Goal: Task Accomplishment & Management: Manage account settings

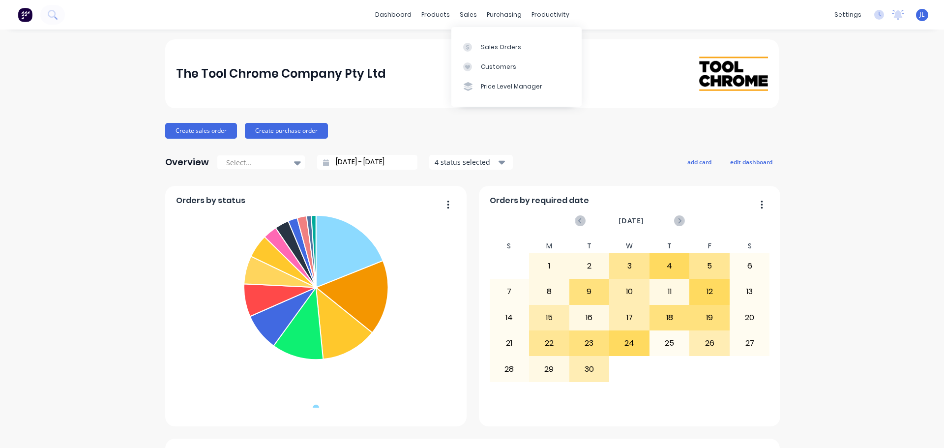
click at [478, 33] on div "Sales Orders Customers Price Level Manager" at bounding box center [516, 66] width 130 height 79
click at [478, 43] on link "Sales Orders" at bounding box center [516, 47] width 130 height 20
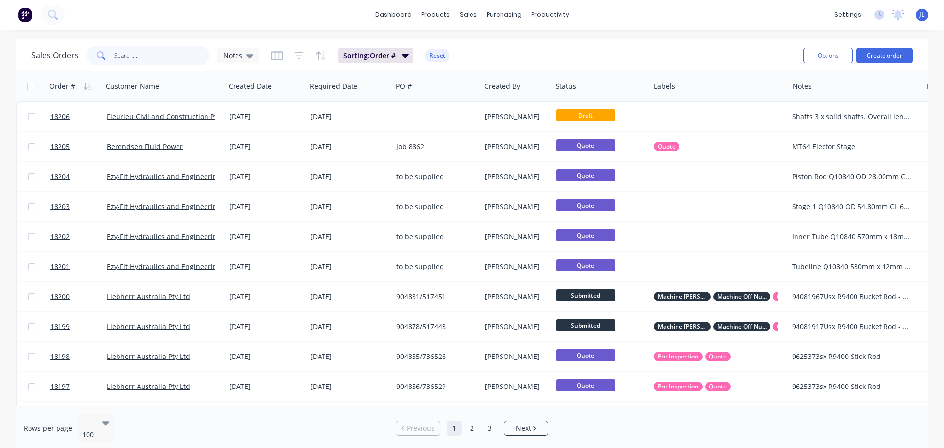
click at [168, 51] on input "text" at bounding box center [162, 56] width 96 height 20
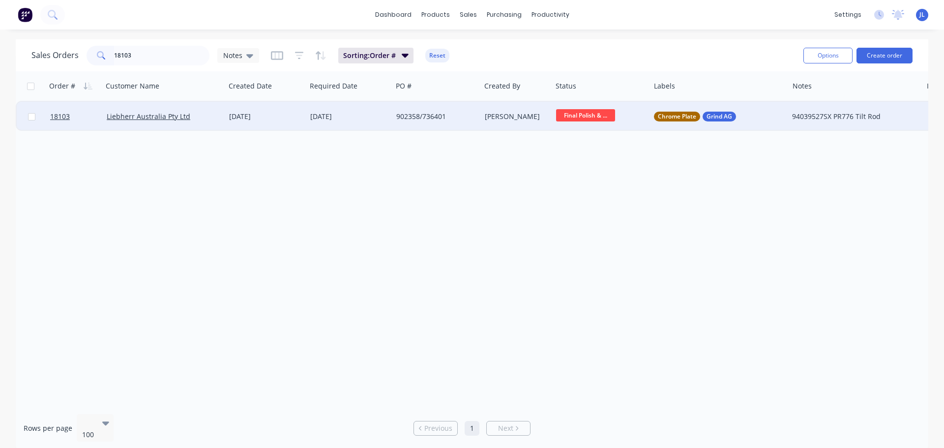
click at [595, 118] on span "Final Polish & ..." at bounding box center [585, 115] width 59 height 12
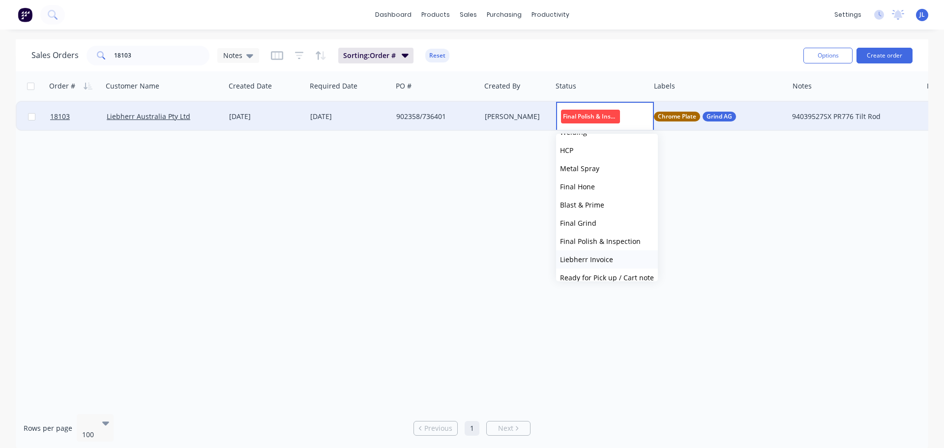
click at [611, 257] on span "Liebherr Invoice" at bounding box center [586, 259] width 53 height 9
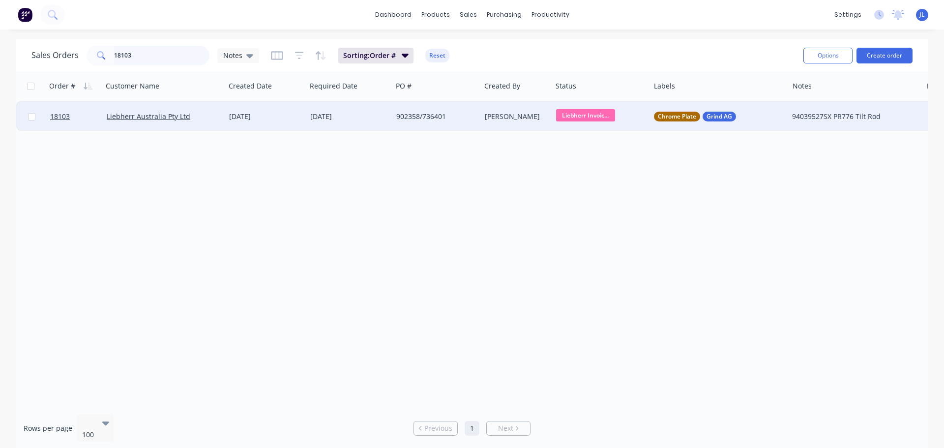
click at [147, 56] on input "18103" at bounding box center [162, 56] width 96 height 20
click at [574, 115] on span "Final Polish & ..." at bounding box center [585, 115] width 59 height 12
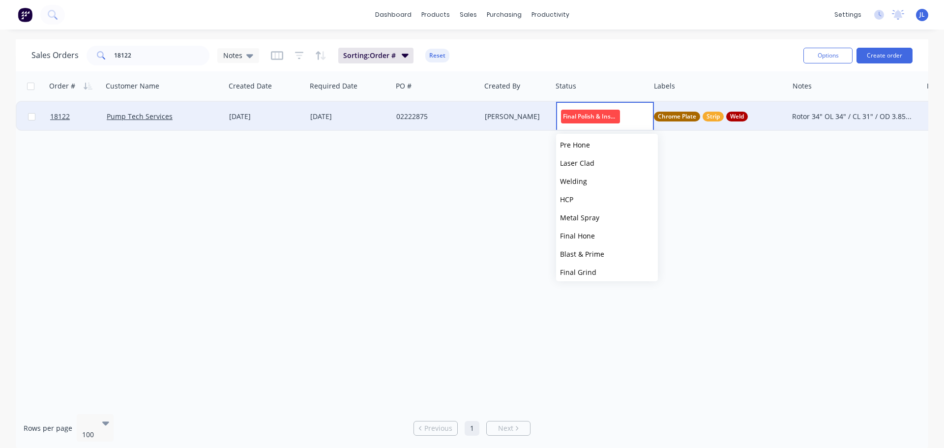
scroll to position [242, 0]
click at [625, 228] on span "Ready for Pick up / Cart note" at bounding box center [607, 231] width 94 height 9
click at [166, 55] on input "18122" at bounding box center [162, 56] width 96 height 20
type input "servo"
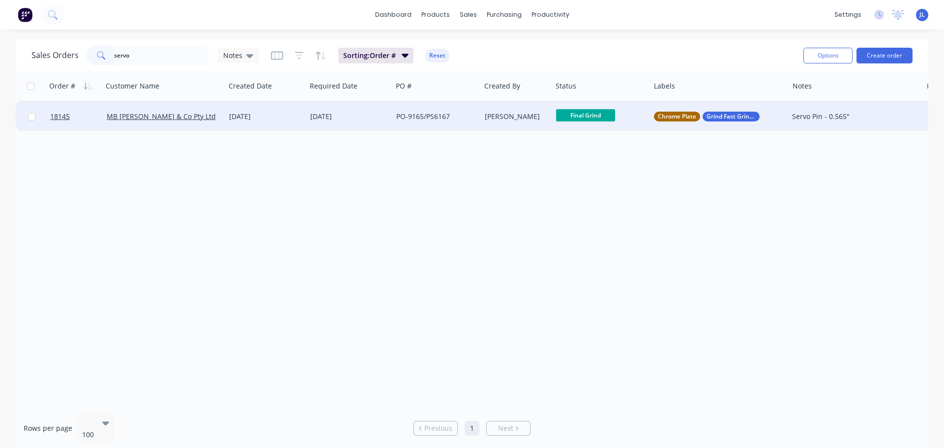
click at [610, 118] on span "Final Grind" at bounding box center [585, 115] width 59 height 12
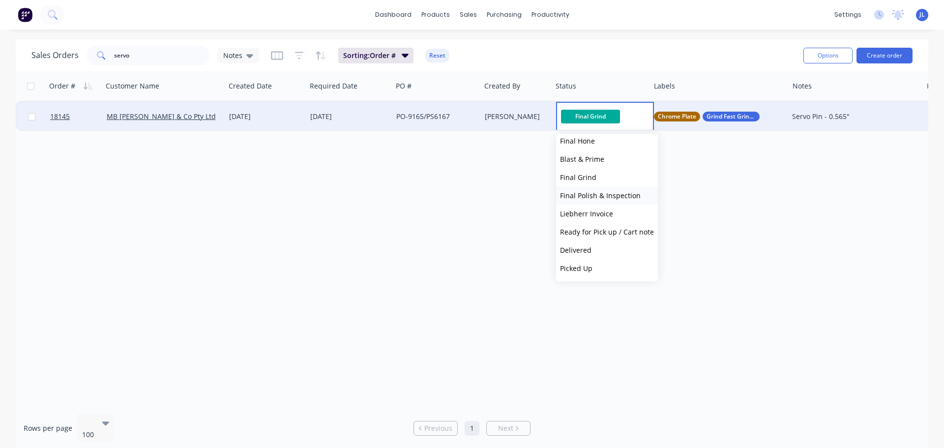
click at [608, 197] on span "Final Polish & Inspection" at bounding box center [600, 195] width 81 height 9
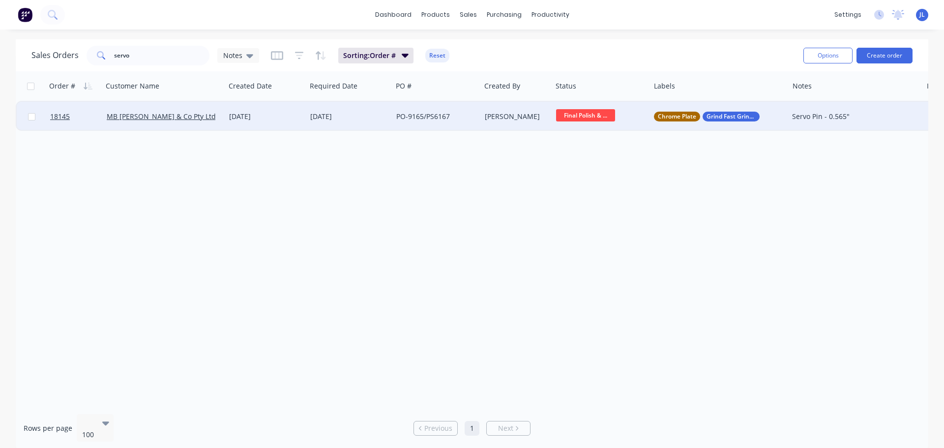
click at [547, 235] on div "Order # Customer Name Created Date Required Date PO # Created By Status Labels …" at bounding box center [472, 238] width 912 height 335
click at [582, 121] on span "Final Polish & ..." at bounding box center [585, 115] width 59 height 12
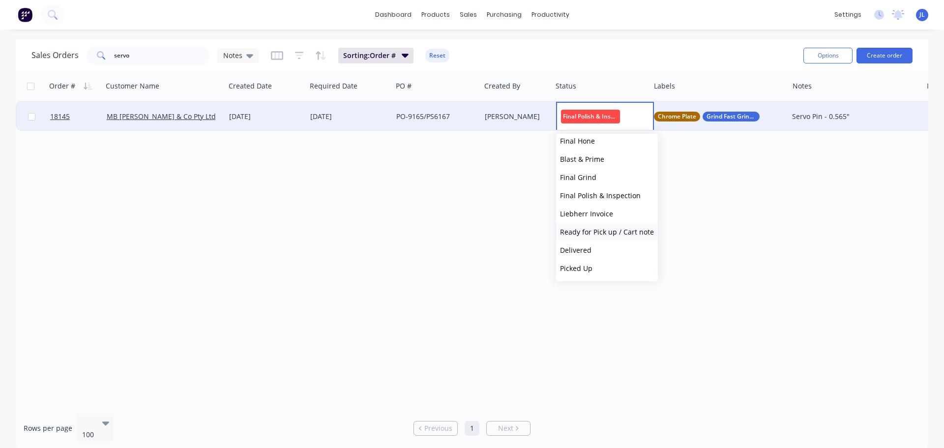
click at [623, 232] on span "Ready for Pick up / Cart note" at bounding box center [607, 231] width 94 height 9
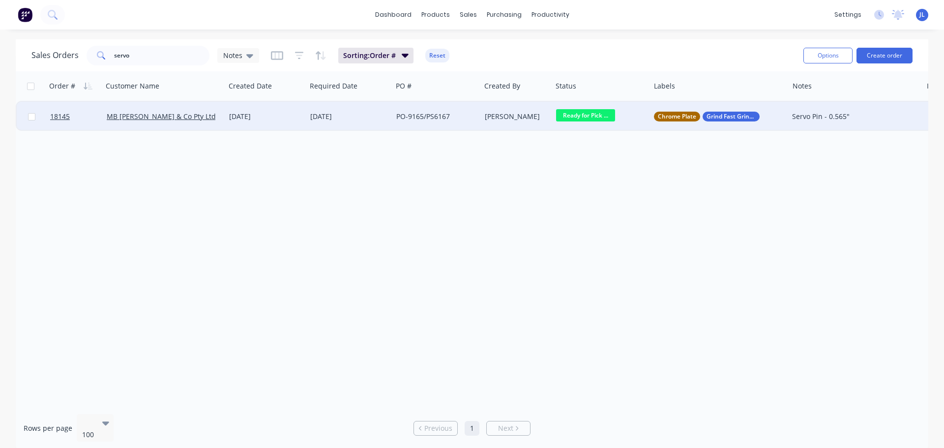
click at [277, 122] on div "12 Sep 2025" at bounding box center [265, 116] width 81 height 29
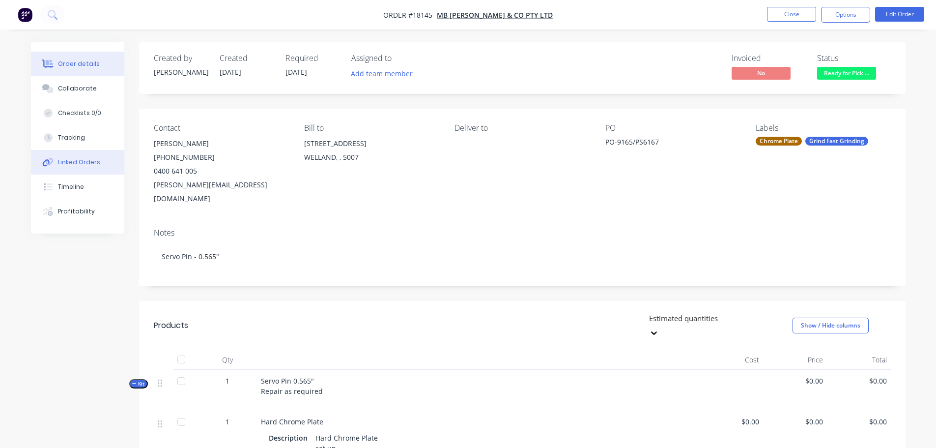
click at [84, 168] on button "Linked Orders" at bounding box center [77, 162] width 93 height 25
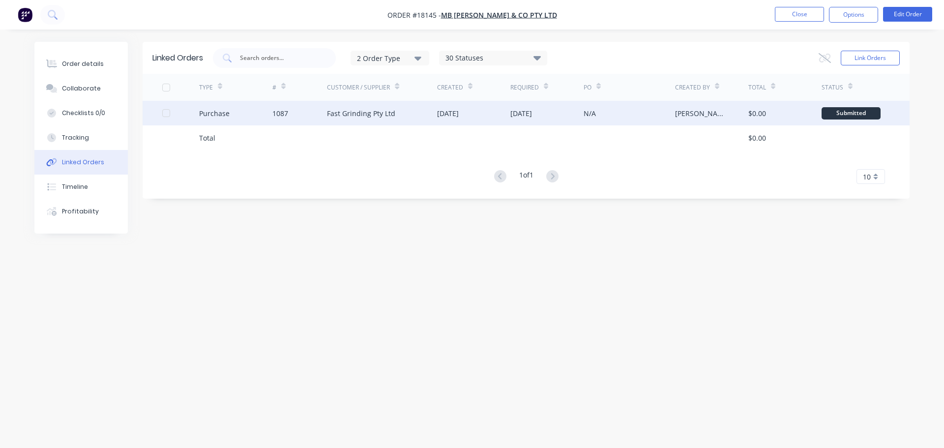
click at [336, 119] on div "Fast Grinding Pty Ltd" at bounding box center [382, 113] width 110 height 25
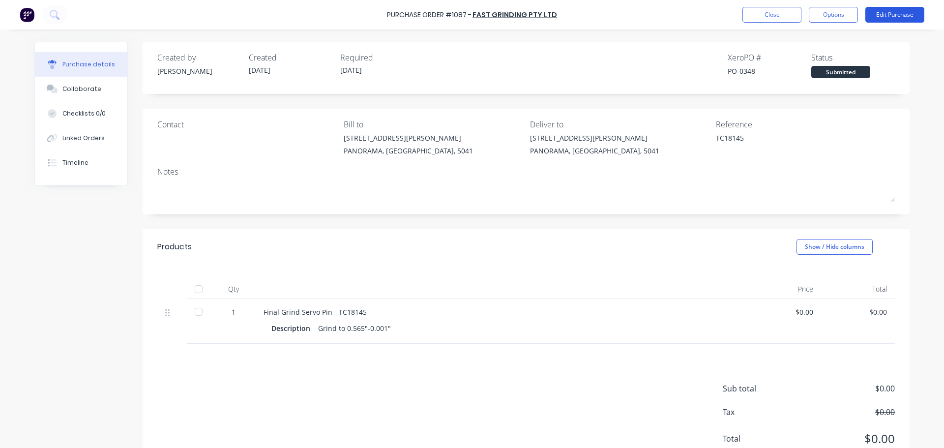
click at [887, 17] on button "Edit Purchase" at bounding box center [894, 15] width 59 height 16
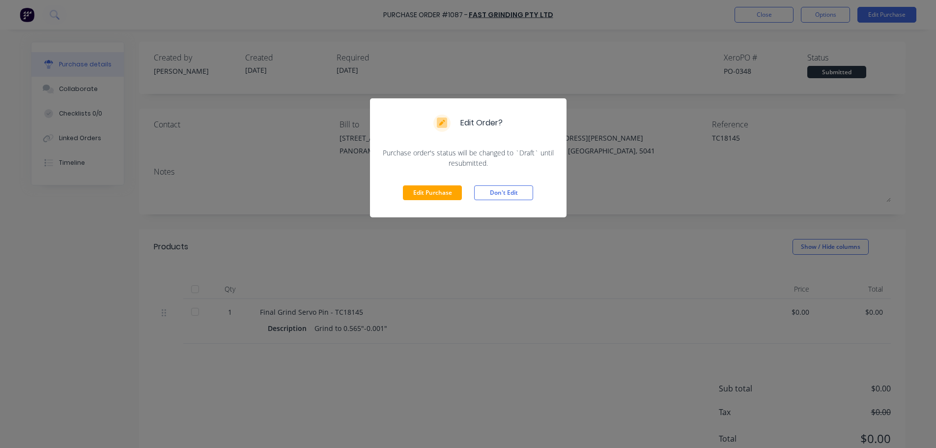
click at [423, 201] on div "Edit Purchase Don't Edit" at bounding box center [468, 192] width 197 height 49
click at [424, 199] on button "Edit Purchase" at bounding box center [432, 192] width 59 height 15
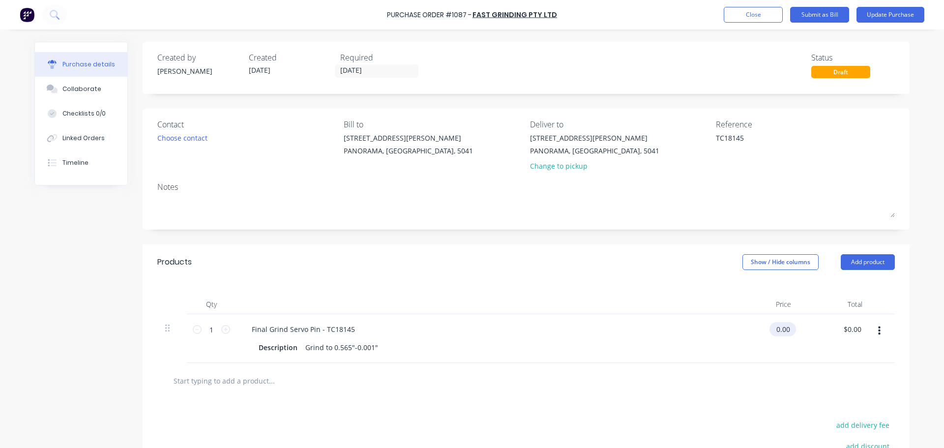
click at [782, 330] on input "0.00" at bounding box center [780, 329] width 23 height 14
type input "0"
type input "$20.00"
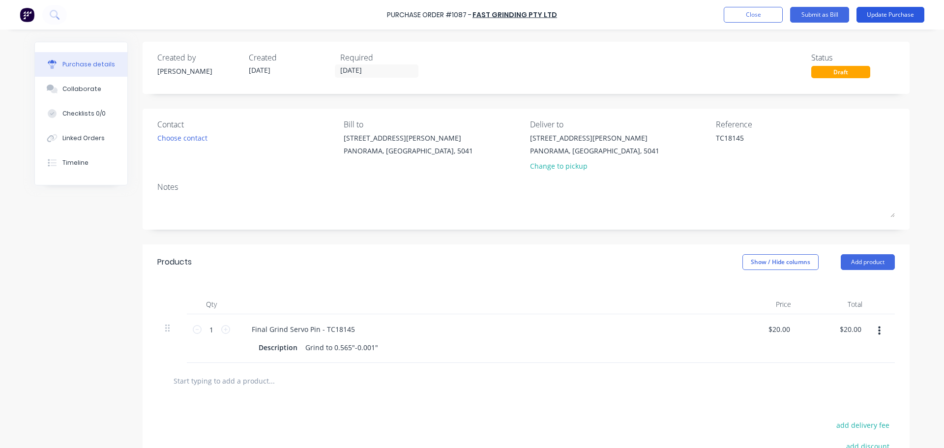
click at [883, 16] on button "Update Purchase" at bounding box center [890, 15] width 68 height 16
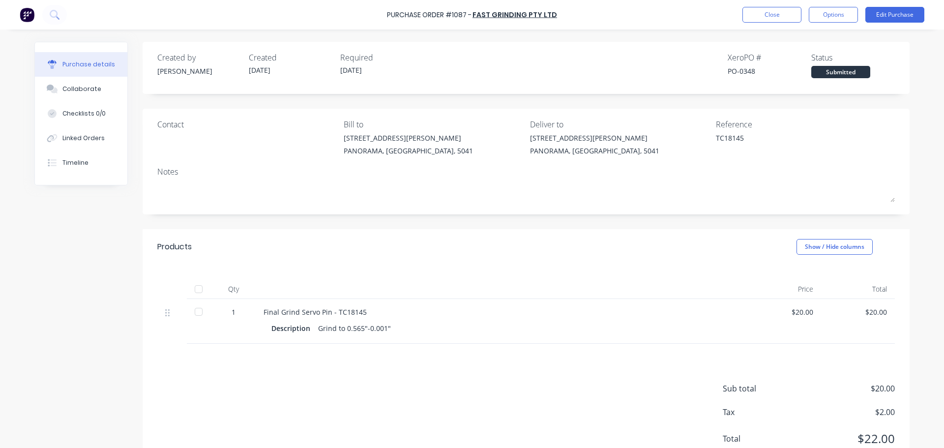
click at [197, 292] on div at bounding box center [199, 289] width 20 height 20
click at [783, 14] on button "Close" at bounding box center [771, 15] width 59 height 16
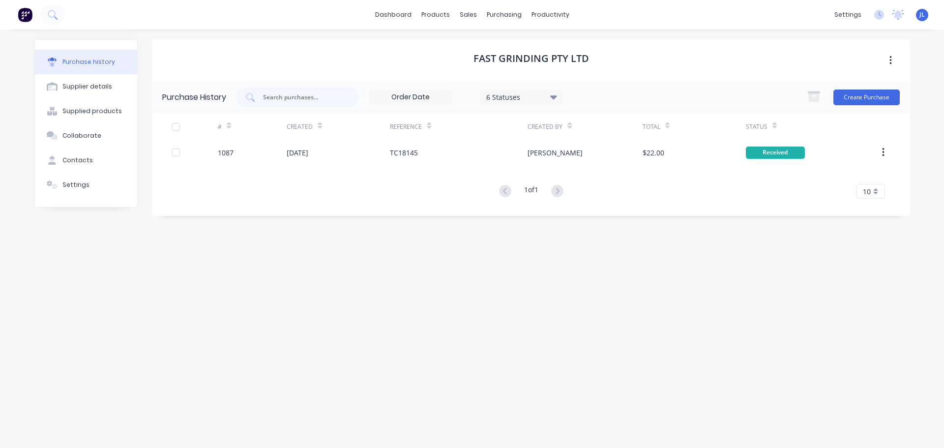
click at [101, 60] on div "Purchase history" at bounding box center [88, 61] width 53 height 9
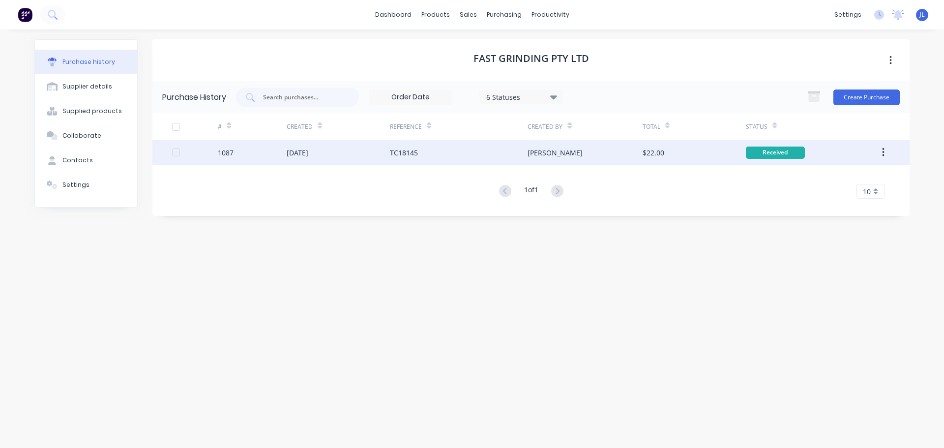
click at [334, 153] on div "16 Sep 2025" at bounding box center [338, 152] width 103 height 25
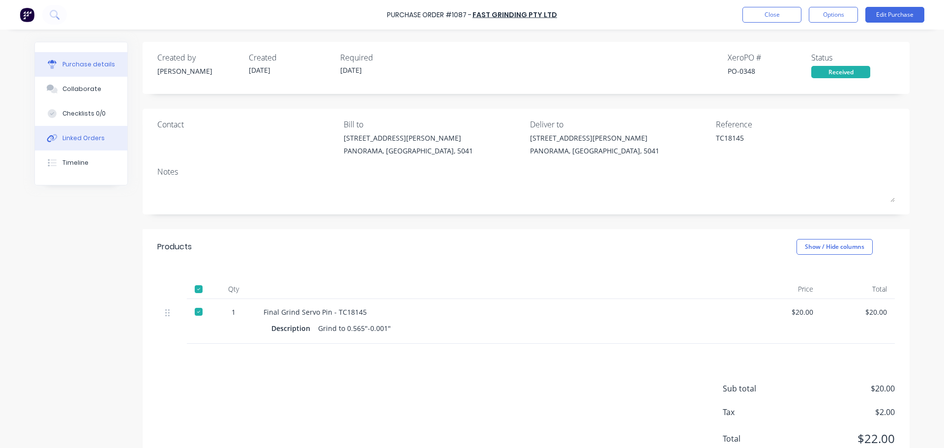
click at [91, 147] on button "Linked Orders" at bounding box center [81, 138] width 92 height 25
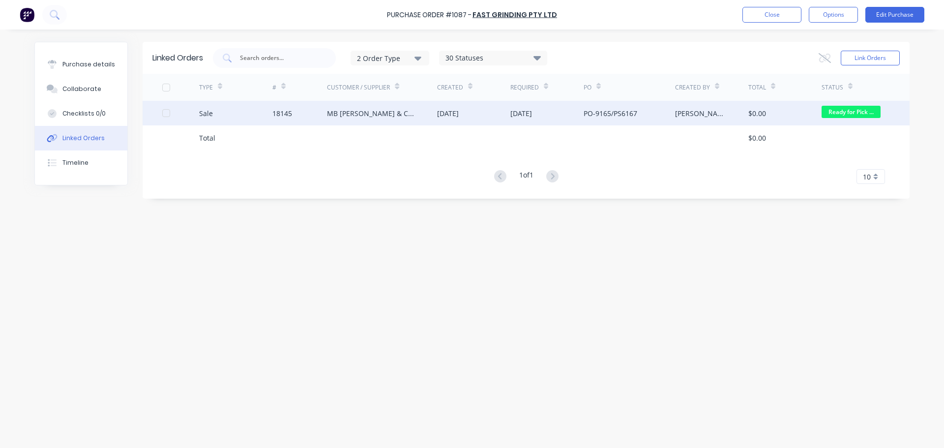
click at [351, 110] on div "MB Butterfield & Co Pty Ltd" at bounding box center [372, 113] width 90 height 10
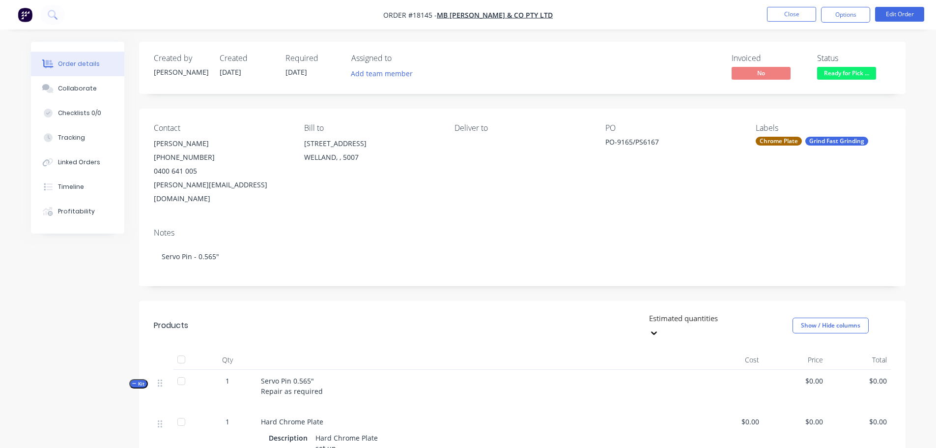
click at [850, 24] on nav "Order #18145 - MB Butterfield & Co Pty Ltd Close Options Edit Order" at bounding box center [468, 14] width 936 height 29
click at [849, 19] on button "Options" at bounding box center [845, 15] width 49 height 16
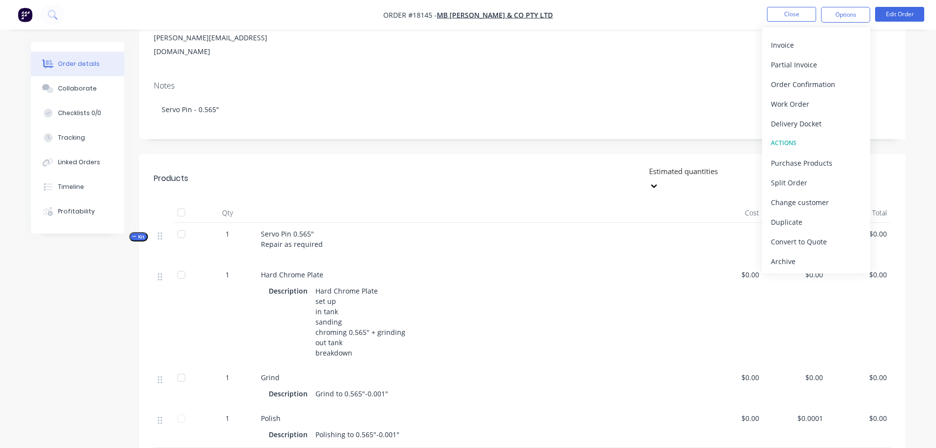
scroll to position [147, 0]
click at [814, 123] on div "Delivery Docket" at bounding box center [816, 123] width 90 height 14
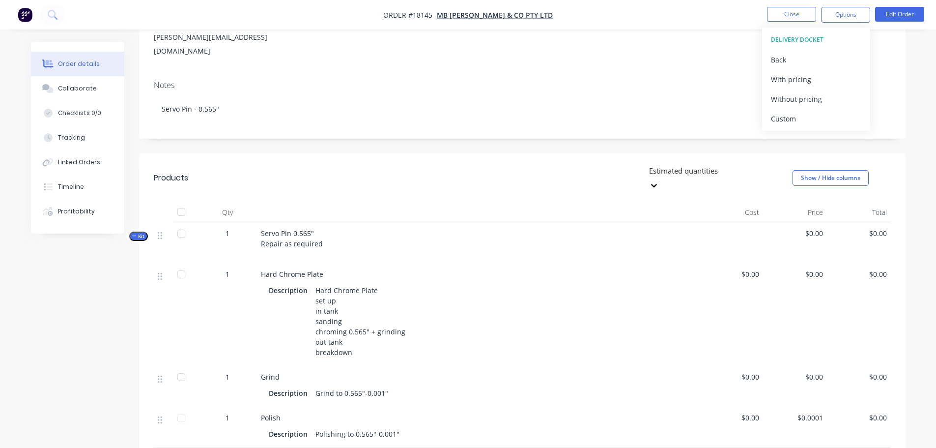
scroll to position [0, 0]
click at [784, 101] on div "Without pricing" at bounding box center [816, 99] width 90 height 14
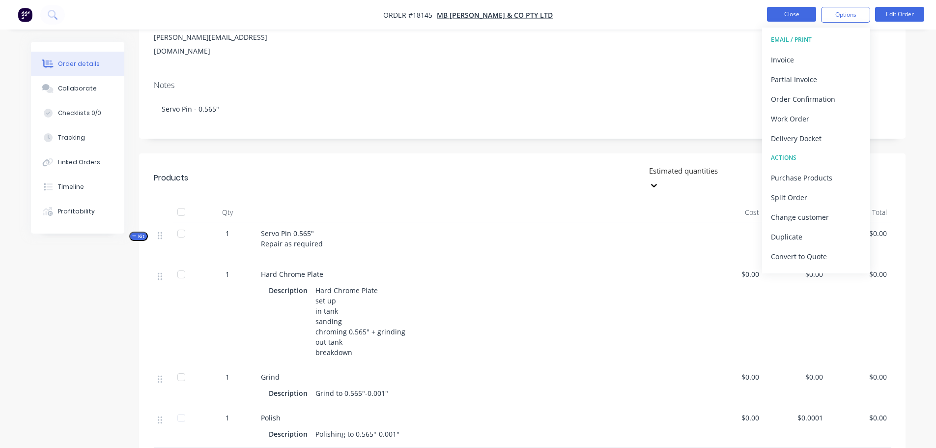
click at [791, 15] on button "Close" at bounding box center [791, 14] width 49 height 15
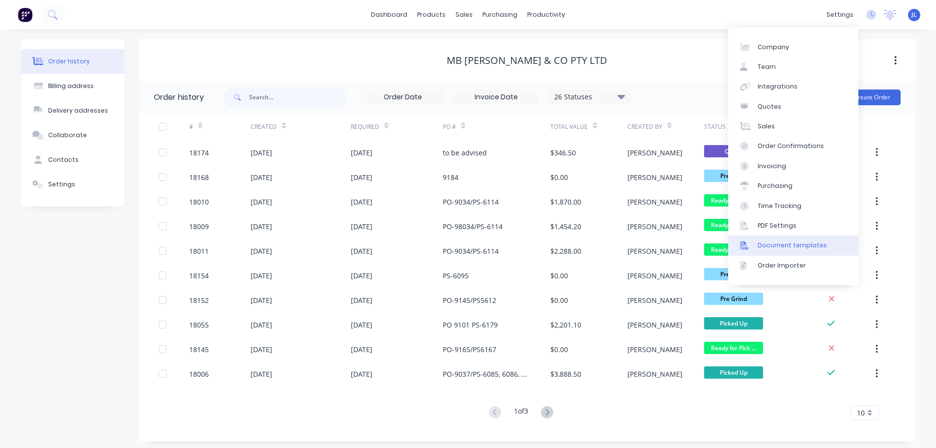
click at [790, 245] on div "Document templates" at bounding box center [792, 245] width 69 height 9
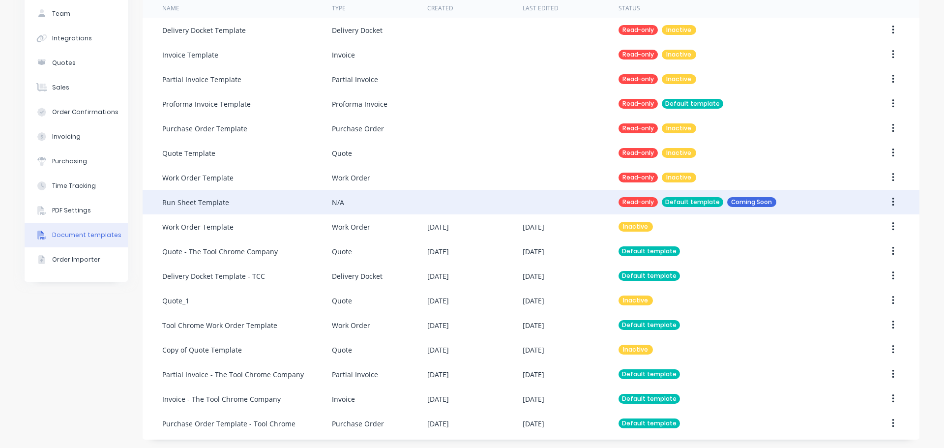
scroll to position [74, 0]
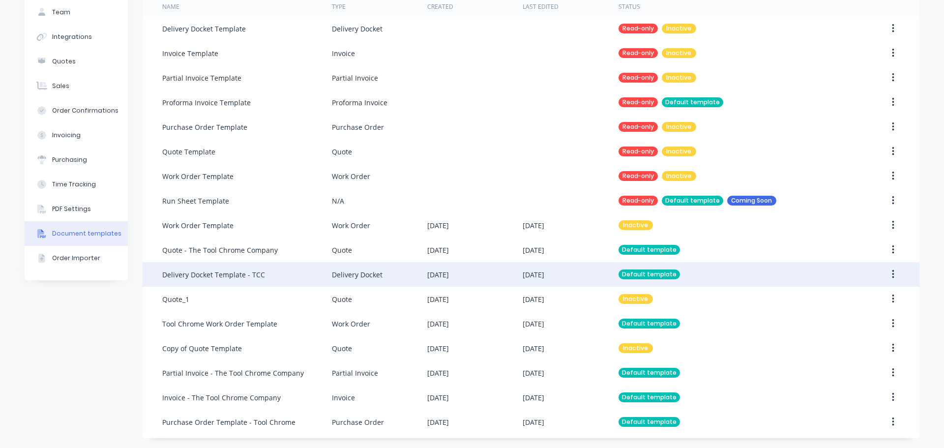
click at [237, 273] on div "Delivery Docket Template - TCC" at bounding box center [213, 274] width 103 height 10
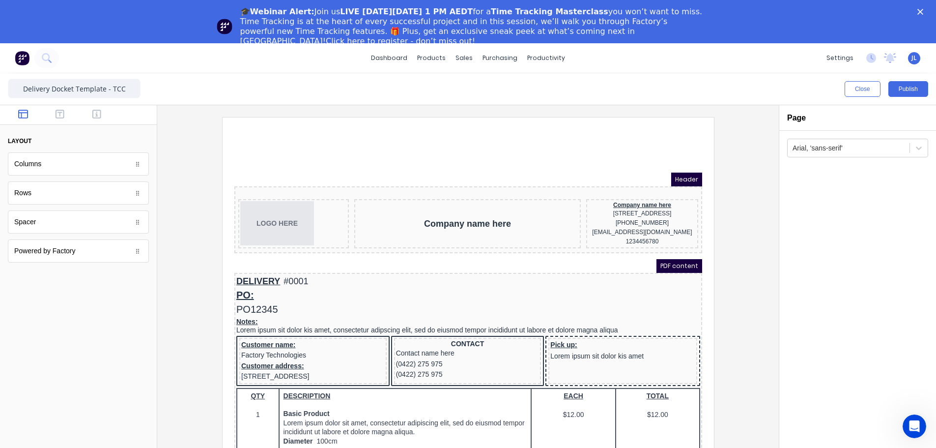
click at [923, 13] on polygon "Close" at bounding box center [920, 12] width 6 height 6
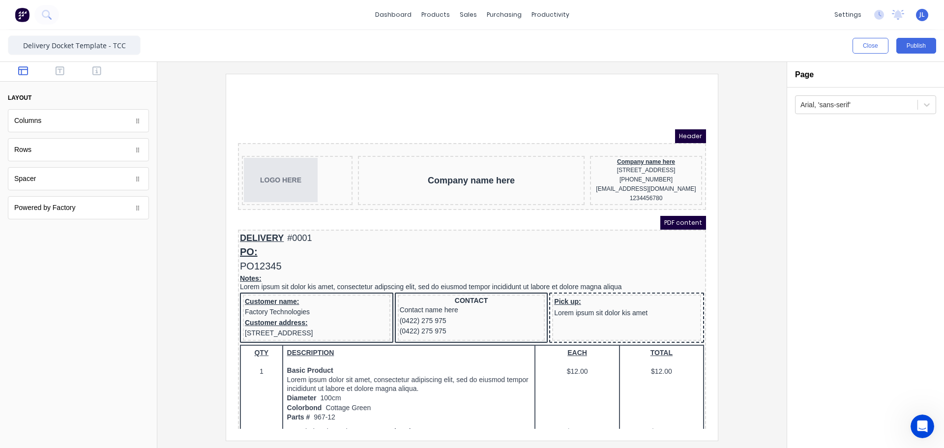
click at [31, 11] on div at bounding box center [29, 15] width 59 height 20
click at [30, 11] on div at bounding box center [29, 15] width 59 height 20
click at [21, 11] on img at bounding box center [22, 14] width 15 height 15
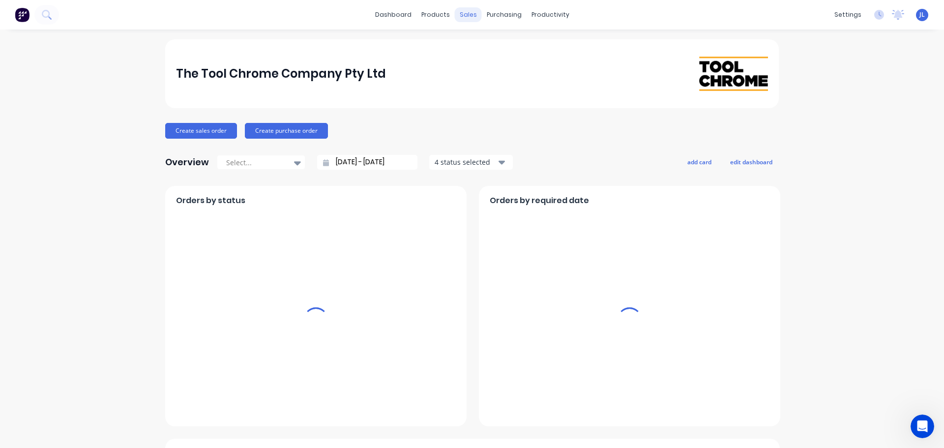
click at [464, 12] on div "sales" at bounding box center [468, 14] width 27 height 15
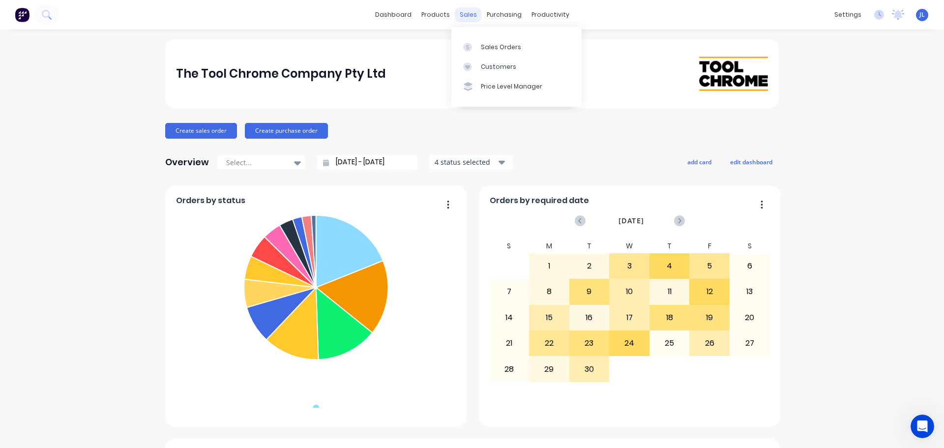
click at [465, 8] on div "sales" at bounding box center [468, 14] width 27 height 15
click at [475, 51] on div at bounding box center [470, 47] width 15 height 9
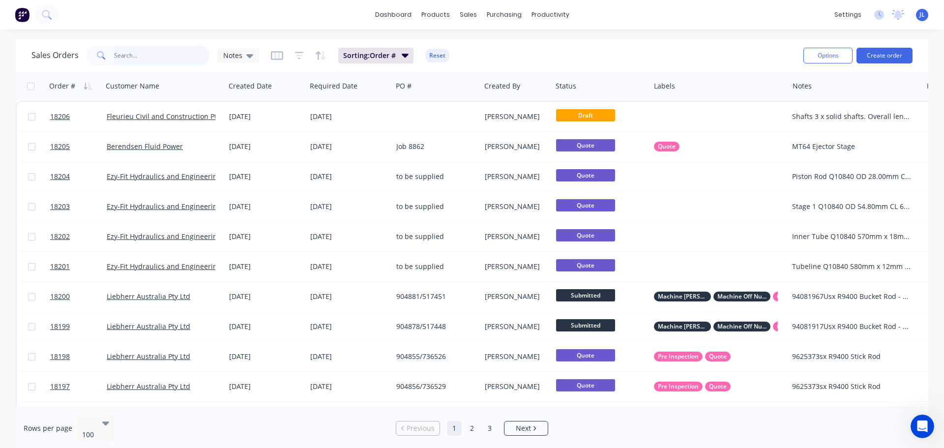
click at [144, 56] on input "text" at bounding box center [162, 56] width 96 height 20
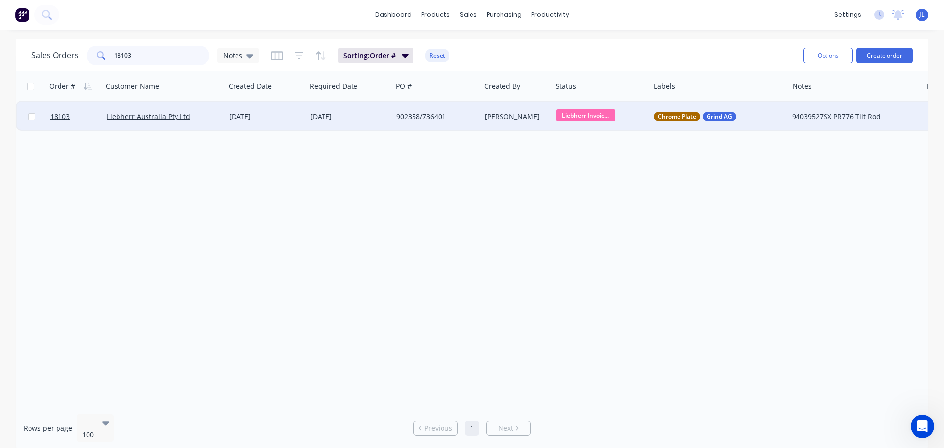
type input "18103"
click at [521, 126] on div "Paul O'Connor" at bounding box center [516, 116] width 71 height 29
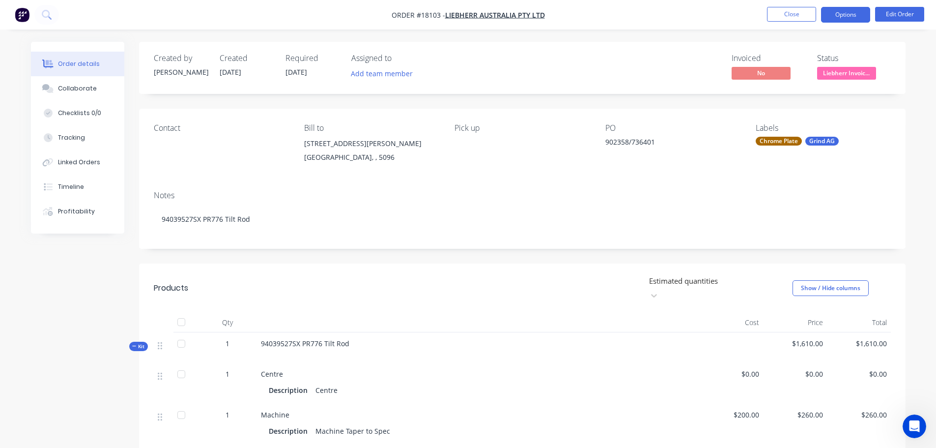
click at [838, 16] on button "Options" at bounding box center [845, 15] width 49 height 16
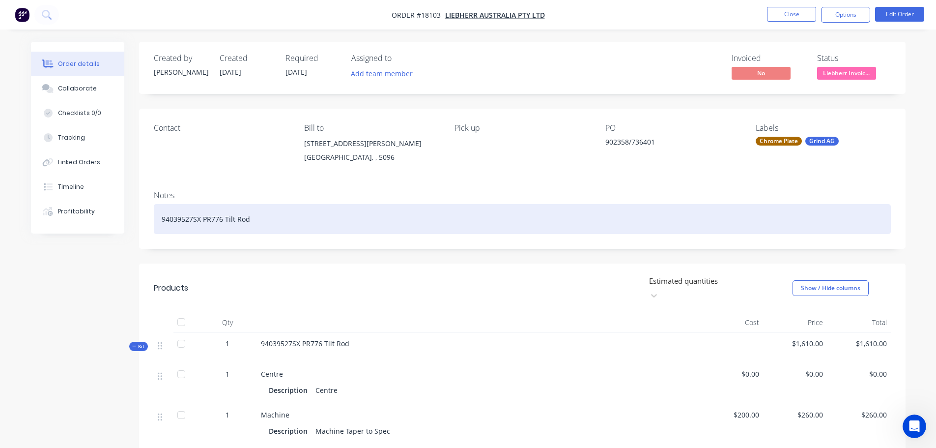
click at [446, 217] on div "94039527SX PR776 Tilt Rod" at bounding box center [522, 219] width 737 height 30
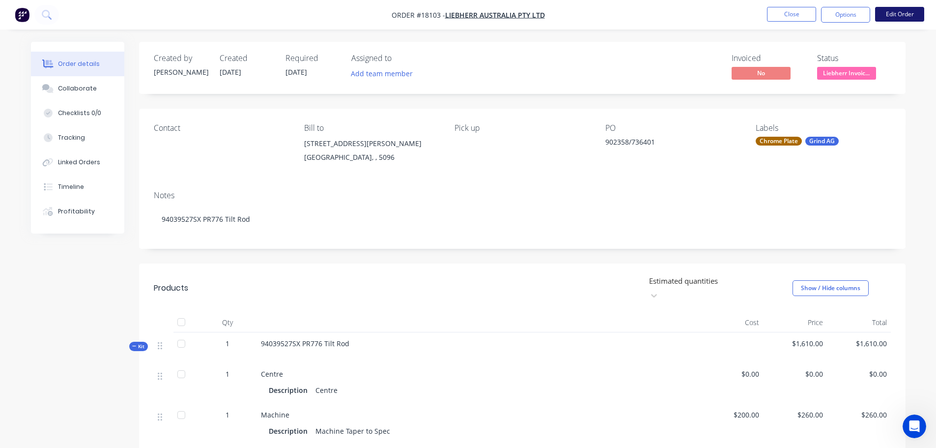
click at [896, 16] on button "Edit Order" at bounding box center [899, 14] width 49 height 15
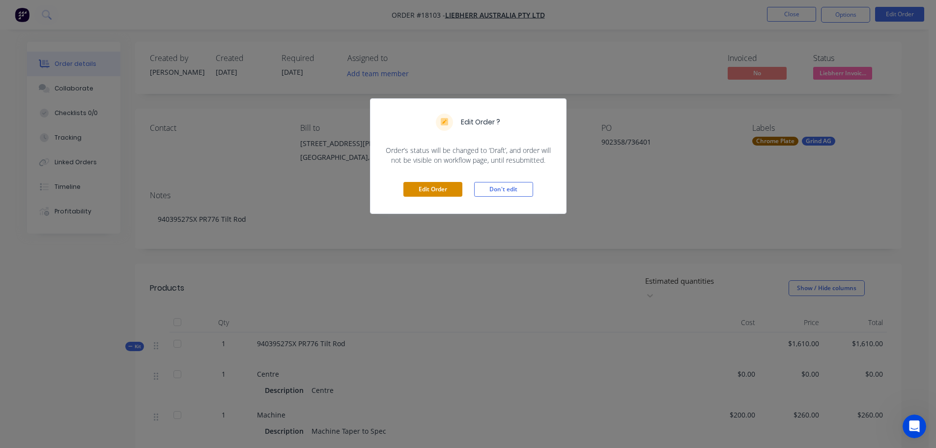
click at [427, 194] on button "Edit Order" at bounding box center [432, 189] width 59 height 15
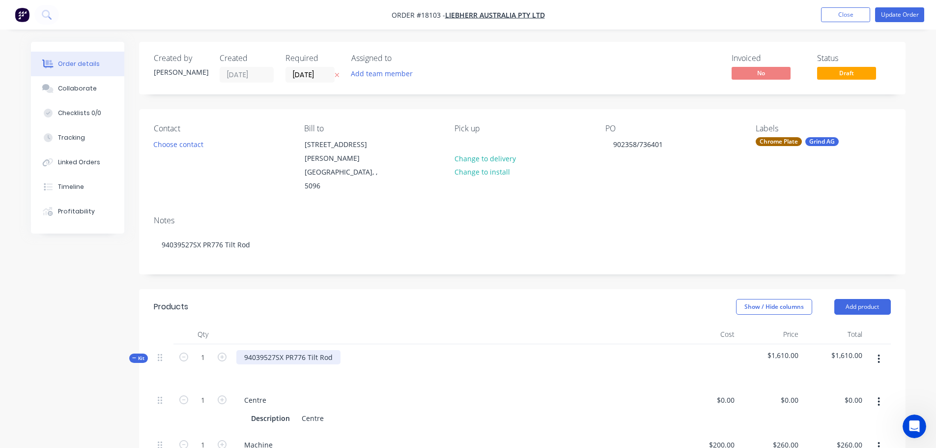
click at [334, 350] on div "94039527SX PR776 Tilt Rod" at bounding box center [288, 357] width 104 height 14
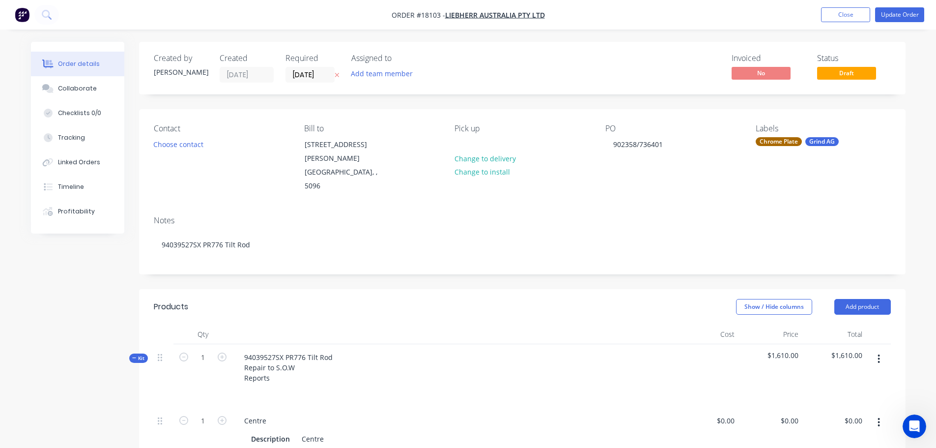
click at [473, 150] on div "Pick up Change to delivery Change to install" at bounding box center [522, 158] width 135 height 69
click at [468, 142] on div at bounding box center [463, 144] width 16 height 14
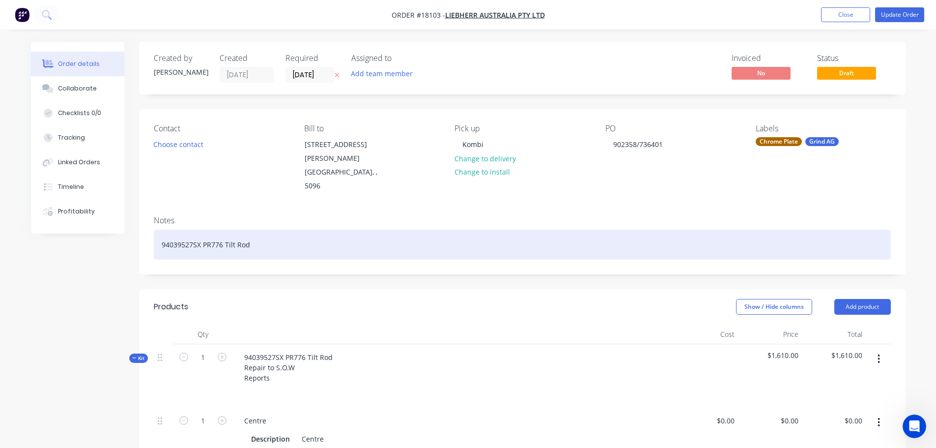
click at [580, 229] on div "94039527SX PR776 Tilt Rod" at bounding box center [522, 244] width 737 height 30
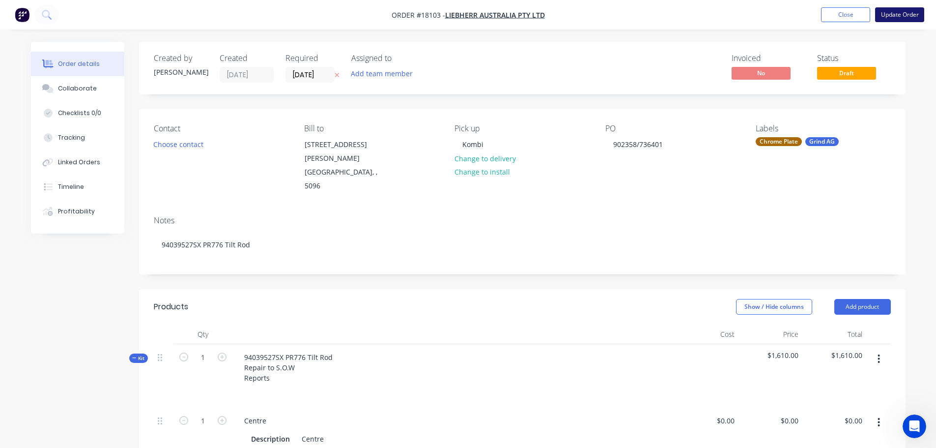
click at [894, 16] on button "Update Order" at bounding box center [899, 14] width 49 height 15
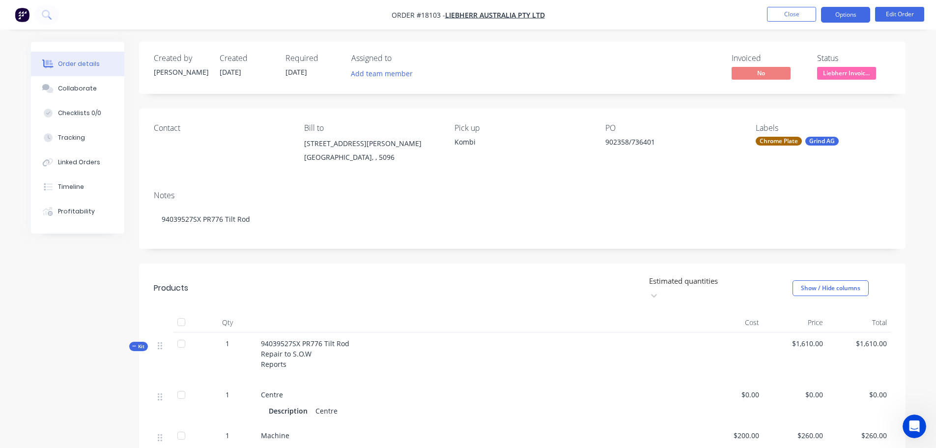
click at [851, 21] on button "Options" at bounding box center [845, 15] width 49 height 16
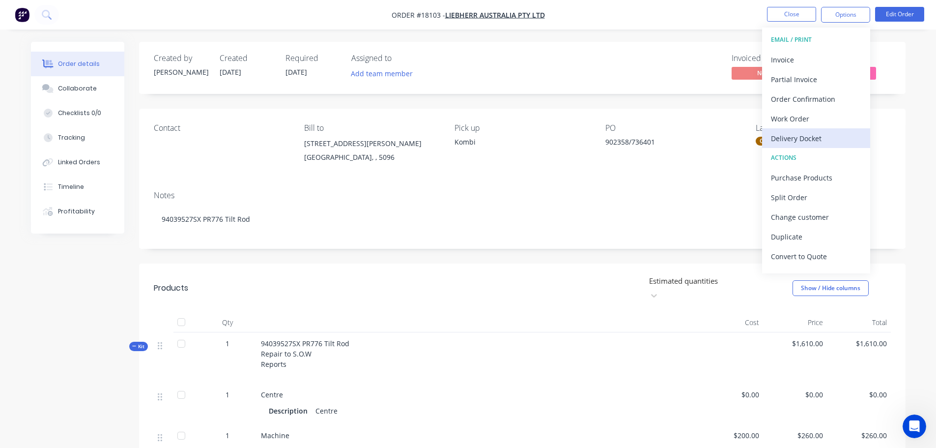
drag, startPoint x: 810, startPoint y: 127, endPoint x: 805, endPoint y: 143, distance: 16.6
click at [805, 143] on div "EMAIL / PRINT Invoice Partial Invoice Order Confirmation Work Order Delivery Do…" at bounding box center [816, 151] width 108 height 246
click at [805, 143] on div "Delivery Docket" at bounding box center [816, 138] width 90 height 14
click at [614, 18] on nav "Order #18103 - Liebherr Australia Pty Ltd Close Options DELIVERY DOCKET Back Wi…" at bounding box center [468, 14] width 936 height 29
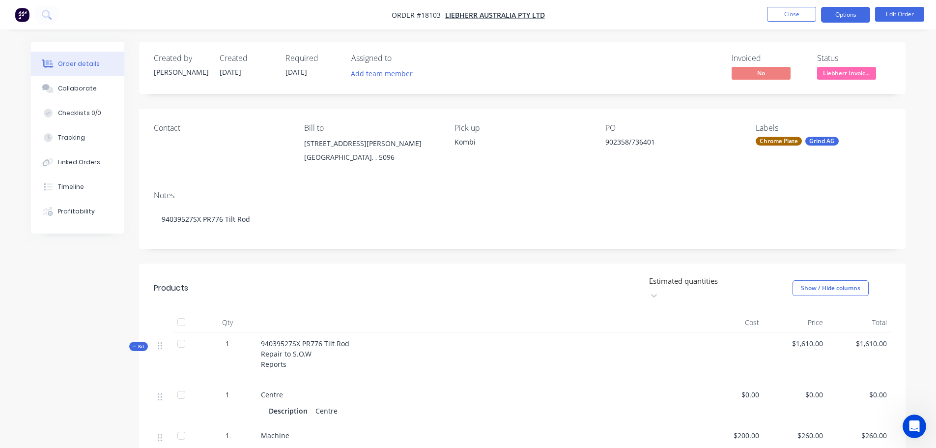
click at [844, 16] on button "Options" at bounding box center [845, 15] width 49 height 16
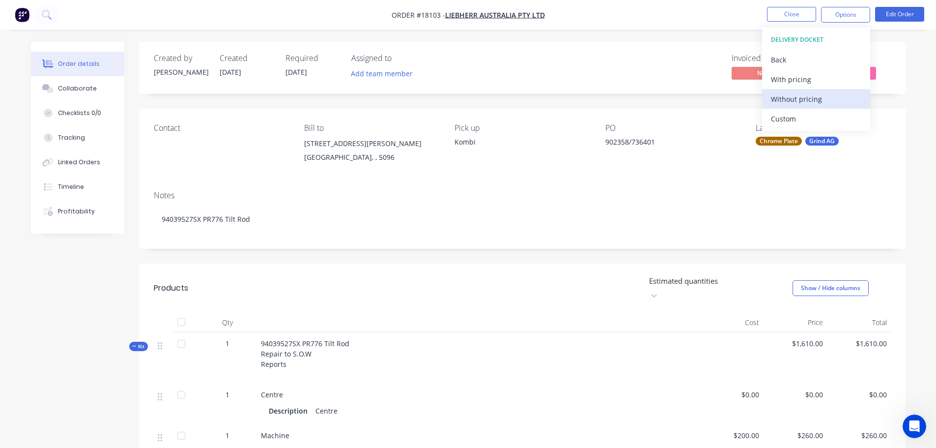
click at [793, 100] on div "Without pricing" at bounding box center [816, 99] width 90 height 14
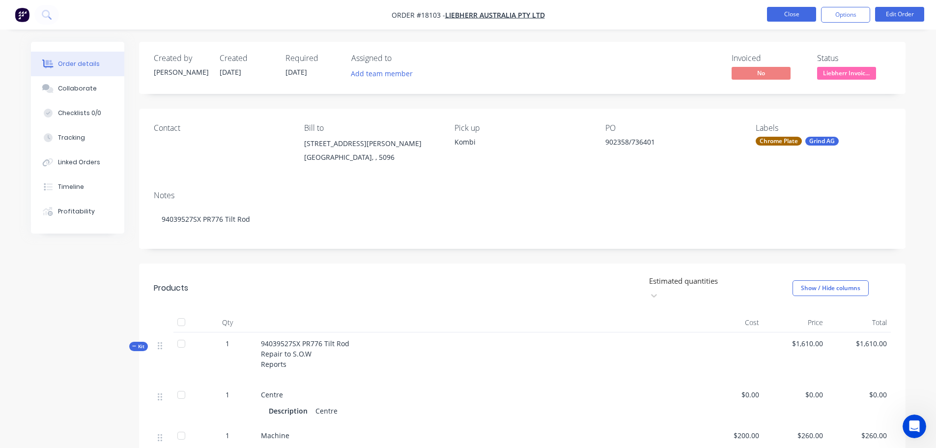
click at [774, 15] on button "Close" at bounding box center [791, 14] width 49 height 15
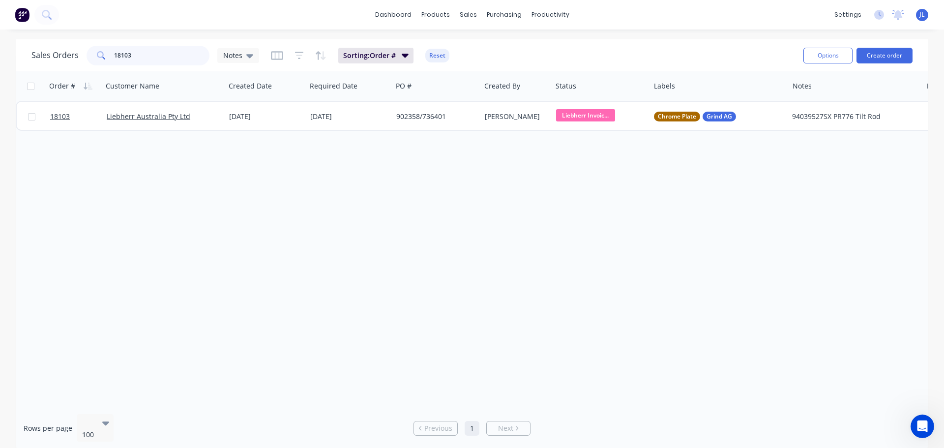
click at [156, 58] on input "18103" at bounding box center [162, 56] width 96 height 20
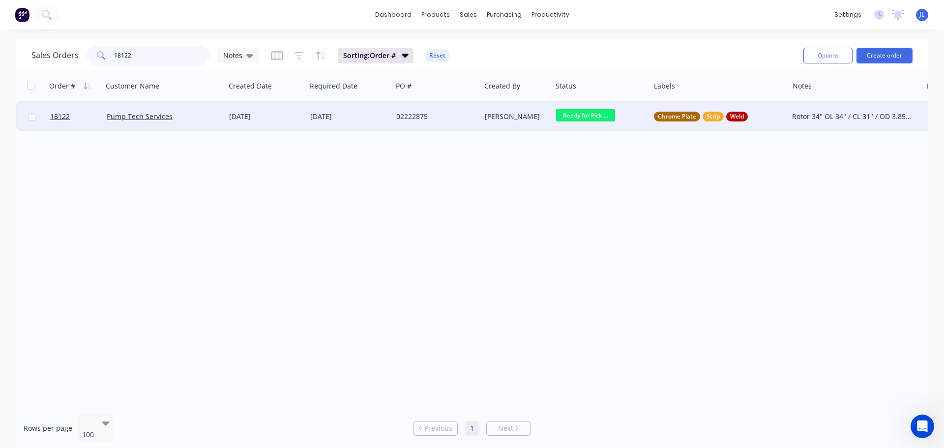
type input "18122"
click at [524, 125] on div "Paul O'Connor" at bounding box center [516, 116] width 71 height 29
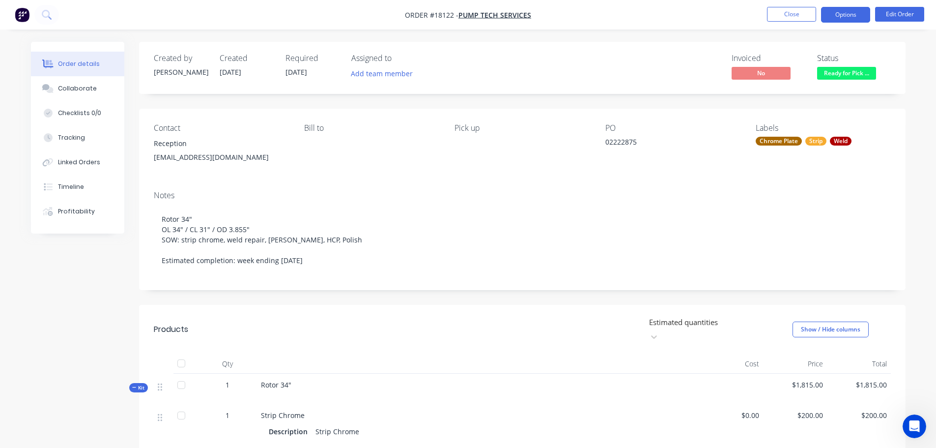
click at [828, 21] on button "Options" at bounding box center [845, 15] width 49 height 16
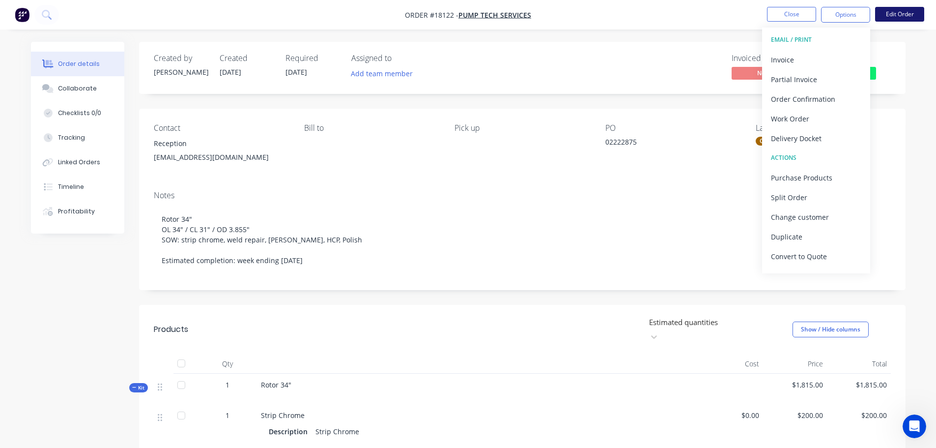
click at [894, 13] on button "Edit Order" at bounding box center [899, 14] width 49 height 15
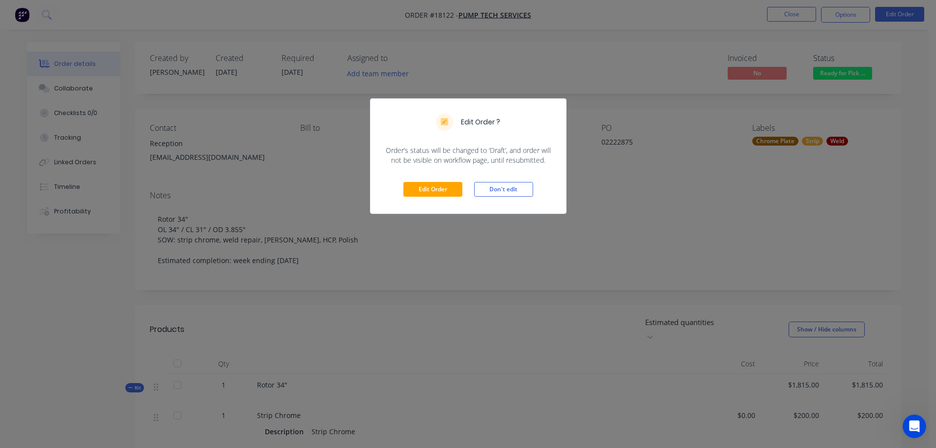
click at [428, 179] on div "Edit Order Don't edit" at bounding box center [469, 189] width 196 height 48
click at [428, 185] on button "Edit Order" at bounding box center [432, 189] width 59 height 15
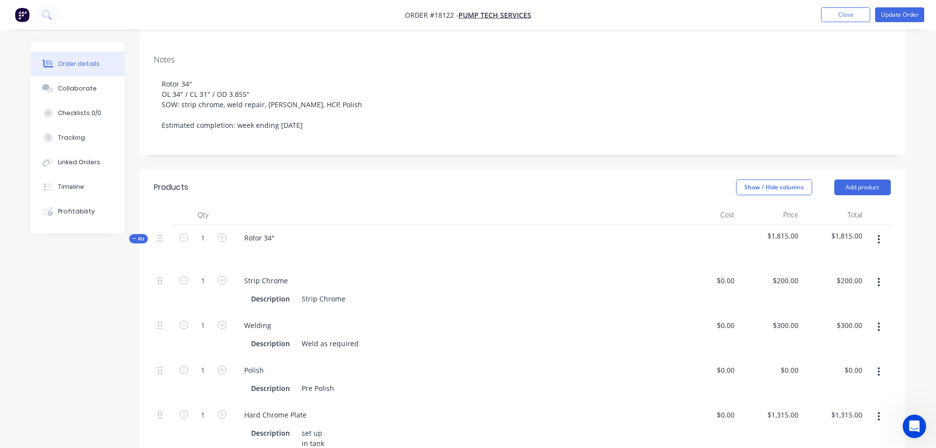
scroll to position [147, 0]
click at [268, 230] on div "Rotor 34"" at bounding box center [259, 237] width 46 height 14
click at [287, 231] on div "Rotor 3.855"" at bounding box center [264, 237] width 56 height 14
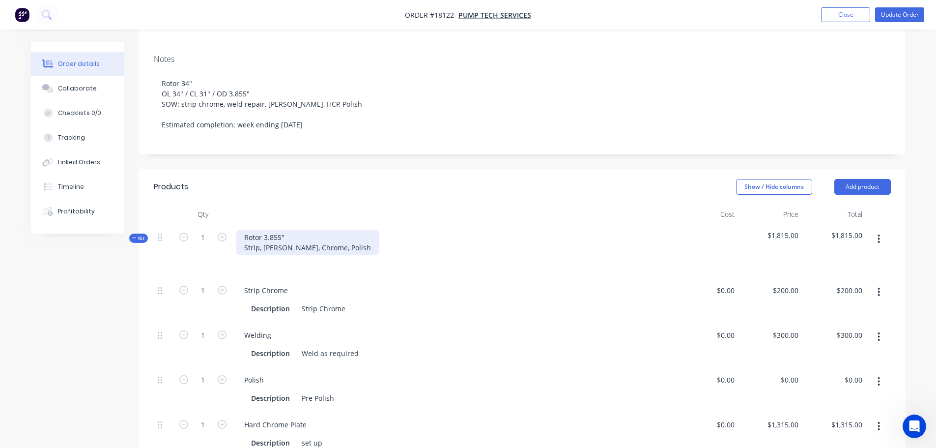
click at [288, 237] on div "Rotor 3.855" Strip, Weld, Linish, Chrome, Polish" at bounding box center [307, 242] width 143 height 25
drag, startPoint x: 288, startPoint y: 237, endPoint x: 468, endPoint y: 229, distance: 180.6
click at [468, 229] on div "Rotor 3.855" Strip, Weld, Linish, Chrome, Polish" at bounding box center [453, 250] width 442 height 53
click at [900, 16] on button "Update Order" at bounding box center [899, 14] width 49 height 15
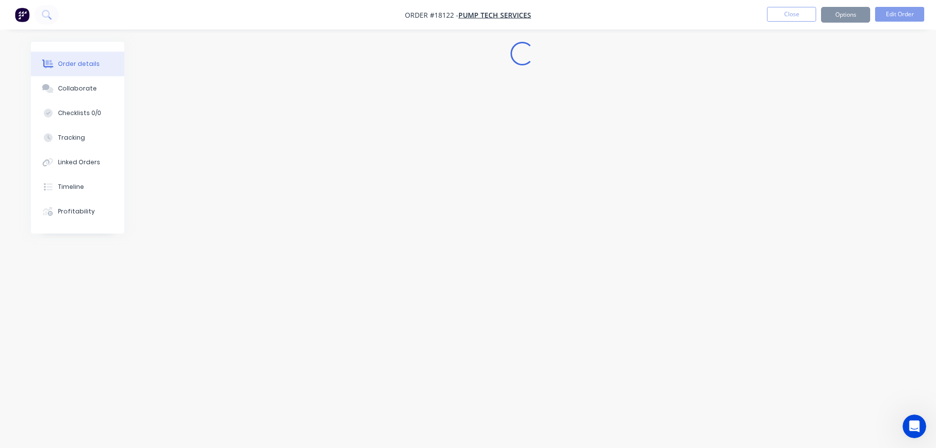
scroll to position [0, 0]
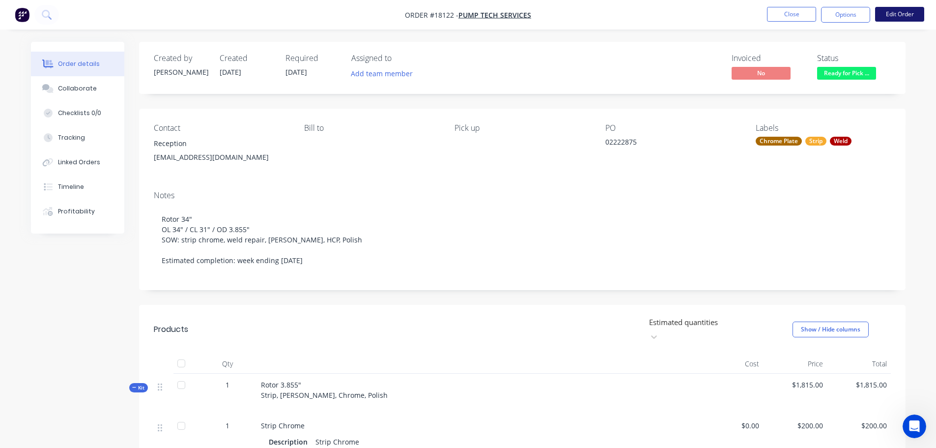
click at [888, 17] on button "Edit Order" at bounding box center [899, 14] width 49 height 15
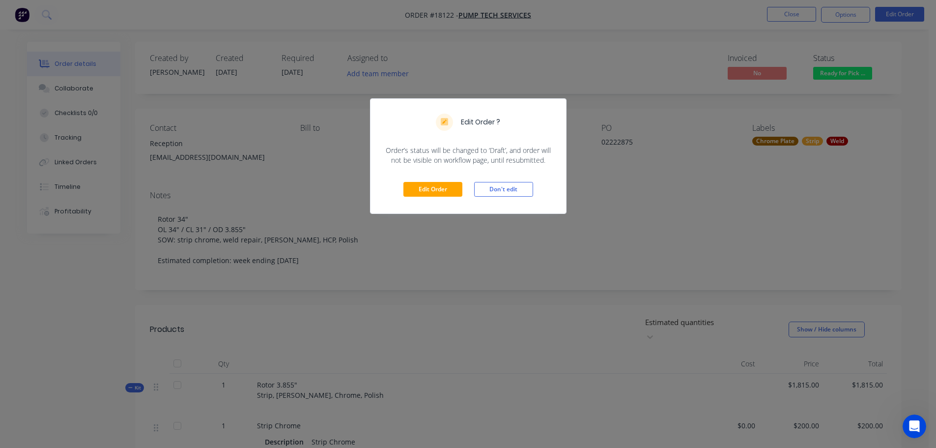
click at [436, 202] on div "Edit Order Don't edit" at bounding box center [469, 189] width 196 height 48
click at [439, 196] on button "Edit Order" at bounding box center [432, 189] width 59 height 15
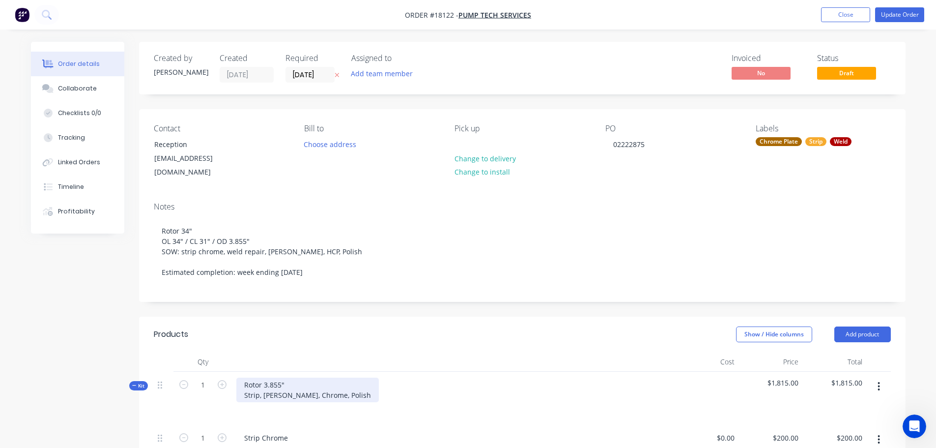
click at [246, 377] on div "Rotor 3.855" Strip, Weld, Linish, Chrome, Polish" at bounding box center [307, 389] width 143 height 25
click at [264, 377] on div "Rotor 3.855" Strip, Weld, Linish, Chrome, Polish" at bounding box center [307, 389] width 143 height 25
click at [457, 284] on div "Notes Rotor 34" OL 34" / CL 31" / OD 3.855" SOW: strip chrome, weld repair, lin…" at bounding box center [522, 247] width 767 height 107
click at [879, 18] on button "Update Order" at bounding box center [899, 14] width 49 height 15
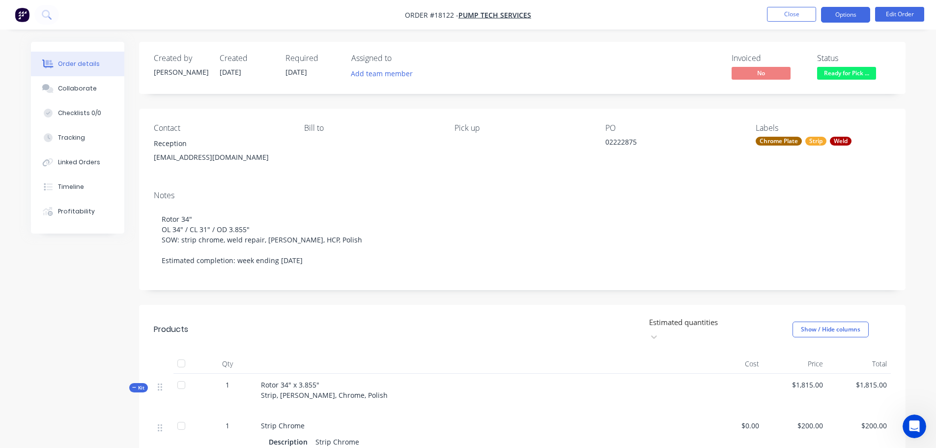
click at [851, 20] on button "Options" at bounding box center [845, 15] width 49 height 16
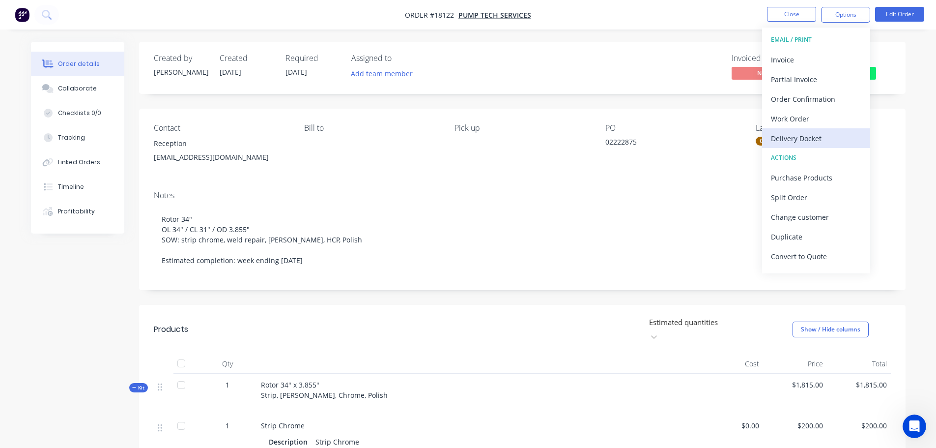
click at [805, 147] on button "Delivery Docket" at bounding box center [816, 138] width 108 height 20
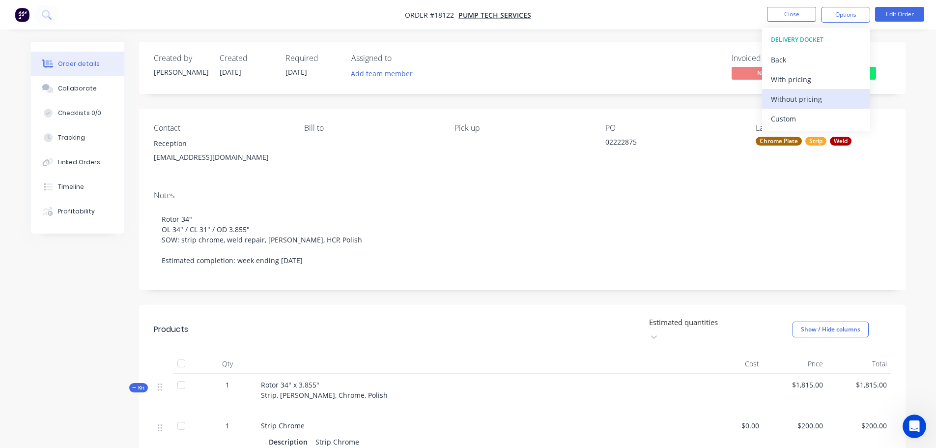
click at [807, 99] on div "Without pricing" at bounding box center [816, 99] width 90 height 14
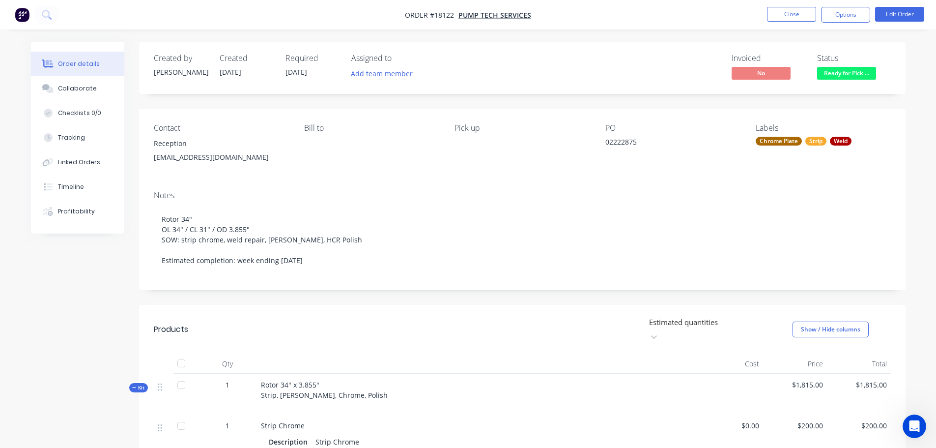
click at [658, 20] on nav "Order #18122 - Pump Tech Services Close Options Edit Order" at bounding box center [468, 14] width 936 height 29
click at [768, 16] on button "Close" at bounding box center [791, 14] width 49 height 15
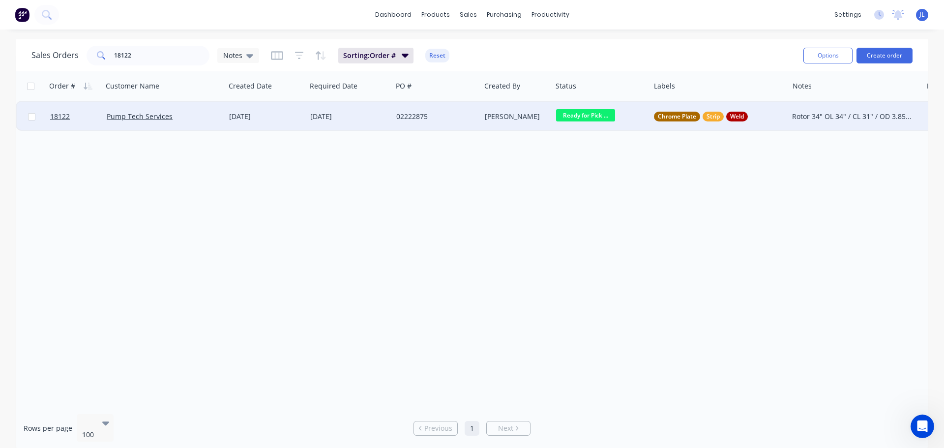
click at [230, 123] on div "15 Sep 2025" at bounding box center [265, 116] width 81 height 29
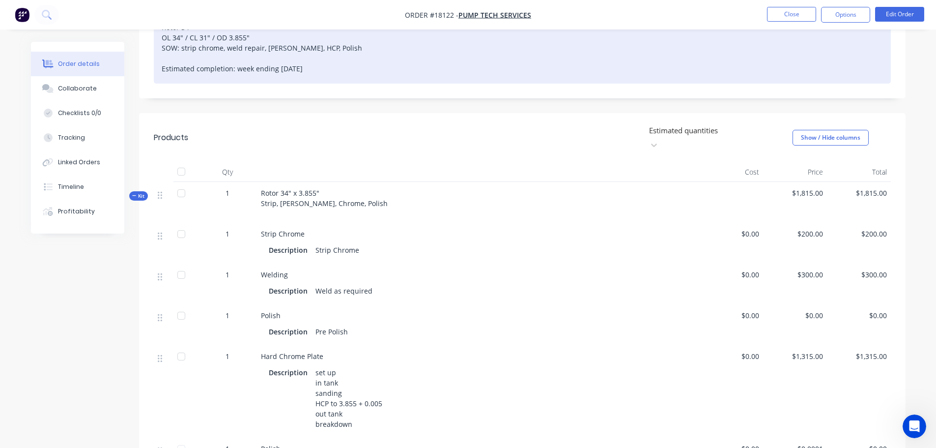
scroll to position [197, 0]
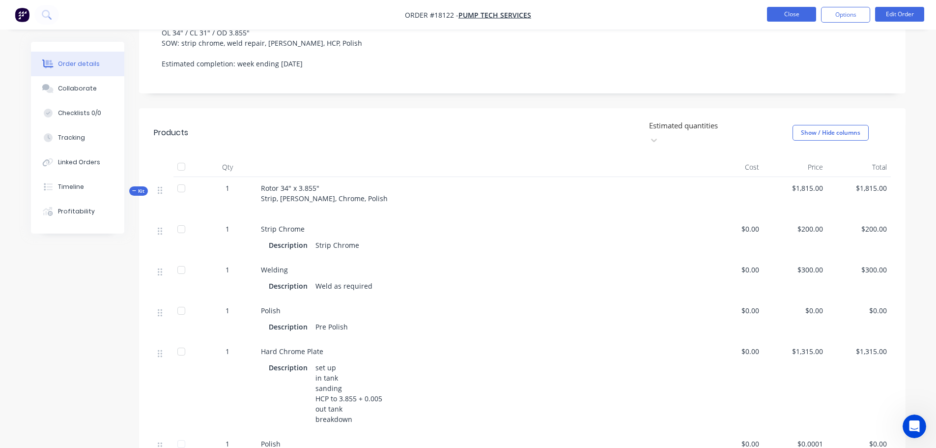
click at [800, 7] on button "Close" at bounding box center [791, 14] width 49 height 15
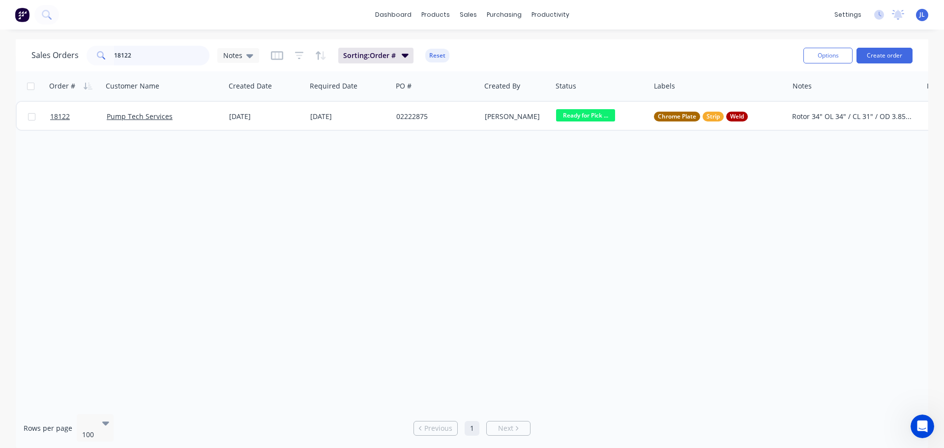
click at [162, 56] on input "18122" at bounding box center [162, 56] width 96 height 20
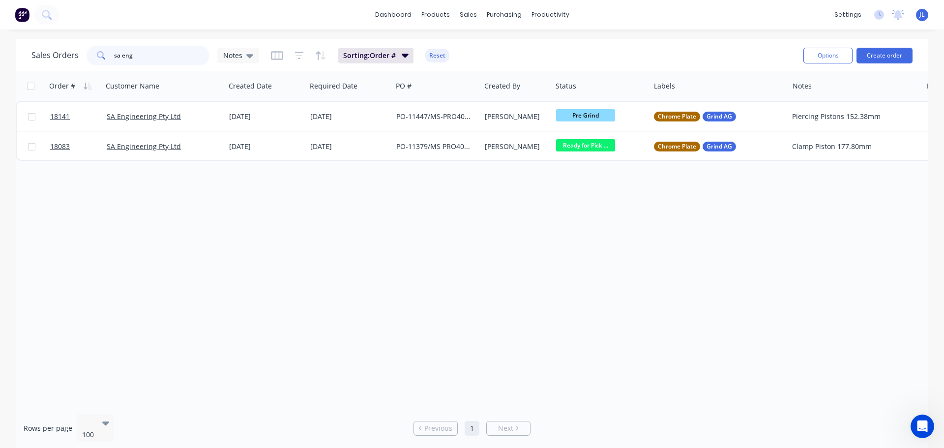
click at [149, 58] on input "sa eng" at bounding box center [162, 56] width 96 height 20
type input "s"
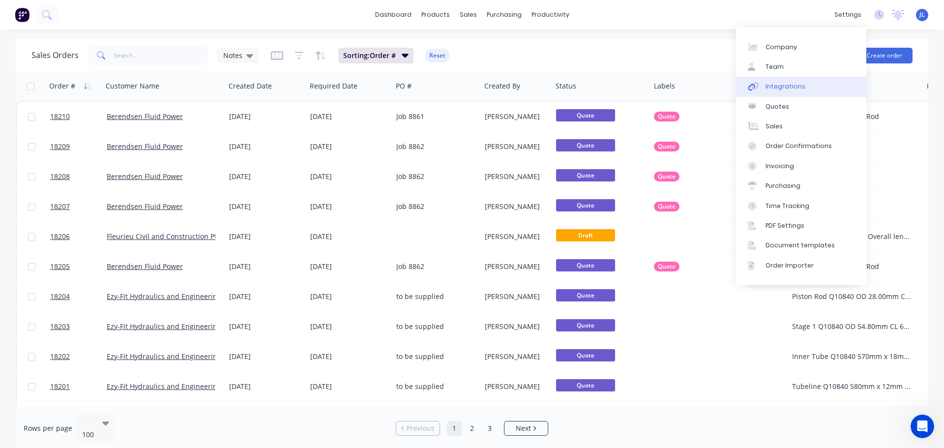
click at [790, 89] on div "Integrations" at bounding box center [785, 86] width 40 height 9
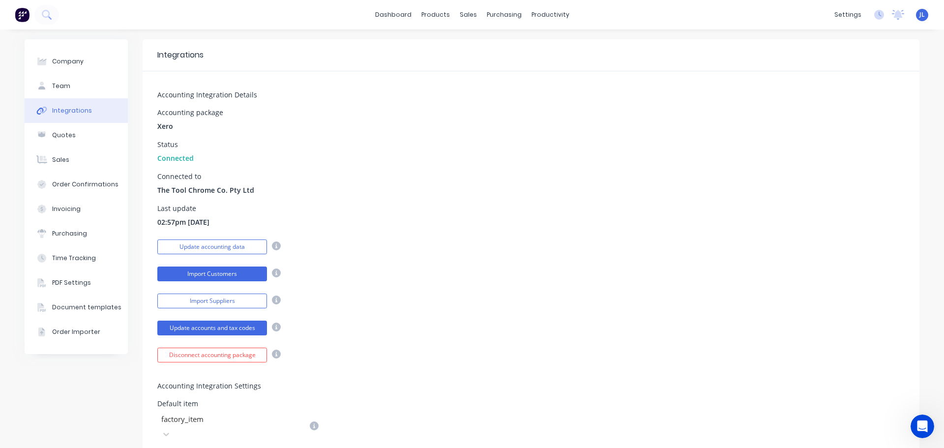
click at [213, 274] on button "Import Customers" at bounding box center [212, 273] width 110 height 15
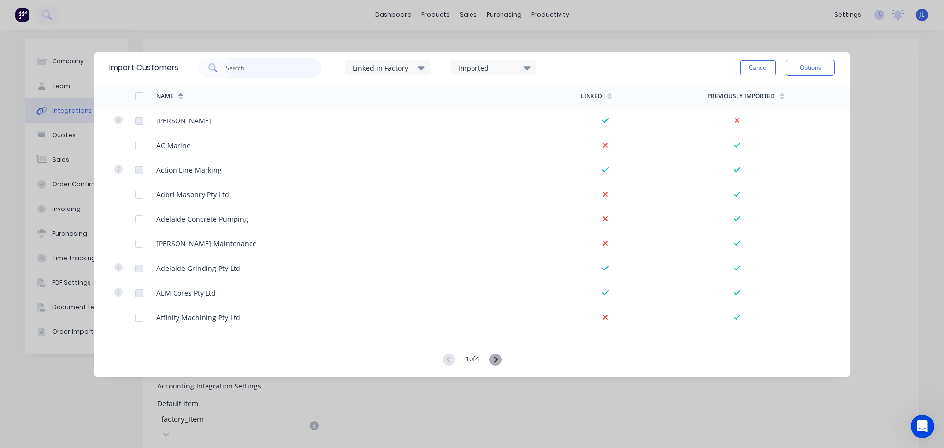
click at [258, 67] on input "text" at bounding box center [274, 68] width 96 height 20
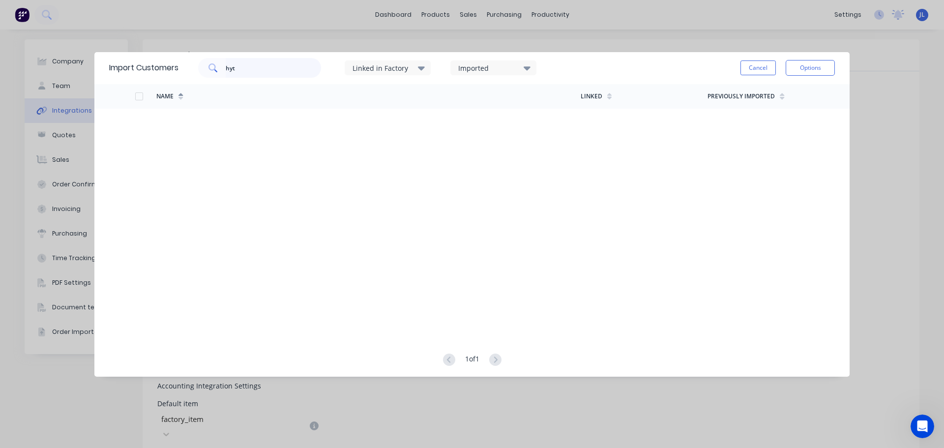
type input "hyt"
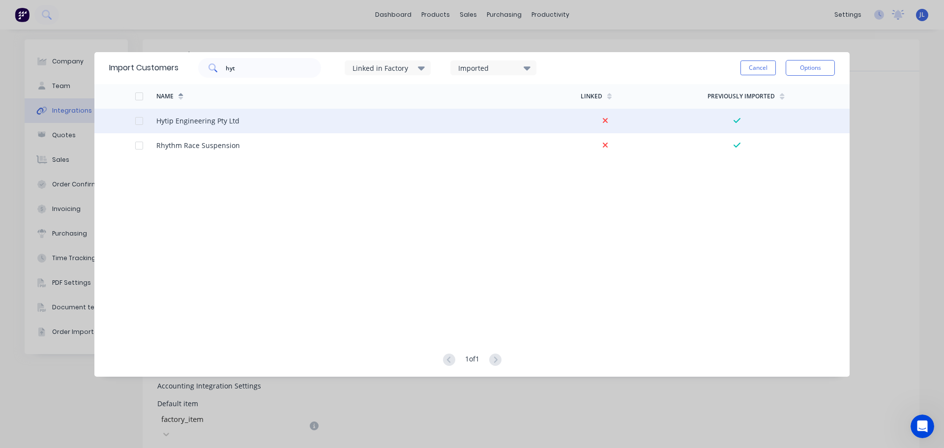
click at [136, 120] on div at bounding box center [139, 121] width 20 height 20
click at [805, 69] on button "Options" at bounding box center [809, 68] width 49 height 16
click at [788, 97] on div "Import selected customers" at bounding box center [788, 95] width 76 height 25
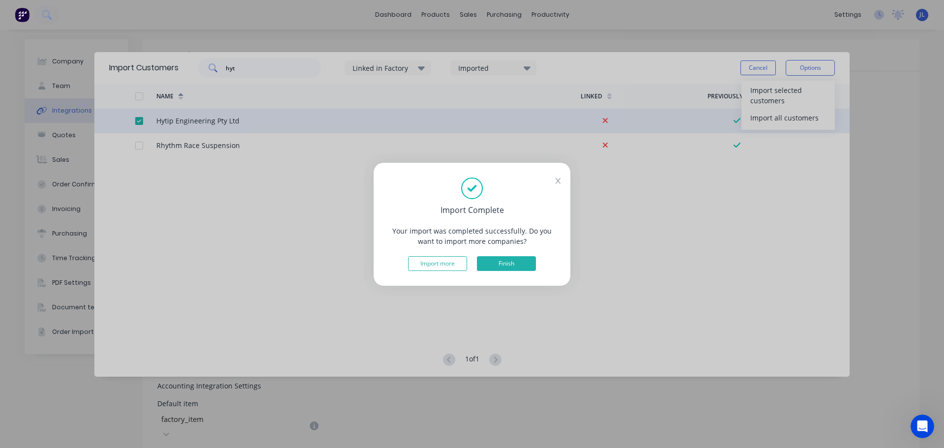
click at [530, 263] on button "Finish" at bounding box center [506, 263] width 59 height 15
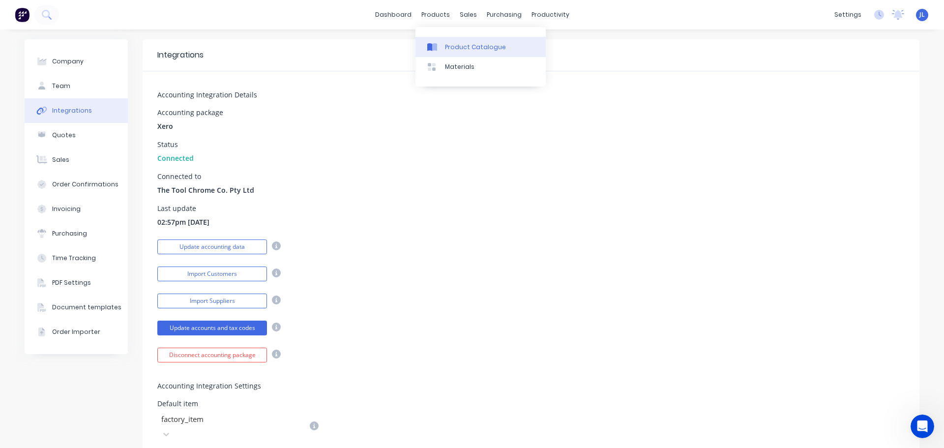
click at [441, 42] on link "Product Catalogue" at bounding box center [480, 47] width 130 height 20
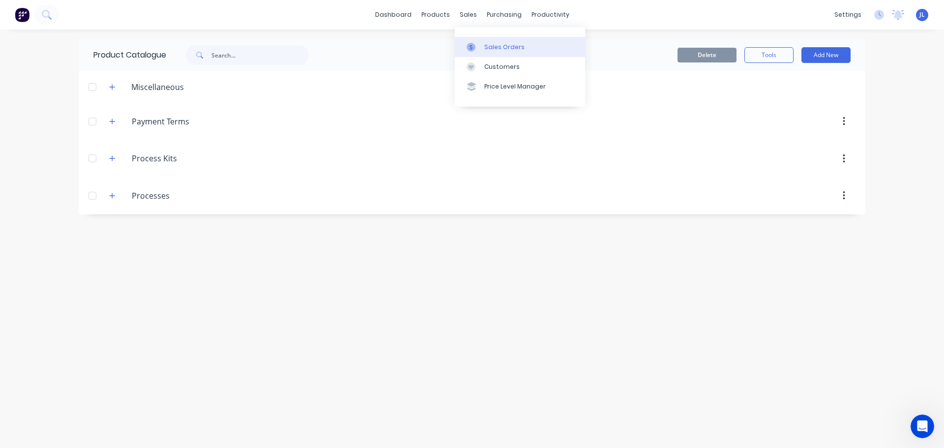
click at [483, 46] on link "Sales Orders" at bounding box center [520, 47] width 130 height 20
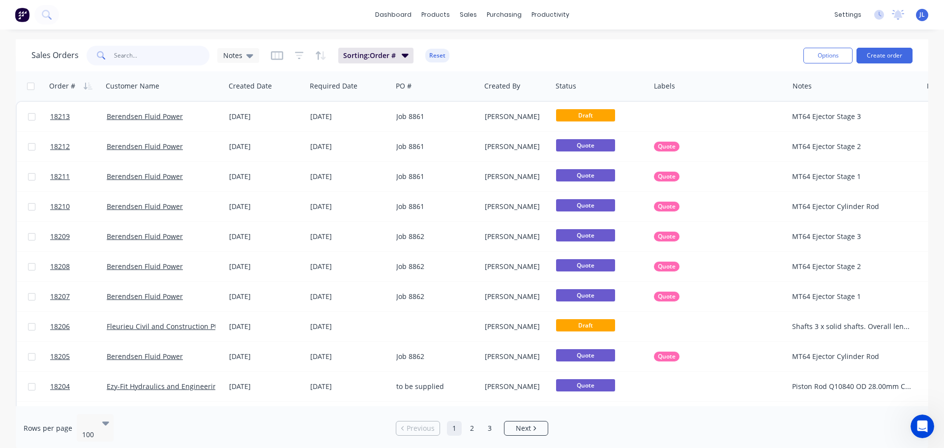
click at [158, 57] on input "text" at bounding box center [162, 56] width 96 height 20
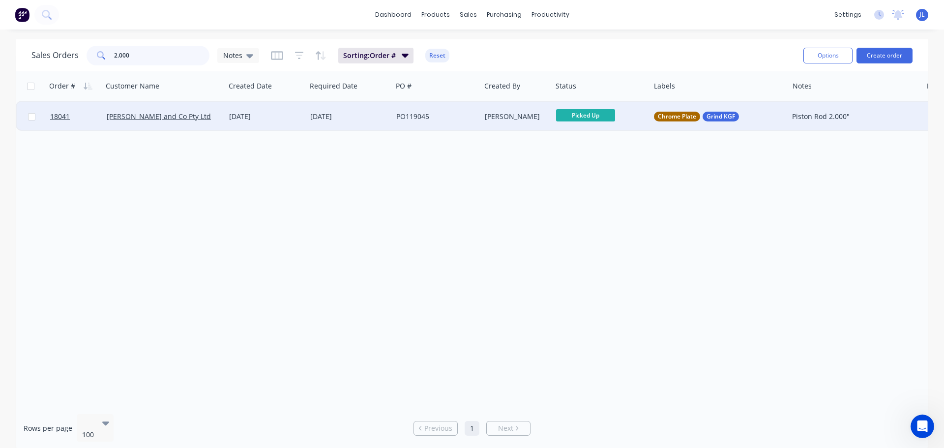
type input "2.000"
click at [527, 126] on div "[PERSON_NAME]" at bounding box center [516, 116] width 71 height 29
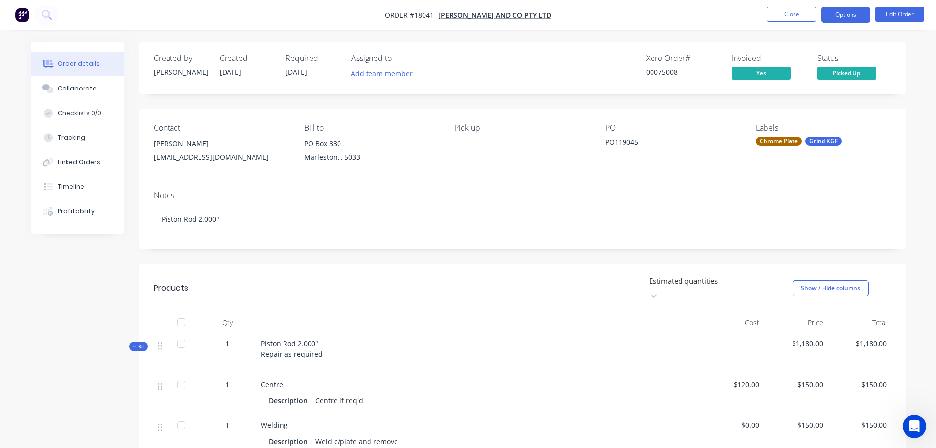
click at [859, 20] on button "Options" at bounding box center [845, 15] width 49 height 16
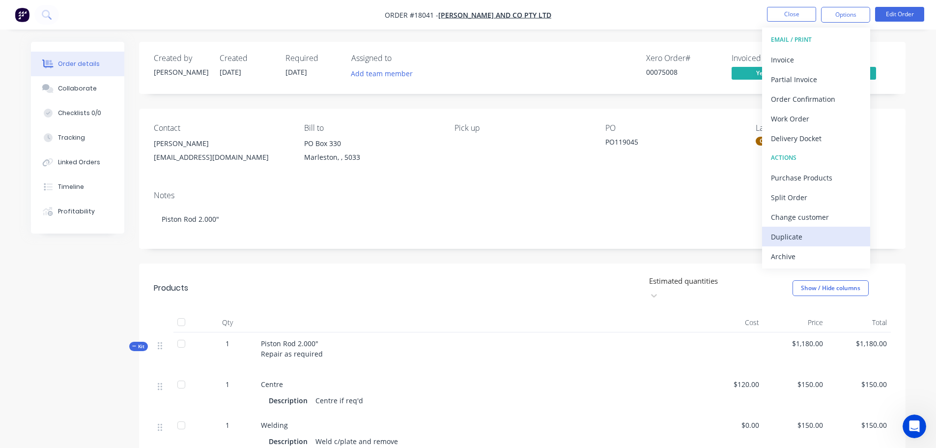
click at [795, 236] on div "Duplicate" at bounding box center [816, 236] width 90 height 14
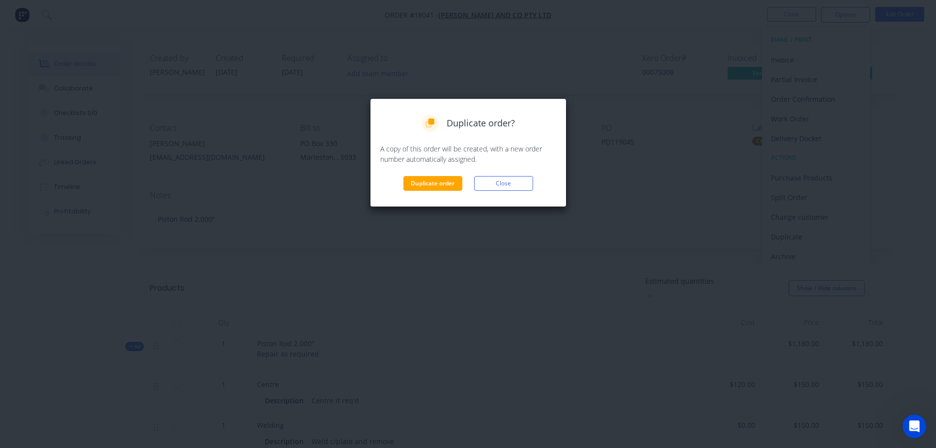
click at [441, 191] on div "Duplicate order? A copy of this order will be created, with a new order number …" at bounding box center [468, 152] width 197 height 109
click at [443, 187] on button "Duplicate order" at bounding box center [432, 183] width 59 height 15
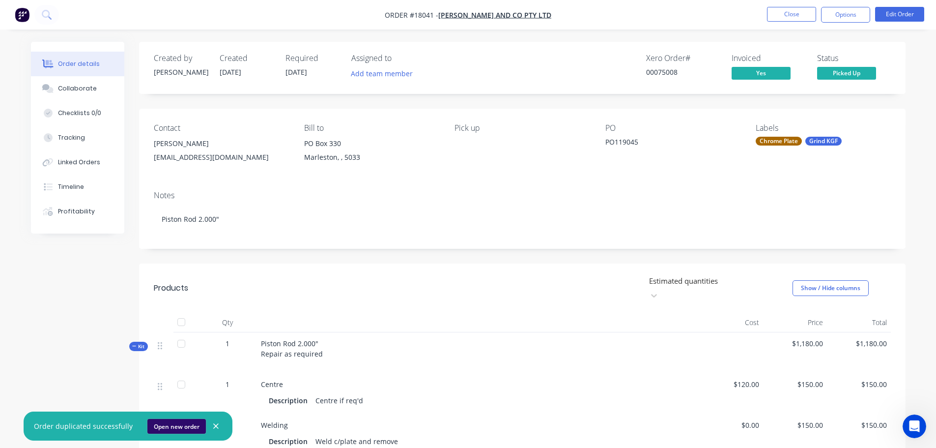
click at [167, 423] on button "Open new order" at bounding box center [176, 426] width 58 height 15
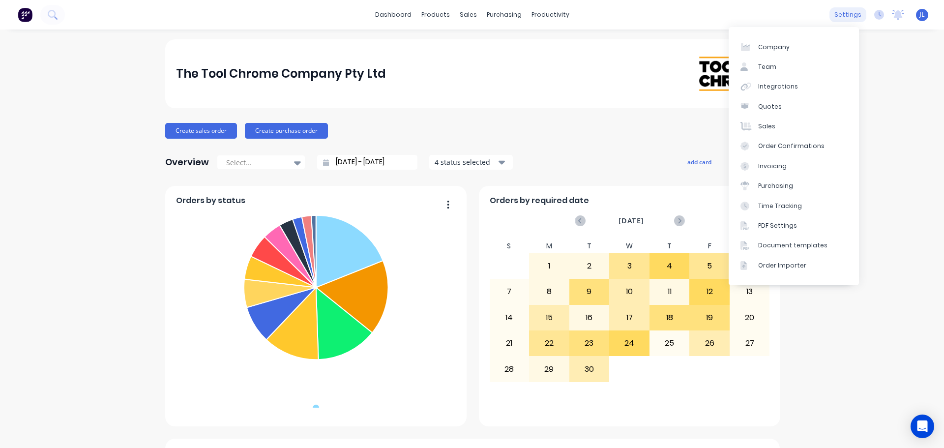
click at [829, 20] on div "settings" at bounding box center [847, 14] width 37 height 15
click at [798, 250] on div "Document templates" at bounding box center [792, 245] width 69 height 9
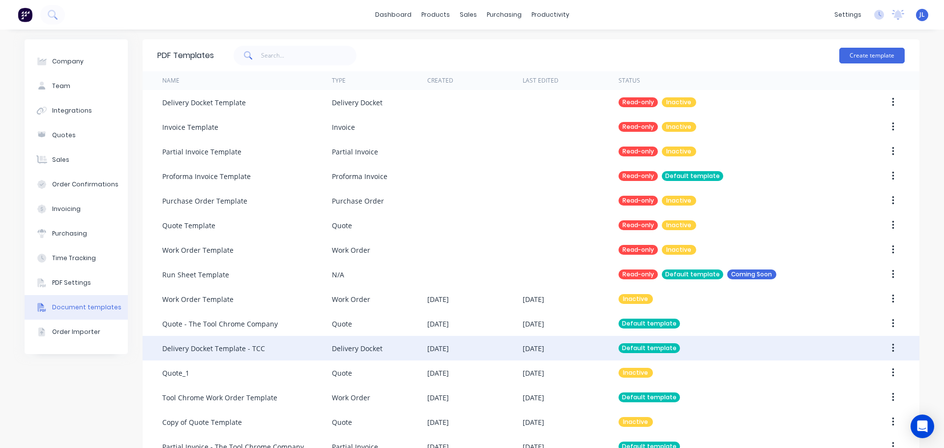
click at [517, 345] on div "[DATE]" at bounding box center [474, 348] width 95 height 25
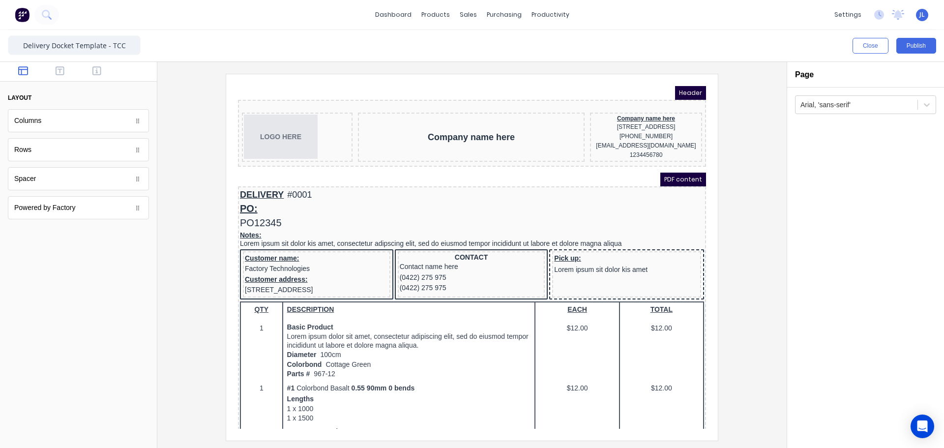
click at [528, 173] on div "PDF content" at bounding box center [460, 168] width 468 height 14
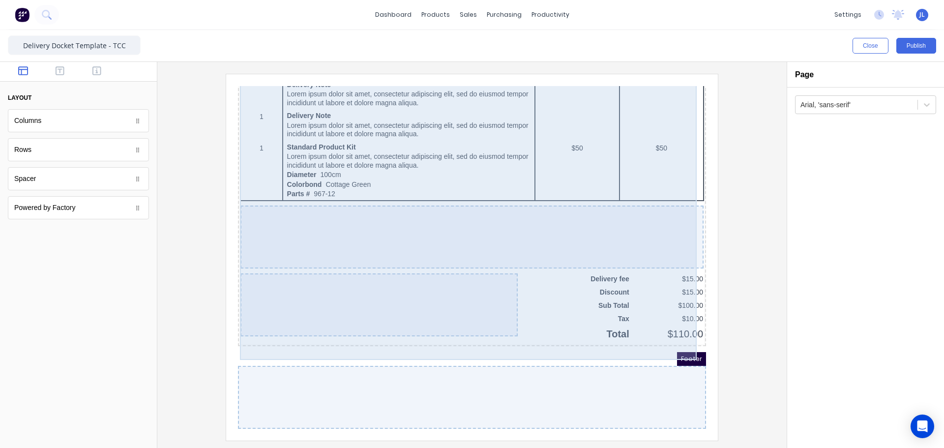
scroll to position [608, 0]
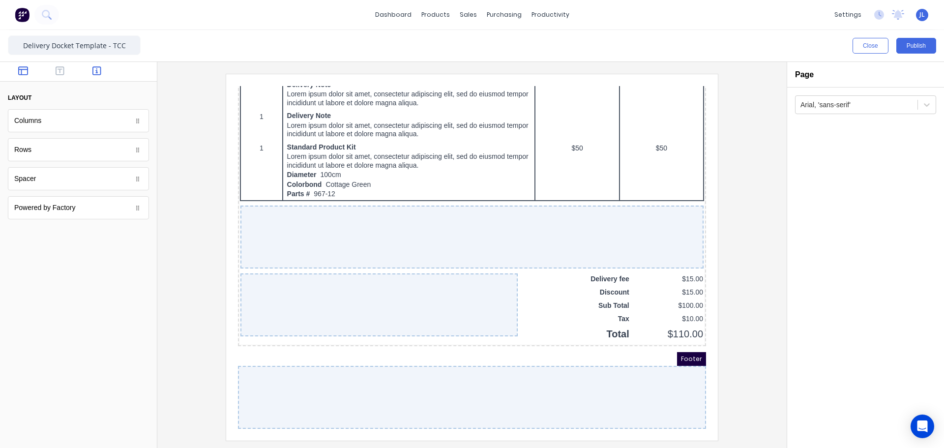
click at [101, 70] on button "button" at bounding box center [97, 72] width 31 height 12
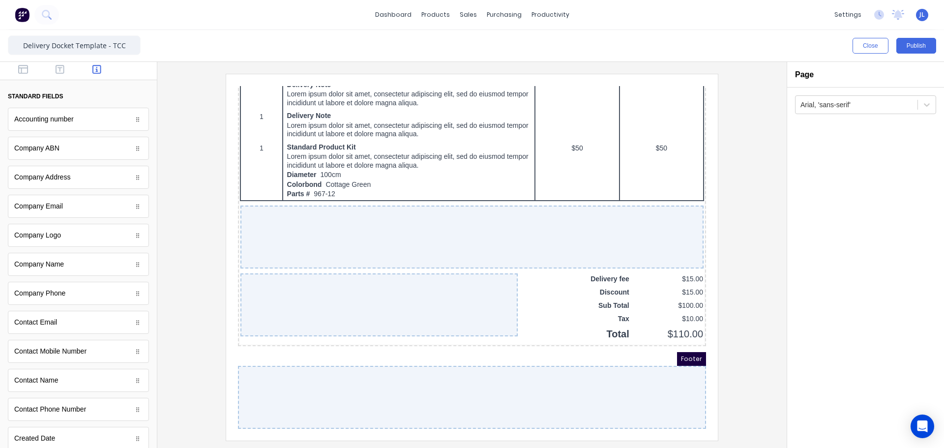
scroll to position [0, 0]
click at [57, 73] on icon "button" at bounding box center [60, 70] width 9 height 9
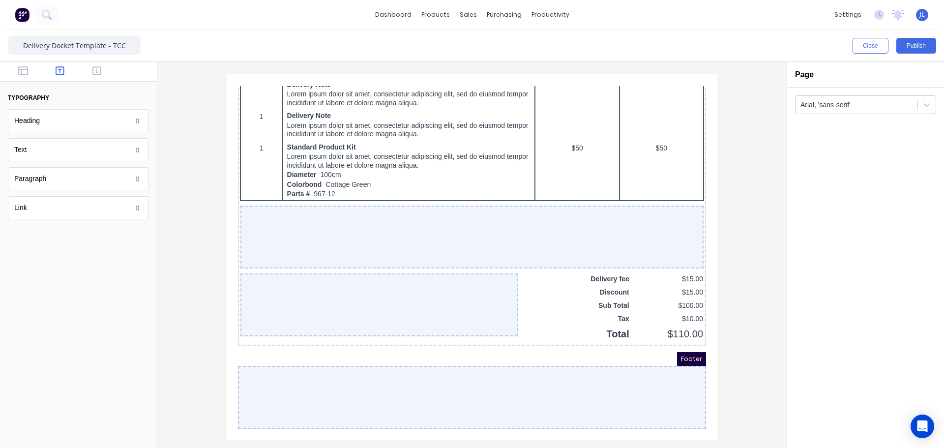
click at [119, 130] on div "Heading" at bounding box center [78, 120] width 141 height 23
click at [867, 44] on button "Close" at bounding box center [870, 46] width 36 height 16
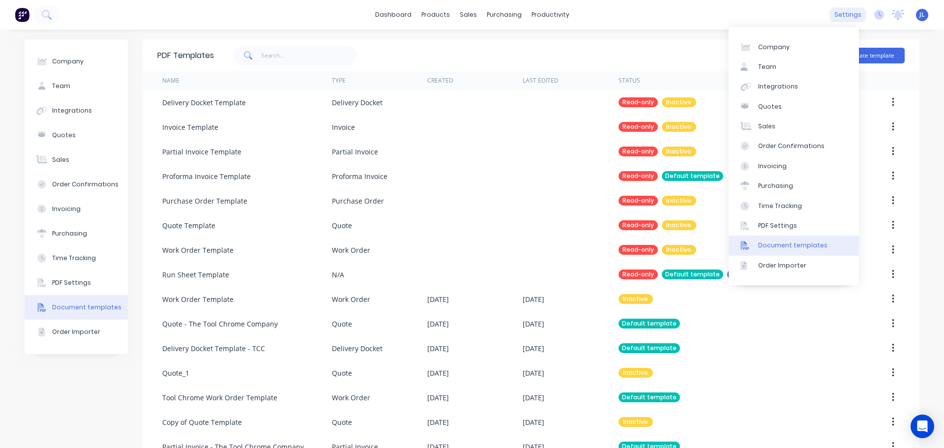
click at [840, 15] on div "settings" at bounding box center [847, 14] width 37 height 15
click at [790, 223] on div "PDF Settings" at bounding box center [777, 225] width 39 height 9
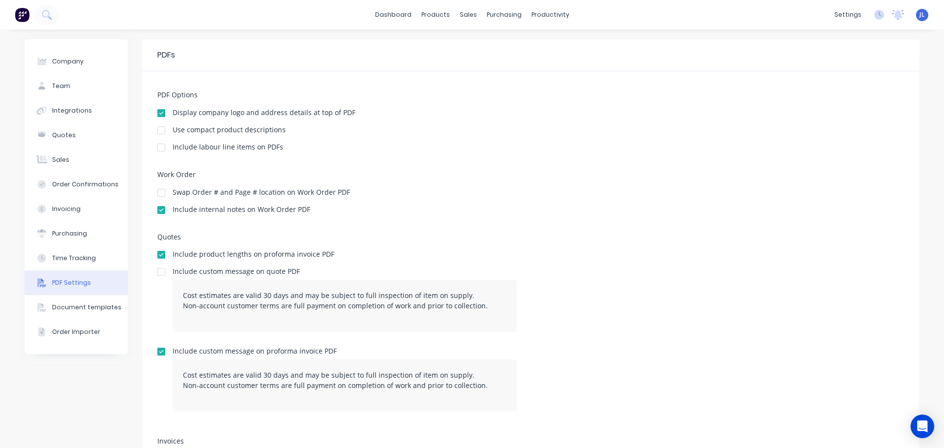
click at [574, 247] on div "Quotes Include product lengths on proforma invoice PDF Include custom message o…" at bounding box center [530, 330] width 747 height 195
click at [917, 425] on icon "Open Intercom Messenger" at bounding box center [922, 426] width 13 height 13
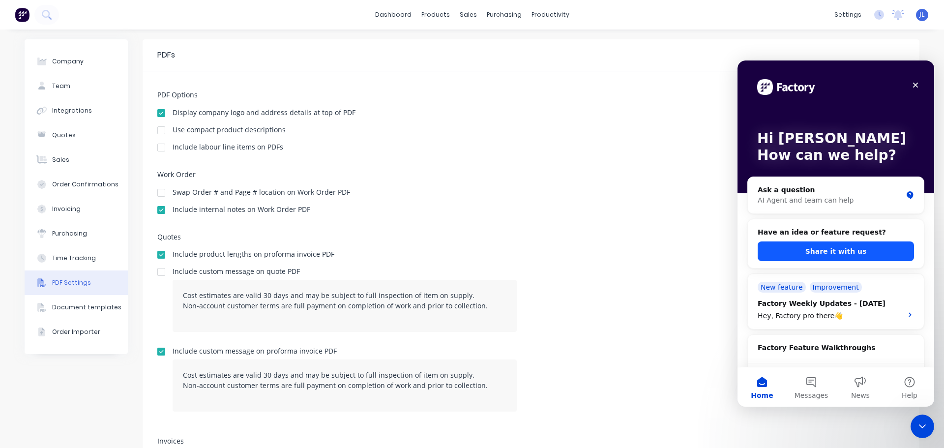
click at [810, 253] on button "Share it with us" at bounding box center [835, 251] width 156 height 20
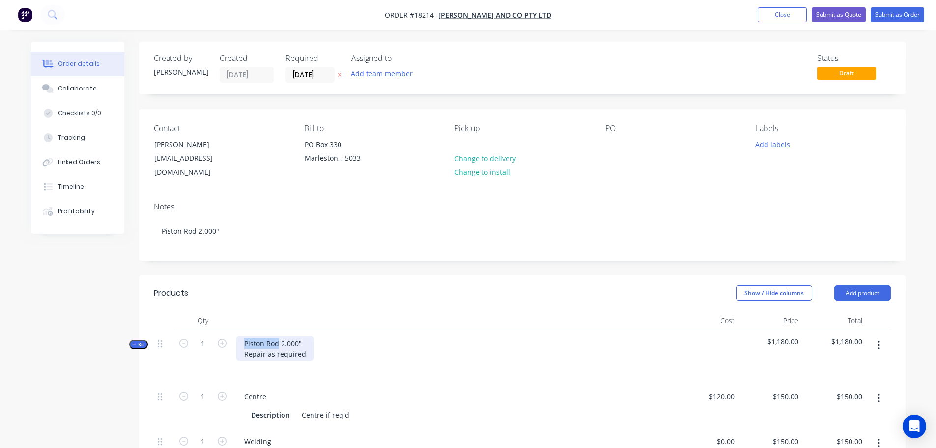
drag, startPoint x: 278, startPoint y: 332, endPoint x: 232, endPoint y: 333, distance: 45.2
click at [232, 333] on div "Piston Rod 2.000" Repair as required" at bounding box center [453, 356] width 442 height 53
drag, startPoint x: 289, startPoint y: 334, endPoint x: 211, endPoint y: 328, distance: 78.3
click at [211, 330] on div "Kit 1 Barrels 2.000" Repair as required $1,180.00 $1,180.00" at bounding box center [522, 356] width 737 height 53
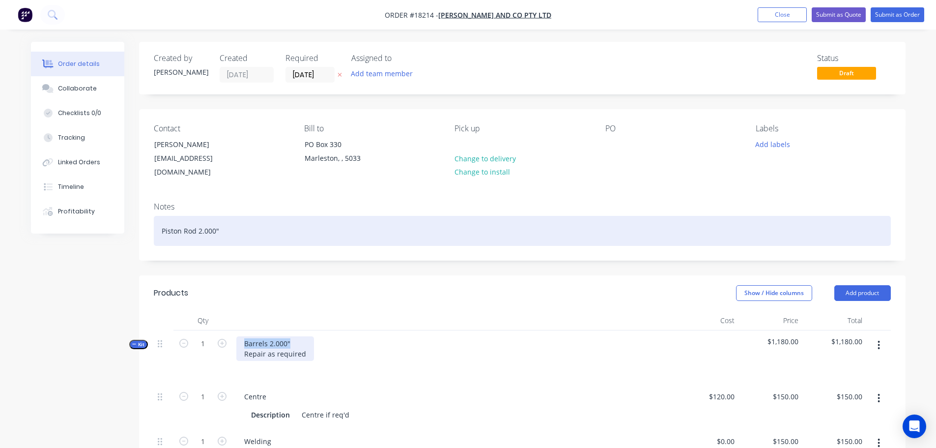
copy div "Barrels 2.000""
drag, startPoint x: 224, startPoint y: 222, endPoint x: 153, endPoint y: 223, distance: 70.8
click at [154, 223] on div "Piston Rod 2.000"" at bounding box center [522, 231] width 737 height 30
paste div
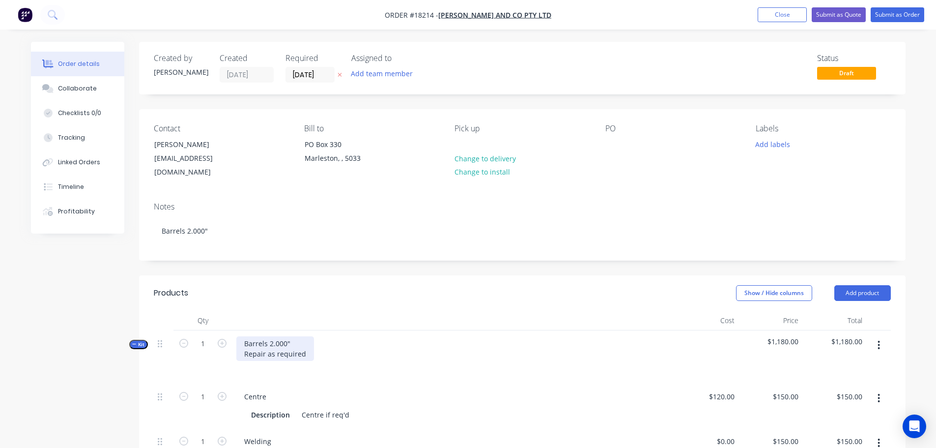
click at [303, 346] on div "Barrels 2.000" Repair as required" at bounding box center [275, 348] width 78 height 25
drag, startPoint x: 305, startPoint y: 346, endPoint x: 202, endPoint y: 345, distance: 102.2
click at [202, 345] on div "Kit 1 Barrels 2.000" Repair as required $1,180.00 $1,180.00" at bounding box center [522, 356] width 737 height 53
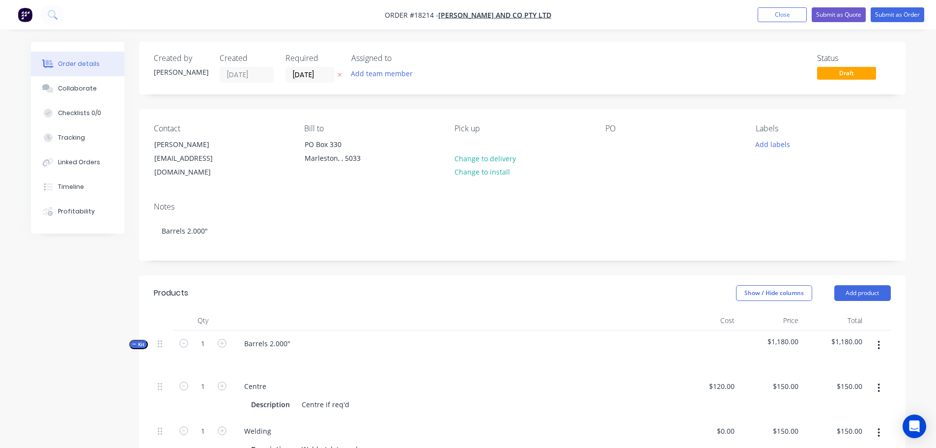
click at [475, 137] on div "Pick up Change to delivery Change to install" at bounding box center [522, 152] width 135 height 56
click at [468, 142] on div at bounding box center [463, 144] width 16 height 14
click at [609, 147] on div at bounding box center [613, 144] width 16 height 14
click at [858, 202] on div "Notes" at bounding box center [522, 206] width 737 height 9
click at [784, 146] on button "Add labels" at bounding box center [772, 143] width 45 height 13
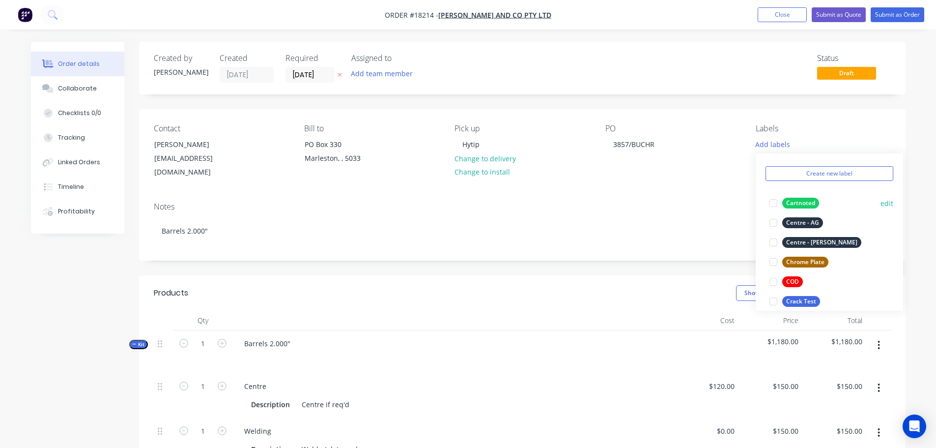
scroll to position [49, 0]
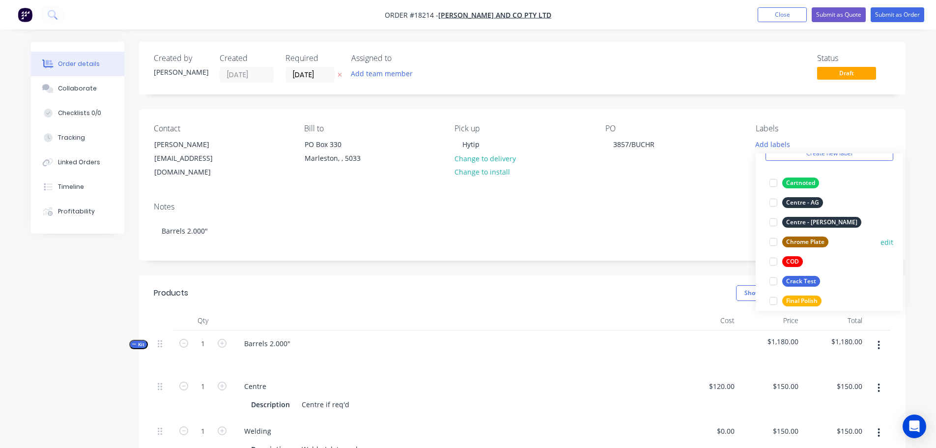
click at [772, 241] on div at bounding box center [774, 242] width 20 height 20
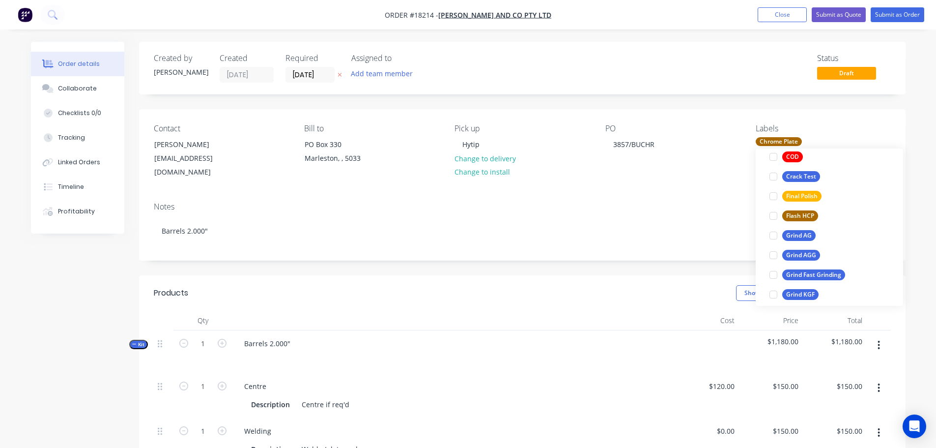
scroll to position [197, 0]
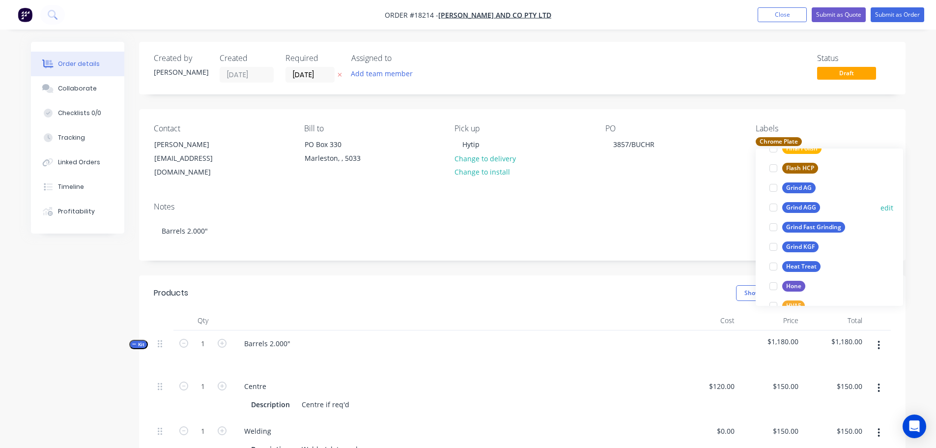
click at [771, 206] on div at bounding box center [774, 208] width 20 height 20
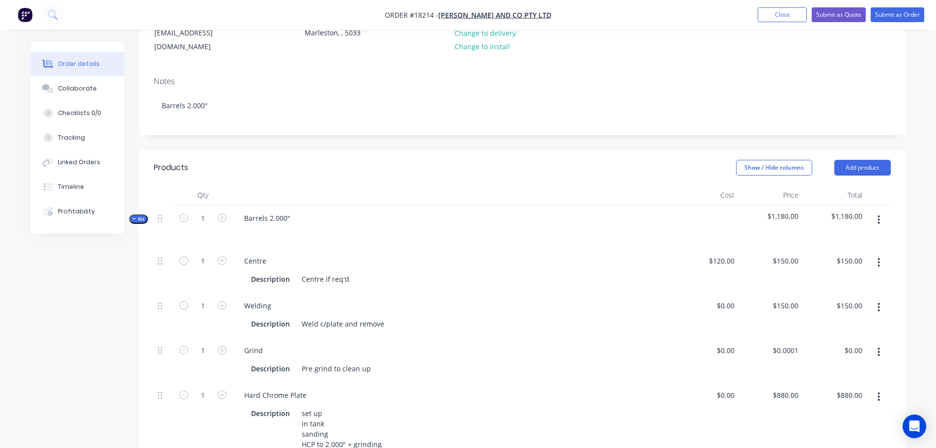
scroll to position [147, 0]
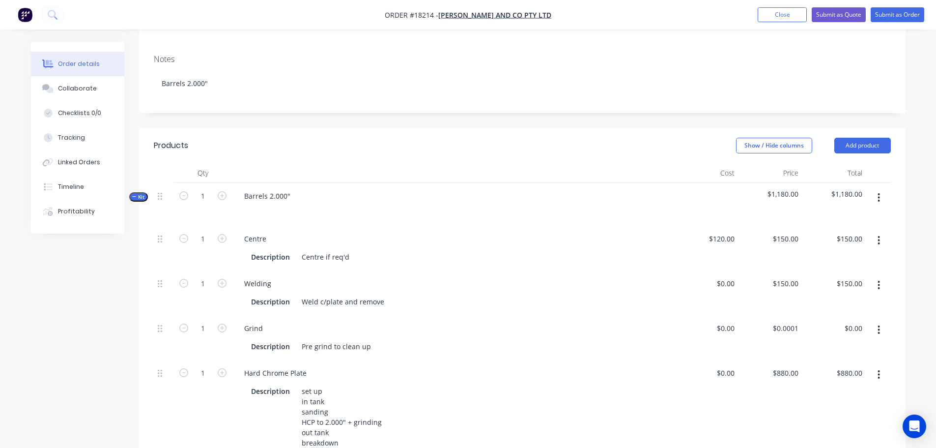
click at [878, 281] on icon "button" at bounding box center [879, 285] width 2 height 9
click at [824, 343] on div "Delete" at bounding box center [844, 350] width 76 height 14
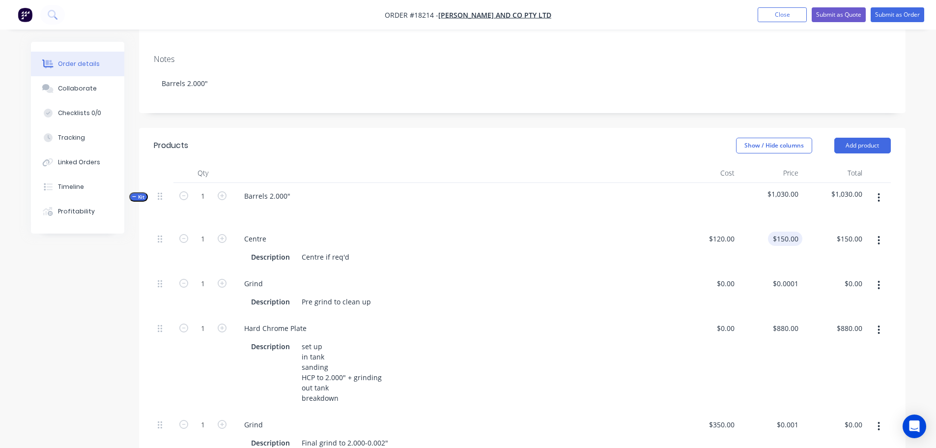
type input "150"
click at [786, 231] on input "150" at bounding box center [787, 238] width 30 height 14
type input "120"
type input "$0.00"
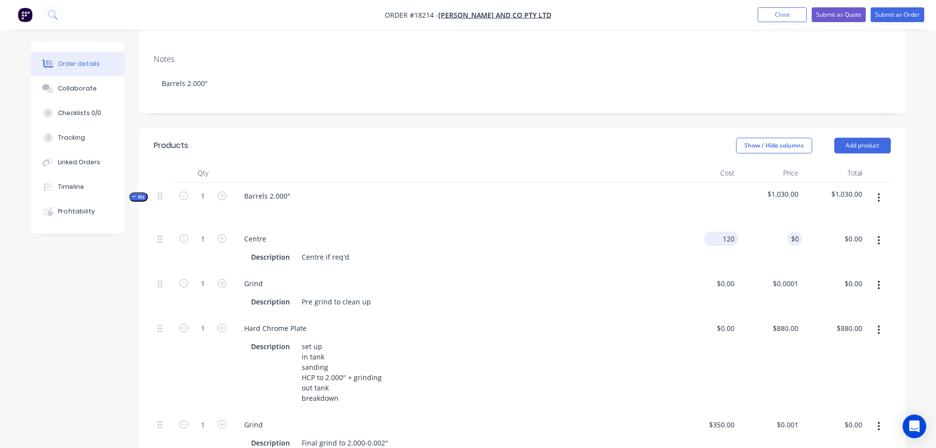
click at [709, 227] on div "120 $120.00" at bounding box center [707, 248] width 64 height 45
type input "$0.00"
type input "880"
click at [781, 316] on div "880 $880.00" at bounding box center [771, 363] width 64 height 96
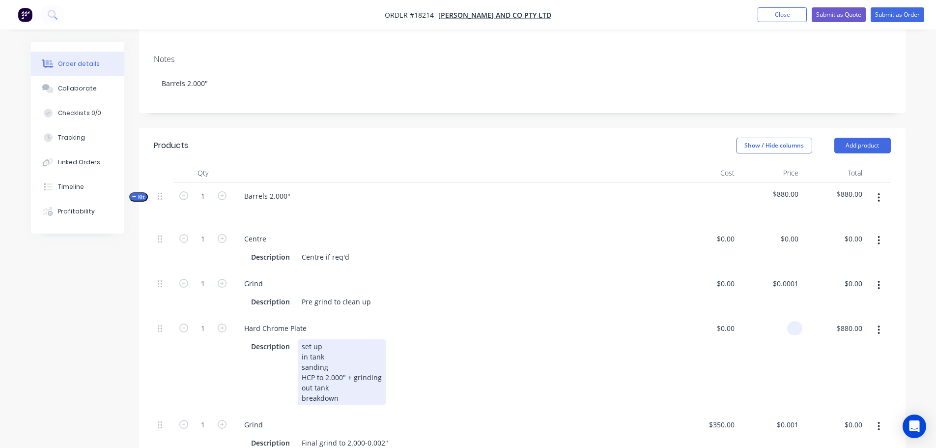
type input "$0.00"
drag, startPoint x: 640, startPoint y: 339, endPoint x: 671, endPoint y: 331, distance: 31.9
click at [641, 339] on div "Description set up in tank sanding HCP to 2.000" + grinding out tank breakdown" at bounding box center [451, 372] width 409 height 66
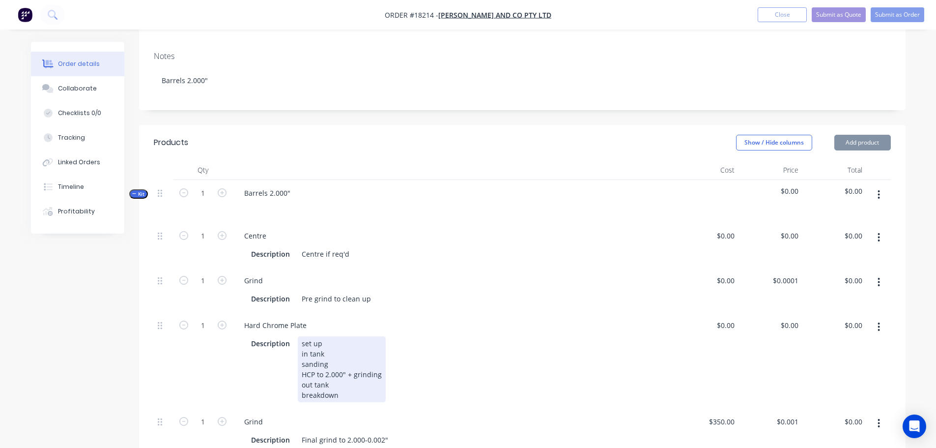
scroll to position [344, 0]
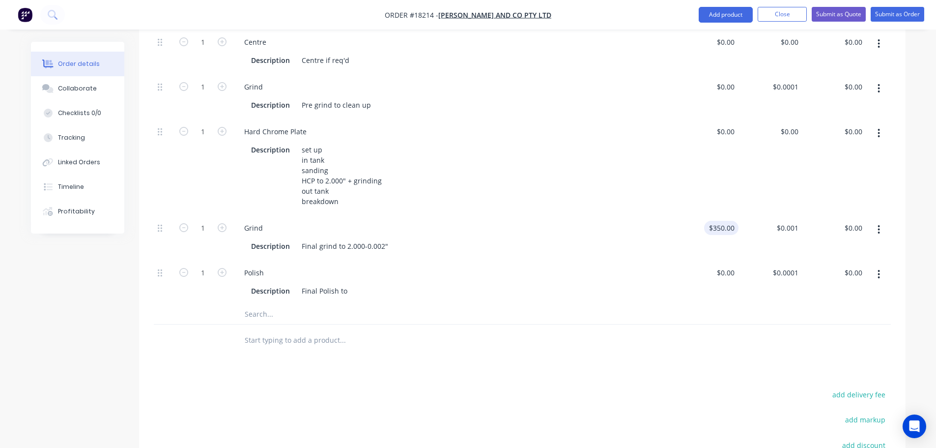
type input "350"
click at [725, 221] on input "350" at bounding box center [723, 228] width 30 height 14
type input "$0.00"
click at [601, 289] on div "Polish Description Final Polish to" at bounding box center [453, 281] width 442 height 45
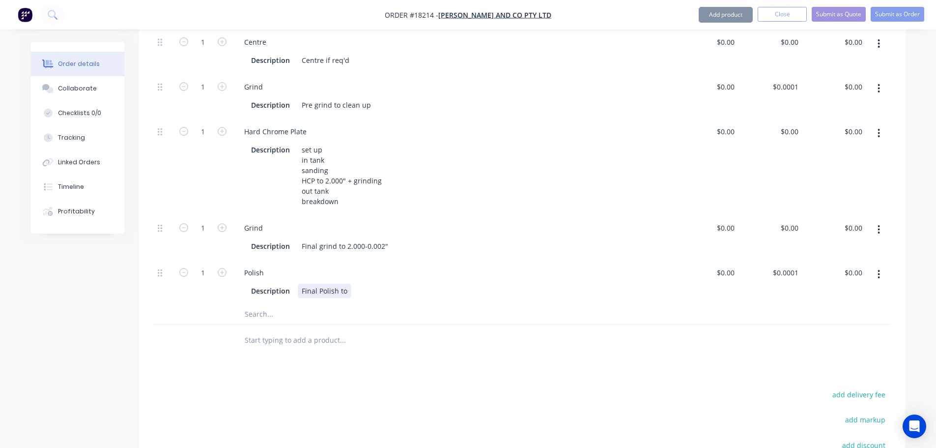
scroll to position [147, 0]
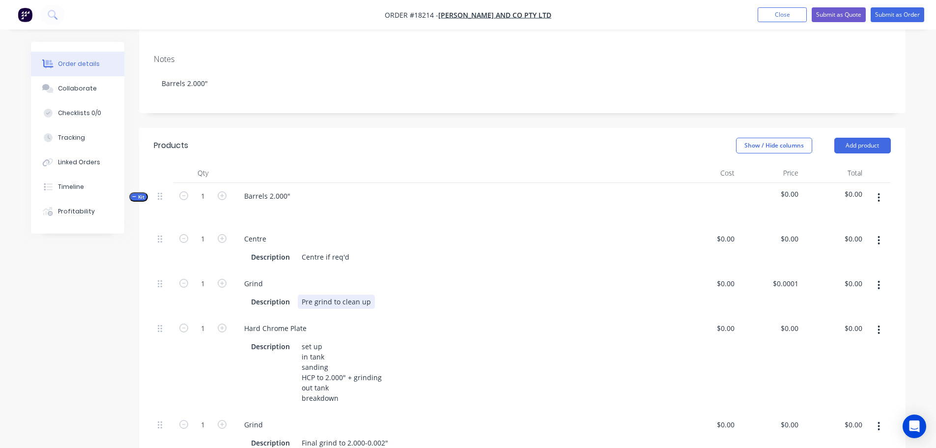
click at [368, 294] on div "Pre grind to clean up" at bounding box center [336, 301] width 77 height 14
click at [476, 276] on div "Grind" at bounding box center [453, 283] width 434 height 14
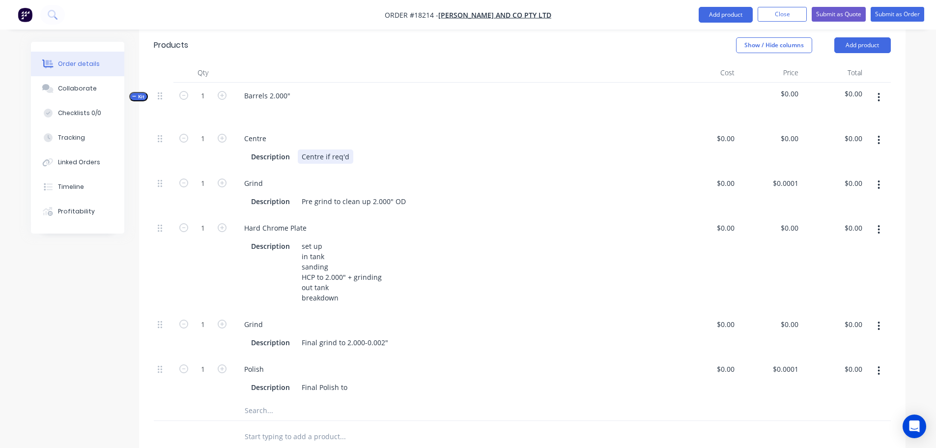
scroll to position [197, 0]
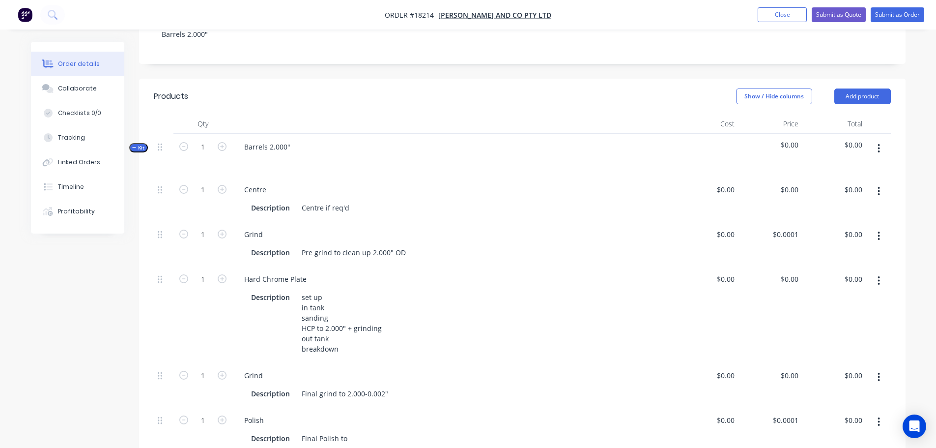
click at [229, 154] on div "1" at bounding box center [202, 155] width 59 height 43
click at [220, 142] on icon "button" at bounding box center [222, 146] width 9 height 9
type input "2"
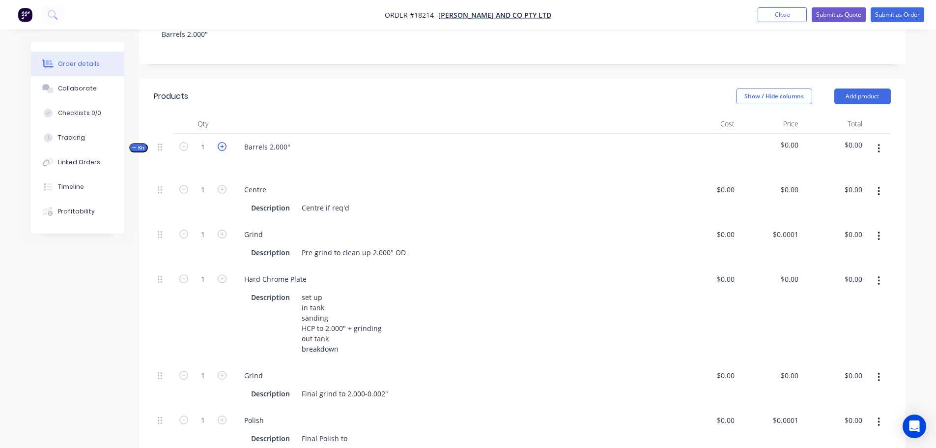
type input "2"
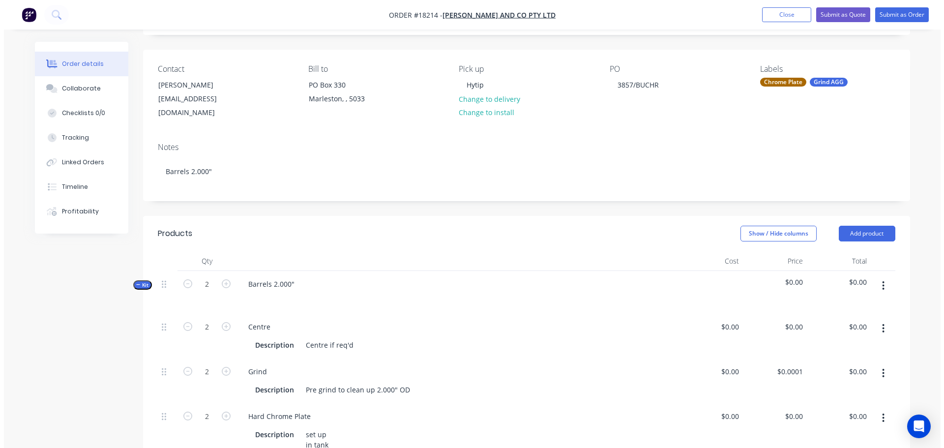
scroll to position [0, 0]
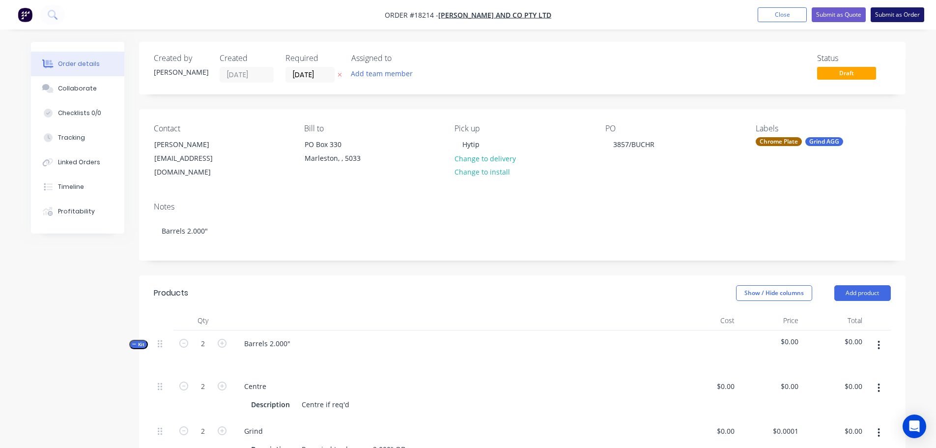
click at [901, 16] on button "Submit as Order" at bounding box center [898, 14] width 54 height 15
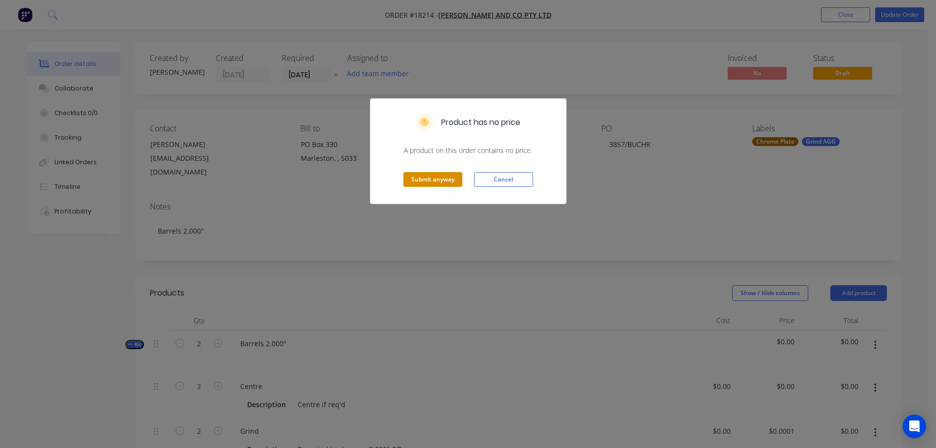
click at [417, 176] on button "Submit anyway" at bounding box center [432, 179] width 59 height 15
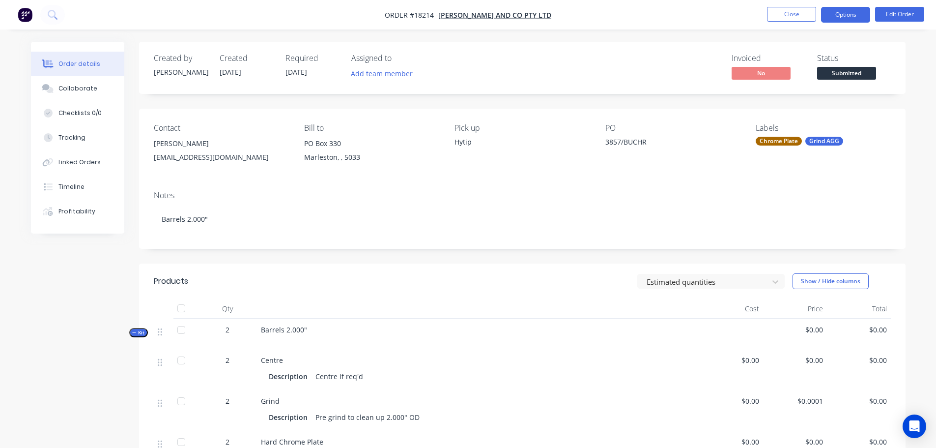
click at [842, 17] on button "Options" at bounding box center [845, 15] width 49 height 16
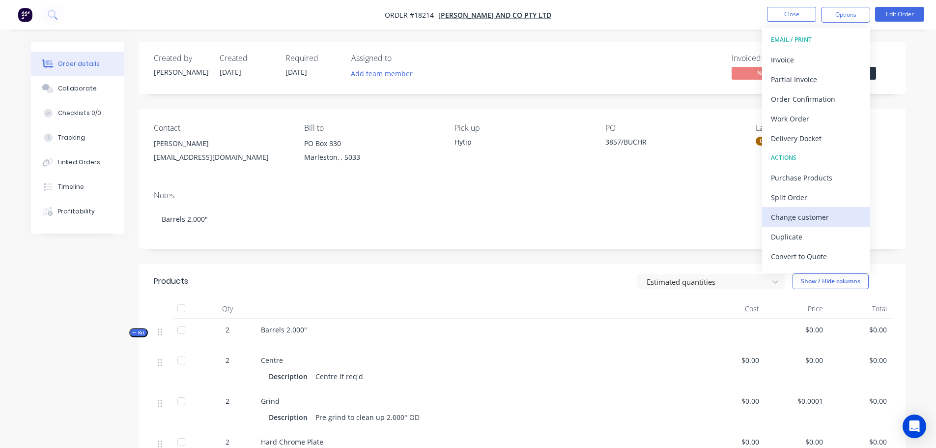
click at [810, 215] on div "Change customer" at bounding box center [816, 217] width 90 height 14
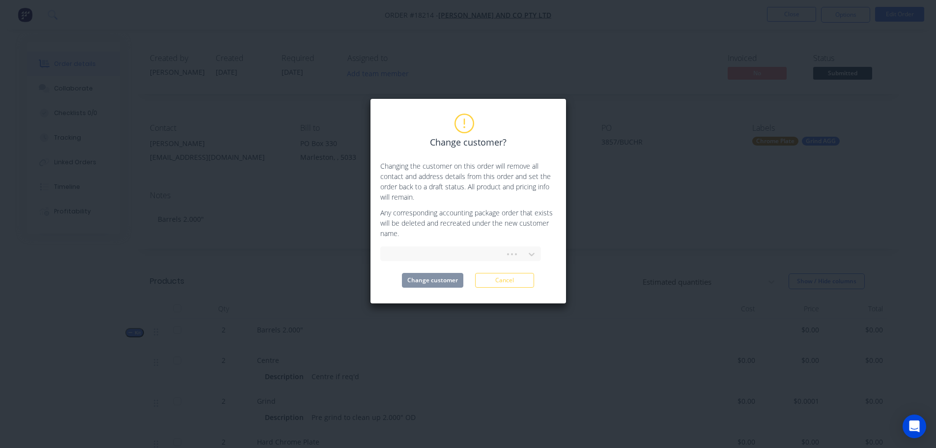
click at [420, 245] on div at bounding box center [460, 252] width 161 height 17
click at [419, 251] on div at bounding box center [454, 254] width 131 height 12
type input "hyt"
click at [434, 271] on div "Hytip Engineering Pty Ltd" at bounding box center [460, 276] width 161 height 18
click at [424, 280] on button "Change customer" at bounding box center [432, 280] width 61 height 15
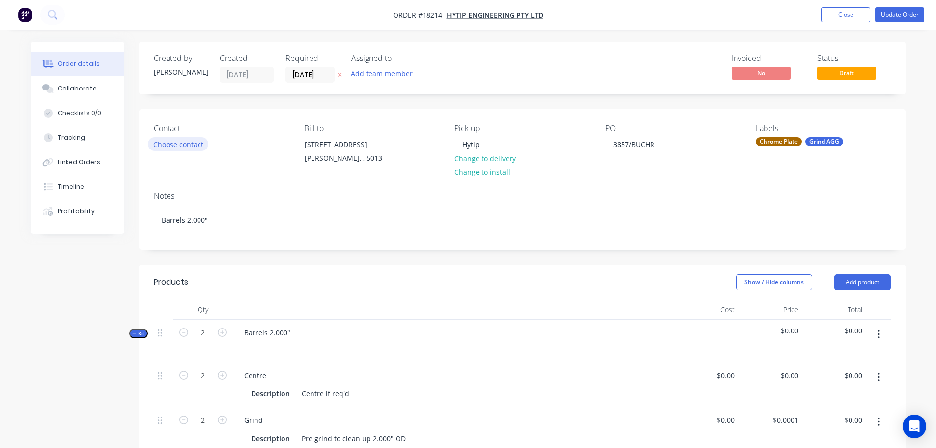
click at [192, 149] on button "Choose contact" at bounding box center [178, 143] width 60 height 13
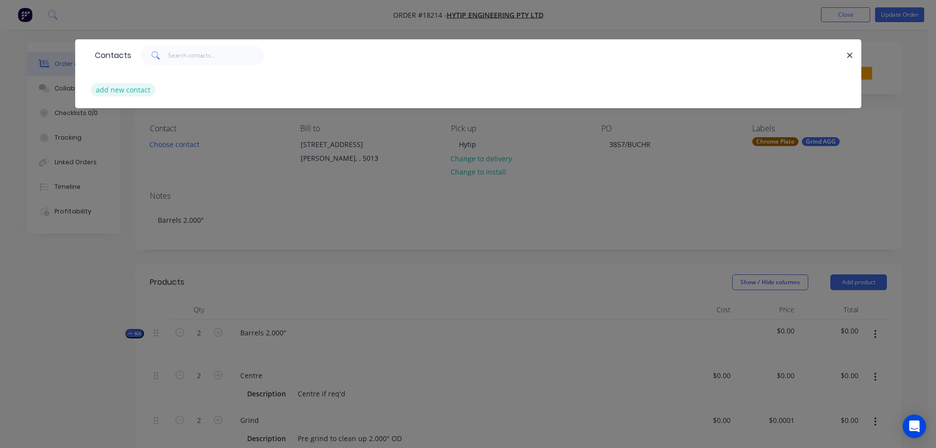
click at [144, 91] on button "add new contact" at bounding box center [123, 89] width 65 height 13
select select "AU"
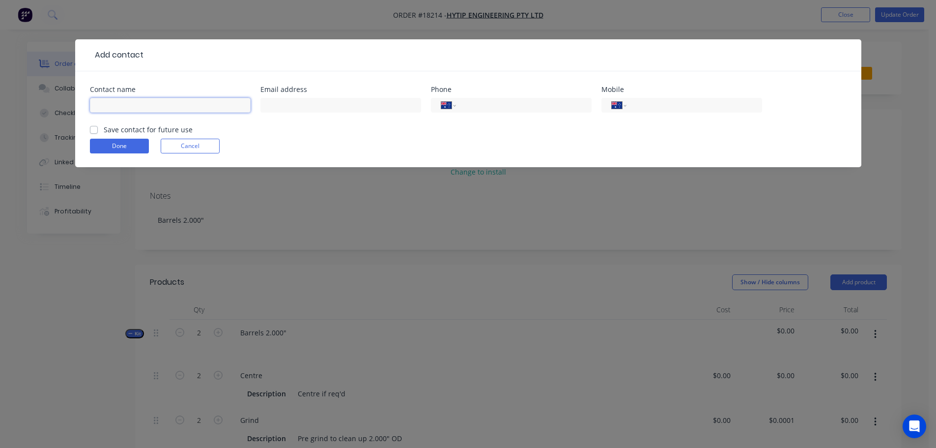
click at [195, 111] on input "text" at bounding box center [170, 105] width 161 height 15
type input "Adam"
click at [322, 105] on input "text" at bounding box center [340, 105] width 161 height 15
paste input "hytipengineering@bigpond.com"
type input "hytipengineering@bigpond.com"
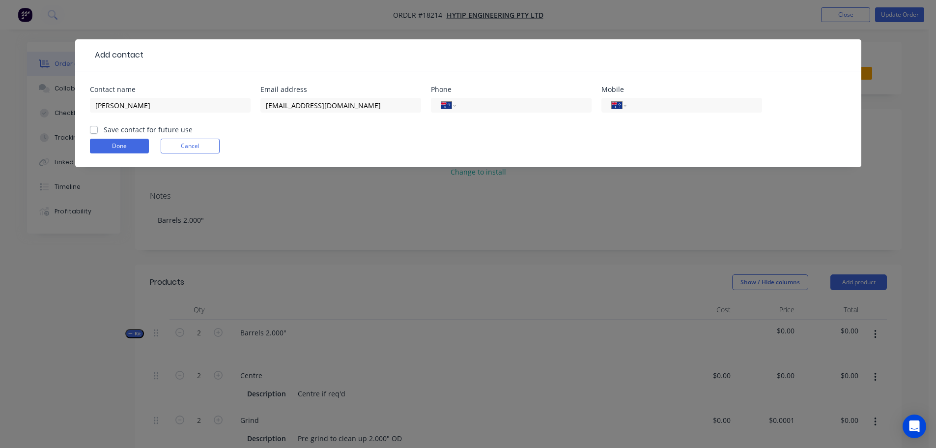
click at [99, 131] on form "Contact name Adam Email address hytipengineering@bigpond.com Phone Internationa…" at bounding box center [468, 126] width 757 height 81
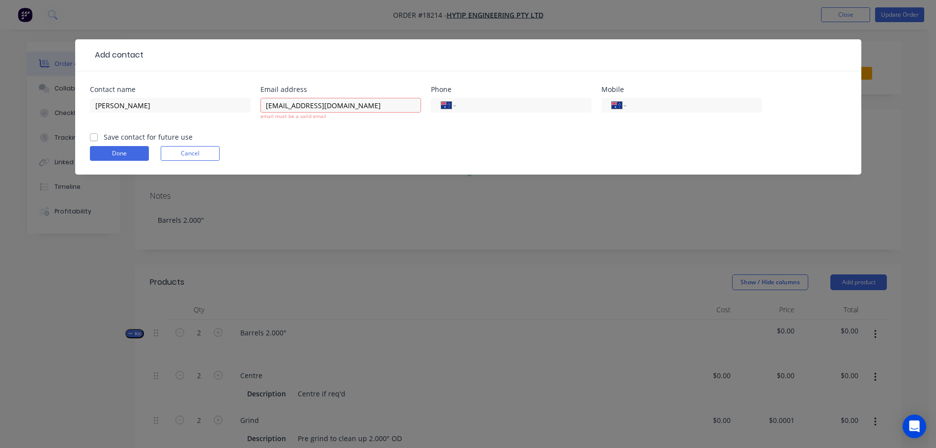
click at [104, 137] on label "Save contact for future use" at bounding box center [148, 137] width 89 height 10
click at [94, 137] on input "Save contact for future use" at bounding box center [94, 136] width 8 height 9
checkbox input "true"
click at [403, 110] on input "hytipengineering@bigpond.com" at bounding box center [340, 105] width 161 height 15
click at [269, 108] on input "hytipengineering@bigpond.com" at bounding box center [340, 105] width 161 height 15
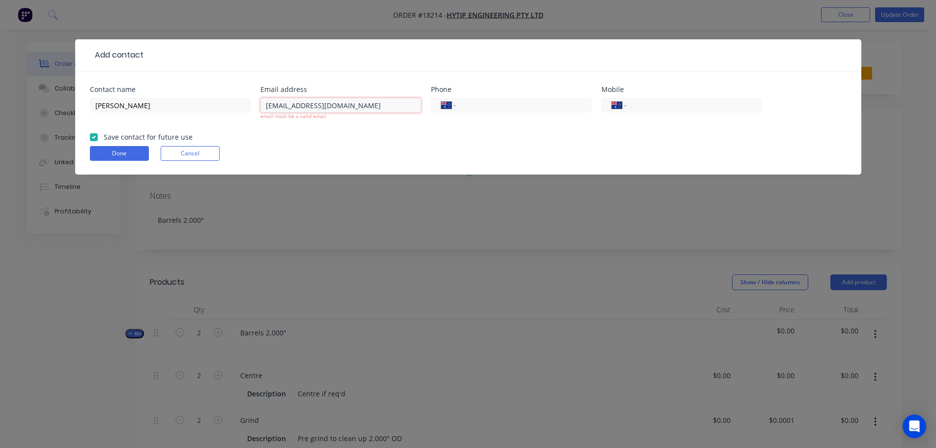
drag, startPoint x: 268, startPoint y: 107, endPoint x: 378, endPoint y: 107, distance: 110.6
click at [378, 107] on input "hytipengineering@bigpond.com" at bounding box center [340, 105] width 161 height 15
click at [343, 148] on div "Done Cancel" at bounding box center [468, 153] width 757 height 15
click at [153, 153] on div "Done Cancel" at bounding box center [468, 153] width 757 height 15
click at [133, 155] on button "Done" at bounding box center [119, 153] width 59 height 15
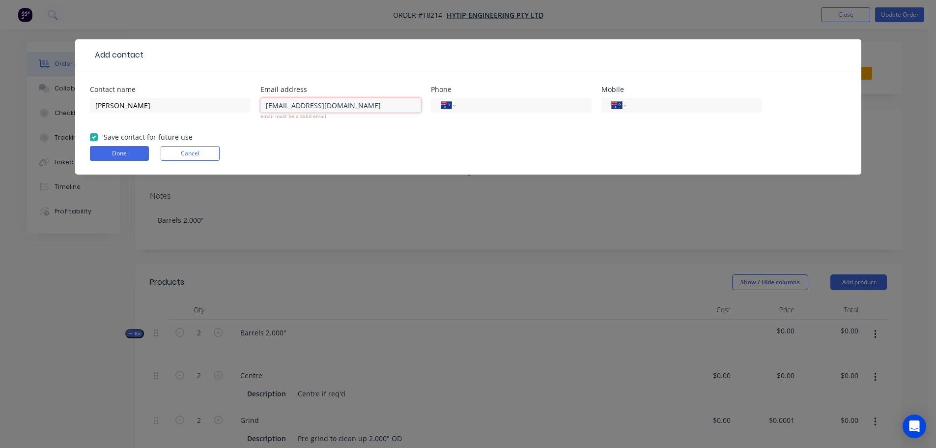
click at [336, 107] on input "hytipengineering@bigpond.com" at bounding box center [340, 105] width 161 height 15
click at [385, 106] on input "hytipengineering@bigpond.com" at bounding box center [340, 105] width 161 height 15
click at [384, 112] on input "hytipengineering@bigpond.com" at bounding box center [340, 105] width 161 height 15
drag, startPoint x: 392, startPoint y: 107, endPoint x: 211, endPoint y: 106, distance: 180.8
click at [211, 106] on div "Contact name Adam Email address hytipengineering@bigpond.com email must be a va…" at bounding box center [468, 109] width 757 height 46
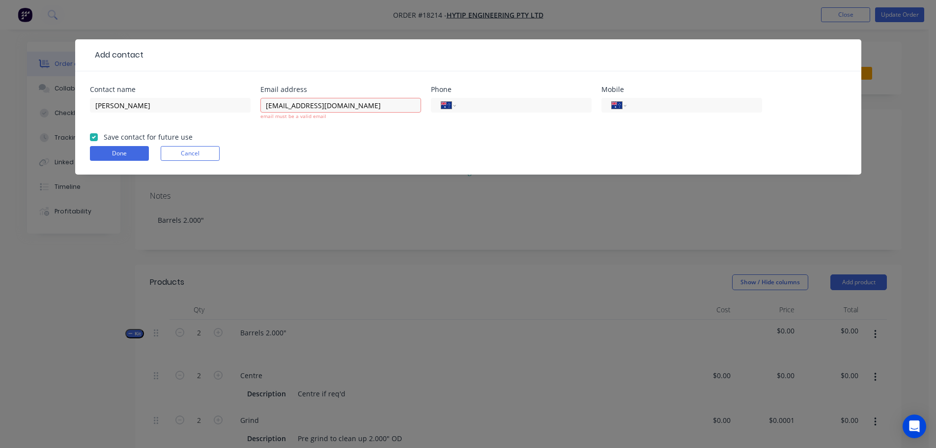
click at [343, 159] on div "Done Cancel" at bounding box center [468, 153] width 757 height 15
click at [268, 101] on input "hytipengineering@bigpond.com" at bounding box center [340, 105] width 161 height 15
type input "hytipengineering@bigpond.com"
click at [284, 154] on form "Contact name Adam Email address hytipengineering@bigpond.com email must be a va…" at bounding box center [468, 130] width 757 height 88
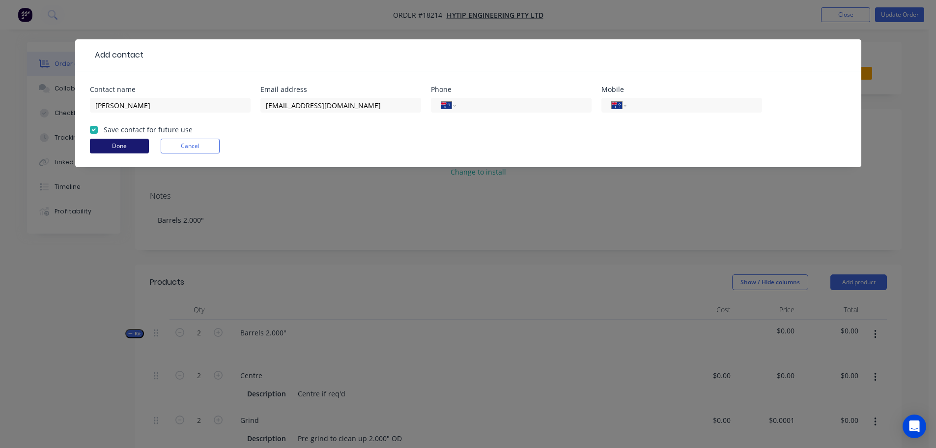
click at [131, 139] on button "Done" at bounding box center [119, 146] width 59 height 15
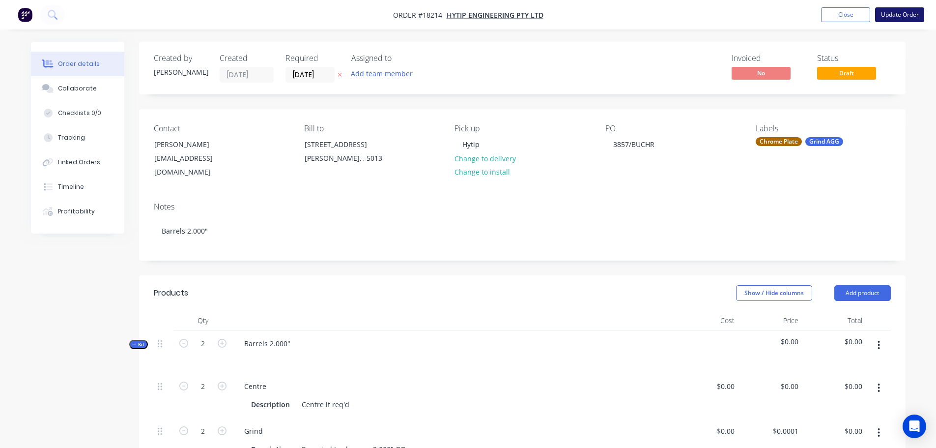
click at [911, 21] on button "Update Order" at bounding box center [899, 14] width 49 height 15
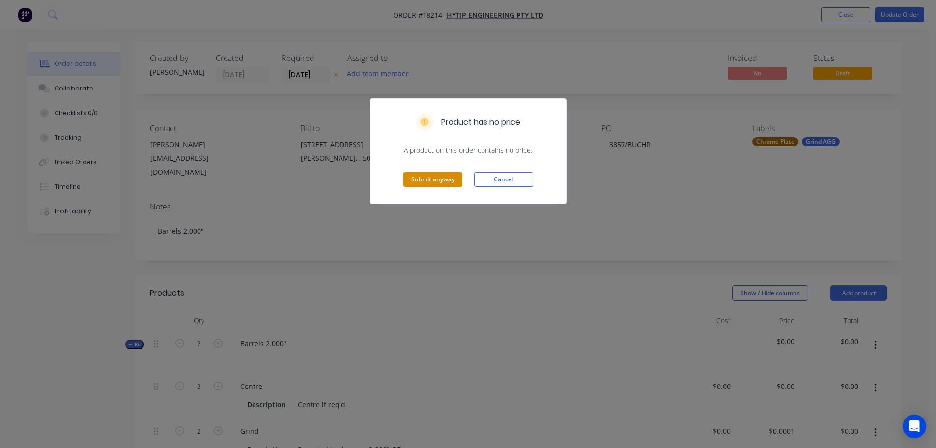
click at [419, 184] on button "Submit anyway" at bounding box center [432, 179] width 59 height 15
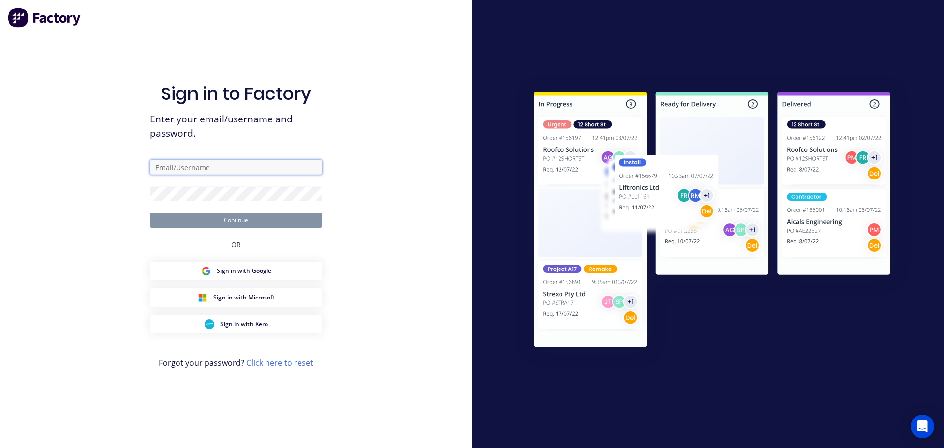
type input "[PERSON_NAME][EMAIL_ADDRESS][DOMAIN_NAME]"
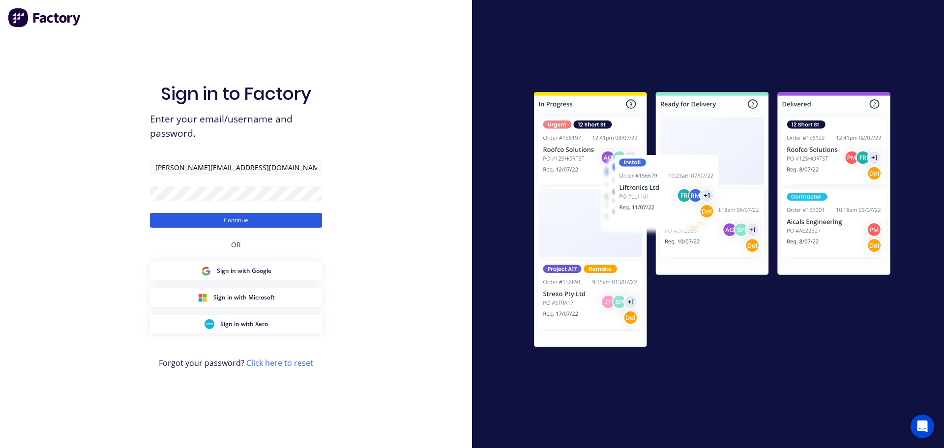
click at [313, 215] on button "Continue" at bounding box center [236, 220] width 172 height 15
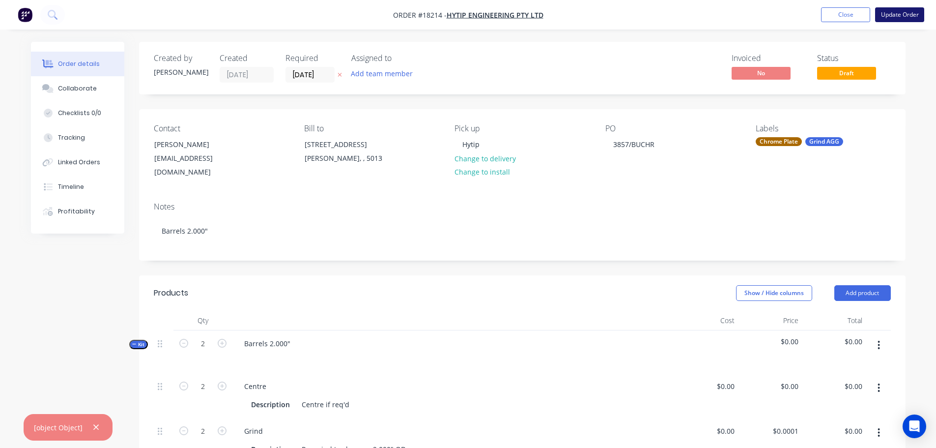
click at [897, 18] on button "Update Order" at bounding box center [899, 14] width 49 height 15
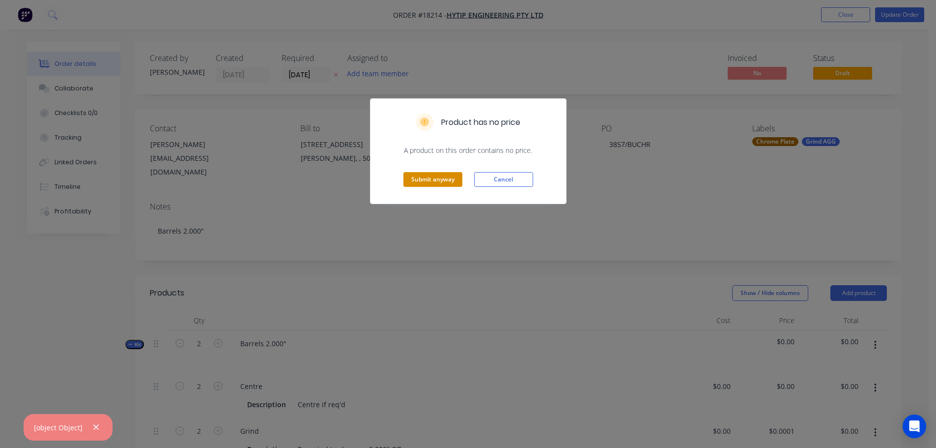
click at [434, 183] on button "Submit anyway" at bounding box center [432, 179] width 59 height 15
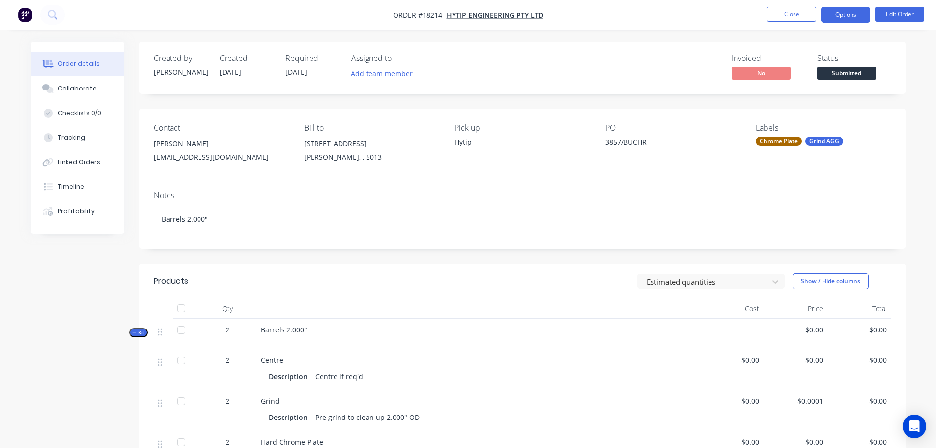
click at [834, 15] on button "Options" at bounding box center [845, 15] width 49 height 16
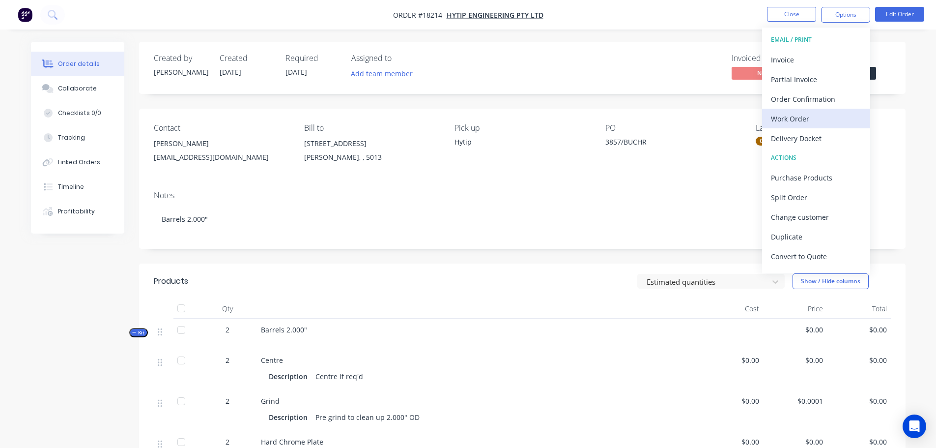
click at [797, 119] on div "Work Order" at bounding box center [816, 119] width 90 height 14
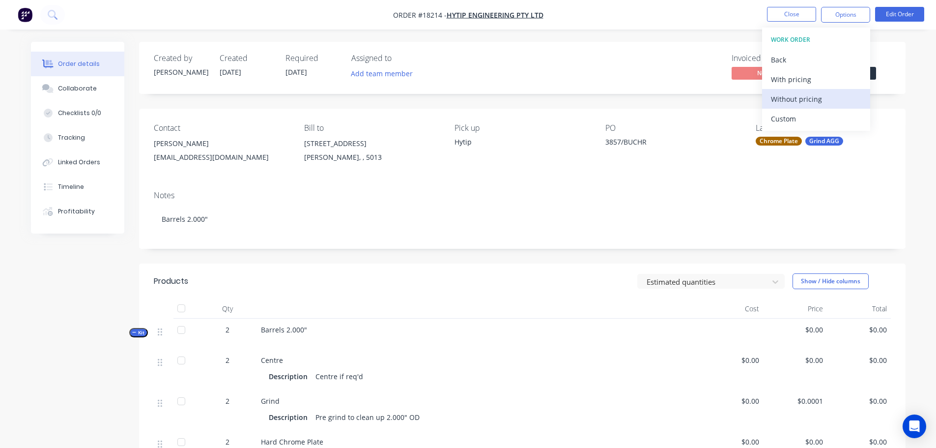
click at [800, 96] on div "Without pricing" at bounding box center [816, 99] width 90 height 14
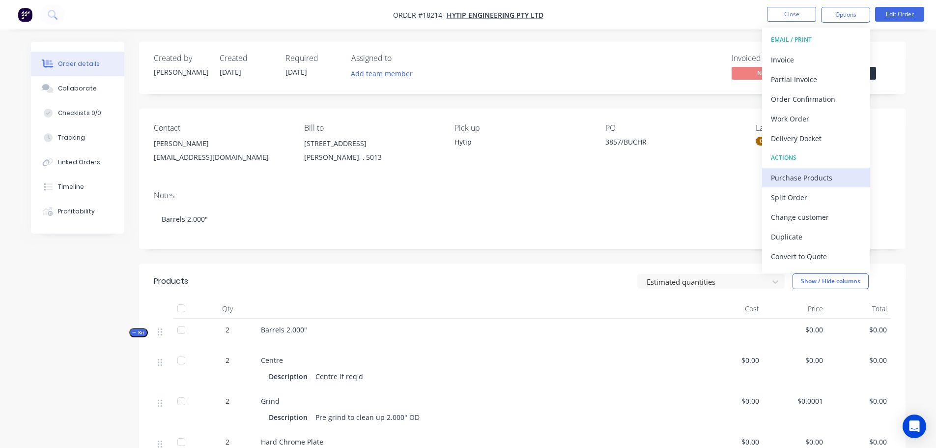
click at [805, 171] on div "Purchase Products" at bounding box center [816, 178] width 90 height 14
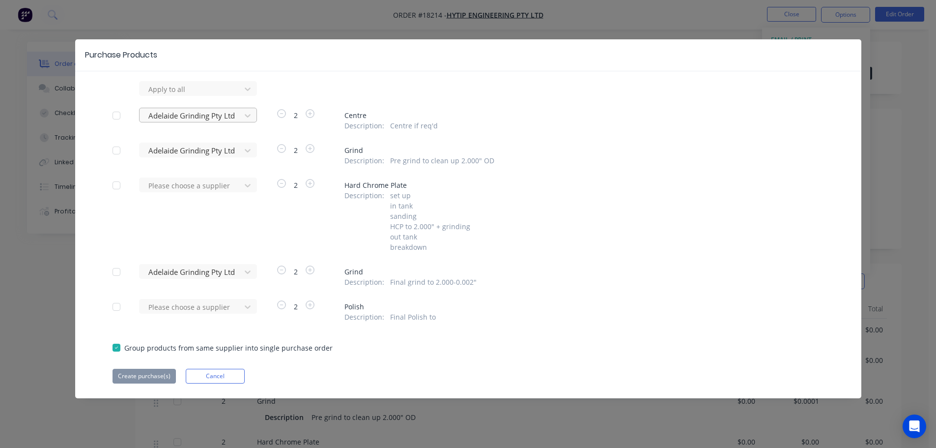
click at [200, 115] on div at bounding box center [191, 116] width 88 height 12
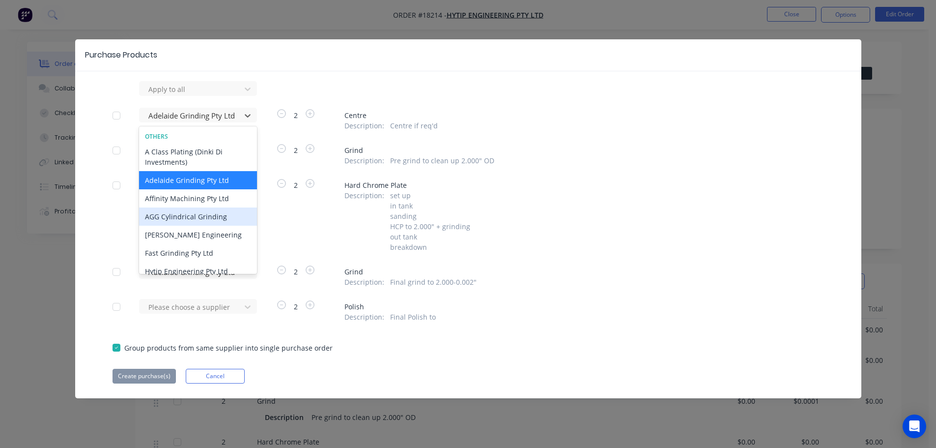
click at [188, 221] on div "AGG Cylindrical Grinding" at bounding box center [198, 216] width 118 height 18
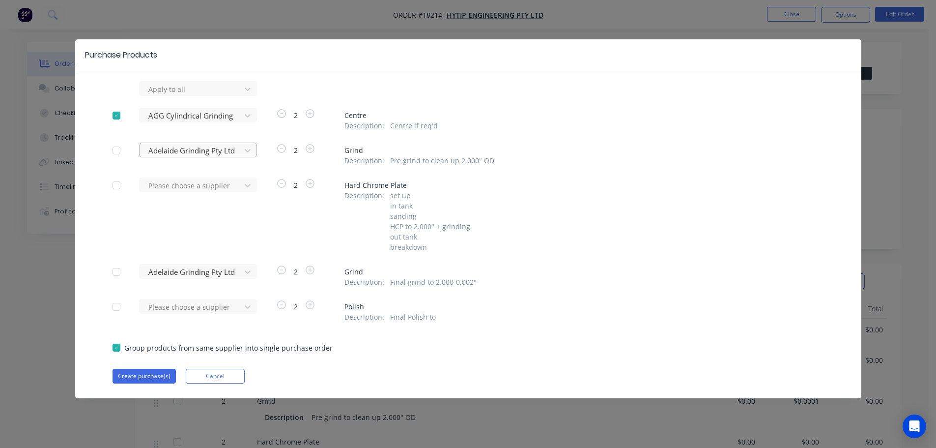
click at [192, 151] on div at bounding box center [191, 150] width 88 height 12
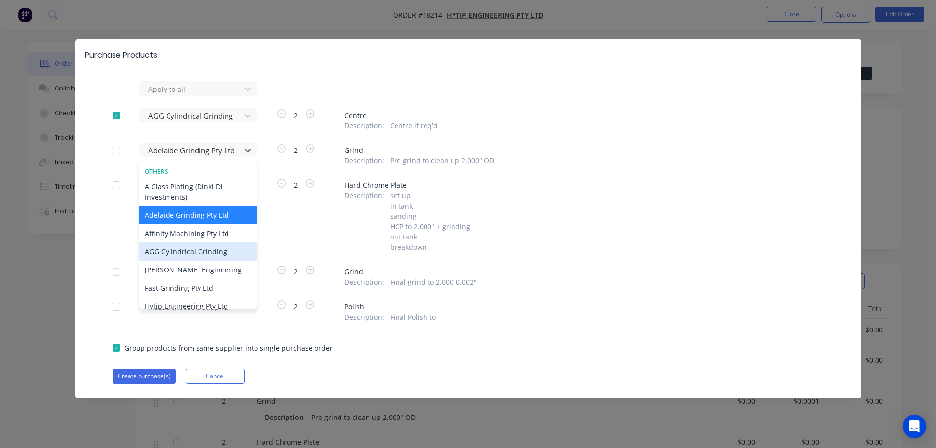
click at [193, 256] on div "AGG Cylindrical Grinding" at bounding box center [198, 251] width 118 height 18
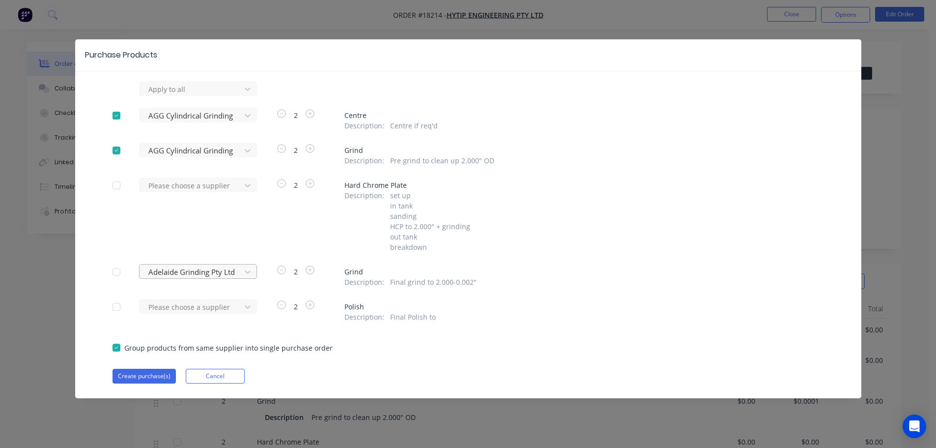
click at [202, 275] on div at bounding box center [191, 272] width 88 height 12
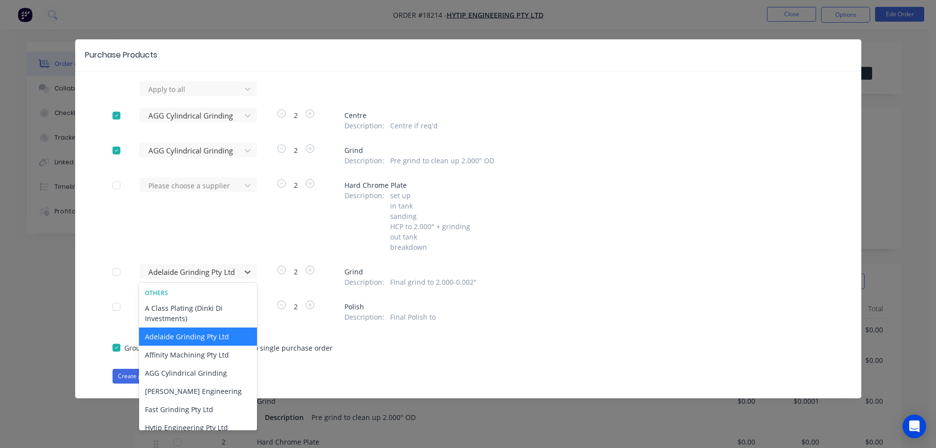
click at [193, 337] on div "Adelaide Grinding Pty Ltd" at bounding box center [198, 336] width 118 height 18
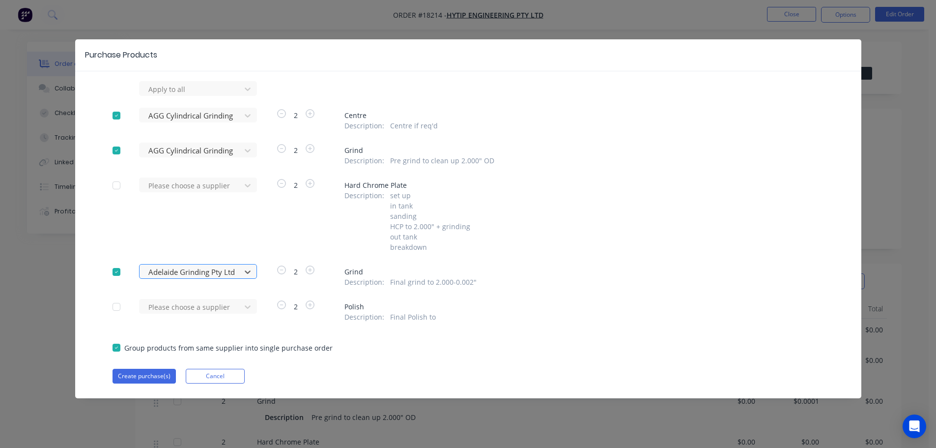
click at [186, 275] on div at bounding box center [191, 272] width 88 height 12
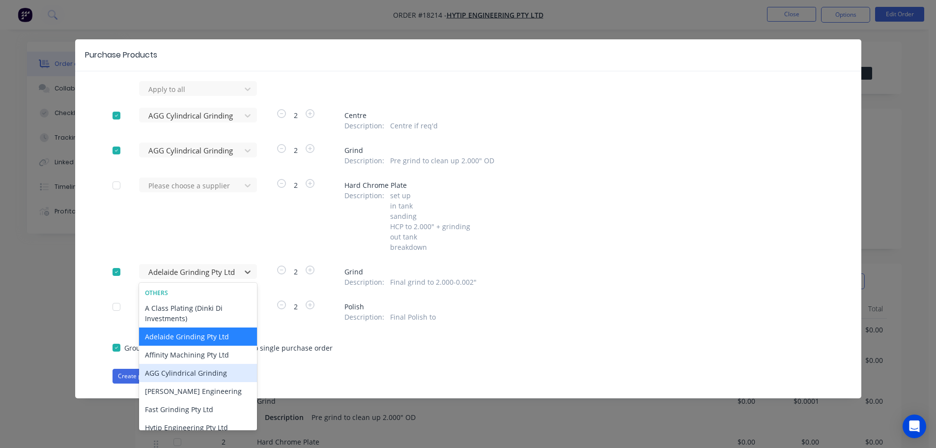
click at [188, 374] on div "AGG Cylindrical Grinding" at bounding box center [198, 373] width 118 height 18
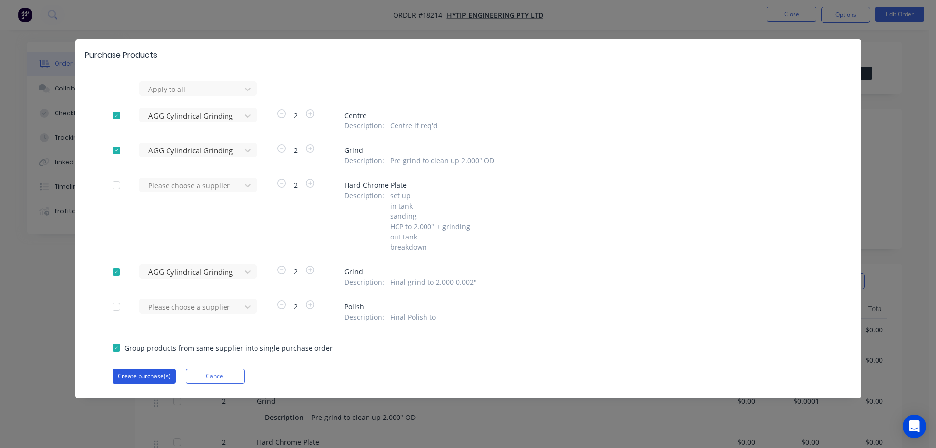
click at [144, 377] on button "Create purchase(s)" at bounding box center [144, 376] width 63 height 15
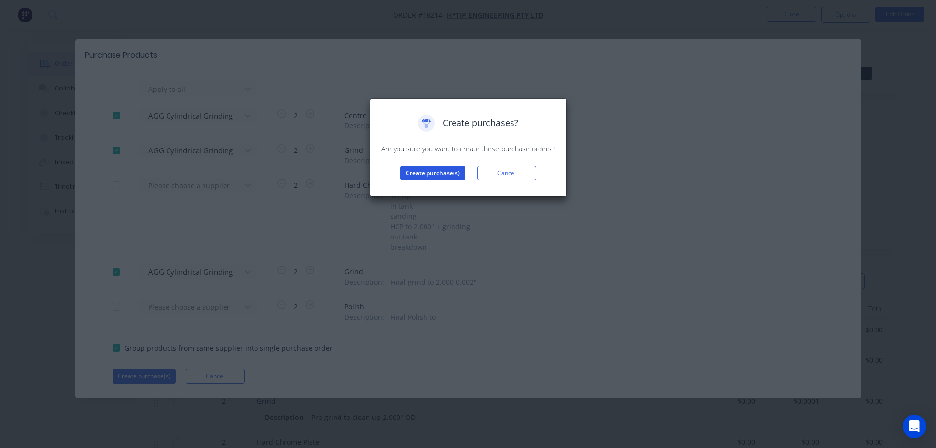
click at [427, 173] on button "Create purchase(s)" at bounding box center [433, 173] width 65 height 15
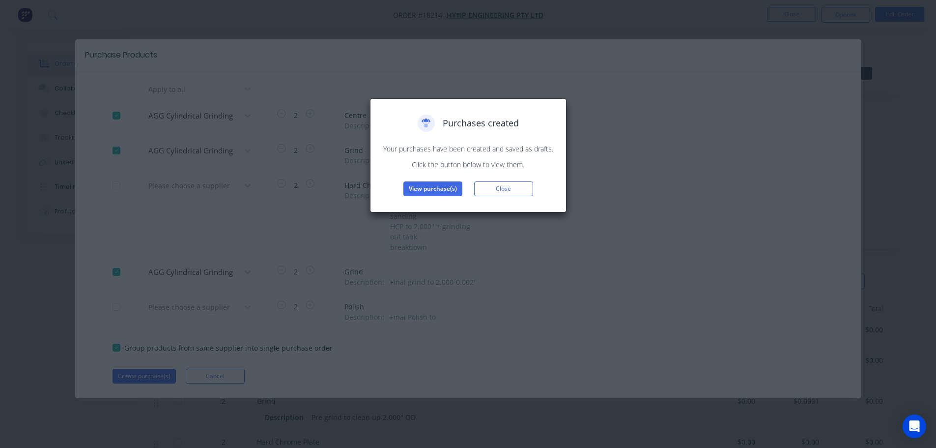
click at [433, 189] on button "View purchase(s)" at bounding box center [432, 188] width 59 height 15
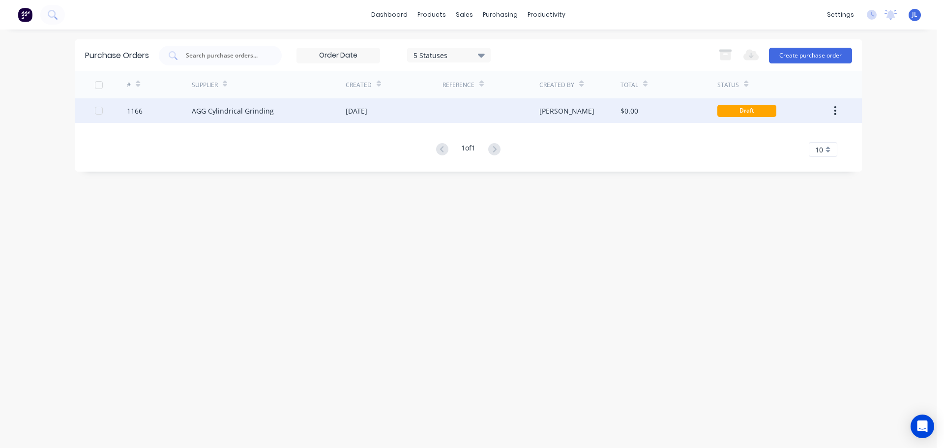
click at [673, 110] on div "$0.00" at bounding box center [668, 110] width 97 height 25
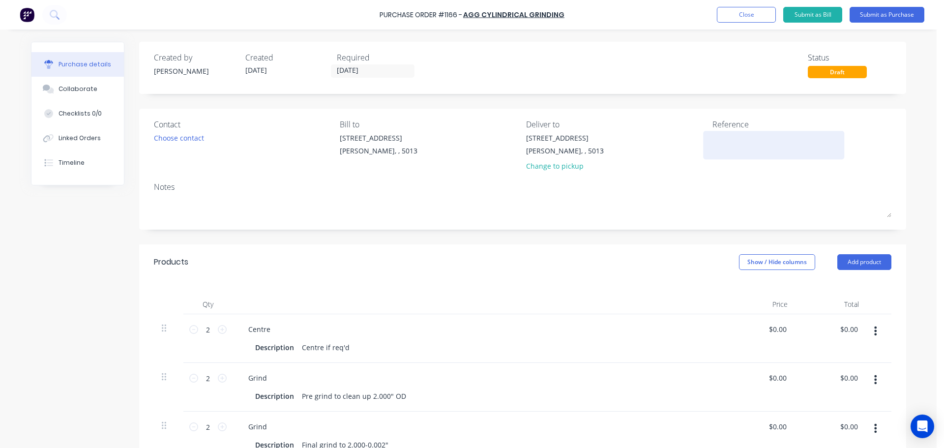
click at [718, 143] on textarea at bounding box center [773, 144] width 123 height 22
type textarea "x"
type textarea "T"
type textarea "x"
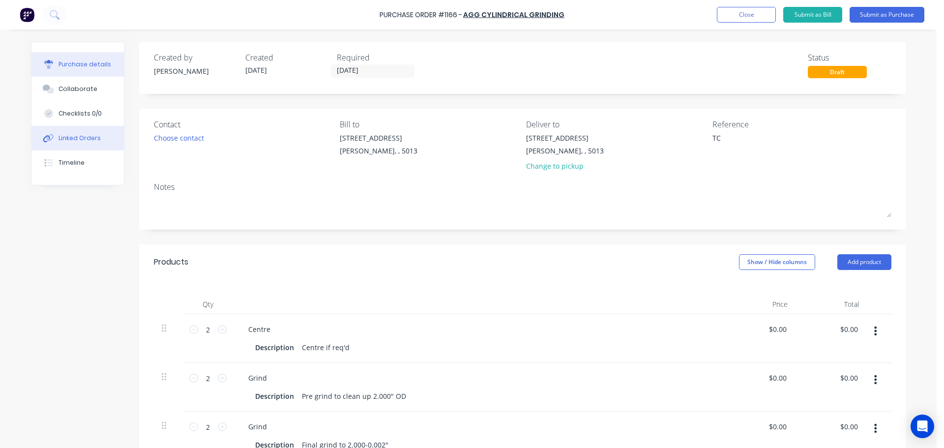
type textarea "TC"
type textarea "x"
type textarea "TC"
click at [83, 139] on div "Linked Orders" at bounding box center [79, 138] width 42 height 9
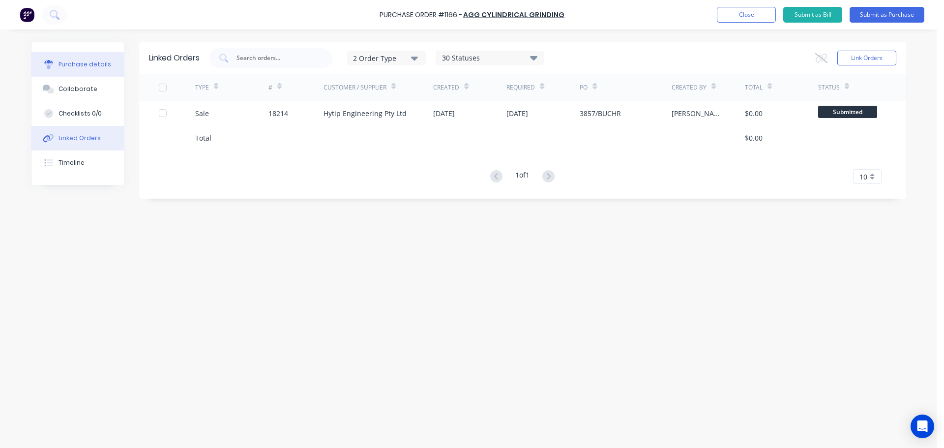
click at [82, 67] on div "Purchase details" at bounding box center [84, 64] width 53 height 9
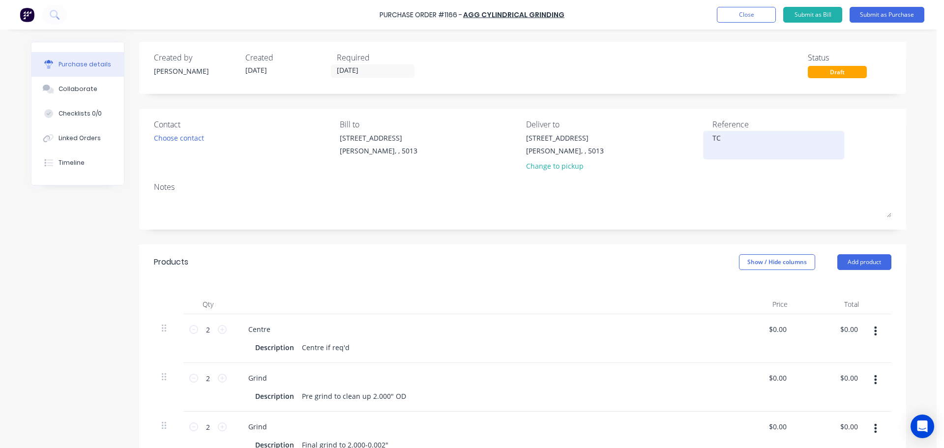
click at [726, 143] on textarea "TC" at bounding box center [773, 144] width 123 height 22
type textarea "x"
type textarea "TC1"
type textarea "x"
type textarea "TC18"
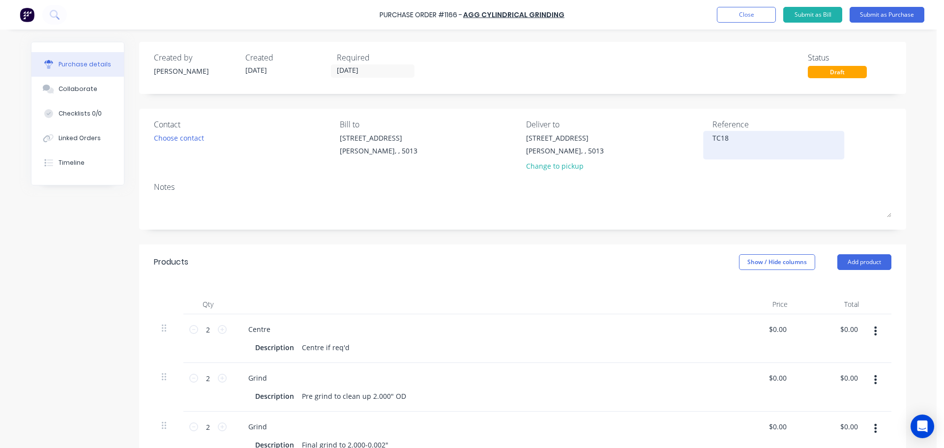
type textarea "x"
type textarea "TC182"
type textarea "x"
type textarea "TC1821"
type textarea "x"
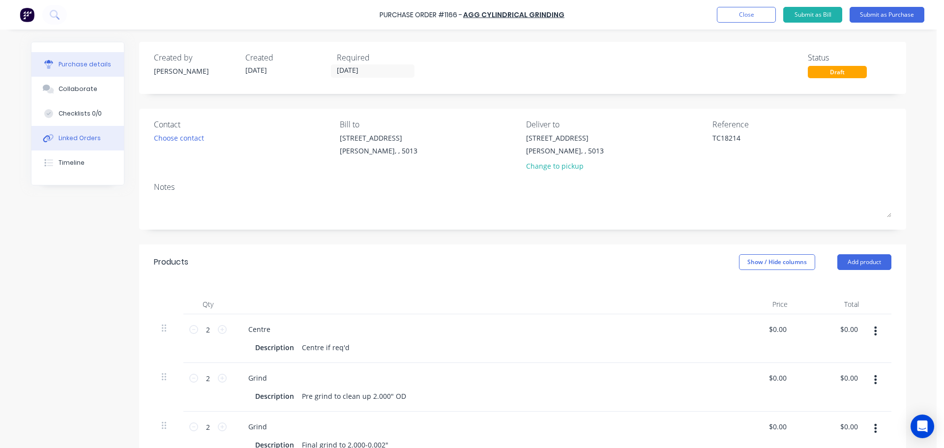
type textarea "TC18214"
type textarea "x"
type textarea "TC18214"
click at [76, 141] on div "Linked Orders" at bounding box center [79, 138] width 42 height 9
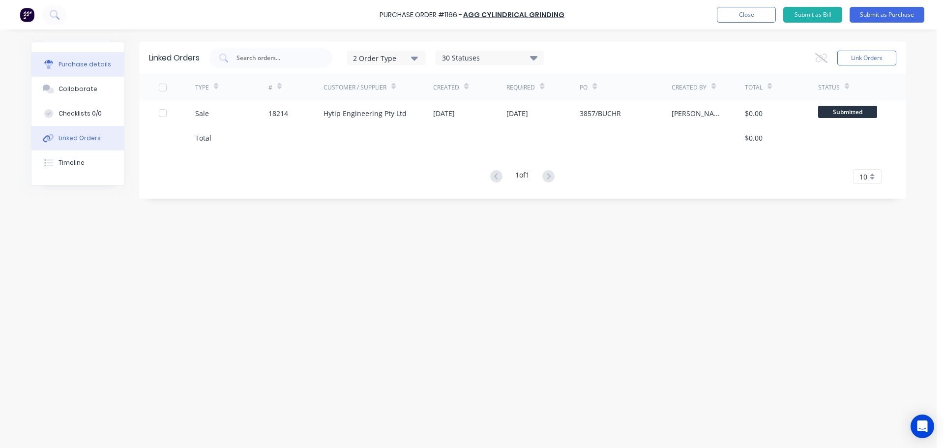
click at [93, 61] on div "Purchase details" at bounding box center [84, 64] width 53 height 9
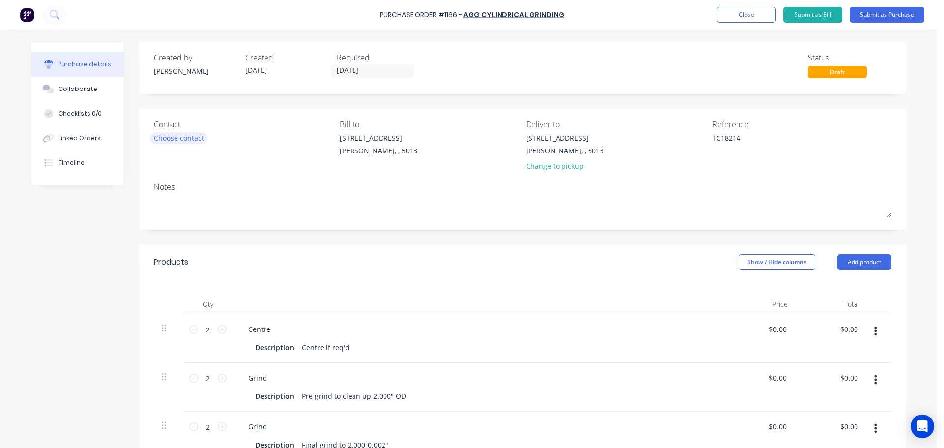
click at [179, 143] on div "Choose contact" at bounding box center [179, 138] width 50 height 10
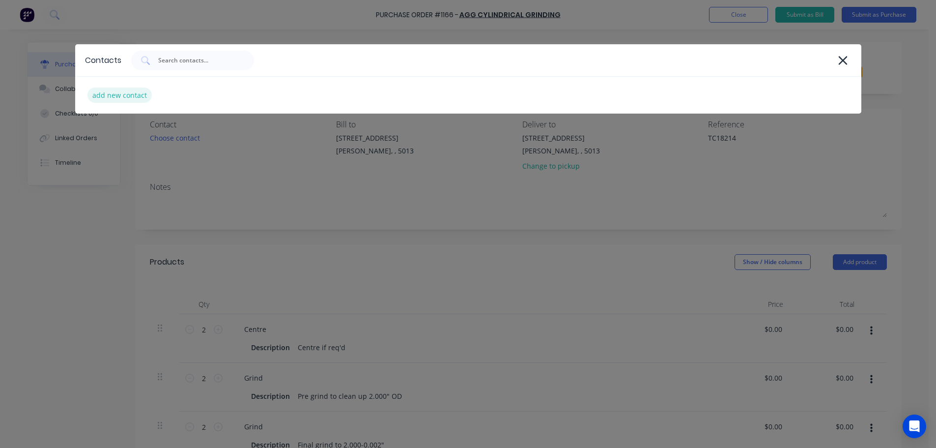
type textarea "x"
click at [132, 96] on div "add new contact" at bounding box center [119, 94] width 64 height 15
select select "AU"
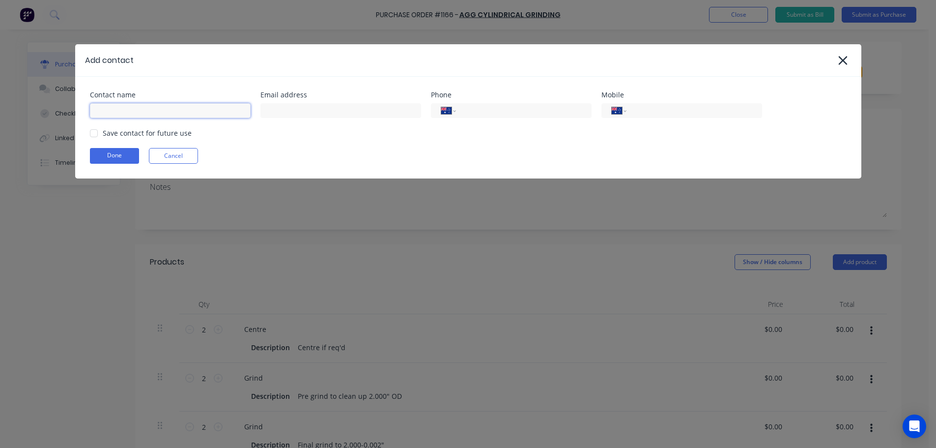
type textarea "x"
click at [157, 116] on input at bounding box center [170, 110] width 161 height 15
type input "Greg"
type textarea "x"
click at [309, 109] on input at bounding box center [340, 110] width 161 height 15
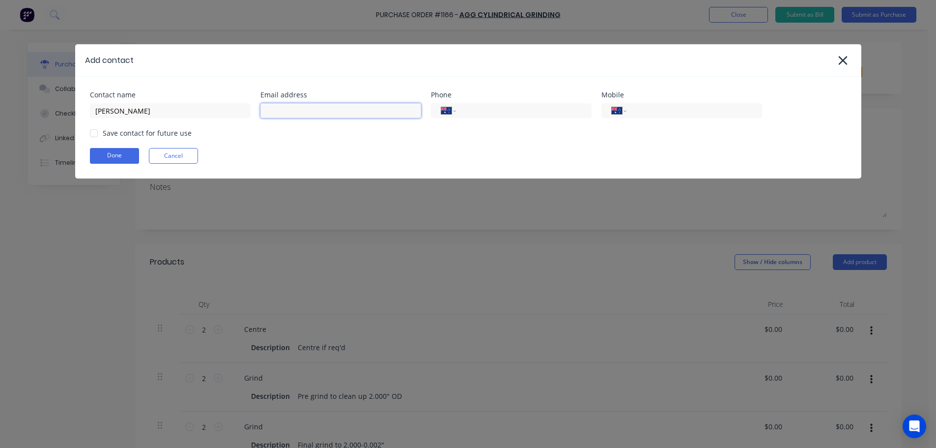
paste input "gregory.grochowski@gmail.com"
type input "gregory.grochowski@gmail.com"
type textarea "x"
drag, startPoint x: 267, startPoint y: 108, endPoint x: 234, endPoint y: 112, distance: 33.6
click at [234, 112] on div "Contact name Greg Email address gregory.grochowski@gmail.com Phone Internationa…" at bounding box center [468, 104] width 757 height 27
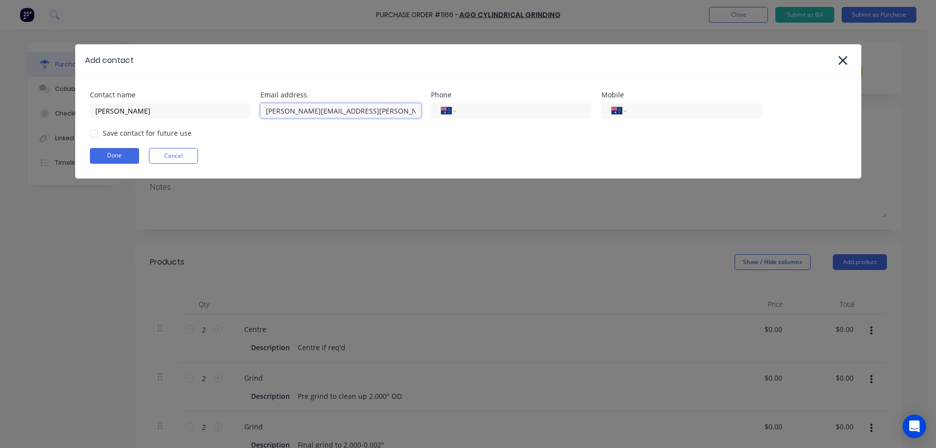
type input "gregory.grochowski@gmail.com"
click at [120, 134] on div "Save contact for future use" at bounding box center [147, 133] width 89 height 10
click at [97, 139] on div at bounding box center [94, 133] width 20 height 20
click at [101, 147] on div "Contact name Greg Email address gregory.grochowski@gmail.com Phone Internationa…" at bounding box center [468, 128] width 786 height 102
click at [122, 154] on button "Done" at bounding box center [114, 156] width 49 height 16
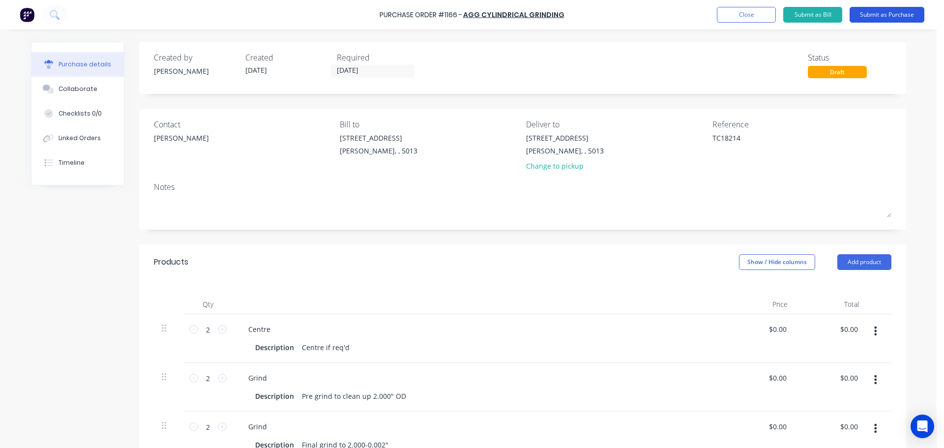
click at [863, 18] on button "Submit as Purchase" at bounding box center [886, 15] width 75 height 16
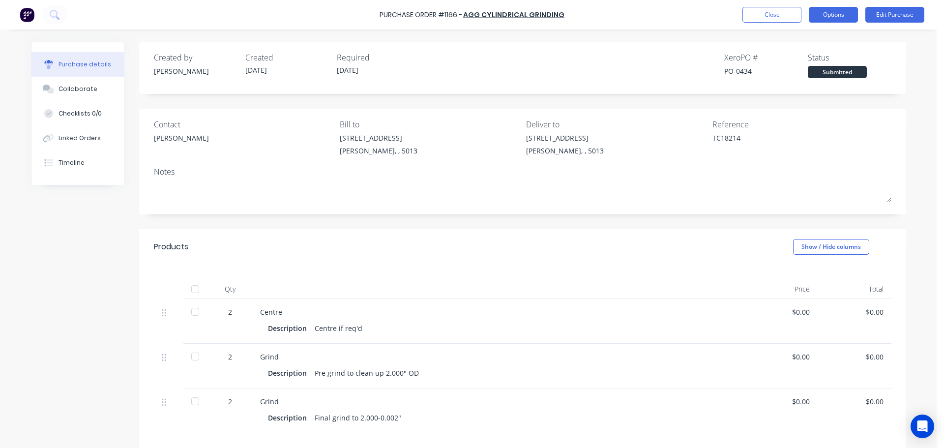
click at [842, 22] on button "Options" at bounding box center [832, 15] width 49 height 16
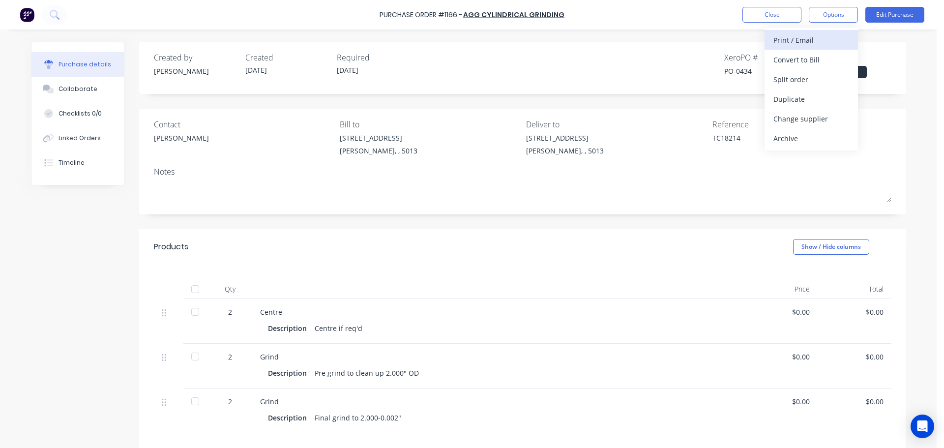
click at [804, 42] on div "Print / Email" at bounding box center [811, 40] width 76 height 14
click at [799, 74] on div "Without pricing" at bounding box center [811, 79] width 76 height 14
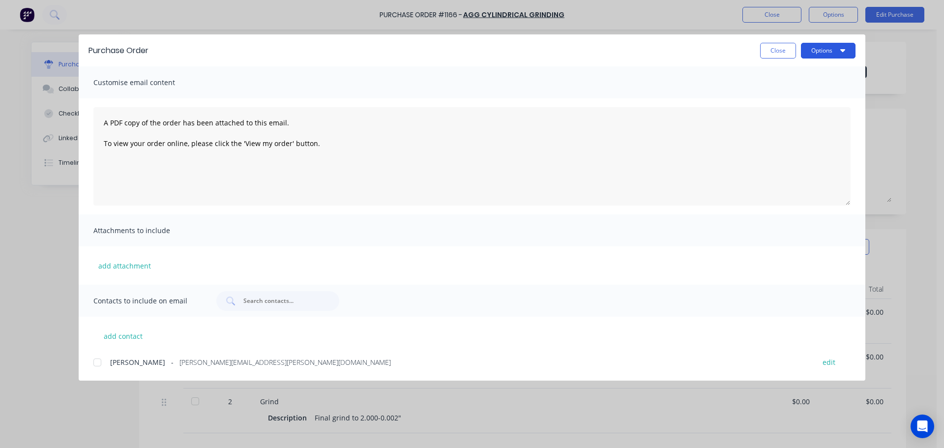
click at [824, 54] on button "Options" at bounding box center [828, 51] width 55 height 16
click at [789, 95] on div "Print" at bounding box center [809, 95] width 76 height 14
click at [821, 52] on button "Options" at bounding box center [828, 51] width 55 height 16
click at [803, 76] on div "Preview" at bounding box center [809, 75] width 76 height 14
click at [779, 48] on button "Close" at bounding box center [778, 51] width 36 height 16
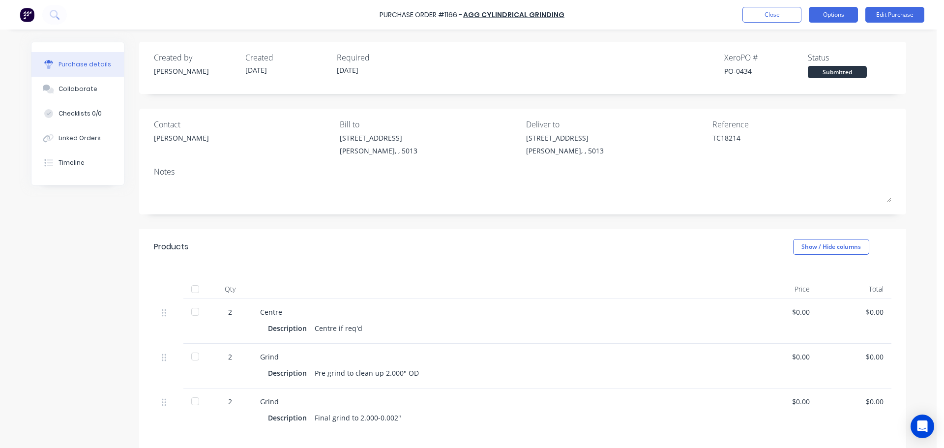
click at [845, 20] on button "Options" at bounding box center [832, 15] width 49 height 16
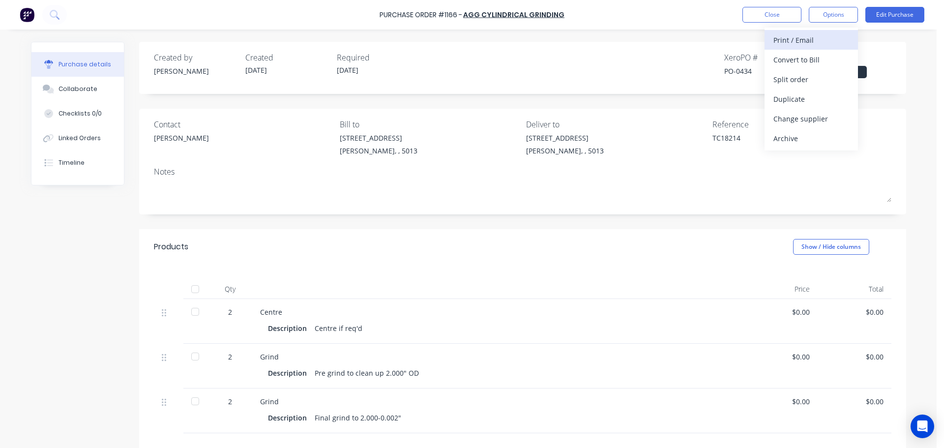
click at [800, 45] on div "Print / Email" at bounding box center [811, 40] width 76 height 14
click at [799, 78] on div "Without pricing" at bounding box center [811, 79] width 76 height 14
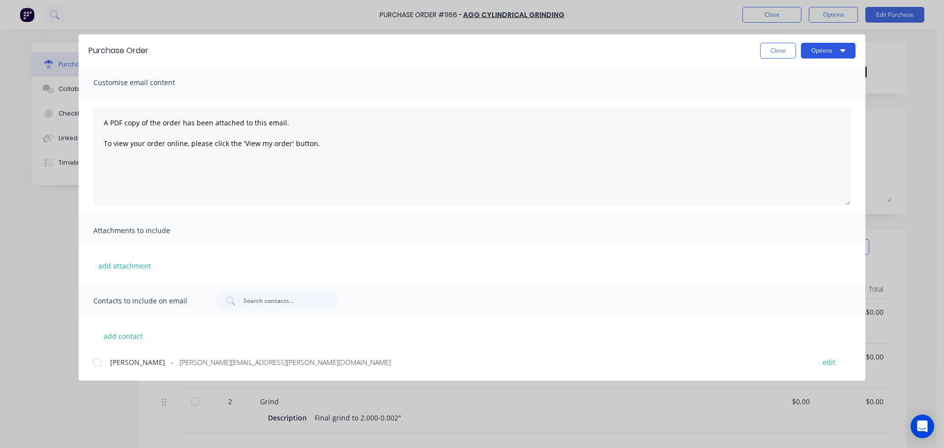
click at [824, 51] on button "Options" at bounding box center [828, 51] width 55 height 16
click at [797, 93] on div "Print" at bounding box center [809, 95] width 76 height 14
click at [767, 50] on button "Close" at bounding box center [778, 51] width 36 height 16
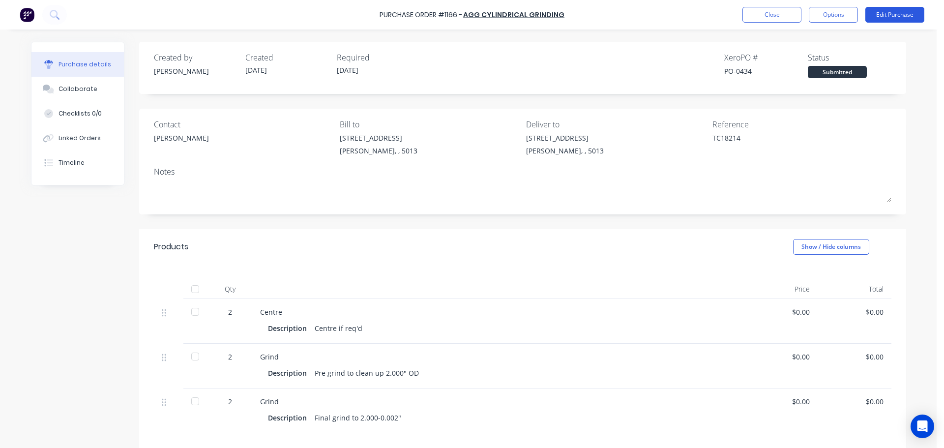
click at [882, 21] on button "Edit Purchase" at bounding box center [894, 15] width 59 height 16
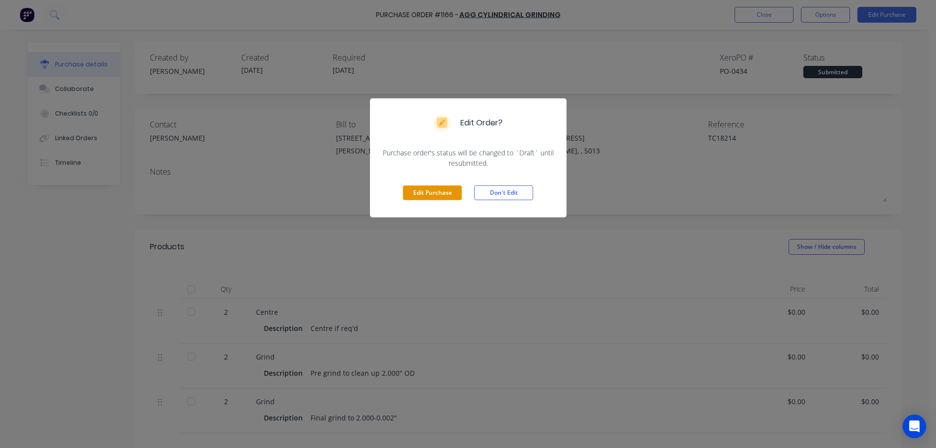
click at [451, 198] on button "Edit Purchase" at bounding box center [432, 192] width 59 height 15
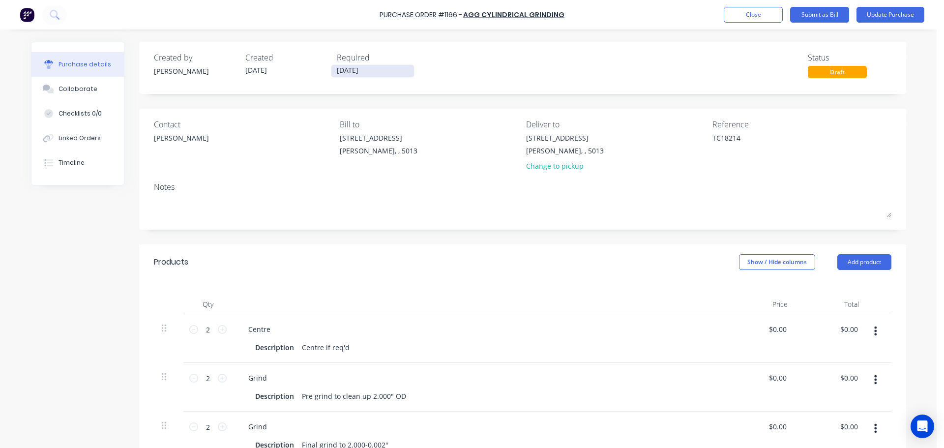
click at [338, 65] on input "[DATE]" at bounding box center [372, 71] width 83 height 12
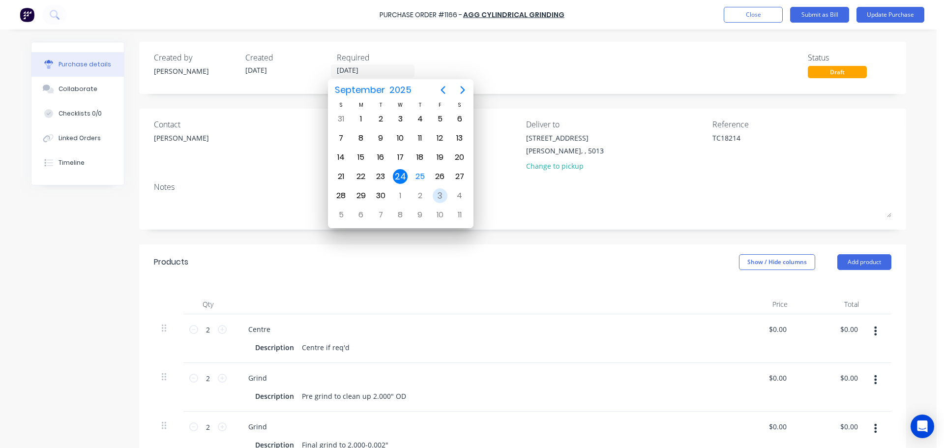
click at [442, 195] on div "3" at bounding box center [439, 195] width 15 height 15
type textarea "x"
type input "[DATE]"
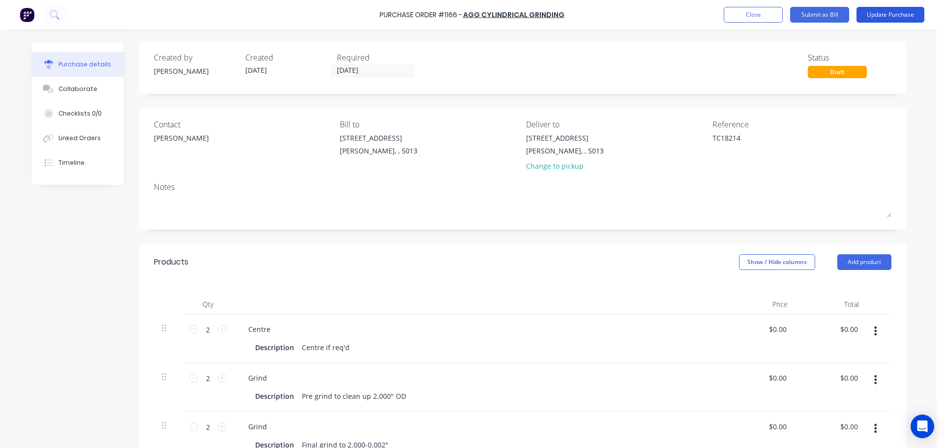
click at [873, 10] on button "Update Purchase" at bounding box center [890, 15] width 68 height 16
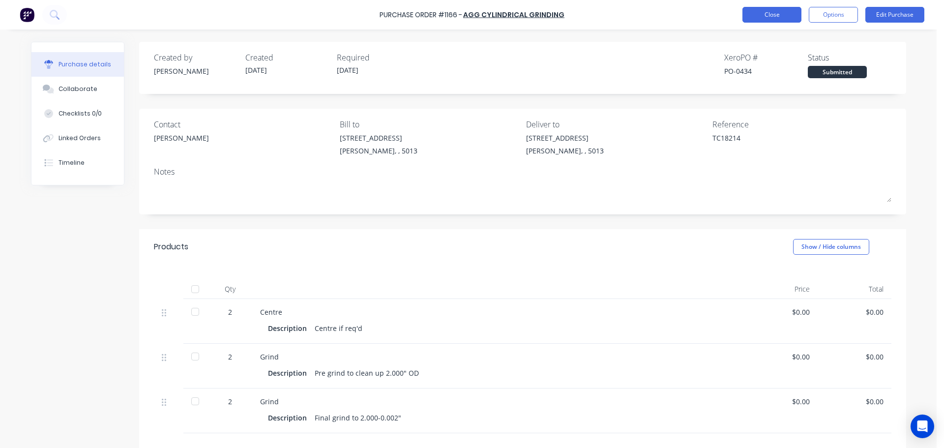
click at [775, 11] on button "Close" at bounding box center [771, 15] width 59 height 16
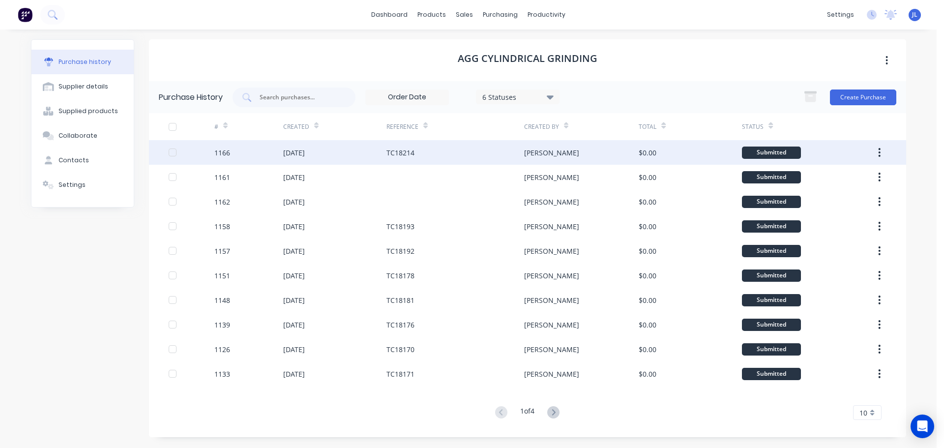
click at [348, 151] on div "[DATE]" at bounding box center [334, 152] width 103 height 25
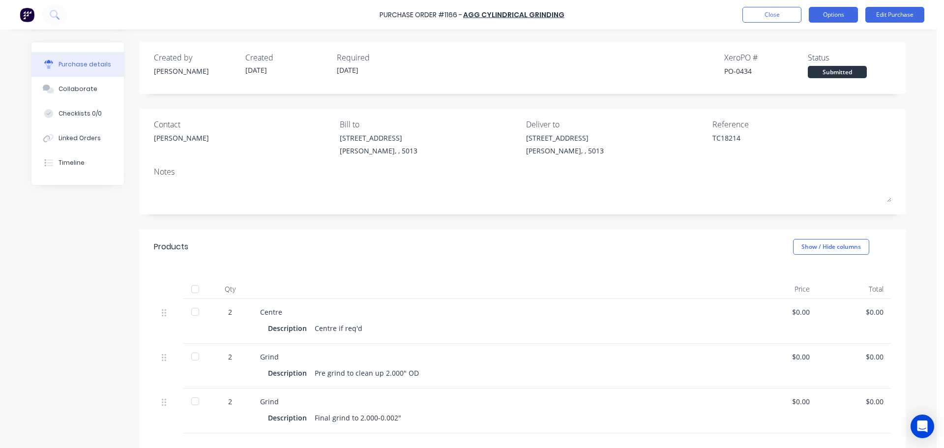
click at [852, 19] on button "Options" at bounding box center [832, 15] width 49 height 16
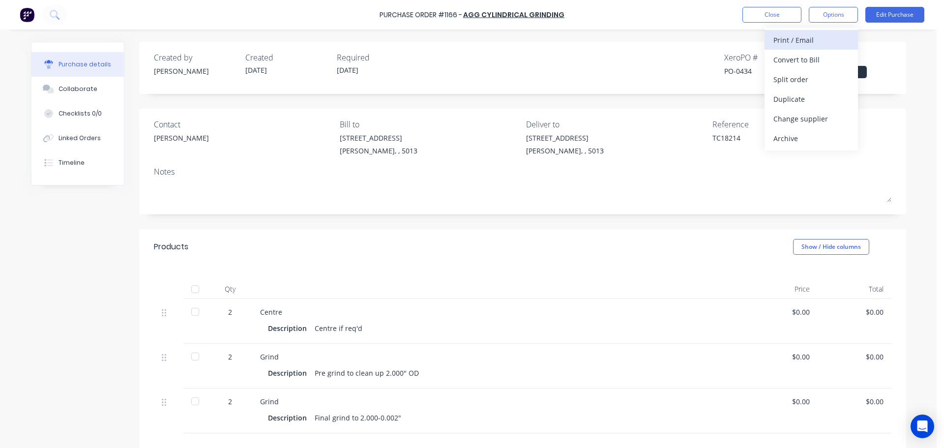
click at [803, 45] on div "Print / Email" at bounding box center [811, 40] width 76 height 14
click at [780, 74] on div "Without pricing" at bounding box center [811, 79] width 76 height 14
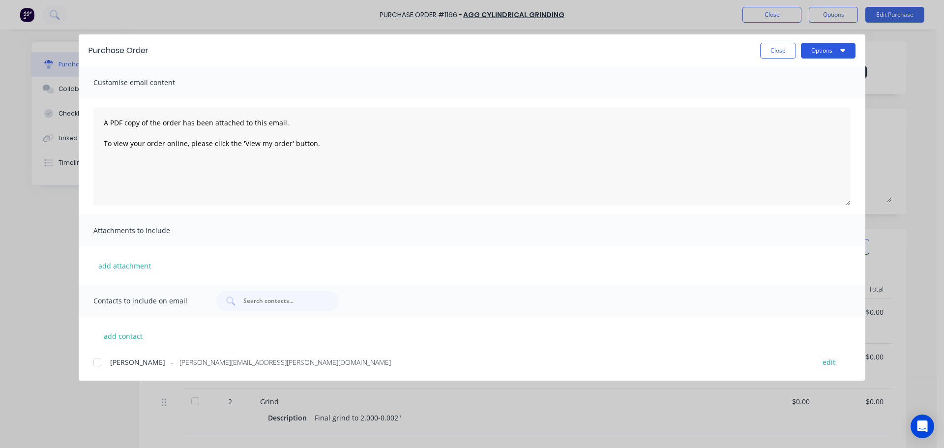
click at [819, 47] on button "Options" at bounding box center [828, 51] width 55 height 16
click at [803, 69] on div "Preview" at bounding box center [809, 75] width 76 height 14
click at [854, 43] on button "Options" at bounding box center [828, 51] width 55 height 16
click at [795, 78] on div "Preview" at bounding box center [809, 75] width 76 height 14
type textarea "x"
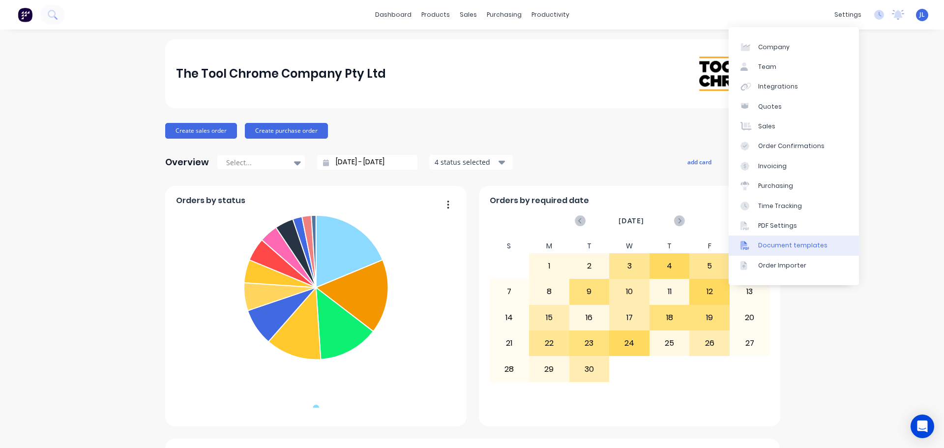
click at [769, 245] on div "Document templates" at bounding box center [792, 245] width 69 height 9
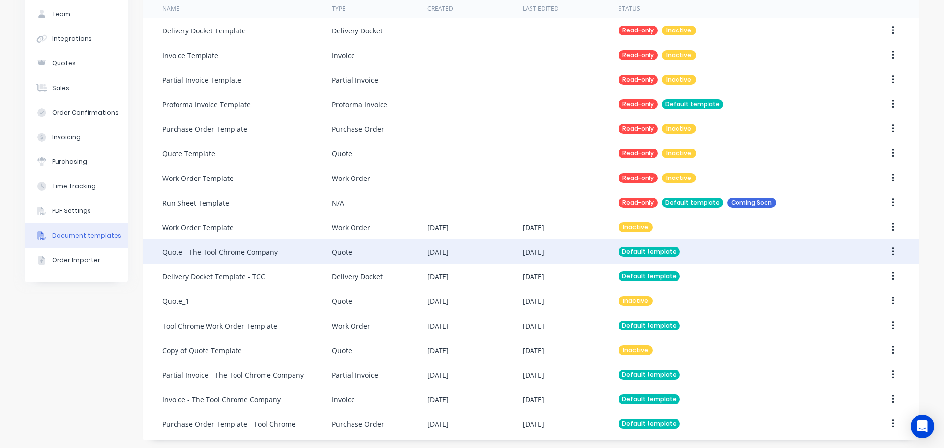
scroll to position [74, 0]
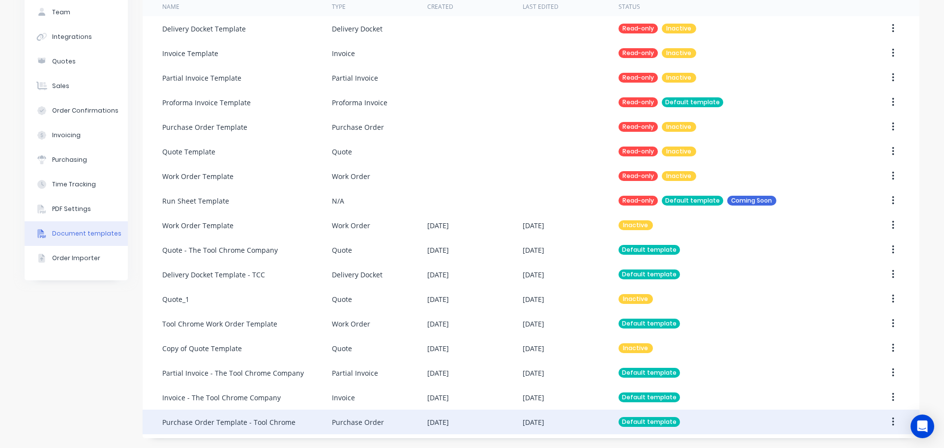
click at [244, 427] on div "Purchase Order Template - Tool Chrome" at bounding box center [247, 421] width 170 height 25
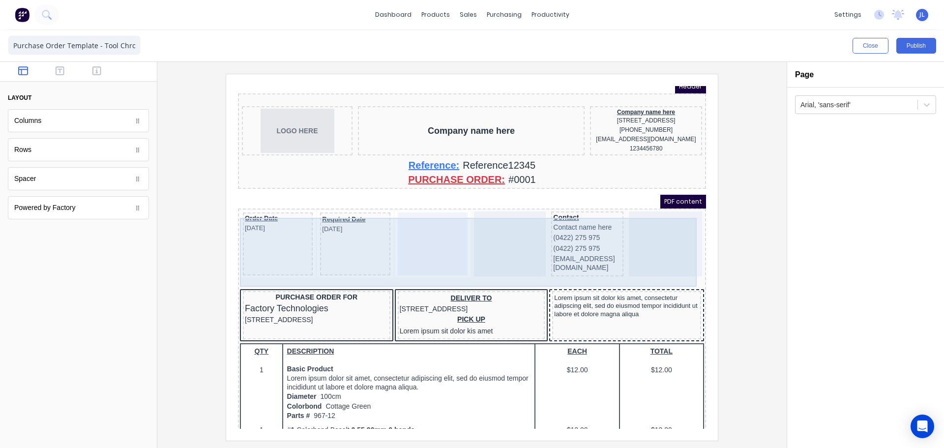
scroll to position [49, 0]
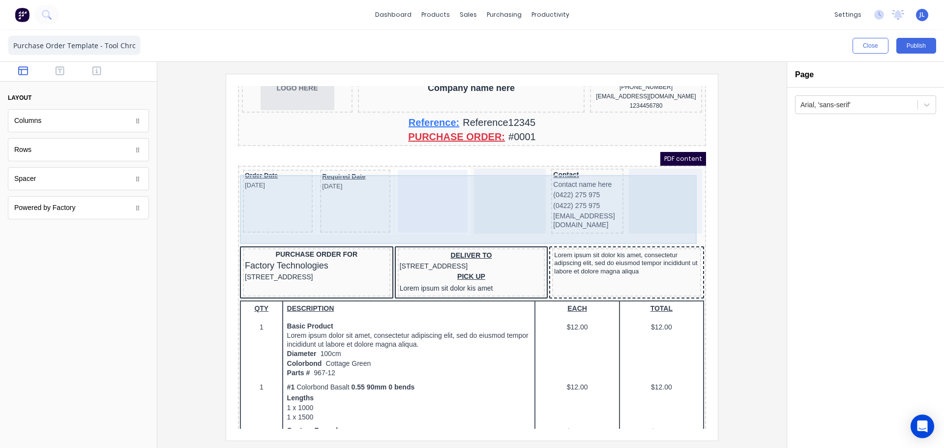
click at [438, 202] on div at bounding box center [421, 189] width 70 height 63
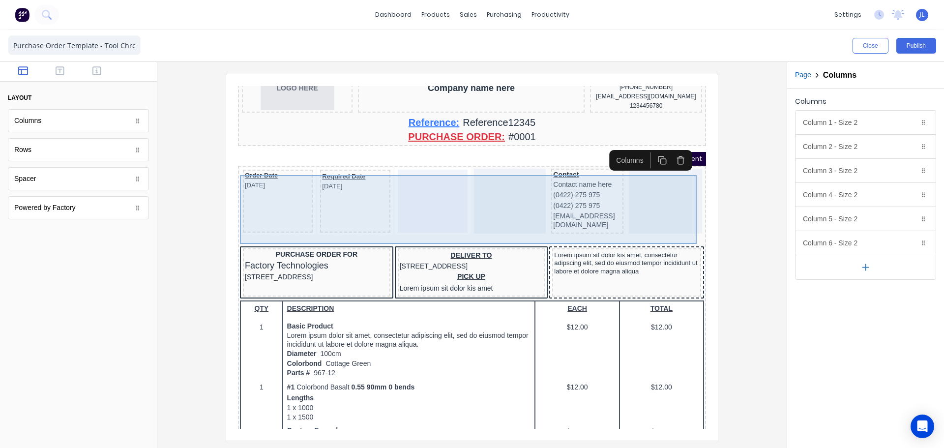
click at [471, 200] on div at bounding box center [498, 189] width 72 height 65
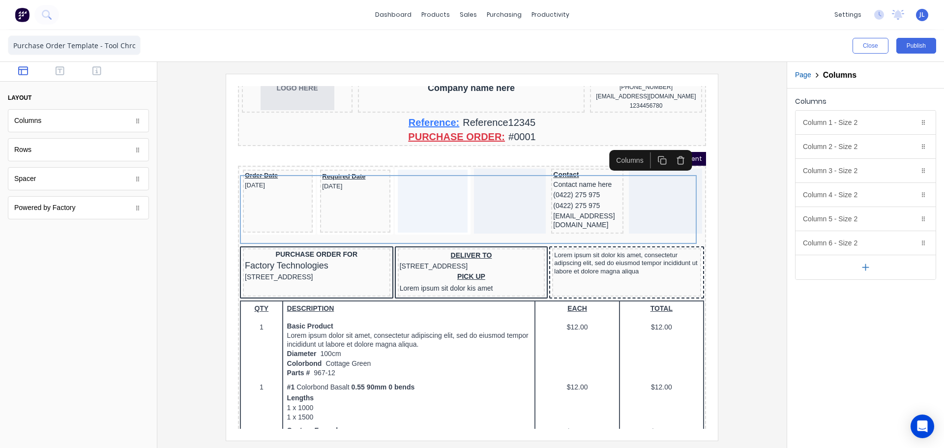
click at [666, 146] on icon "button" at bounding box center [668, 149] width 5 height 6
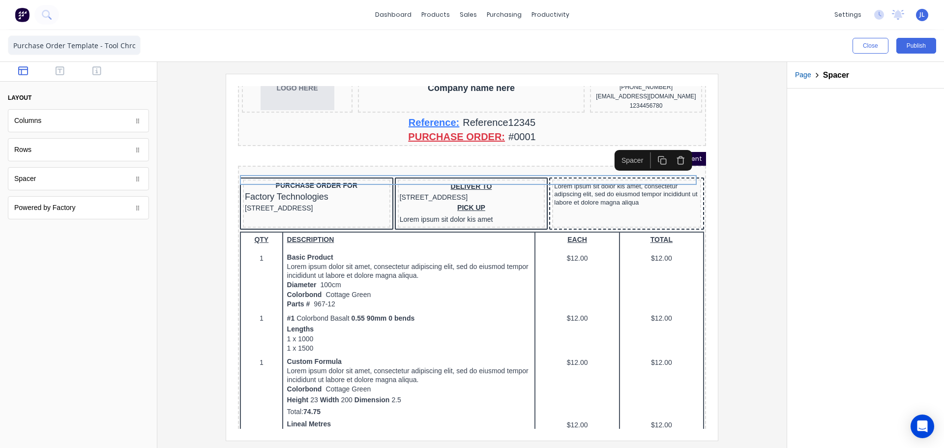
click at [106, 156] on div "Rows" at bounding box center [78, 149] width 141 height 23
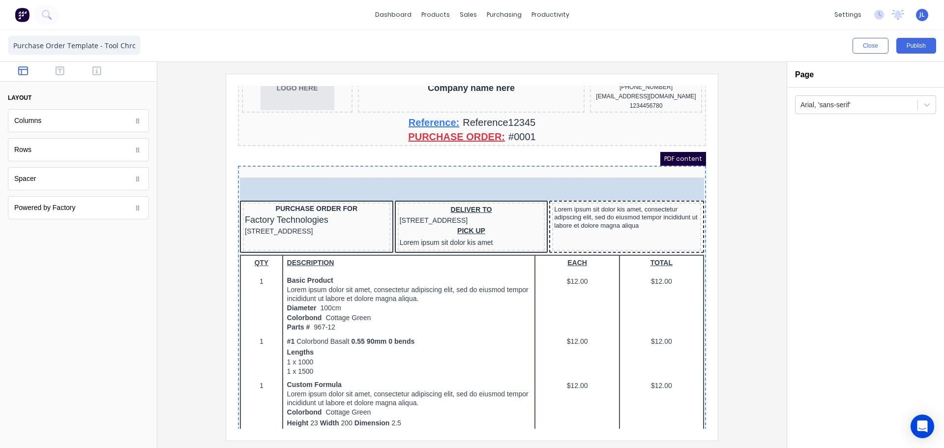
drag, startPoint x: 109, startPoint y: 154, endPoint x: 141, endPoint y: 89, distance: 72.5
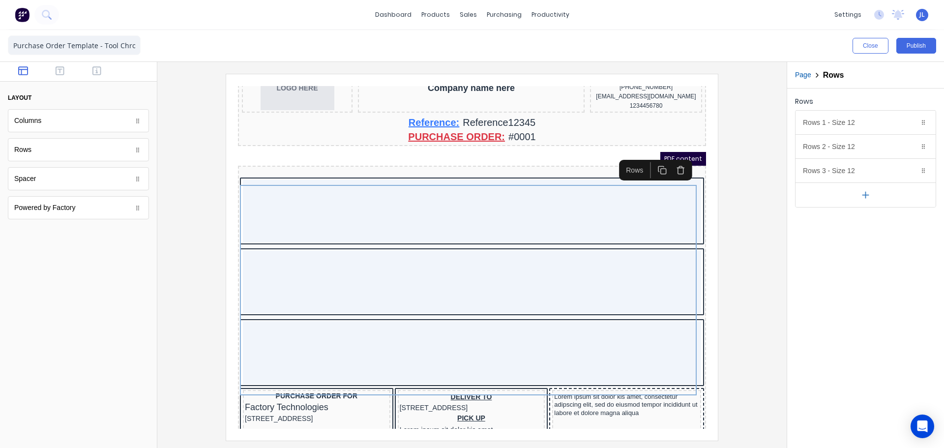
click at [672, 160] on icon "button" at bounding box center [668, 157] width 9 height 9
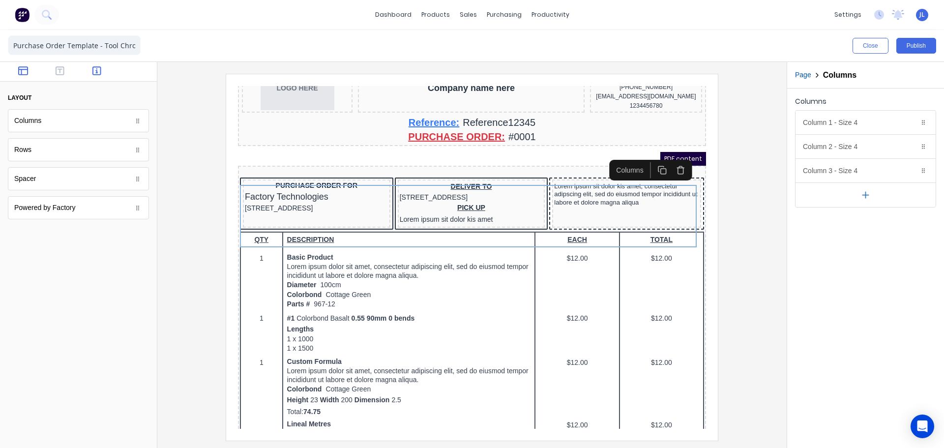
click at [96, 69] on icon "button" at bounding box center [96, 71] width 9 height 10
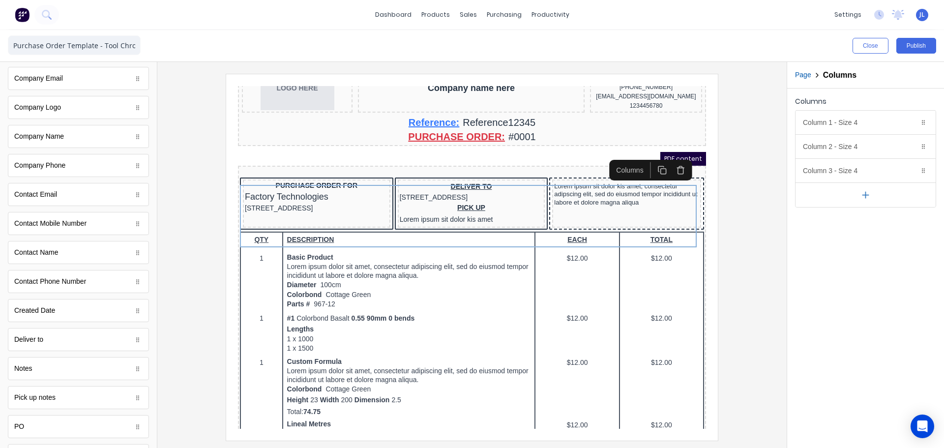
scroll to position [147, 0]
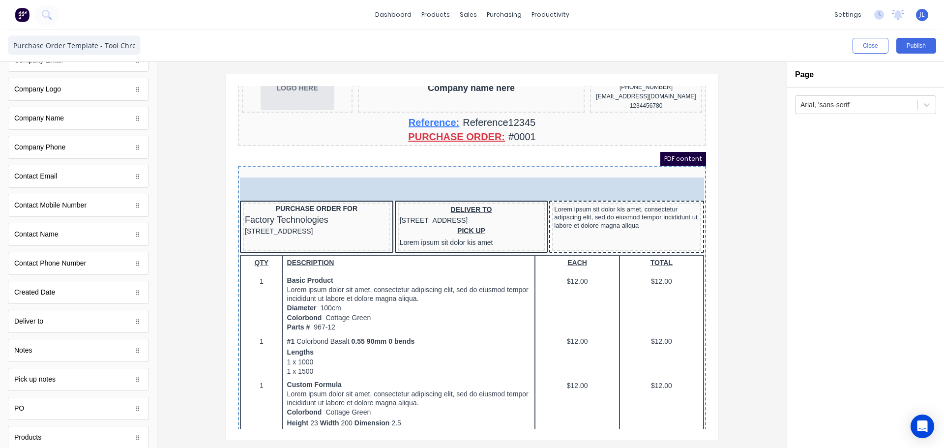
drag, startPoint x: 174, startPoint y: 251, endPoint x: 88, endPoint y: 96, distance: 176.7
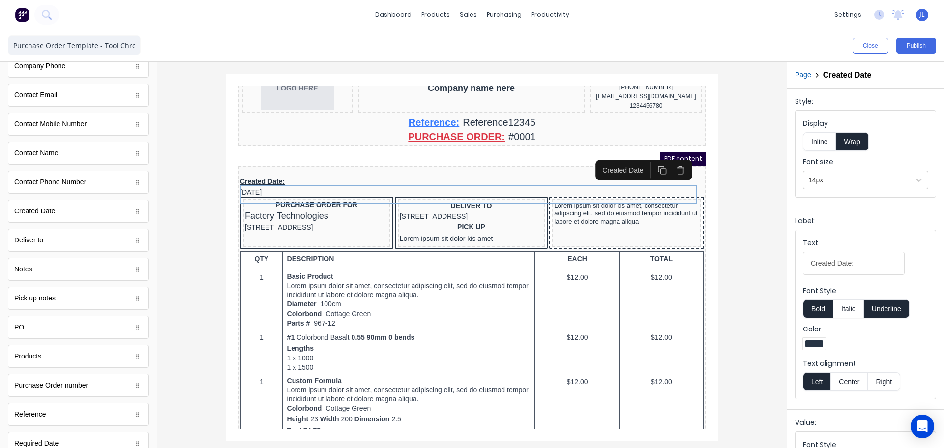
scroll to position [246, 0]
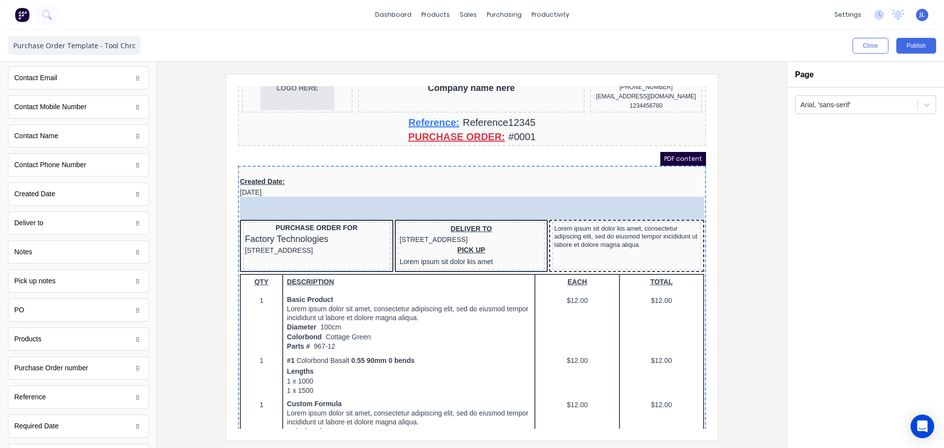
drag, startPoint x: 88, startPoint y: 259, endPoint x: 123, endPoint y: 126, distance: 138.3
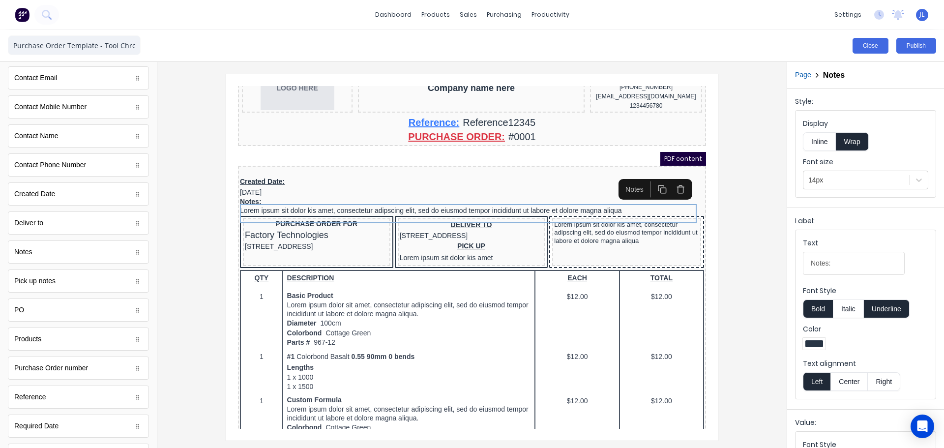
click at [872, 50] on button "Close" at bounding box center [870, 46] width 36 height 16
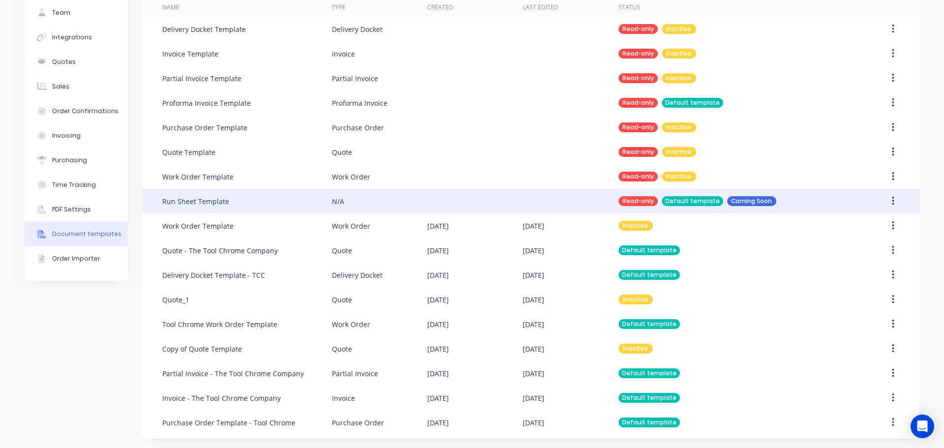
scroll to position [74, 0]
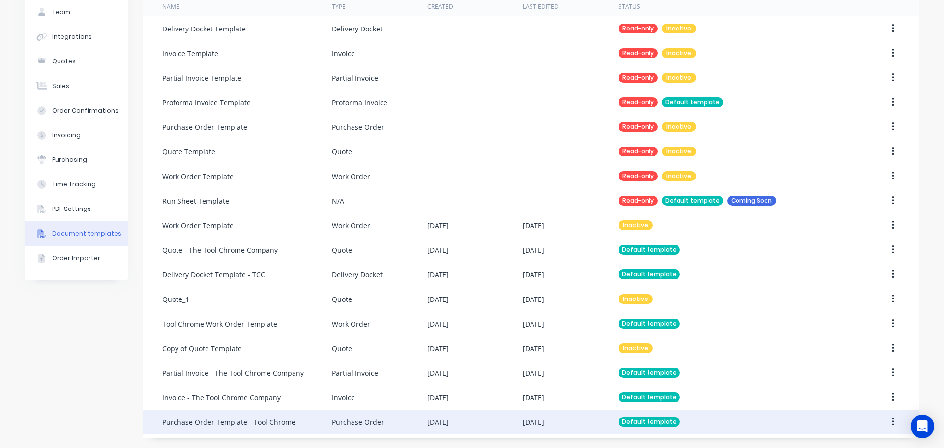
click at [354, 421] on div "Purchase Order" at bounding box center [358, 422] width 52 height 10
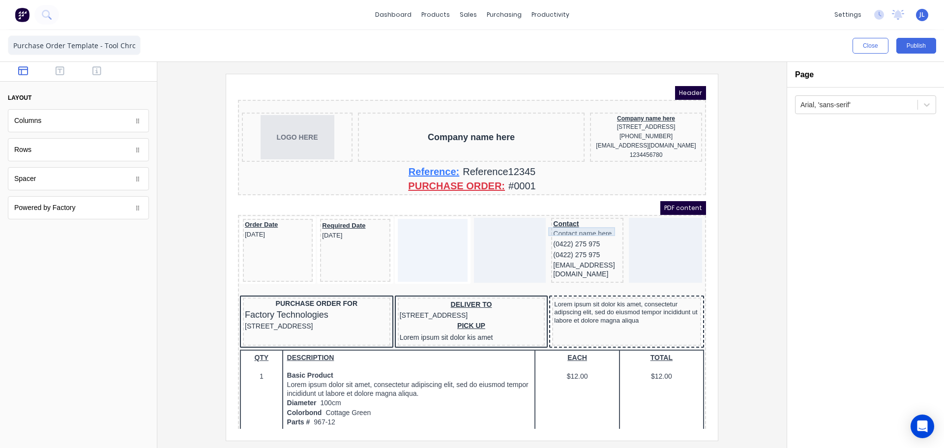
click at [594, 217] on div "Contact" at bounding box center [575, 212] width 68 height 9
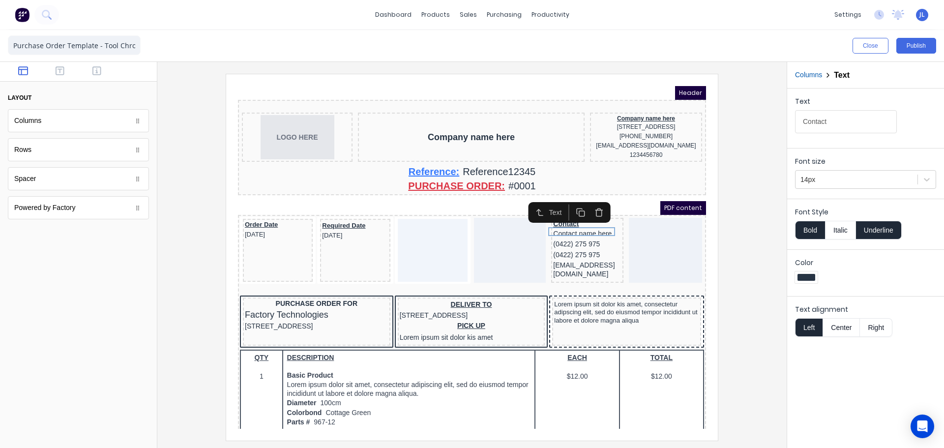
click at [587, 201] on icon "button" at bounding box center [586, 200] width 9 height 9
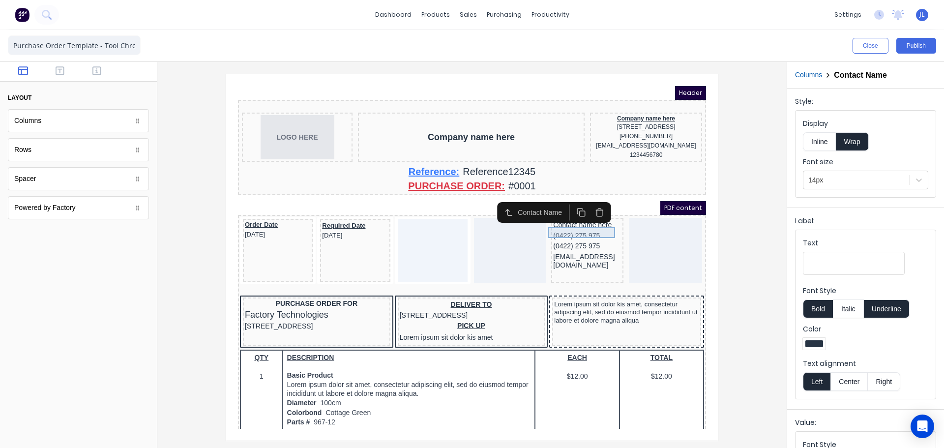
click at [580, 219] on div "Contact name here" at bounding box center [575, 213] width 68 height 11
click at [586, 201] on icon "button" at bounding box center [586, 200] width 9 height 9
click at [587, 200] on icon "button" at bounding box center [586, 200] width 9 height 9
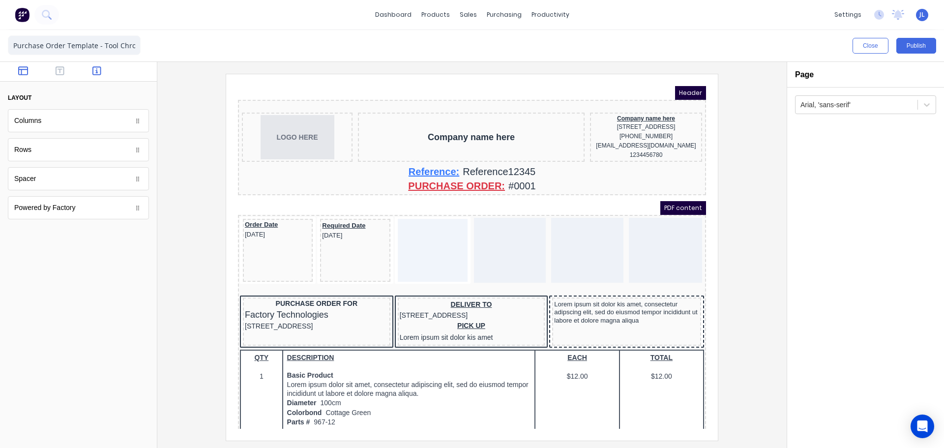
click at [98, 69] on icon "button" at bounding box center [96, 71] width 9 height 10
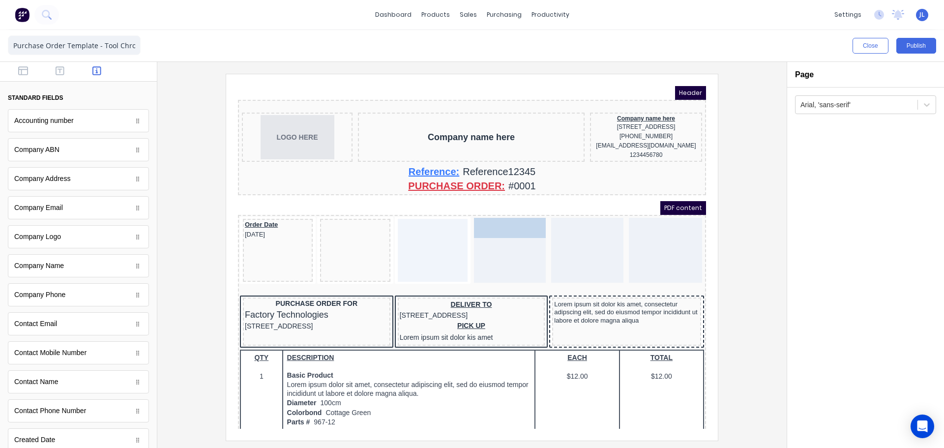
drag, startPoint x: 325, startPoint y: 220, endPoint x: 483, endPoint y: 219, distance: 157.3
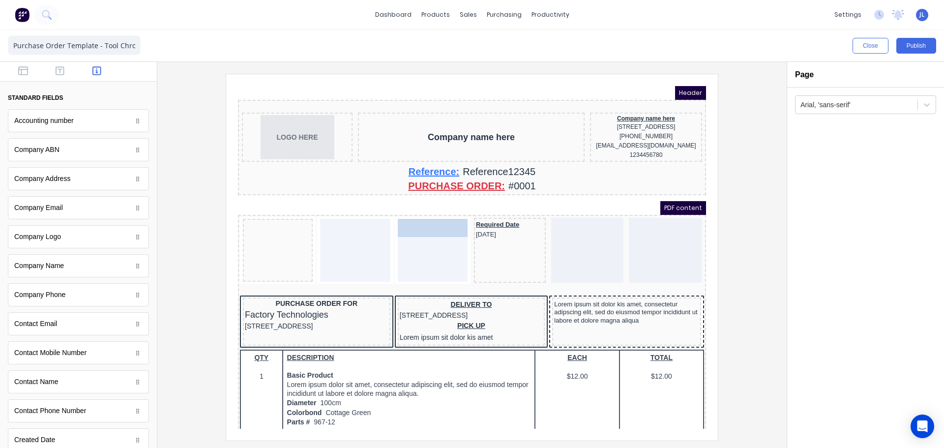
drag, startPoint x: 253, startPoint y: 219, endPoint x: 406, endPoint y: 220, distance: 153.3
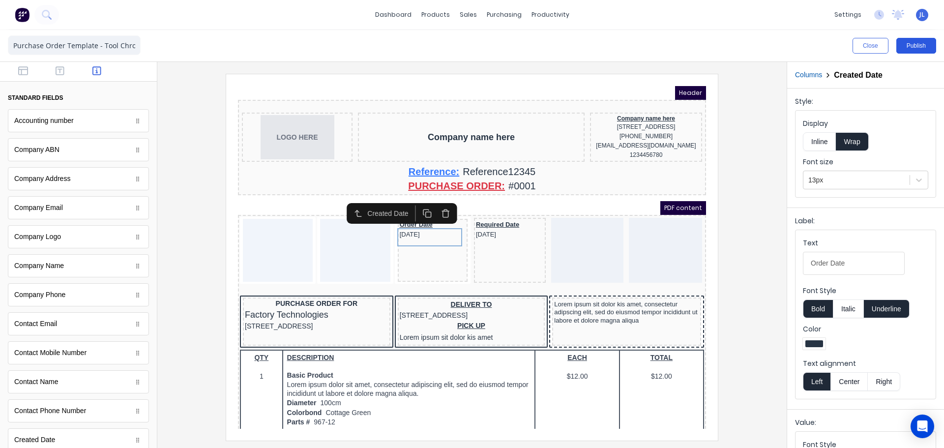
click at [917, 45] on button "Publish" at bounding box center [916, 46] width 40 height 16
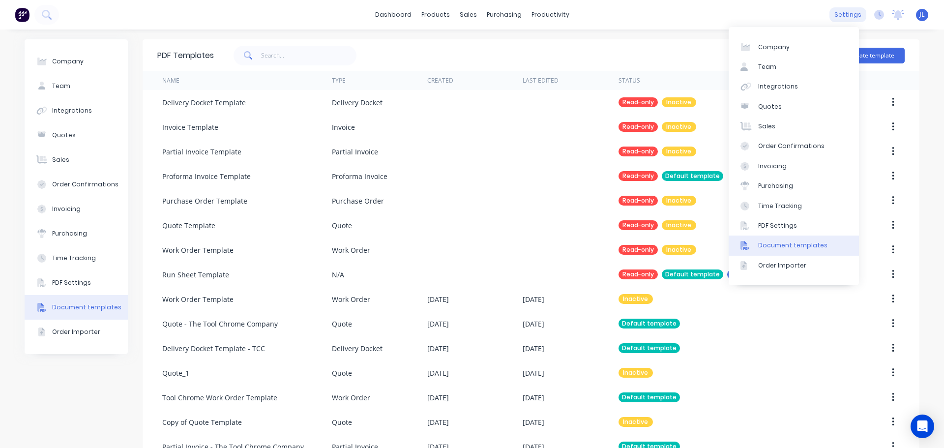
click at [830, 13] on div "settings" at bounding box center [847, 14] width 37 height 15
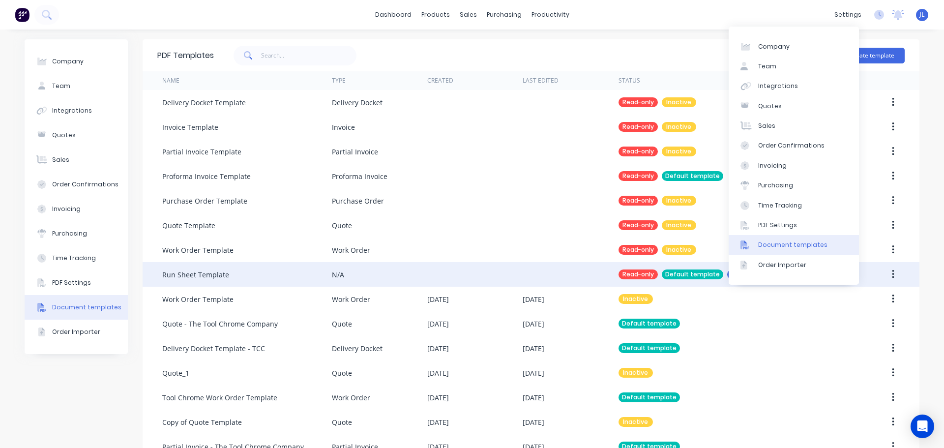
scroll to position [74, 0]
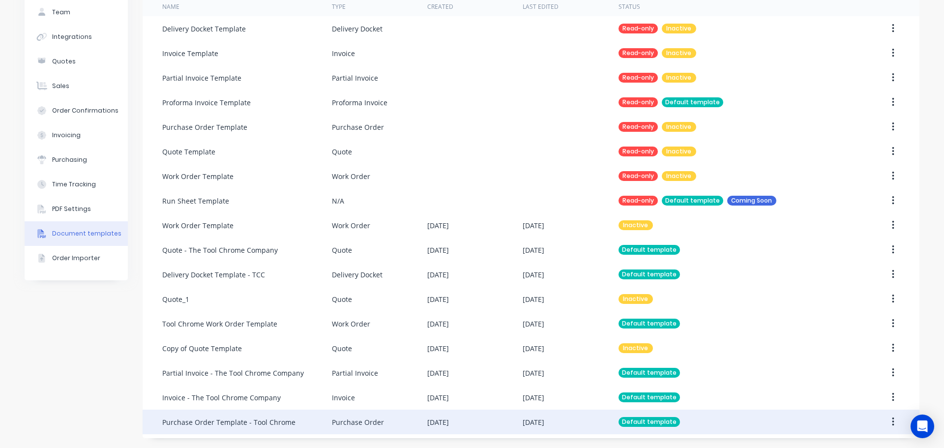
click at [377, 421] on div "Purchase Order" at bounding box center [358, 422] width 52 height 10
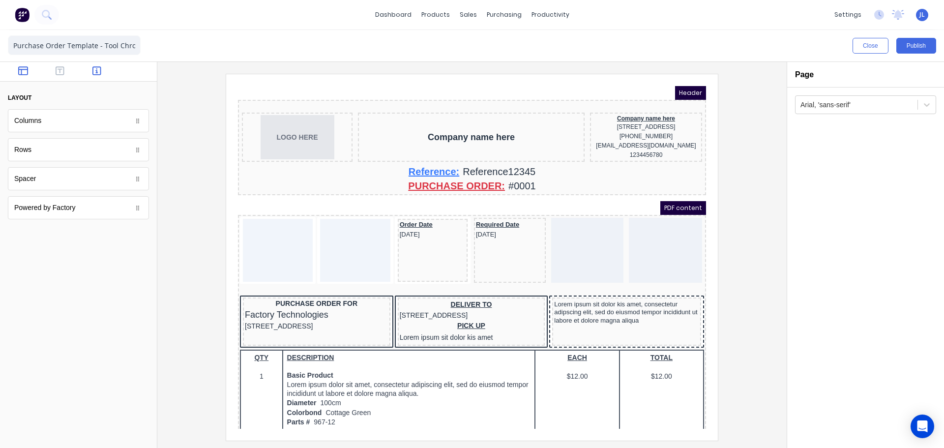
click at [98, 72] on icon "button" at bounding box center [96, 71] width 9 height 10
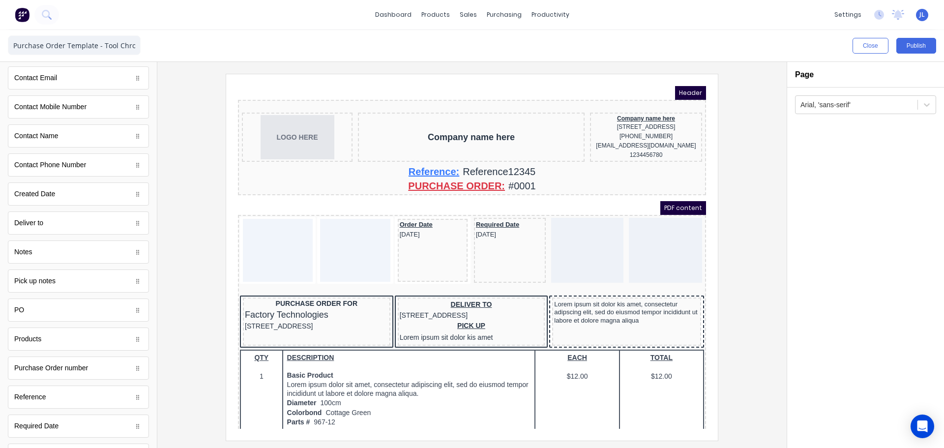
scroll to position [352, 0]
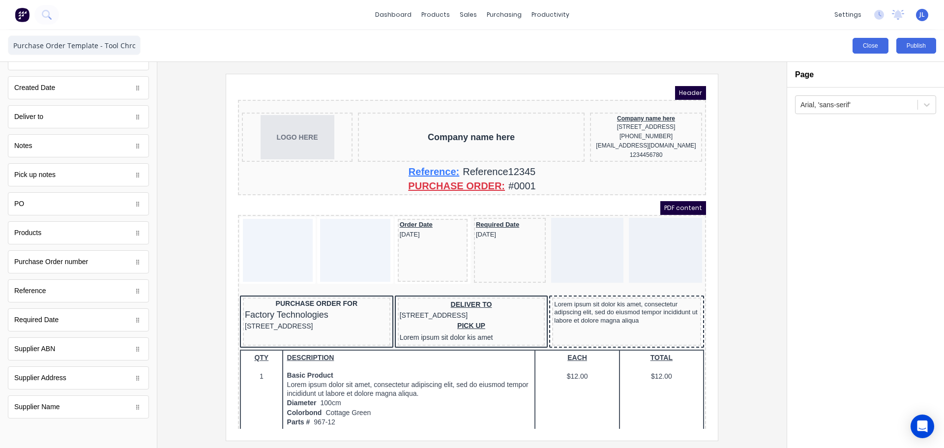
click at [864, 48] on button "Close" at bounding box center [870, 46] width 36 height 16
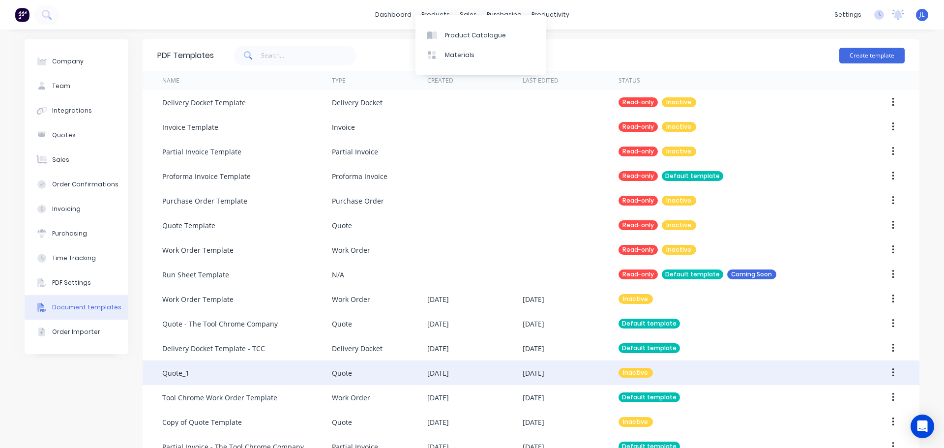
scroll to position [74, 0]
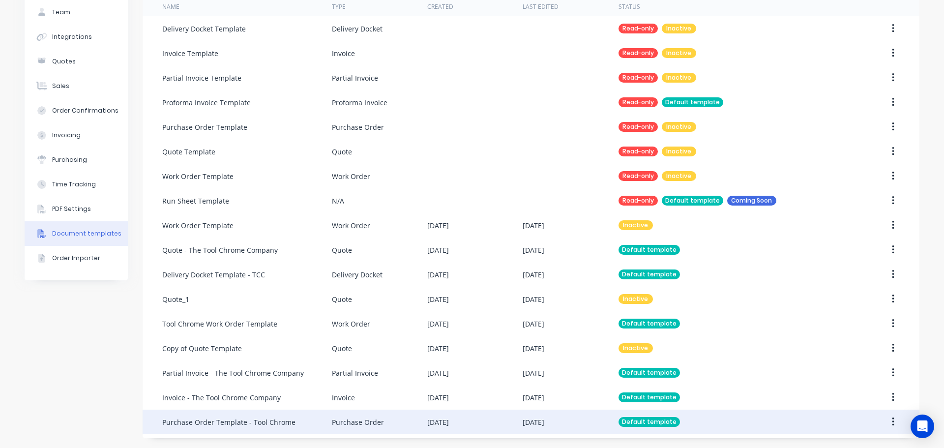
click at [292, 421] on div "Purchase Order Template - Tool Chrome" at bounding box center [247, 421] width 170 height 25
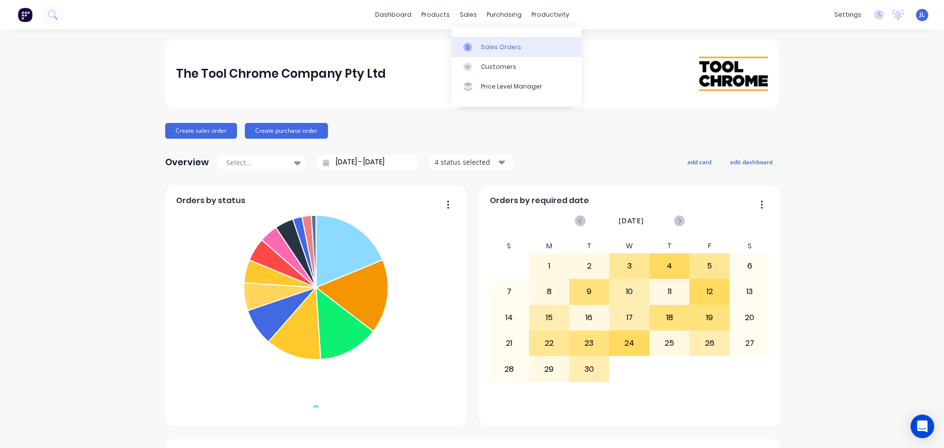
click at [468, 52] on link "Sales Orders" at bounding box center [516, 47] width 130 height 20
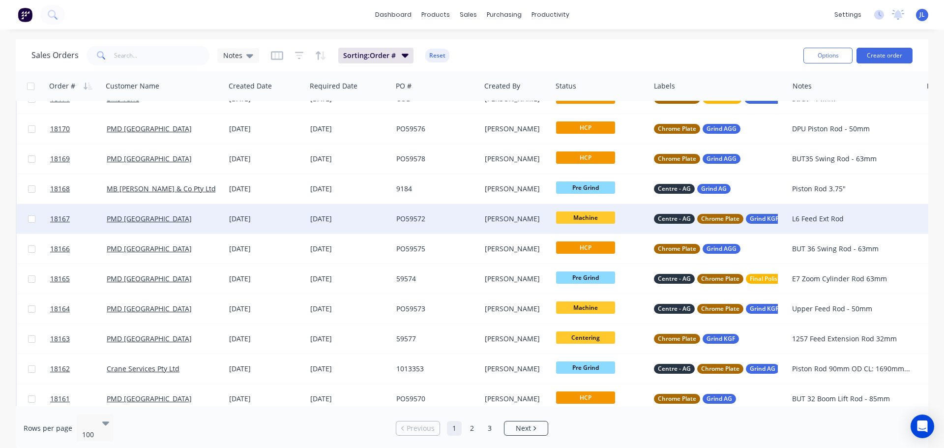
scroll to position [1278, 0]
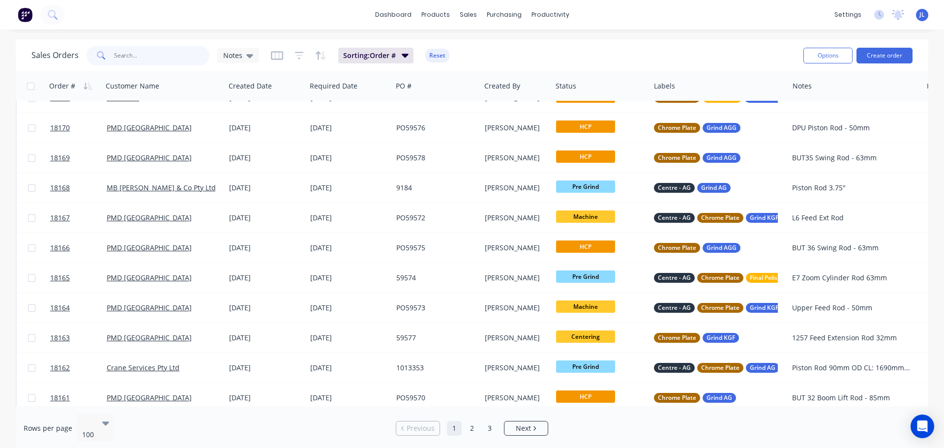
click at [159, 59] on input "text" at bounding box center [162, 56] width 96 height 20
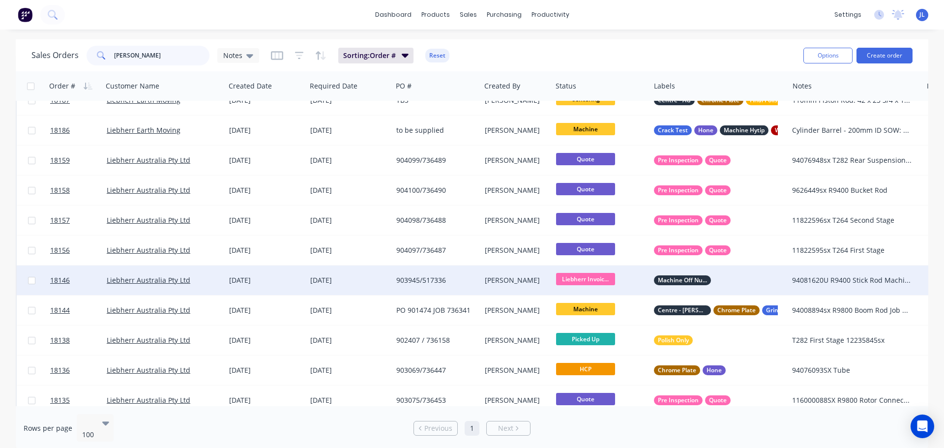
scroll to position [295, 0]
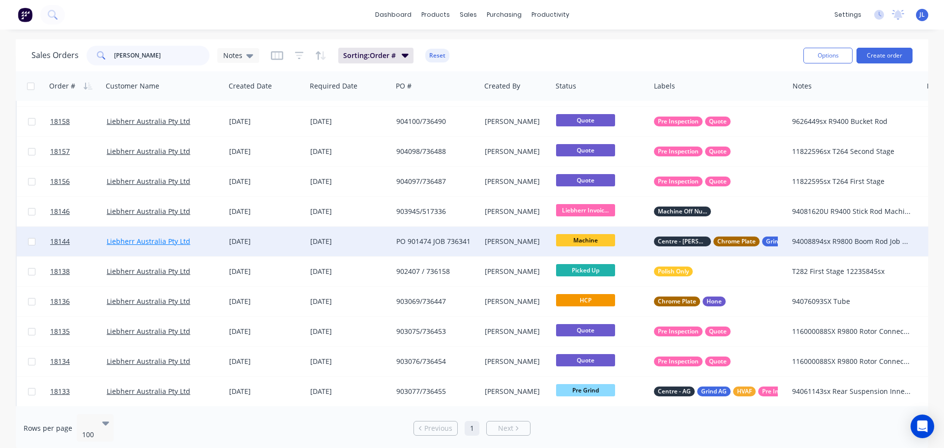
type input "[PERSON_NAME]"
click at [171, 242] on link "Liebherr Australia Pty Ltd" at bounding box center [149, 240] width 84 height 9
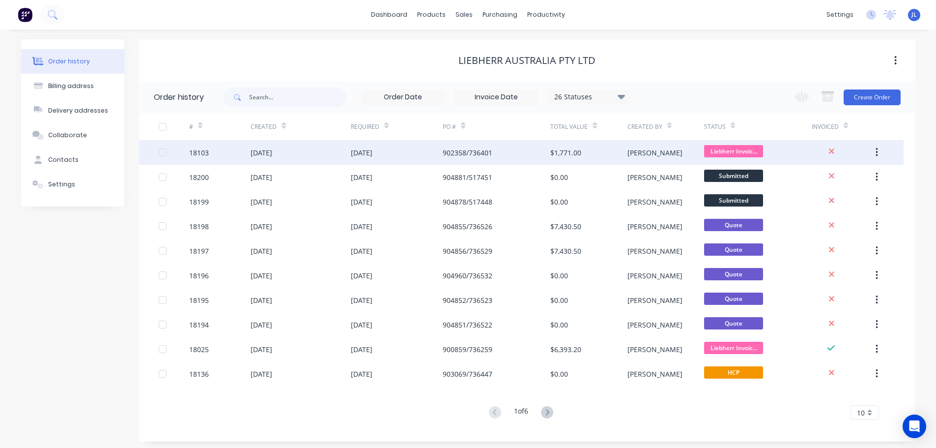
click at [316, 150] on div "[DATE]" at bounding box center [301, 152] width 100 height 25
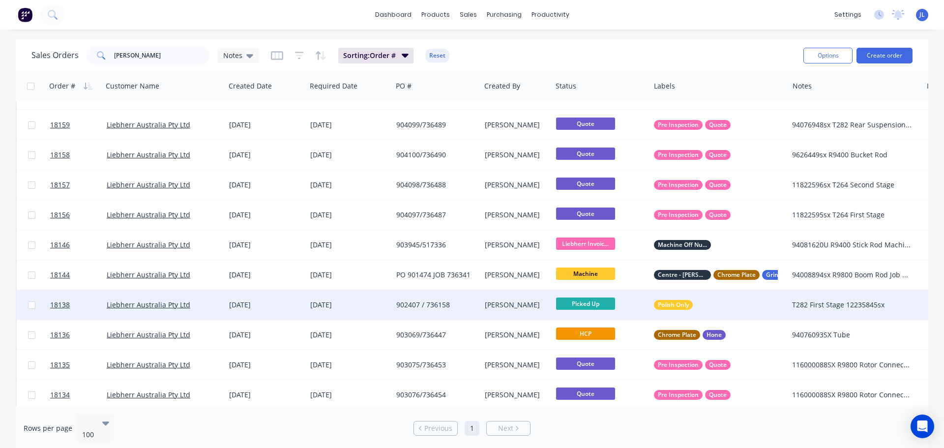
scroll to position [295, 0]
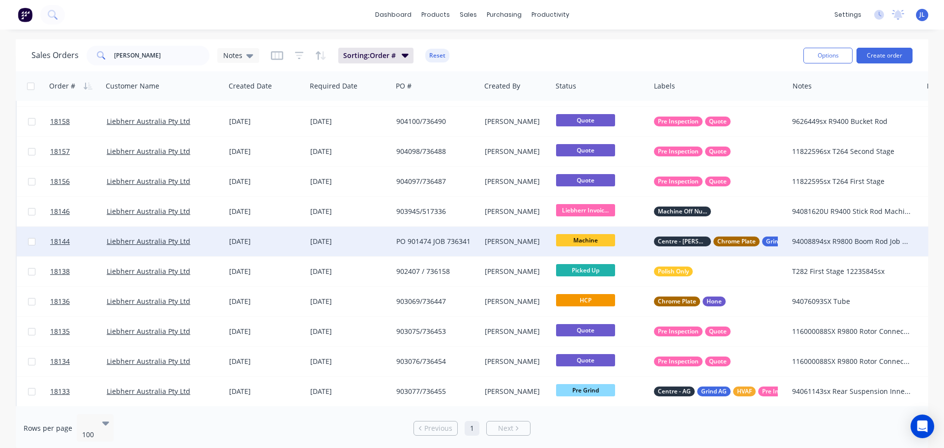
click at [404, 242] on div "PO 901474 JOB 736341" at bounding box center [434, 241] width 76 height 10
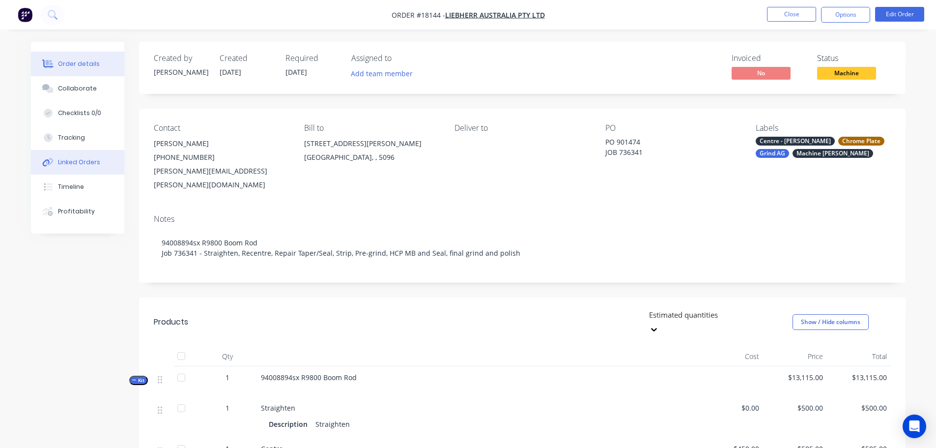
click at [96, 167] on button "Linked Orders" at bounding box center [77, 162] width 93 height 25
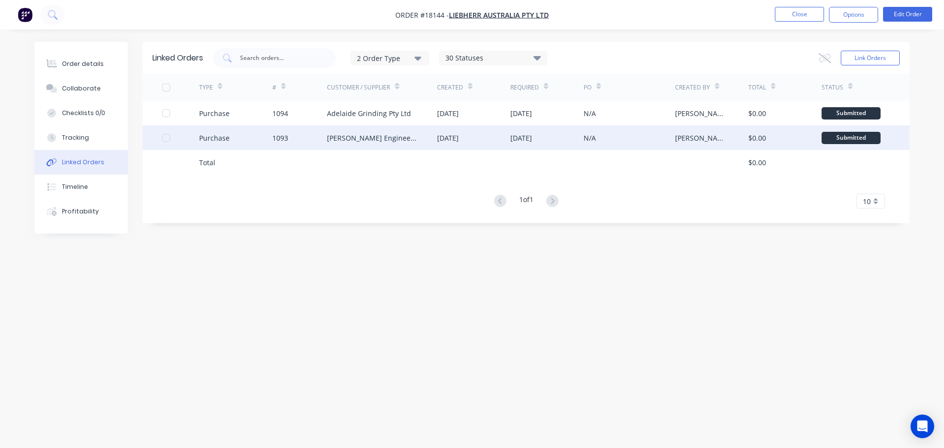
click at [384, 142] on div "[PERSON_NAME] Engineering" at bounding box center [372, 138] width 90 height 10
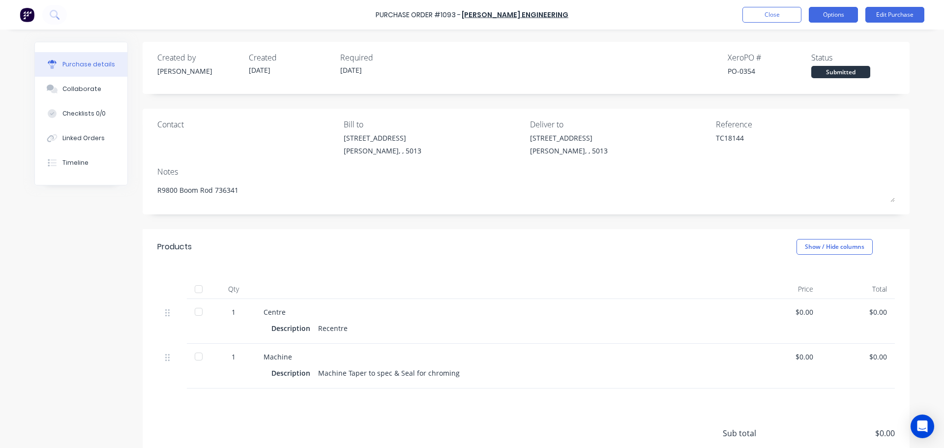
click at [824, 13] on button "Options" at bounding box center [832, 15] width 49 height 16
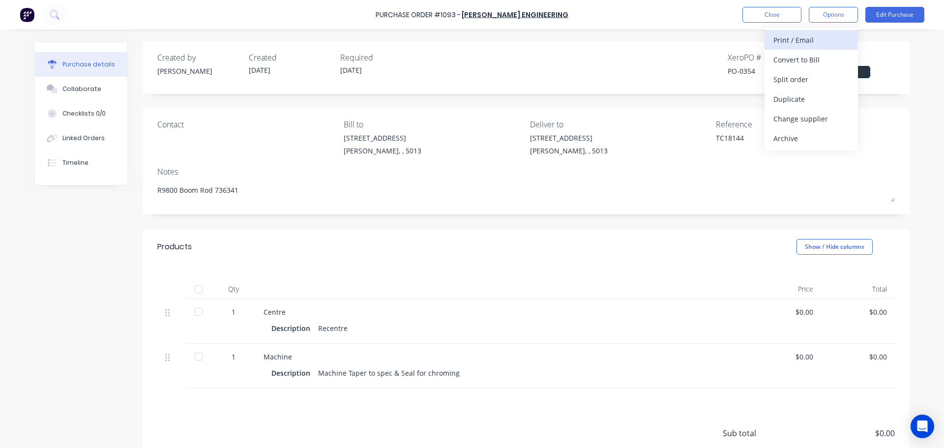
click at [807, 42] on div "Print / Email" at bounding box center [811, 40] width 76 height 14
click at [801, 74] on div "Without pricing" at bounding box center [811, 79] width 76 height 14
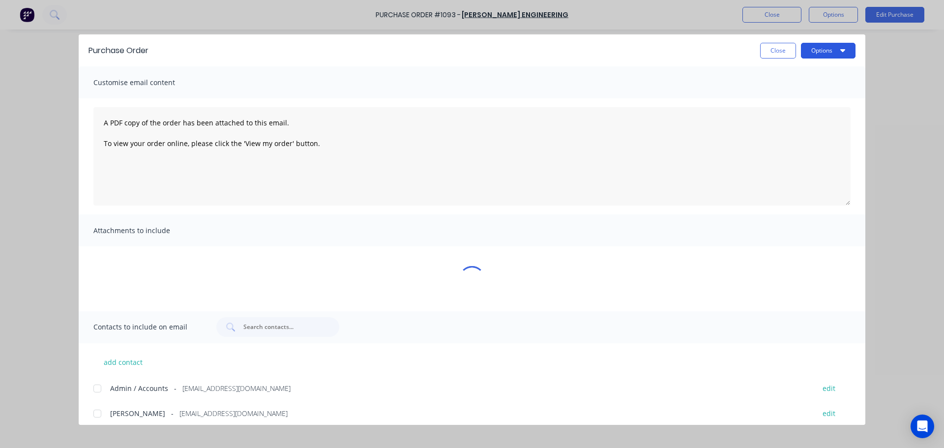
click at [804, 55] on button "Options" at bounding box center [828, 51] width 55 height 16
click at [800, 74] on div "Preview" at bounding box center [809, 75] width 76 height 14
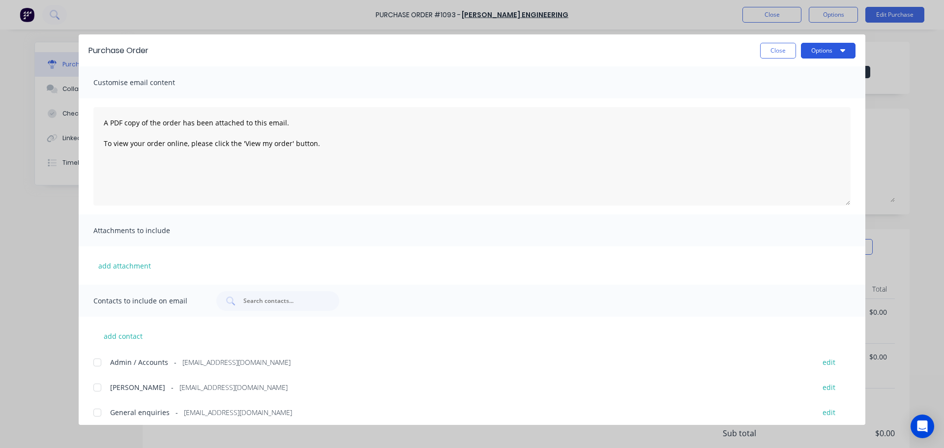
click at [820, 52] on button "Options" at bounding box center [828, 51] width 55 height 16
click at [806, 73] on div "Preview" at bounding box center [809, 75] width 76 height 14
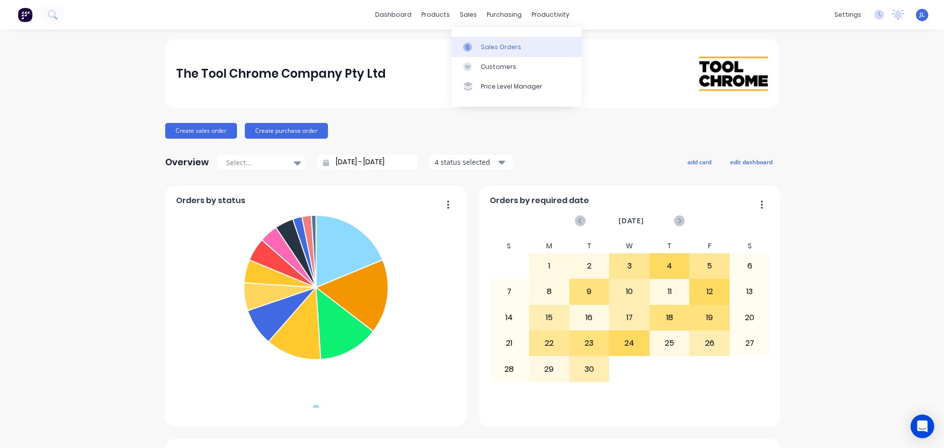
click at [466, 41] on link "Sales Orders" at bounding box center [516, 47] width 130 height 20
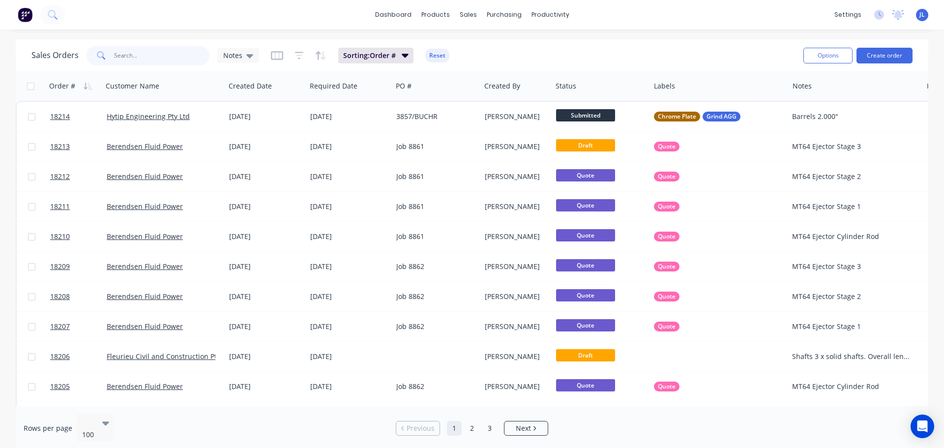
click at [125, 60] on input "text" at bounding box center [162, 56] width 96 height 20
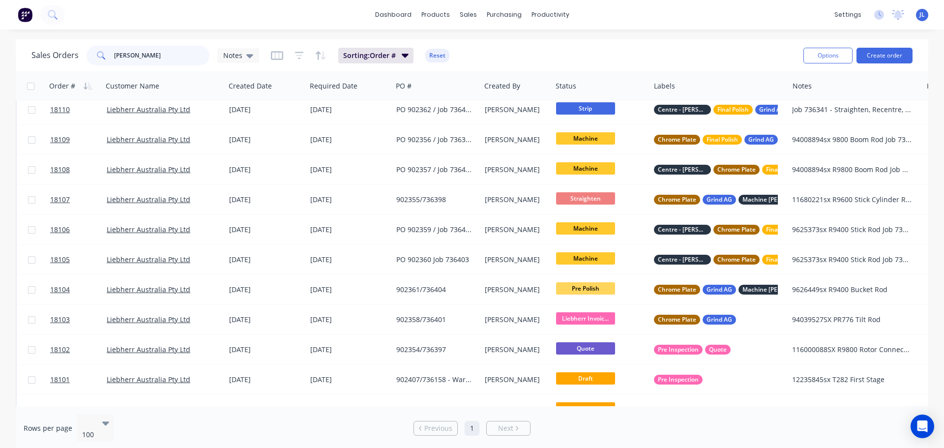
scroll to position [835, 0]
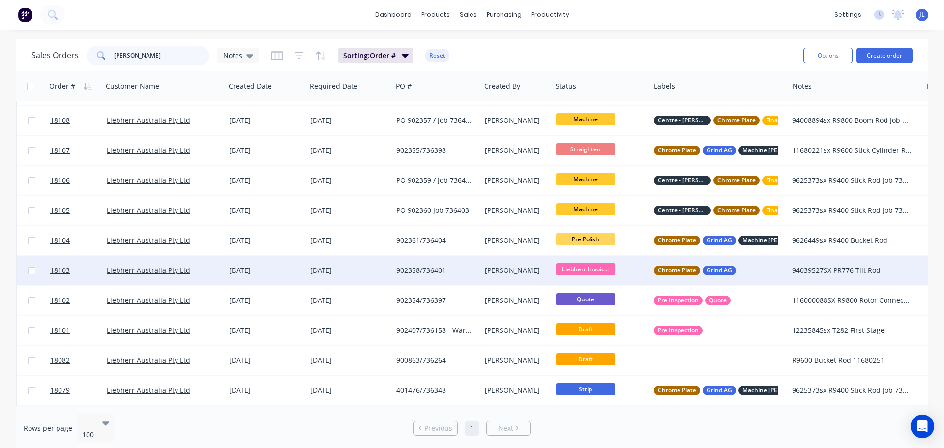
type input "lieb"
click at [367, 268] on div "04 Sep 2025" at bounding box center [349, 270] width 78 height 10
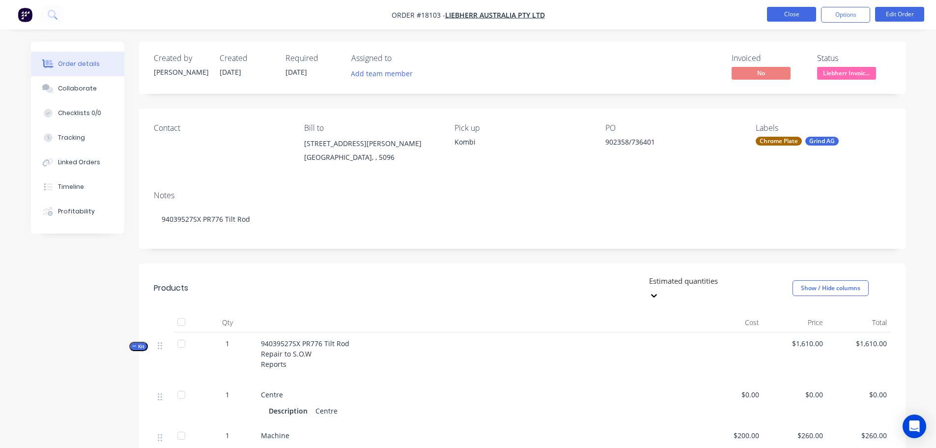
click at [796, 12] on button "Close" at bounding box center [791, 14] width 49 height 15
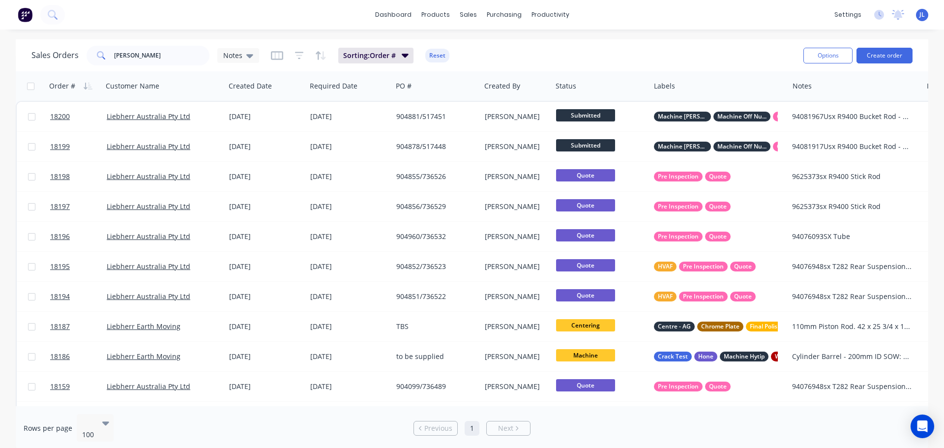
click at [29, 17] on img at bounding box center [25, 14] width 15 height 15
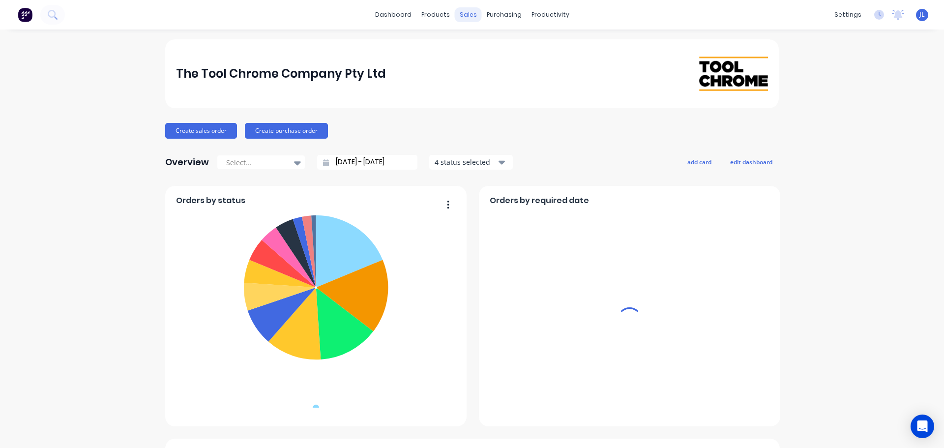
click at [459, 15] on div "sales" at bounding box center [468, 14] width 27 height 15
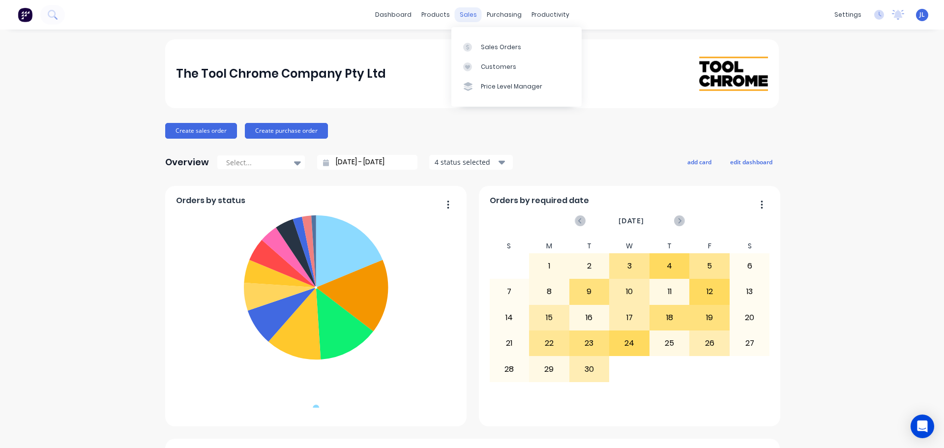
click at [471, 20] on div "sales" at bounding box center [468, 14] width 27 height 15
click at [474, 43] on div at bounding box center [470, 47] width 15 height 9
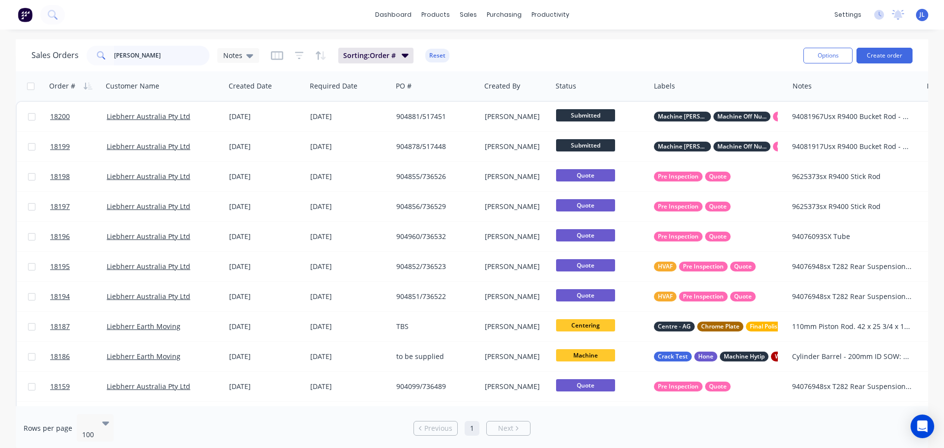
click at [173, 53] on input "lieb" at bounding box center [162, 56] width 96 height 20
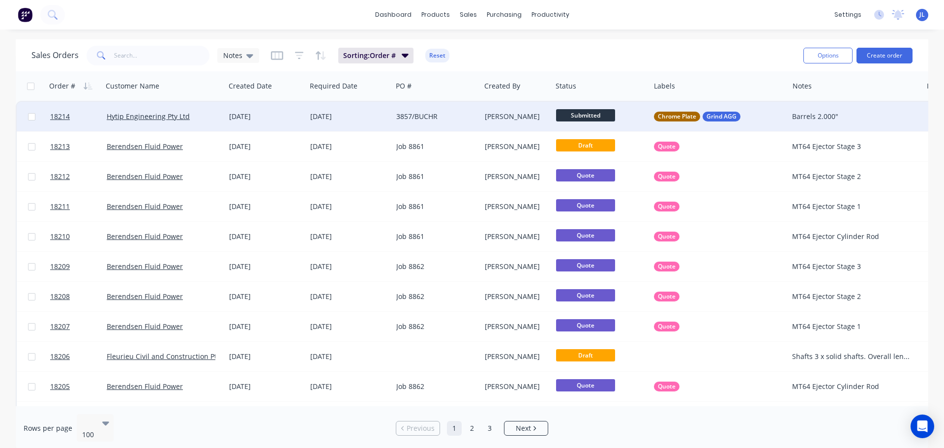
click at [374, 125] on div "[DATE]" at bounding box center [349, 116] width 86 height 29
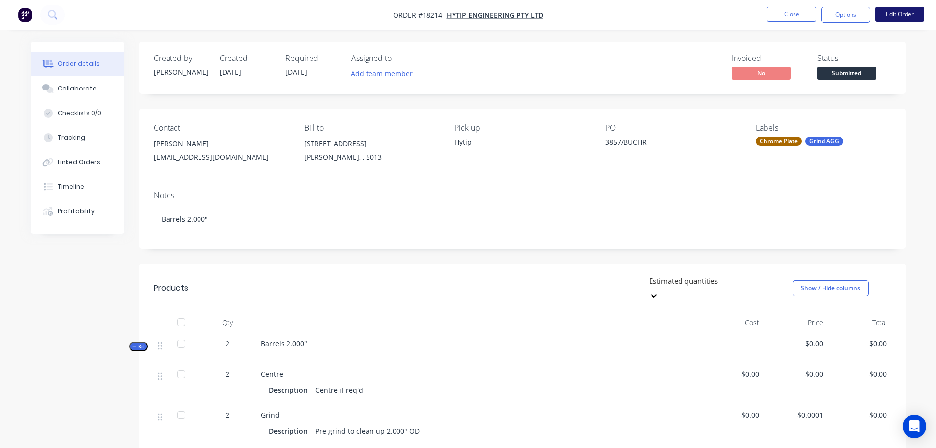
click at [900, 18] on button "Edit Order" at bounding box center [899, 14] width 49 height 15
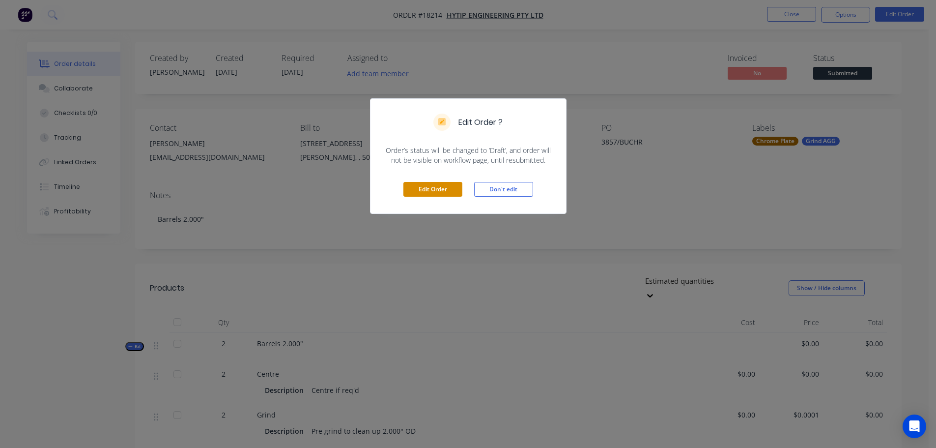
click at [452, 183] on button "Edit Order" at bounding box center [432, 189] width 59 height 15
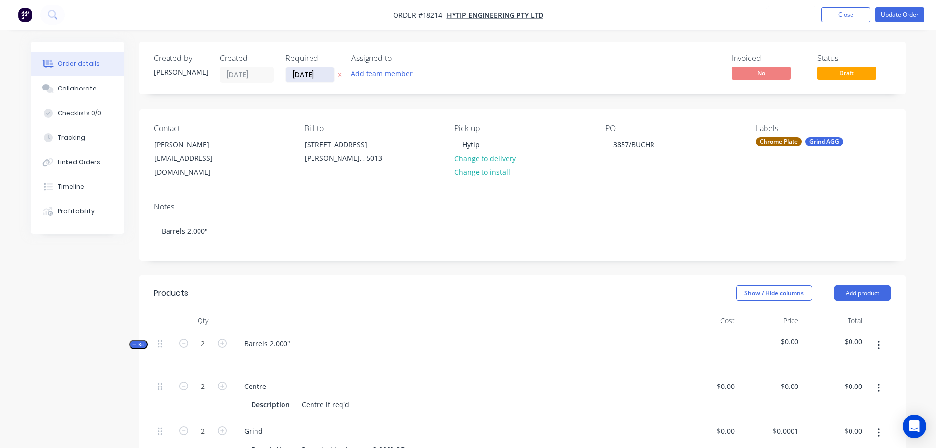
click at [313, 72] on input "25/09/25" at bounding box center [310, 74] width 48 height 15
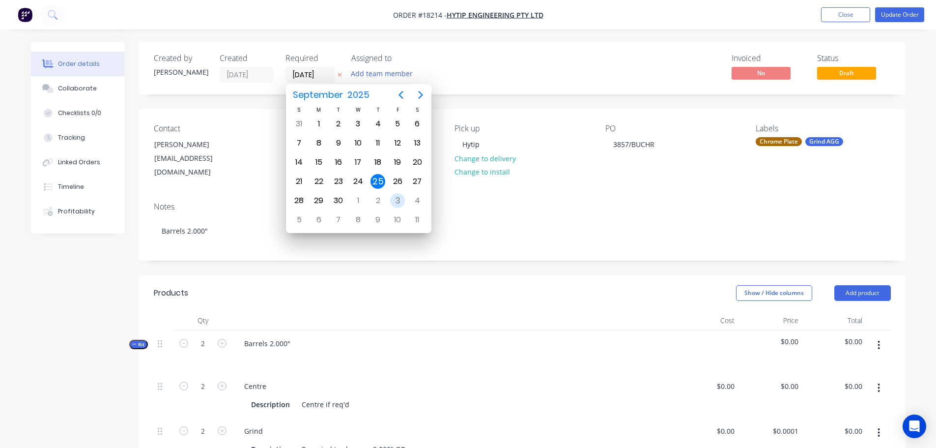
click at [395, 199] on div "3" at bounding box center [397, 200] width 15 height 15
type input "03/10/25"
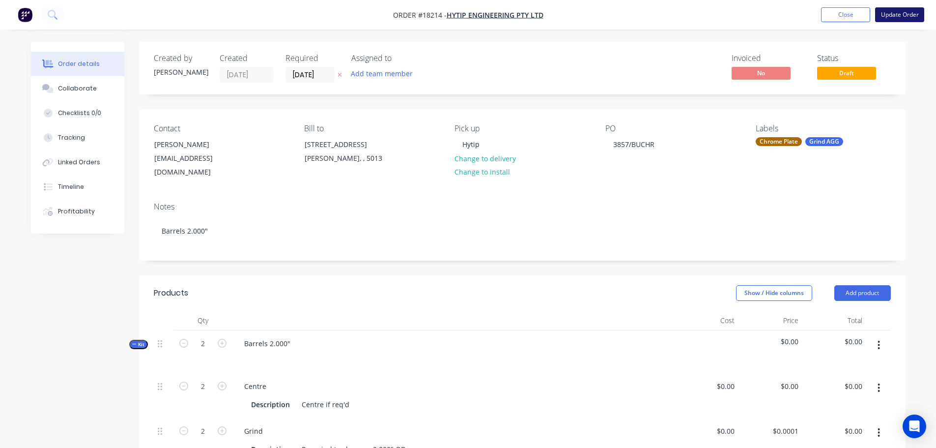
click at [902, 12] on button "Update Order" at bounding box center [899, 14] width 49 height 15
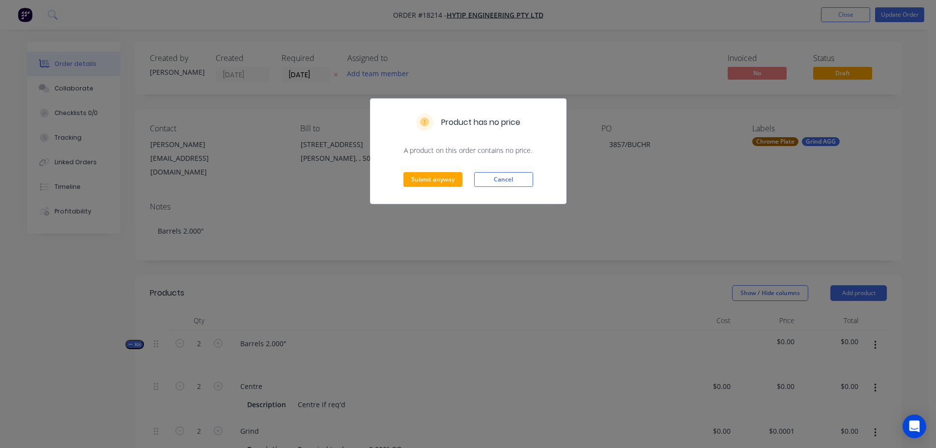
click at [457, 171] on div "Submit anyway Cancel" at bounding box center [469, 179] width 196 height 48
click at [457, 172] on div "Submit anyway Cancel" at bounding box center [469, 179] width 196 height 48
click at [457, 174] on button "Submit anyway" at bounding box center [432, 179] width 59 height 15
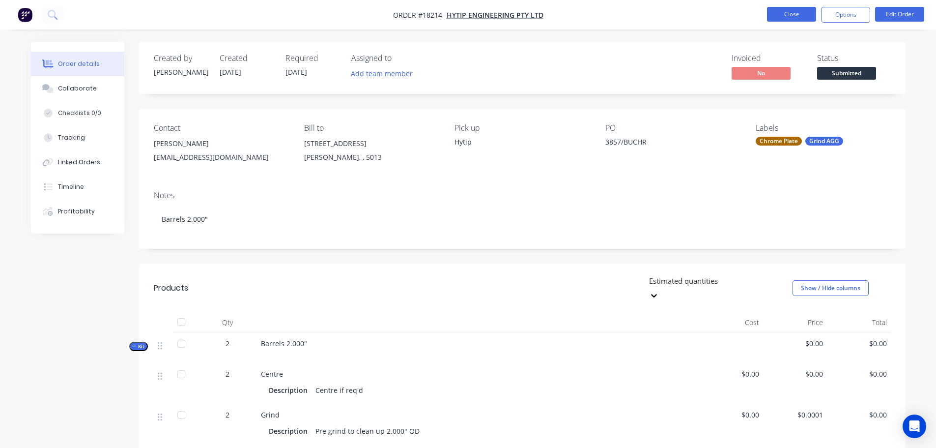
click at [803, 19] on button "Close" at bounding box center [791, 14] width 49 height 15
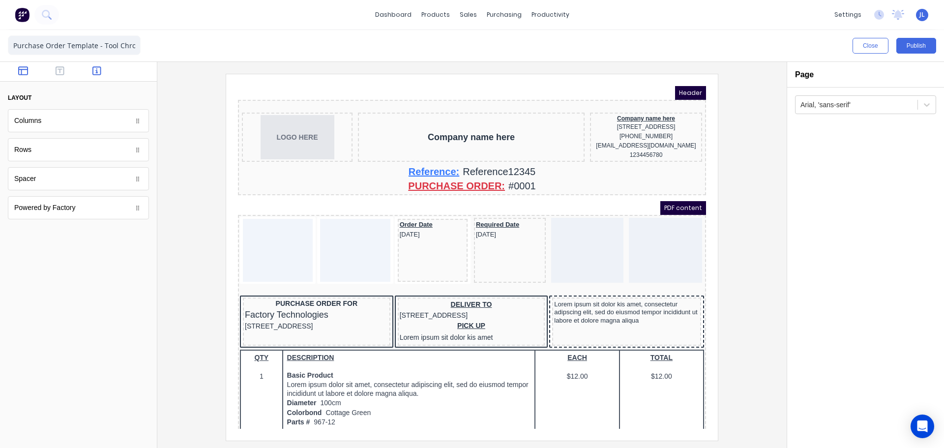
click at [93, 67] on icon "button" at bounding box center [96, 71] width 9 height 10
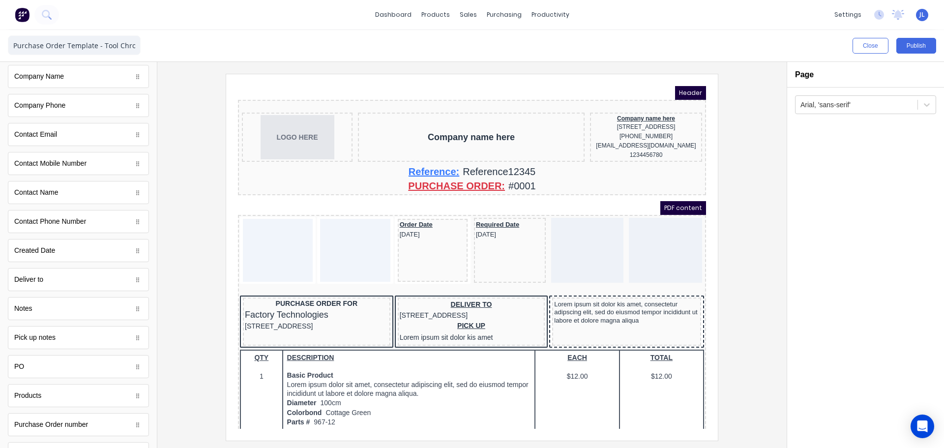
scroll to position [197, 0]
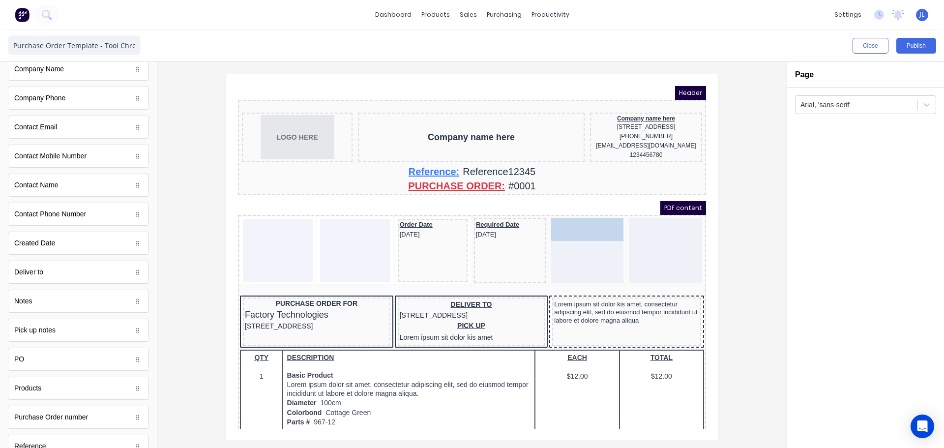
drag, startPoint x: 65, startPoint y: 359, endPoint x: 579, endPoint y: 234, distance: 528.6
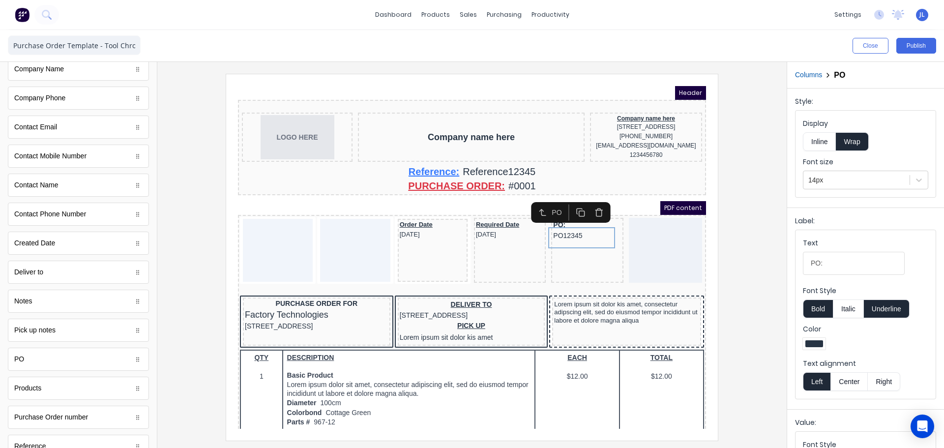
click at [200, 198] on div at bounding box center [471, 257] width 613 height 366
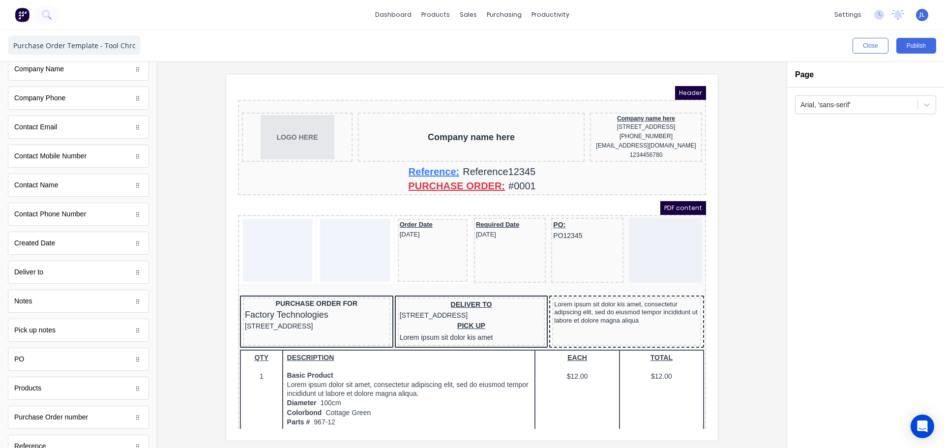
click at [735, 262] on div at bounding box center [471, 257] width 613 height 366
click at [899, 46] on button "Publish" at bounding box center [916, 46] width 40 height 16
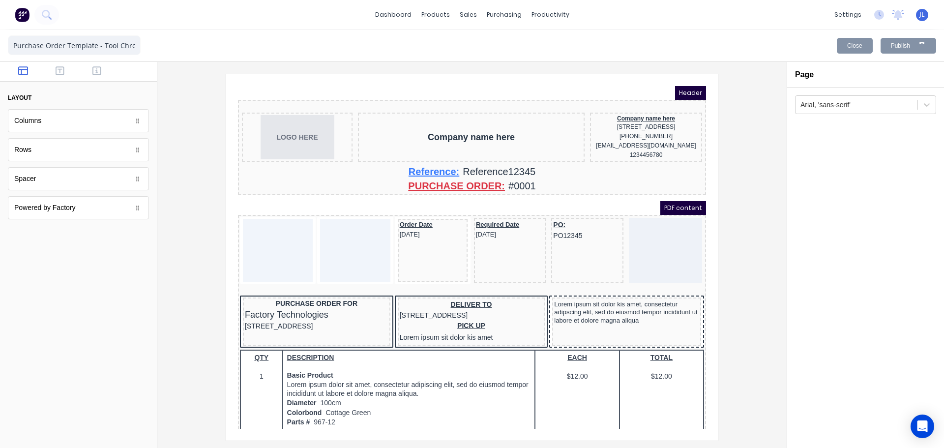
scroll to position [0, 0]
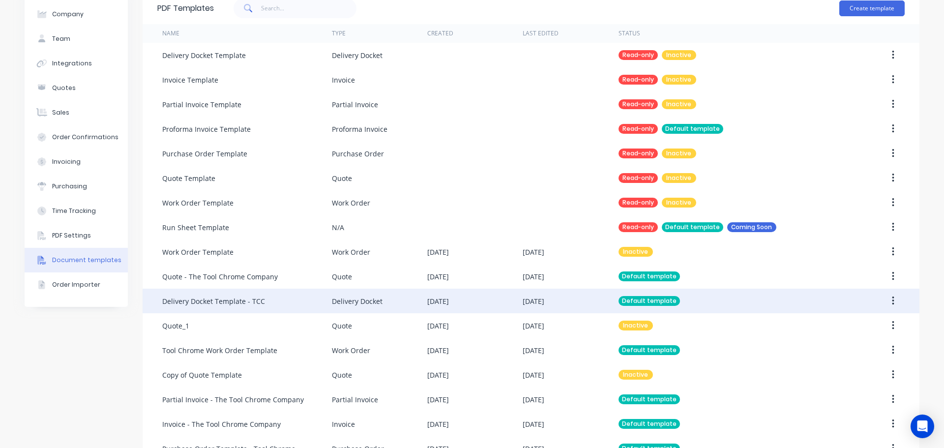
scroll to position [74, 0]
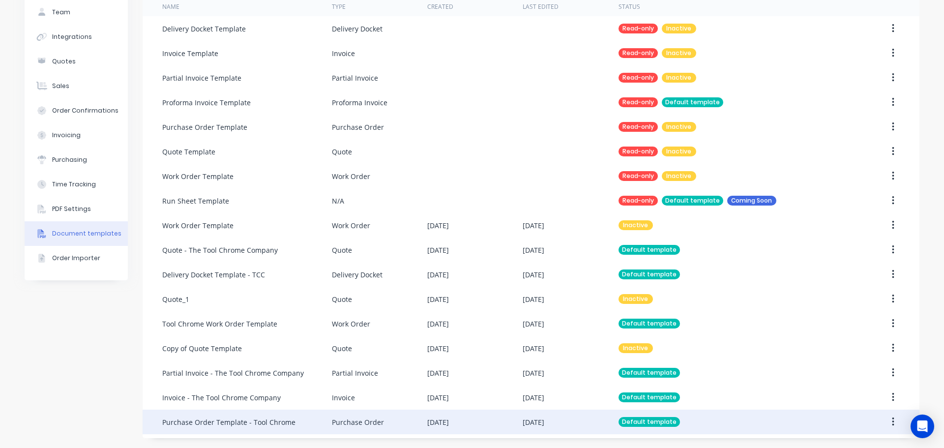
click at [372, 423] on div "Purchase Order" at bounding box center [358, 422] width 52 height 10
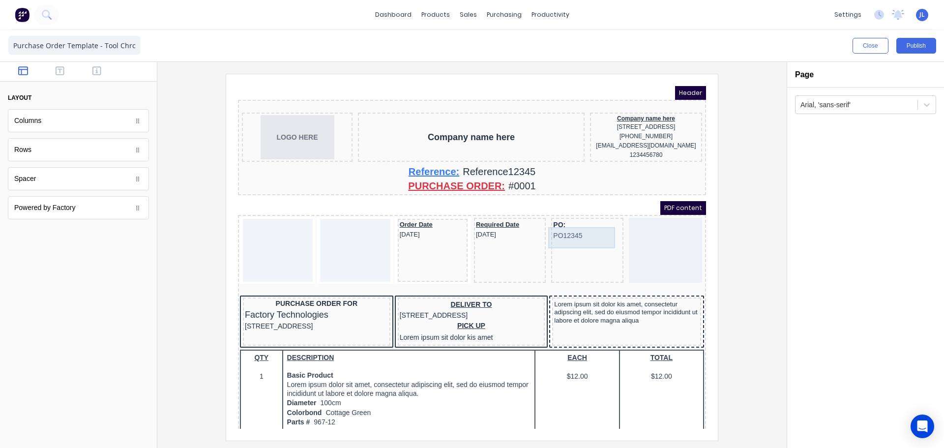
click at [541, 220] on div "PO: PO12345" at bounding box center [575, 218] width 68 height 21
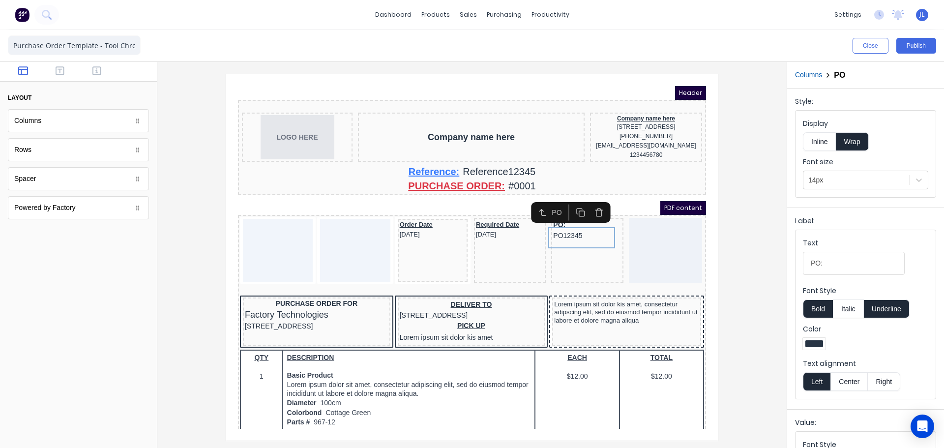
click at [838, 73] on h2 "PO" at bounding box center [838, 74] width 11 height 9
drag, startPoint x: 833, startPoint y: 73, endPoint x: 860, endPoint y: 80, distance: 26.8
click at [833, 73] on h2 "PO" at bounding box center [838, 74] width 11 height 9
click at [811, 264] on input "PO:" at bounding box center [854, 263] width 102 height 23
type input "Customer PO:"
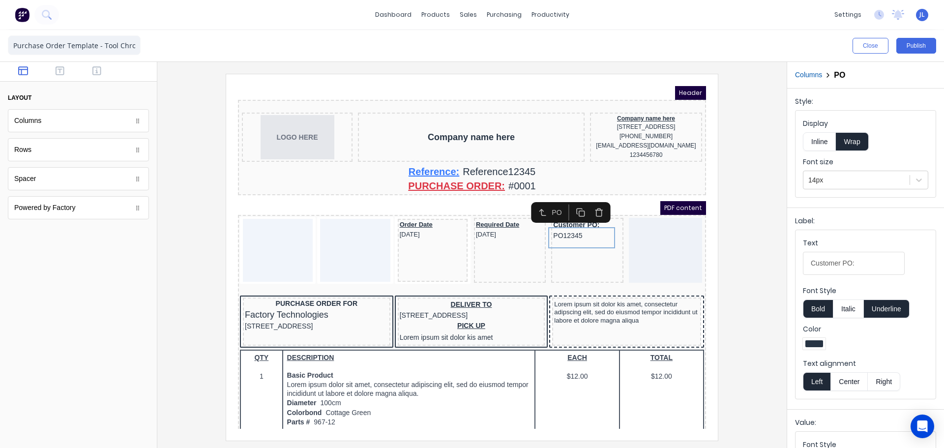
click at [727, 240] on div at bounding box center [471, 257] width 613 height 366
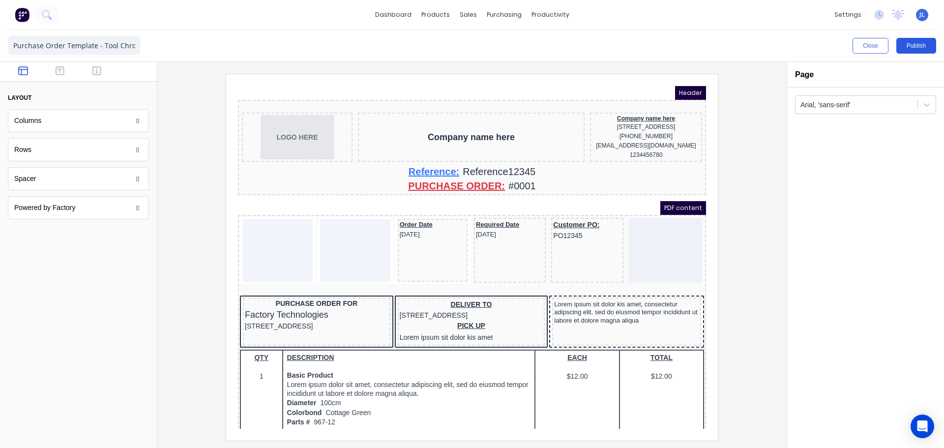
click at [915, 47] on button "Publish" at bounding box center [916, 46] width 40 height 16
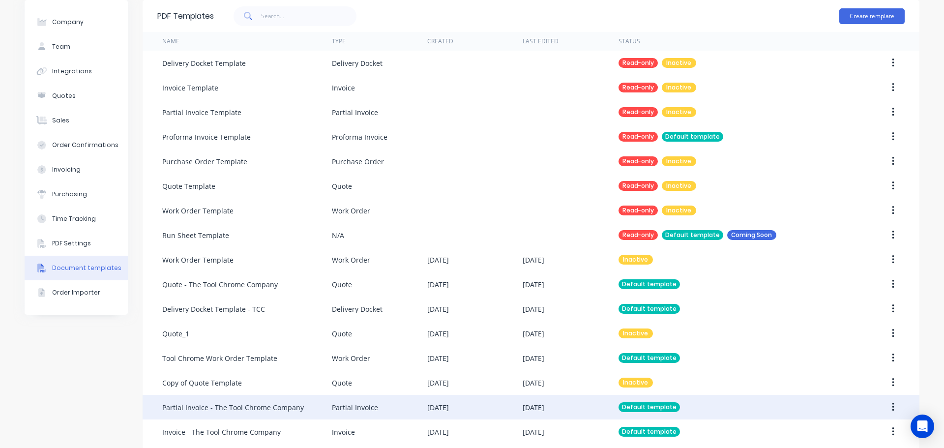
scroll to position [74, 0]
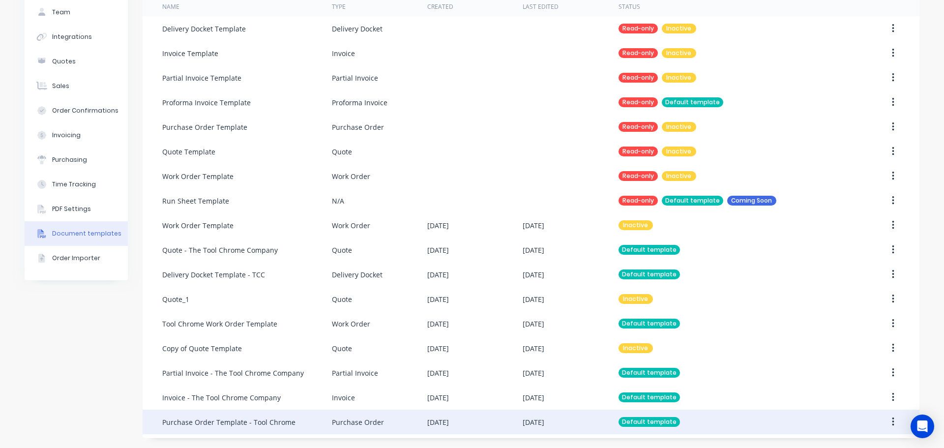
click at [419, 421] on div "Purchase Order" at bounding box center [379, 421] width 95 height 25
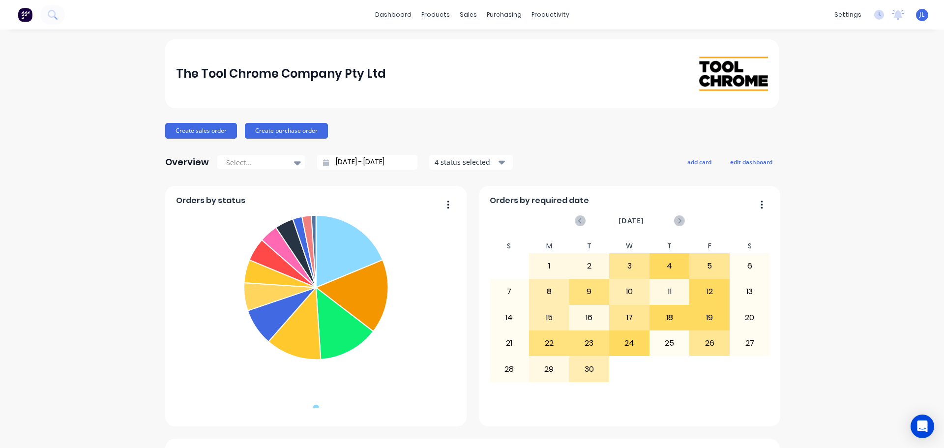
click at [17, 17] on button at bounding box center [25, 15] width 21 height 20
click at [474, 47] on div at bounding box center [470, 47] width 15 height 9
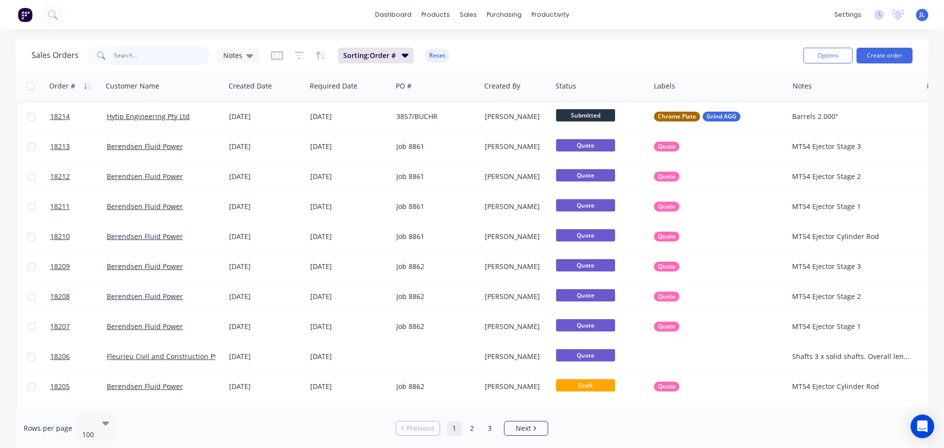
click at [140, 52] on input "text" at bounding box center [162, 56] width 96 height 20
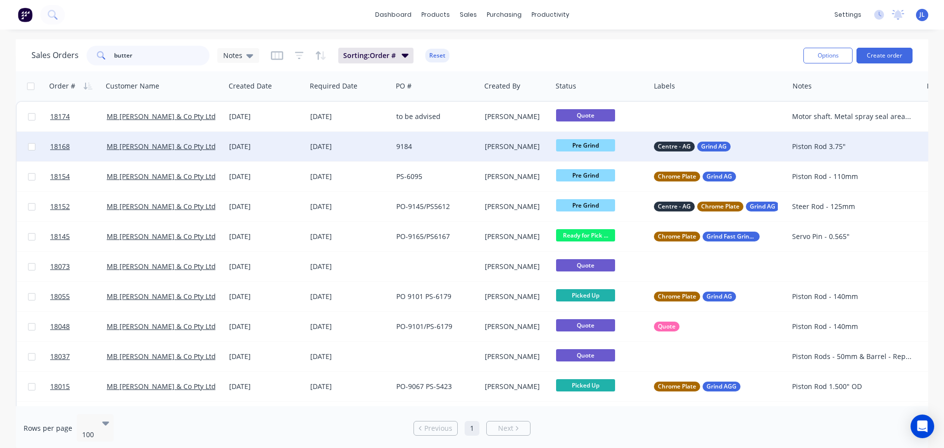
type input "butter"
click at [428, 150] on div "9184" at bounding box center [434, 147] width 76 height 10
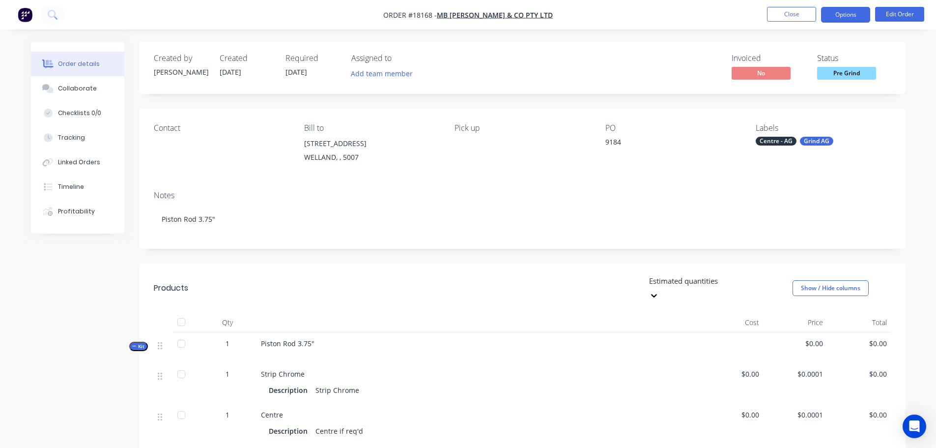
click at [854, 14] on button "Options" at bounding box center [845, 15] width 49 height 16
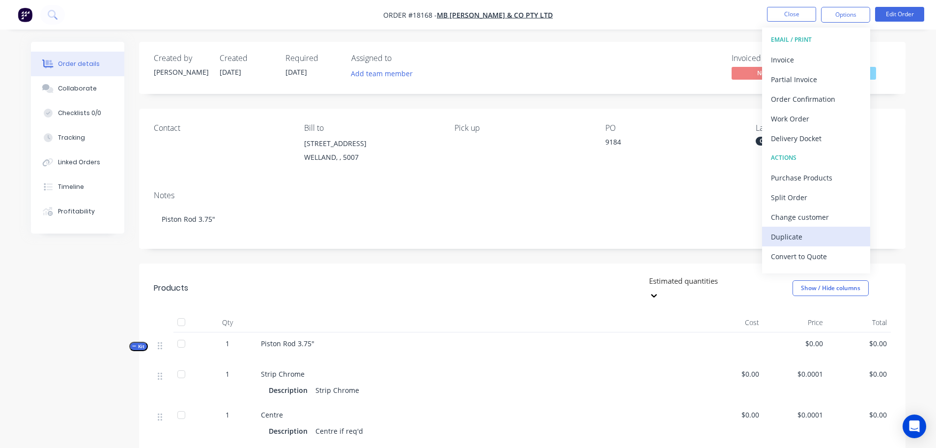
click at [803, 239] on div "Duplicate" at bounding box center [816, 236] width 90 height 14
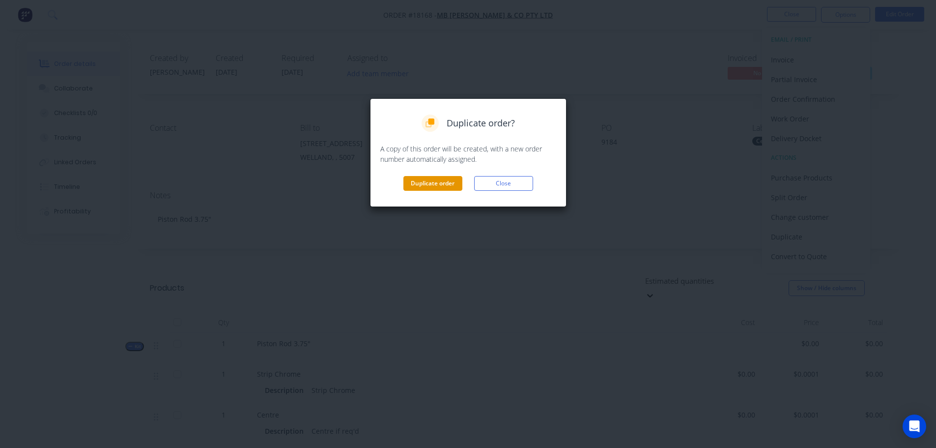
click at [430, 186] on button "Duplicate order" at bounding box center [432, 183] width 59 height 15
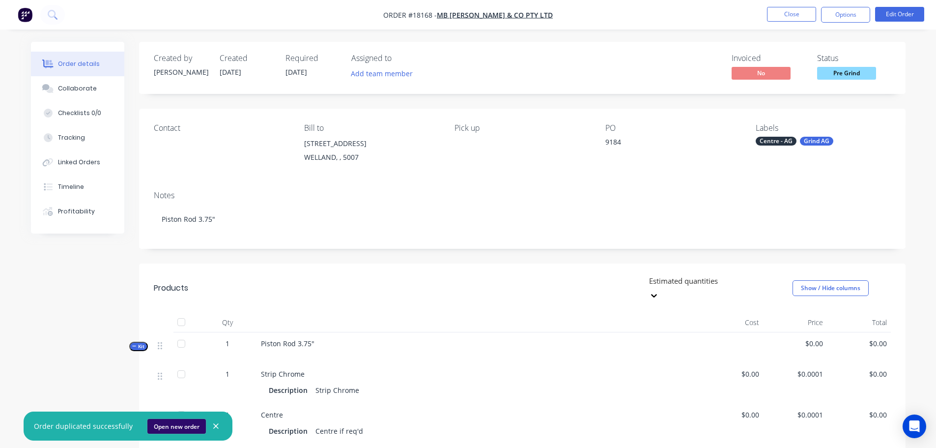
click at [181, 422] on button "Open new order" at bounding box center [176, 426] width 58 height 15
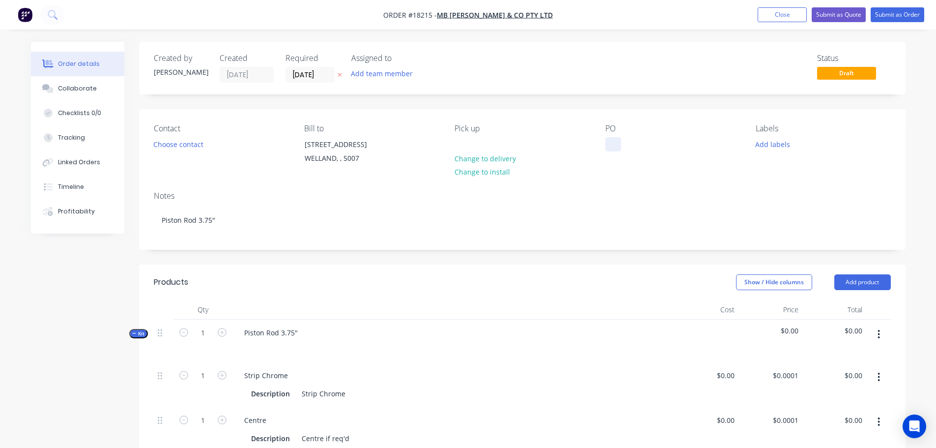
click at [610, 147] on div at bounding box center [613, 144] width 16 height 14
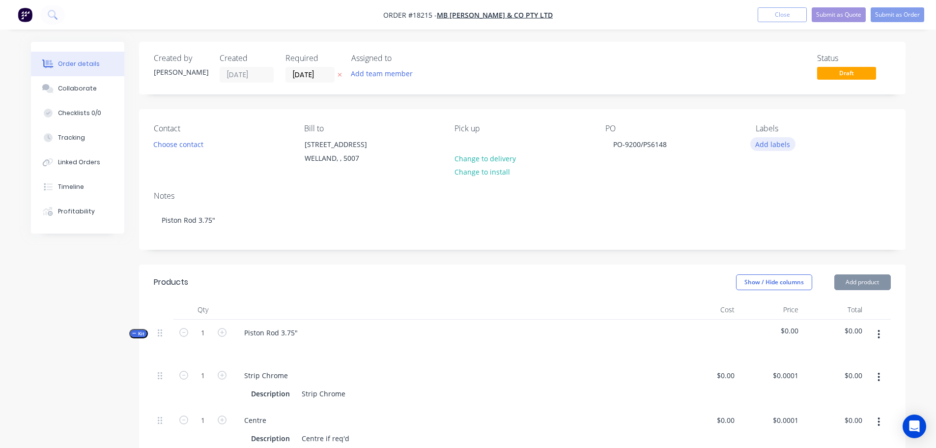
click at [767, 144] on button "Add labels" at bounding box center [772, 143] width 45 height 13
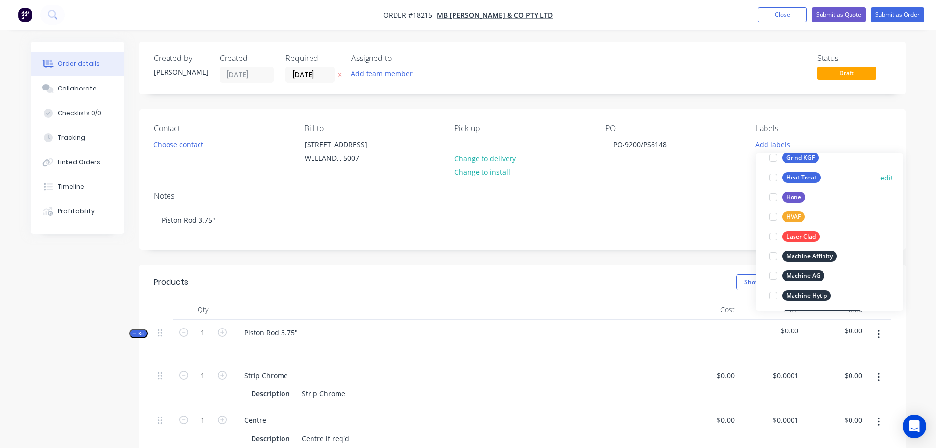
scroll to position [295, 0]
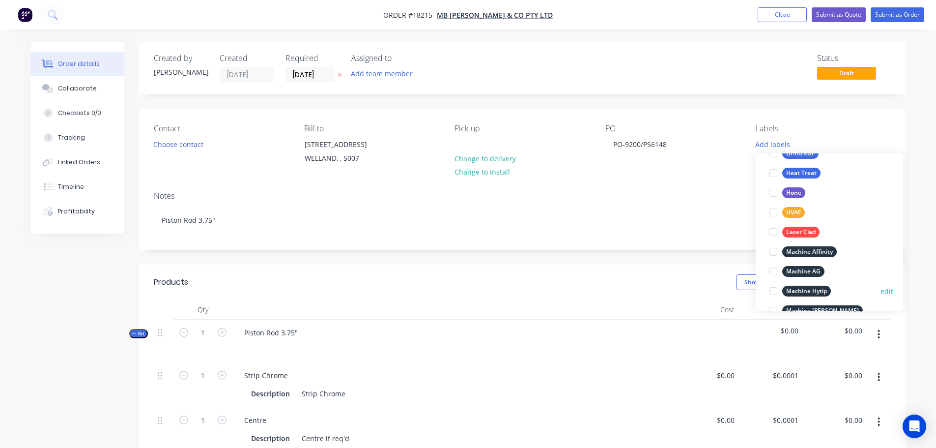
click at [774, 291] on div at bounding box center [774, 291] width 20 height 20
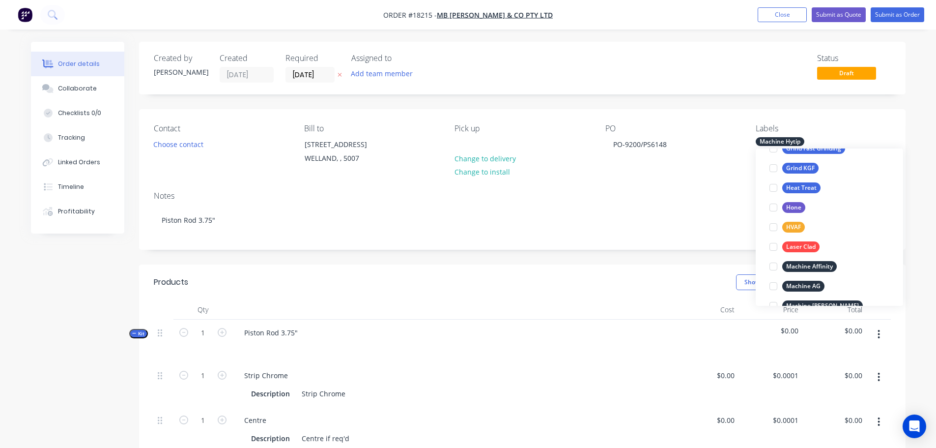
scroll to position [0, 0]
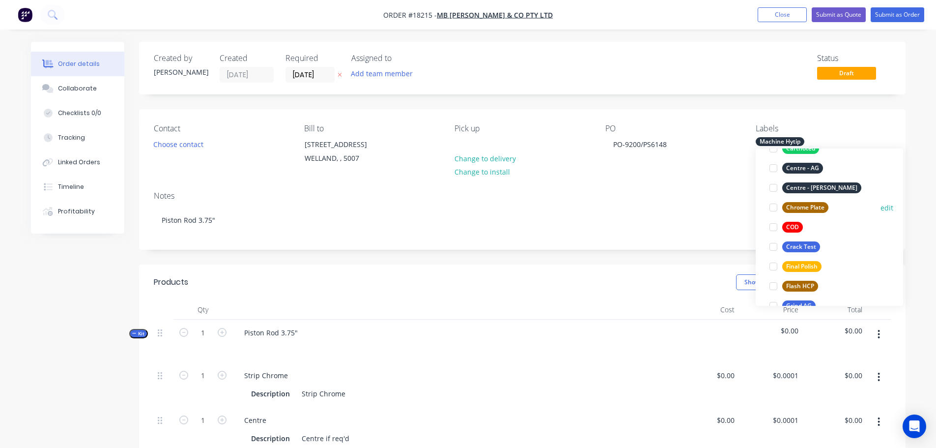
click at [774, 205] on div at bounding box center [774, 208] width 20 height 20
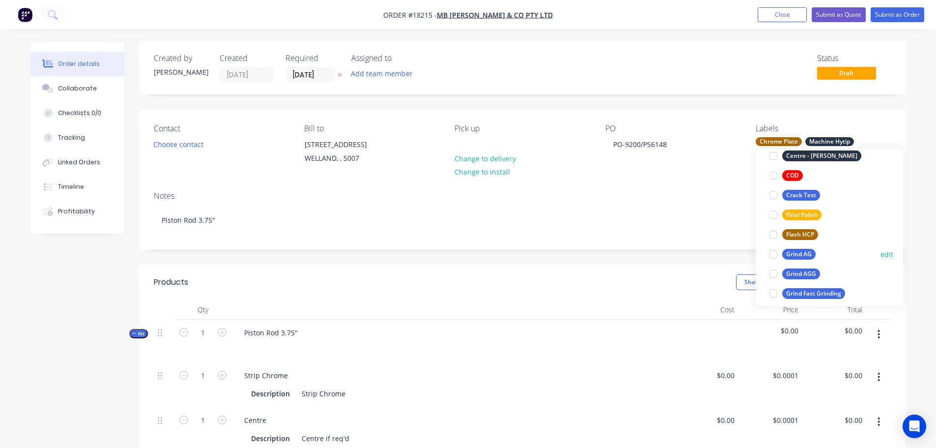
scroll to position [167, 0]
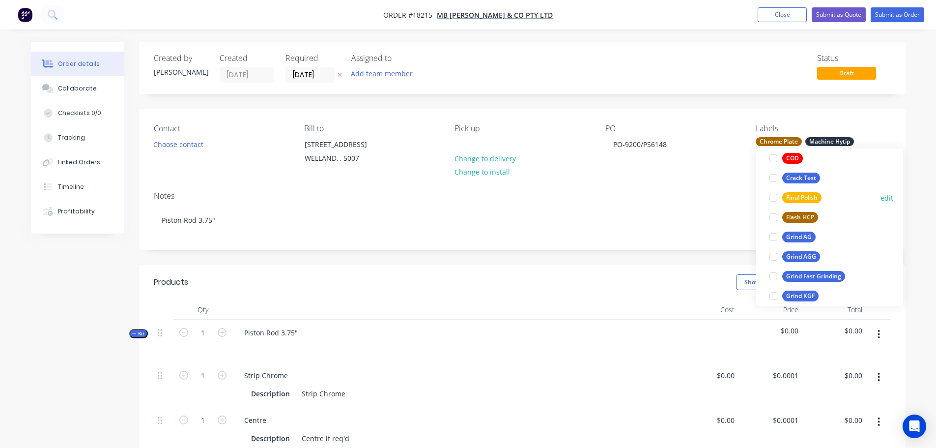
click at [775, 199] on div at bounding box center [774, 198] width 20 height 20
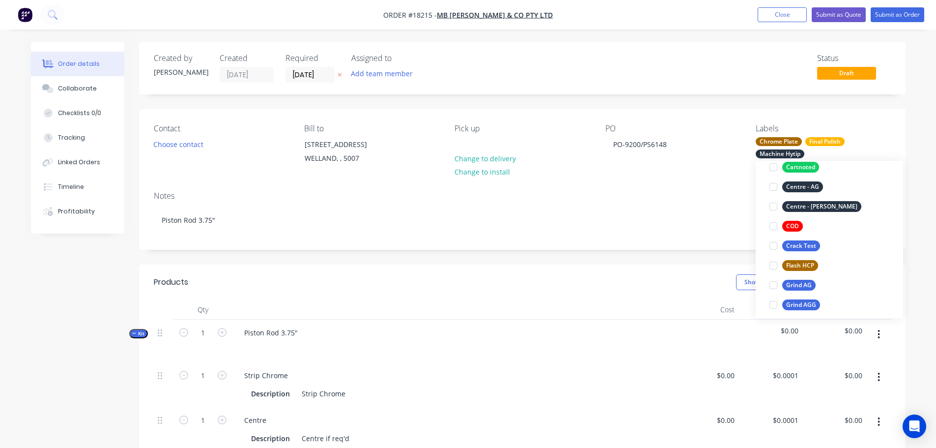
scroll to position [108, 0]
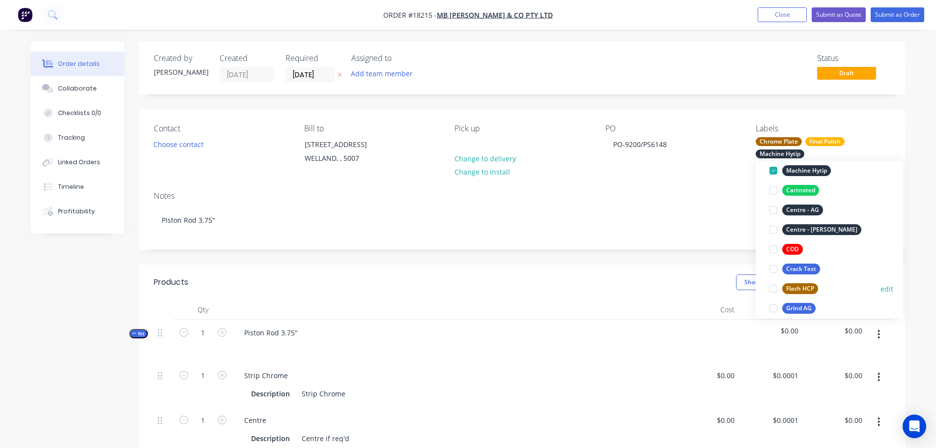
click at [775, 287] on div at bounding box center [774, 289] width 20 height 20
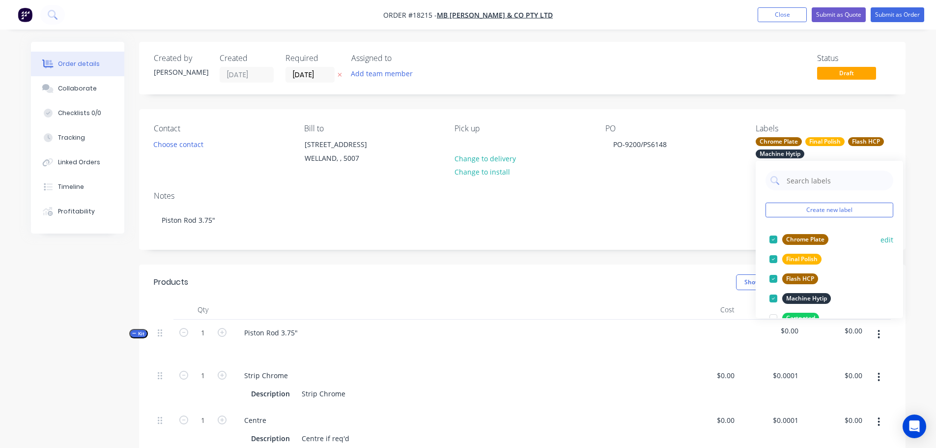
click at [774, 238] on div at bounding box center [774, 239] width 20 height 20
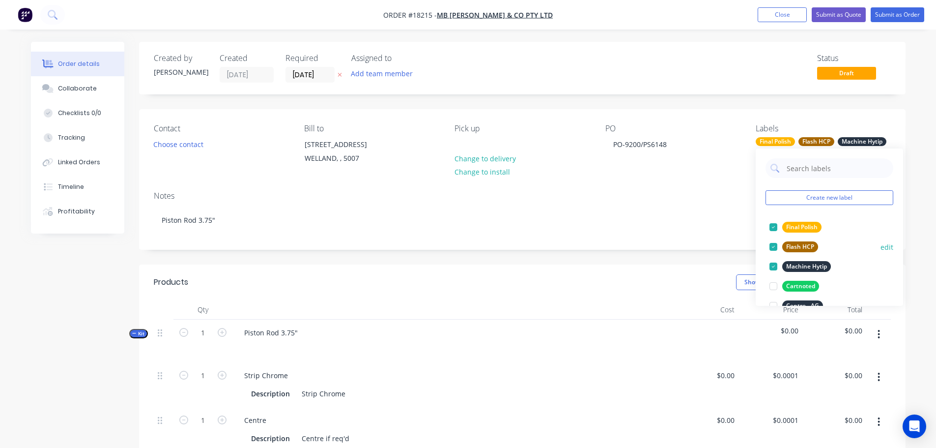
click at [881, 248] on button "edit" at bounding box center [887, 247] width 13 height 10
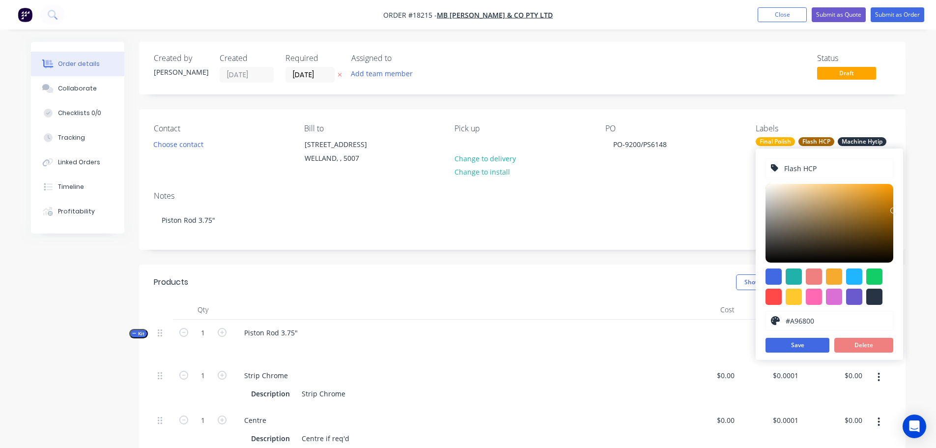
drag, startPoint x: 818, startPoint y: 166, endPoint x: 784, endPoint y: 166, distance: 33.9
click at [784, 166] on input "Flash HCP" at bounding box center [835, 168] width 105 height 19
type input "Chrome Plate Flash"
click at [799, 344] on button "Save" at bounding box center [798, 345] width 64 height 15
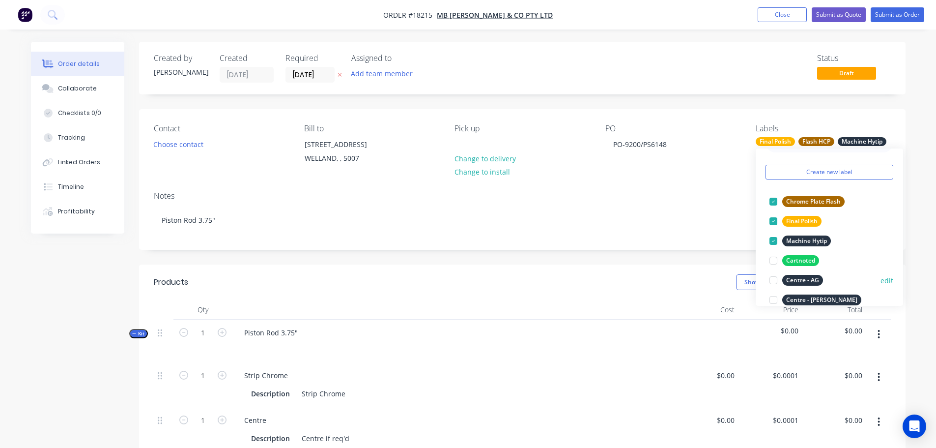
scroll to position [49, 0]
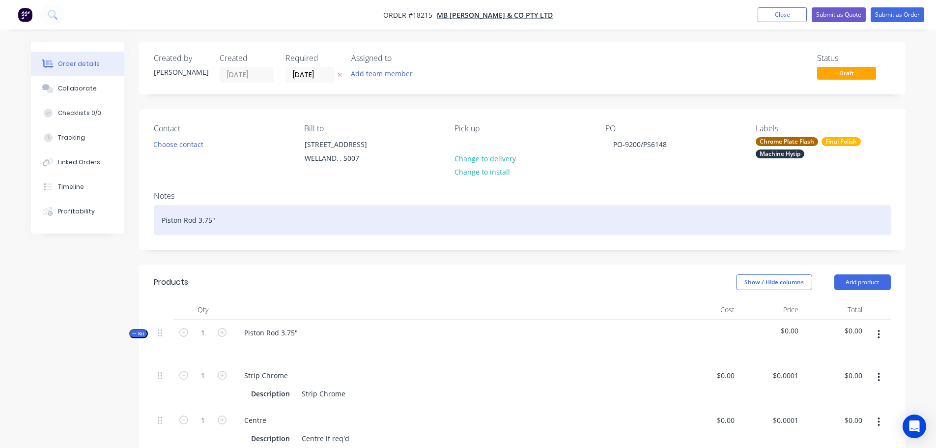
click at [693, 223] on div "Piston Rod 3.75"" at bounding box center [522, 220] width 737 height 30
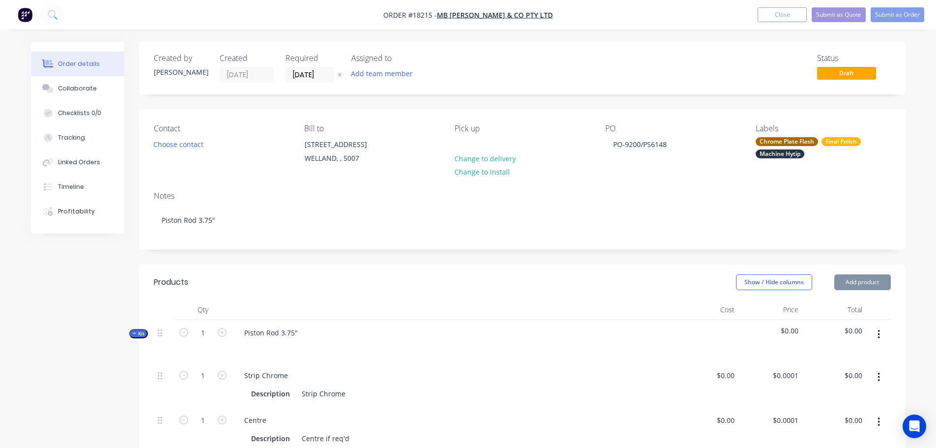
click at [841, 143] on div "Final Polish" at bounding box center [841, 141] width 39 height 9
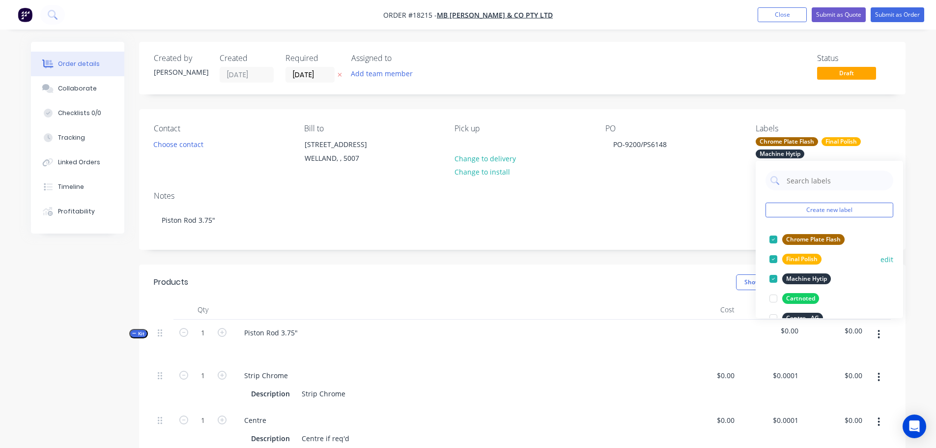
click at [881, 259] on button "edit" at bounding box center [887, 259] width 13 height 10
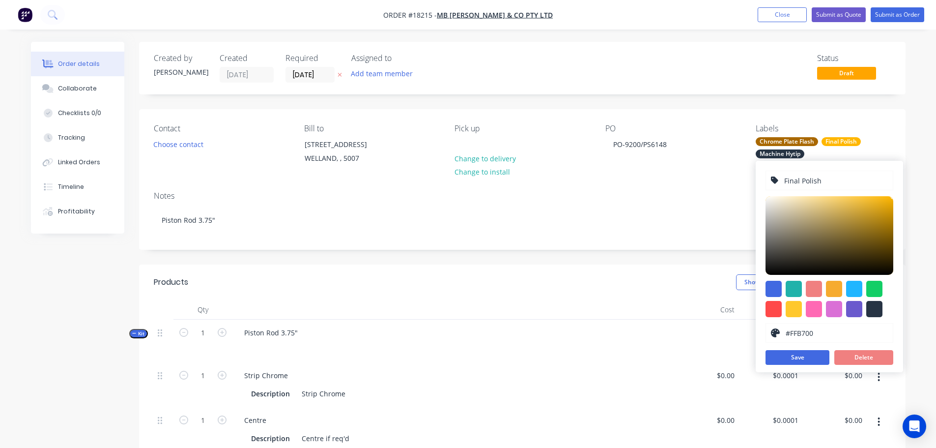
drag, startPoint x: 801, startPoint y: 179, endPoint x: 729, endPoint y: 179, distance: 72.2
type input "Polish - Pre"
click at [790, 358] on button "Save" at bounding box center [798, 357] width 64 height 15
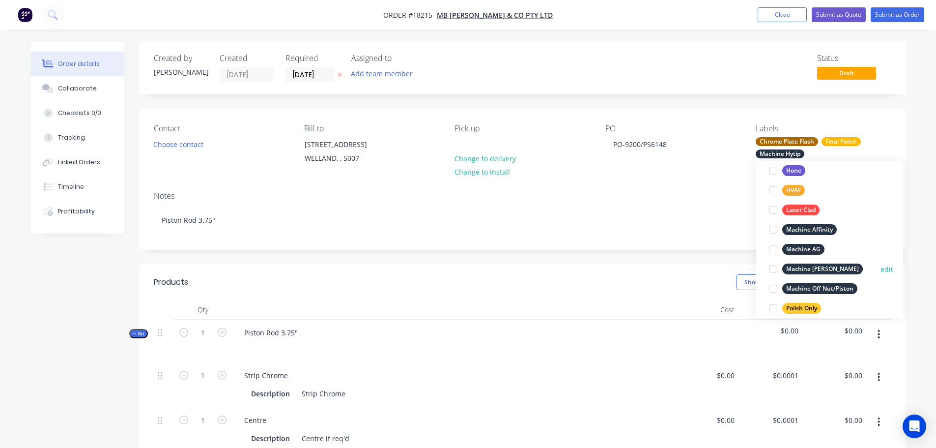
scroll to position [393, 0]
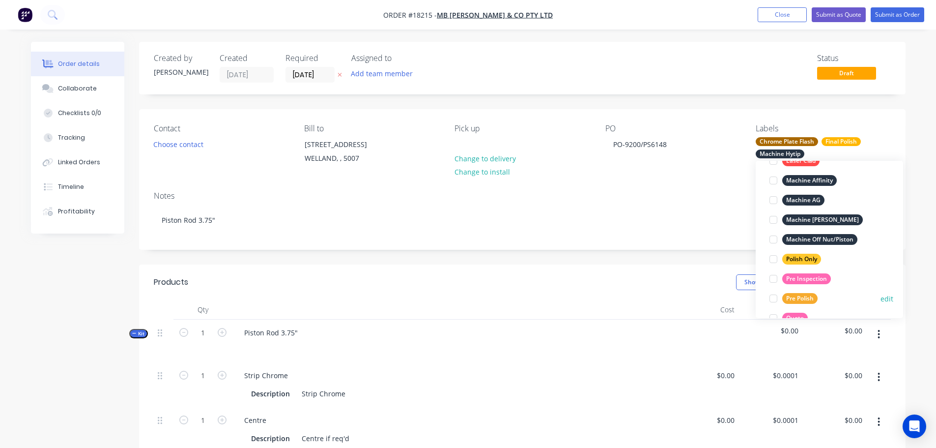
click at [807, 298] on div "Pre Polish" at bounding box center [799, 298] width 35 height 11
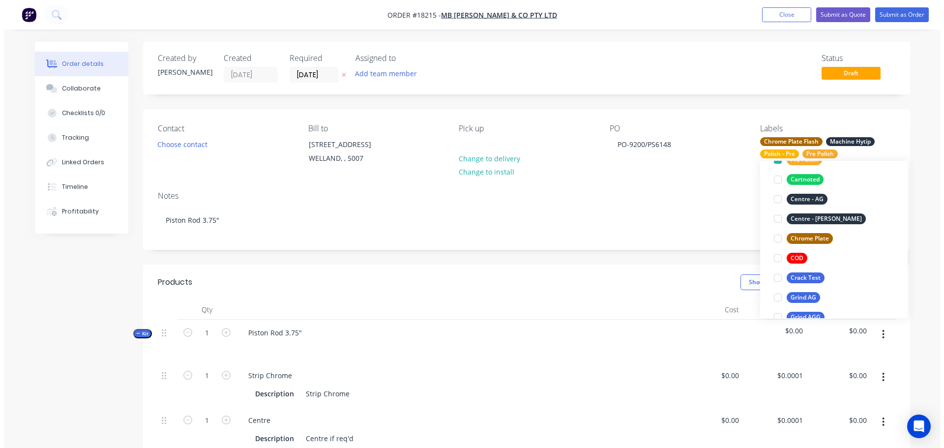
scroll to position [0, 0]
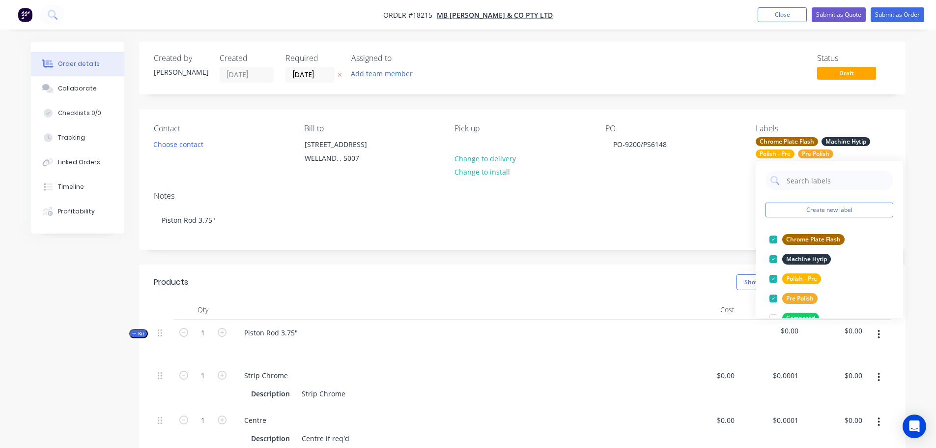
click at [594, 245] on div "Notes Piston Rod 3.75"" at bounding box center [522, 216] width 767 height 66
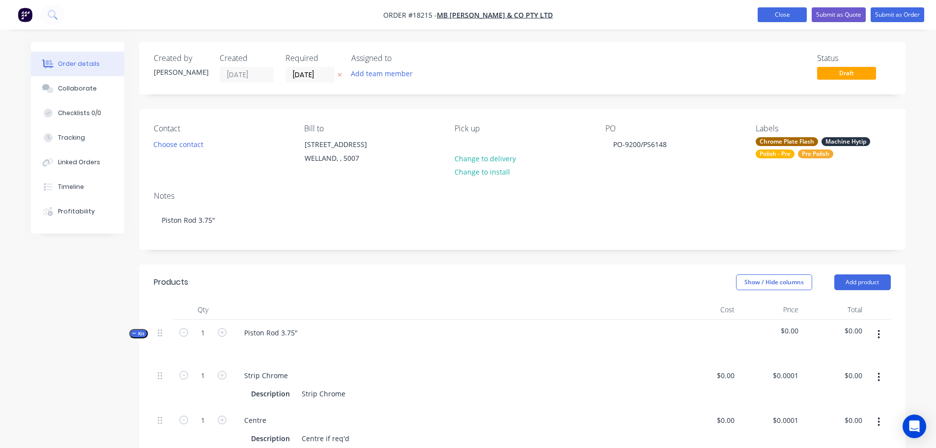
click at [792, 12] on button "Close" at bounding box center [782, 14] width 49 height 15
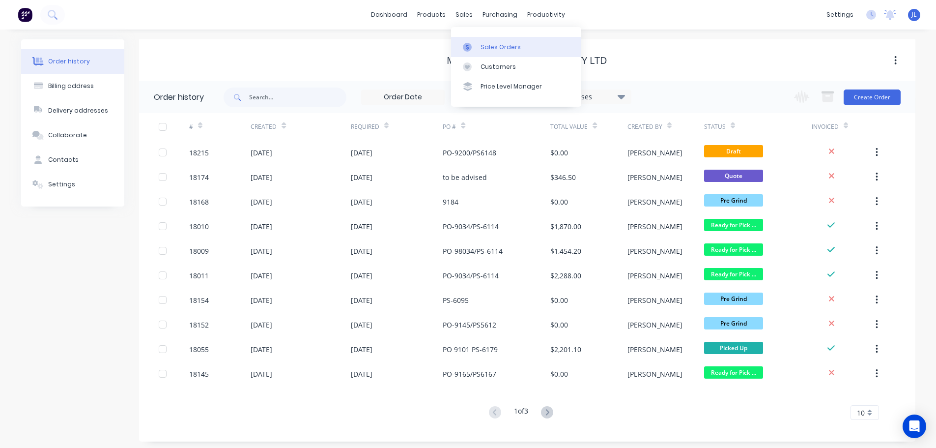
click at [469, 44] on icon at bounding box center [467, 47] width 9 height 9
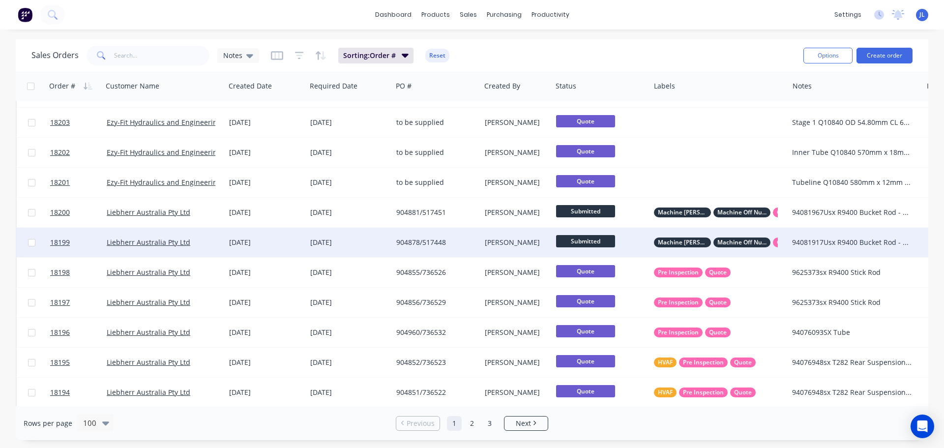
scroll to position [442, 0]
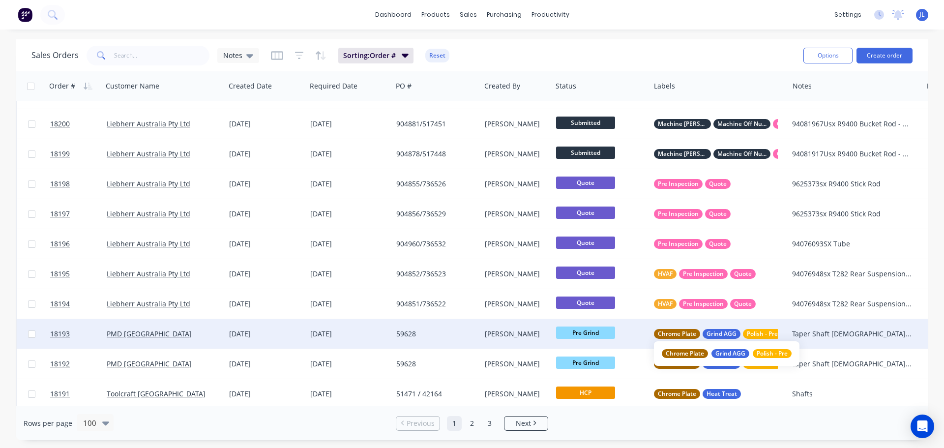
click at [757, 336] on span "Polish - Pre" at bounding box center [761, 334] width 31 height 10
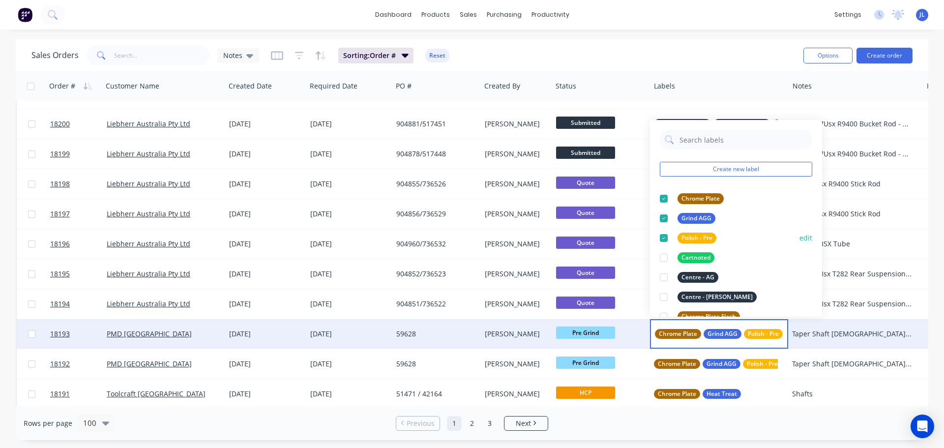
click at [799, 238] on button "edit" at bounding box center [805, 237] width 13 height 10
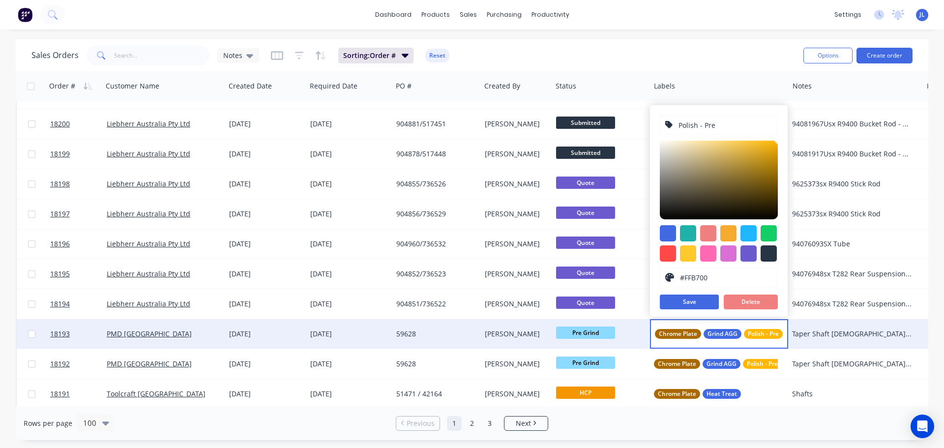
drag, startPoint x: 704, startPoint y: 125, endPoint x: 725, endPoint y: 125, distance: 21.6
click at [725, 125] on input "Polish - Pre" at bounding box center [724, 124] width 95 height 19
type input "Polish - Final"
click at [700, 301] on button "Save" at bounding box center [688, 301] width 59 height 15
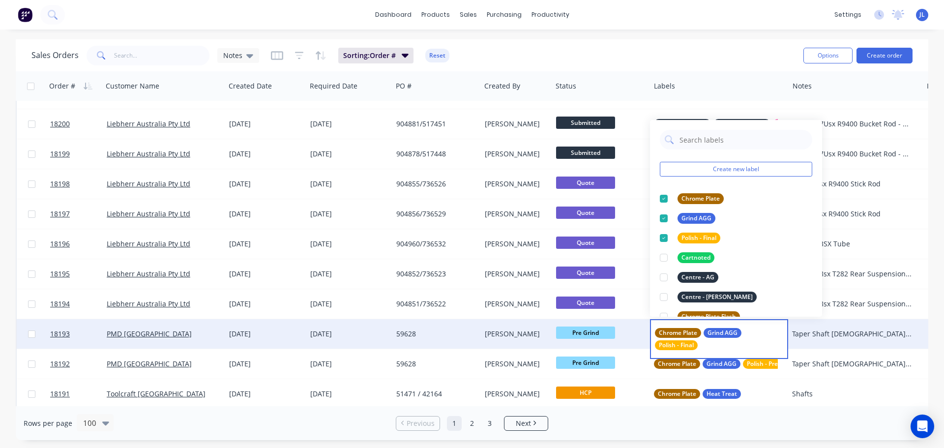
click at [778, 30] on div "dashboard products sales purchasing productivity dashboard products Product Cat…" at bounding box center [472, 224] width 944 height 448
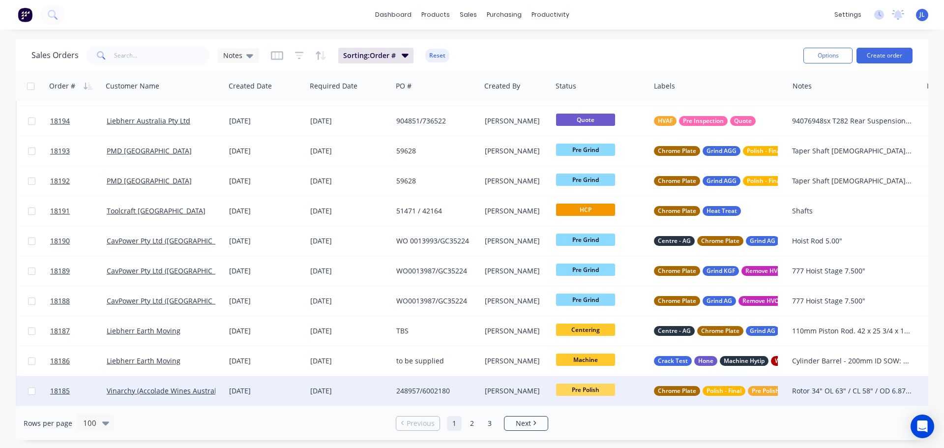
scroll to position [786, 0]
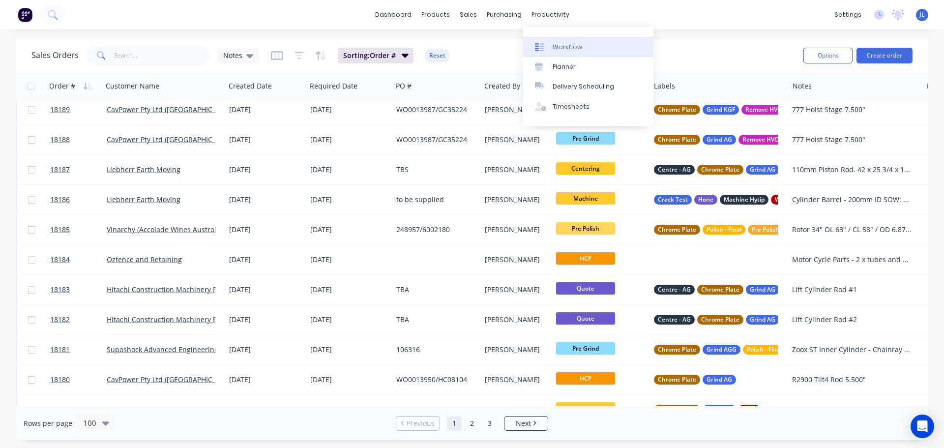
click at [565, 47] on div "Workflow" at bounding box center [566, 47] width 29 height 9
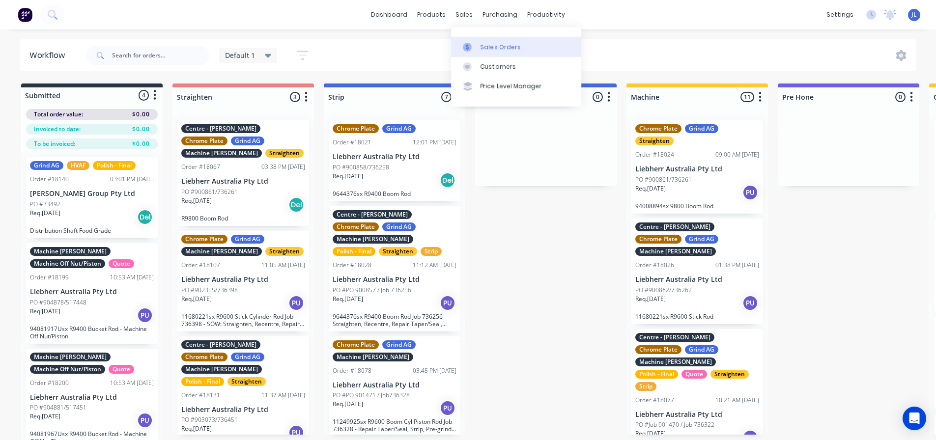
click at [484, 43] on div "Sales Orders" at bounding box center [501, 47] width 40 height 9
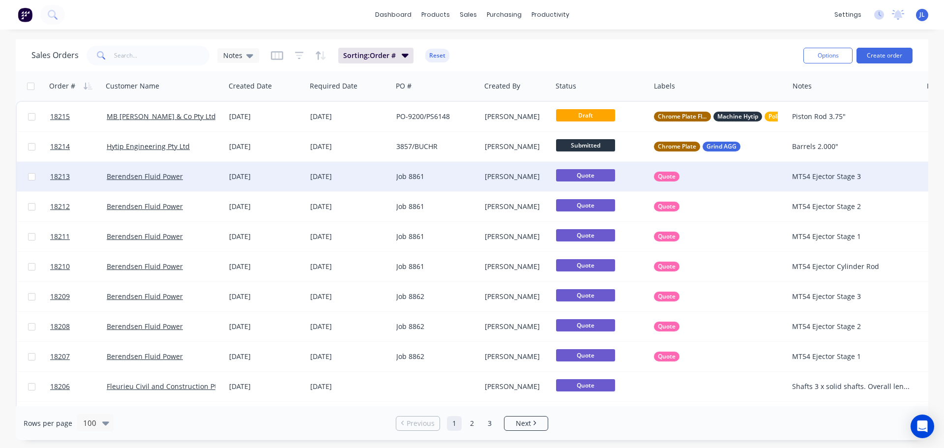
click at [582, 174] on span "Quote" at bounding box center [585, 175] width 59 height 12
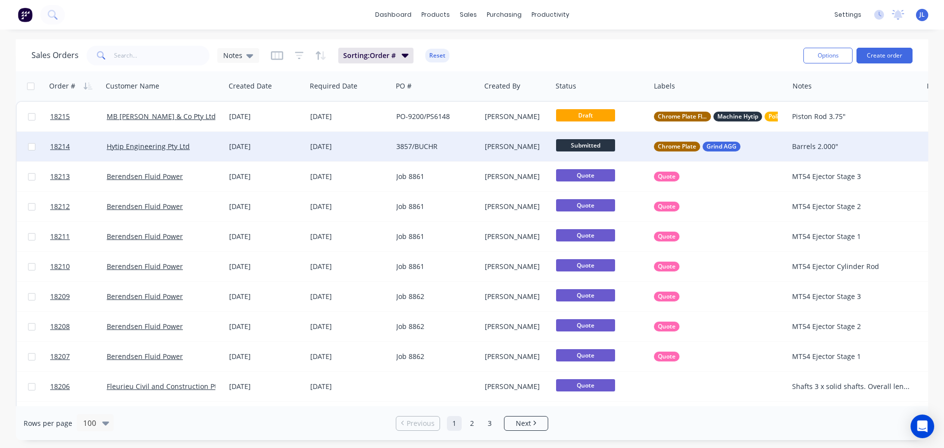
click at [597, 143] on span "Submitted" at bounding box center [585, 145] width 59 height 12
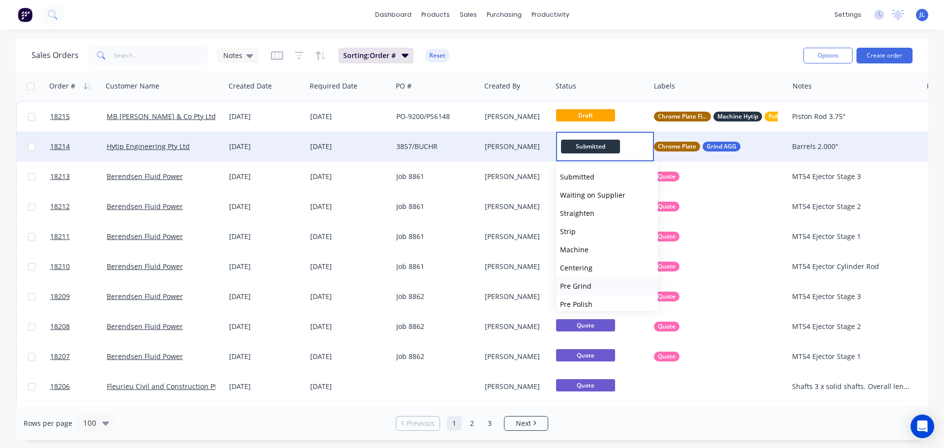
click at [606, 284] on button "Pre Grind" at bounding box center [607, 286] width 102 height 18
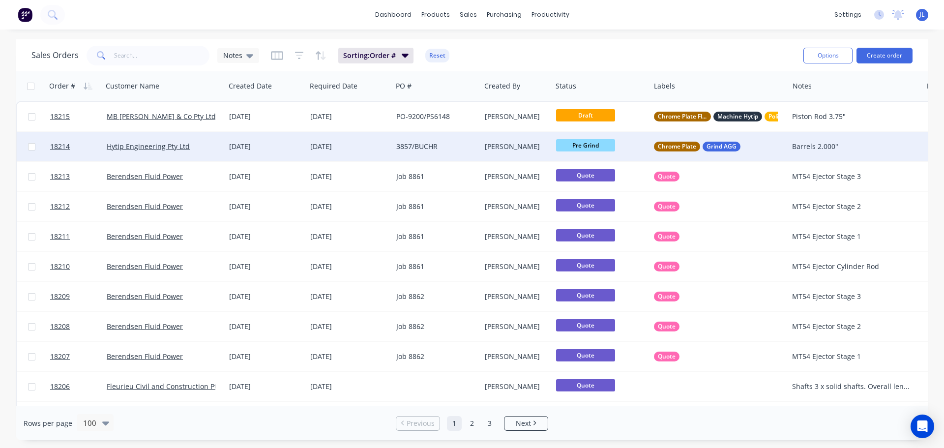
click at [587, 143] on span "Pre Grind" at bounding box center [585, 145] width 59 height 12
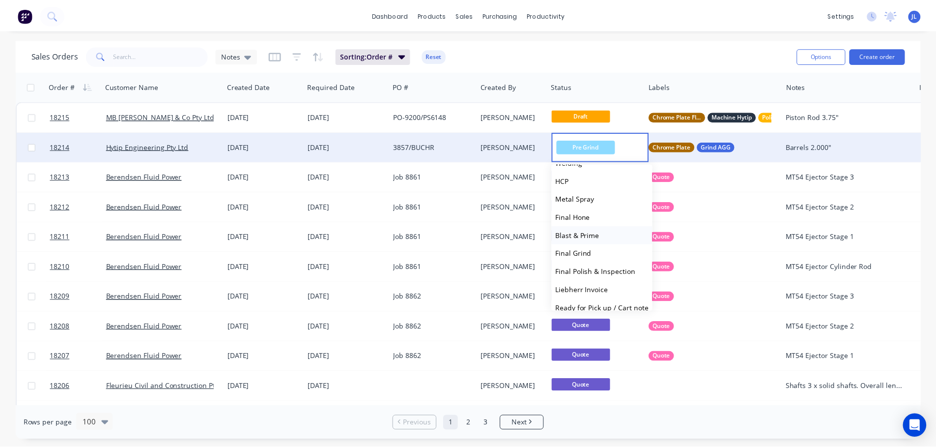
scroll to position [242, 0]
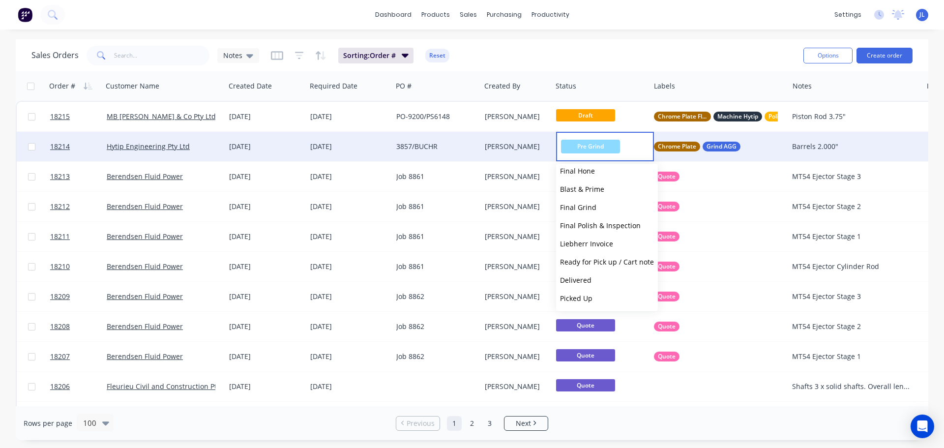
click at [652, 42] on div "Sales Orders Notes Sorting: Order # Reset Options Create order" at bounding box center [472, 55] width 912 height 32
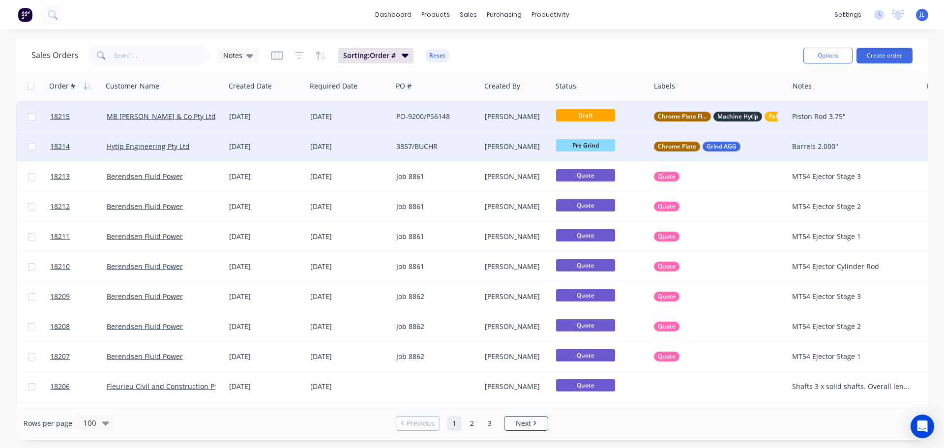
click at [458, 114] on div "PO-9200/PS6148" at bounding box center [434, 117] width 76 height 10
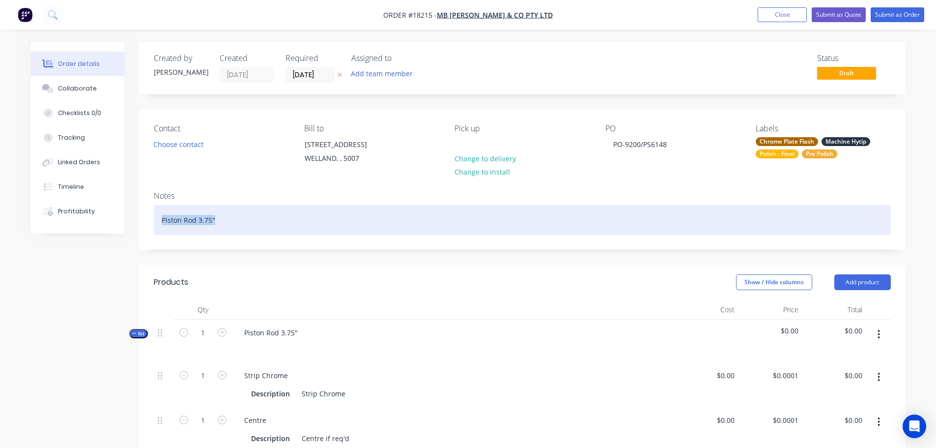
drag, startPoint x: 223, startPoint y: 218, endPoint x: 159, endPoint y: 219, distance: 64.4
click at [159, 219] on div "Piston Rod 3.75"" at bounding box center [522, 220] width 737 height 30
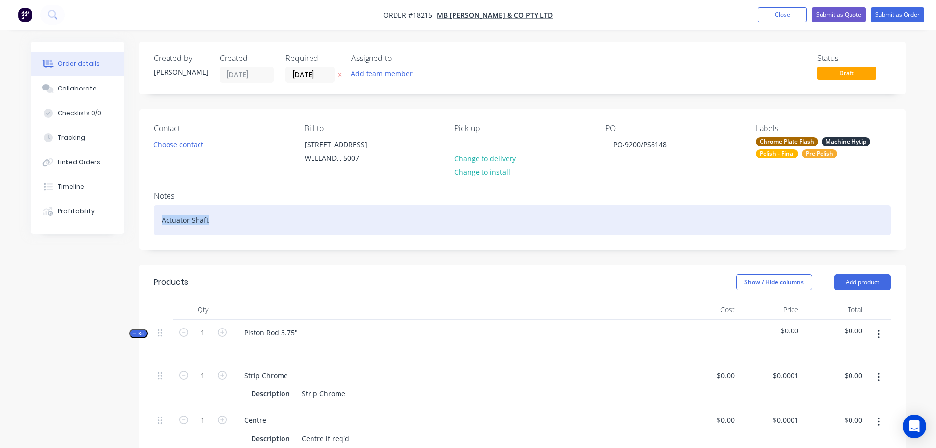
drag, startPoint x: 217, startPoint y: 224, endPoint x: 134, endPoint y: 228, distance: 83.1
copy div "Actuator Shaft"
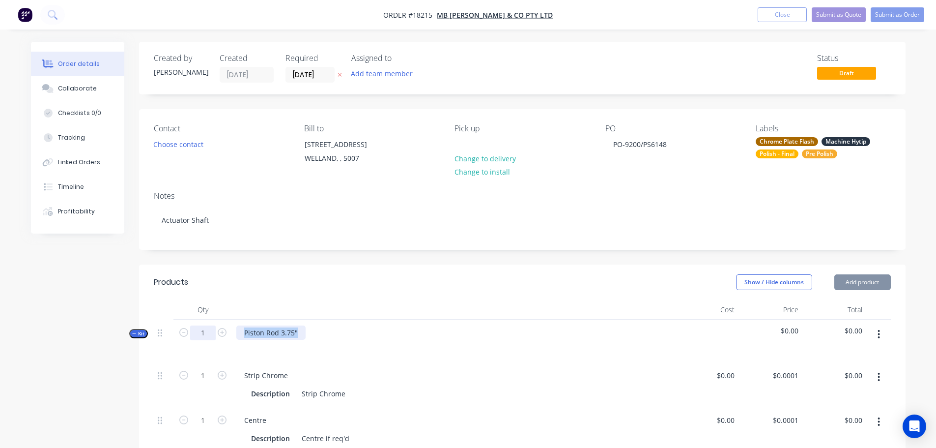
drag, startPoint x: 300, startPoint y: 334, endPoint x: 210, endPoint y: 335, distance: 89.4
click at [210, 335] on div "Kit 1 Piston Rod 3.75" $0.00 $0.00" at bounding box center [522, 340] width 737 height 43
paste div
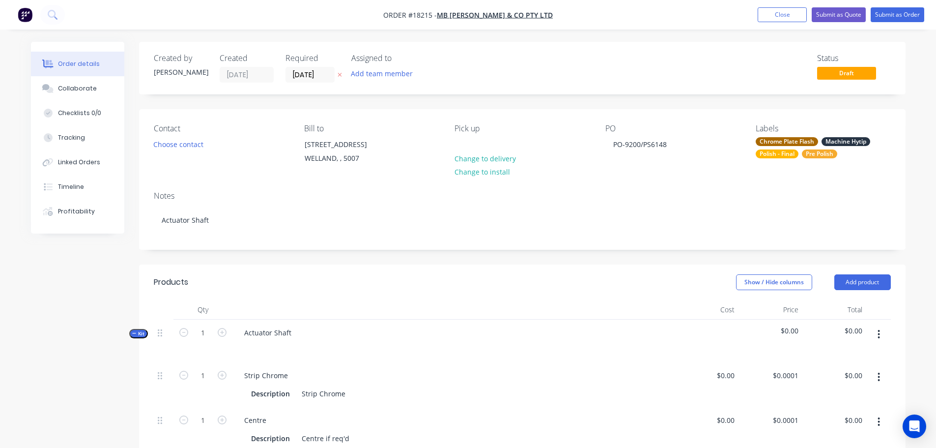
click at [372, 345] on div at bounding box center [453, 347] width 434 height 14
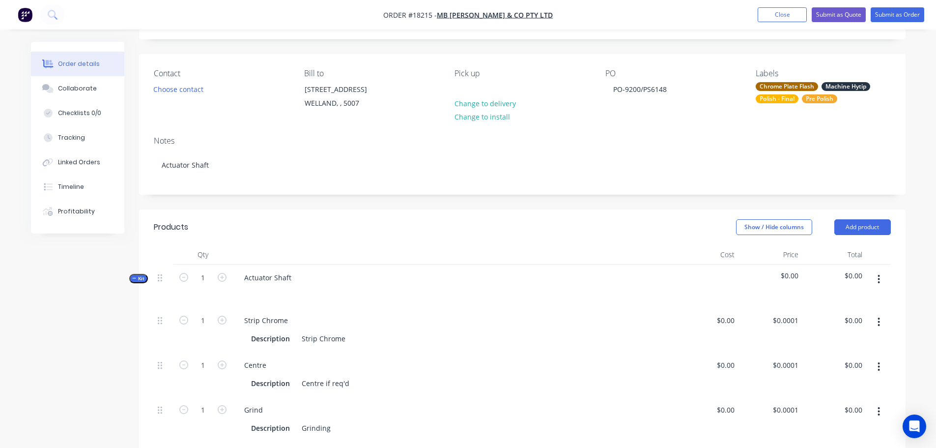
scroll to position [98, 0]
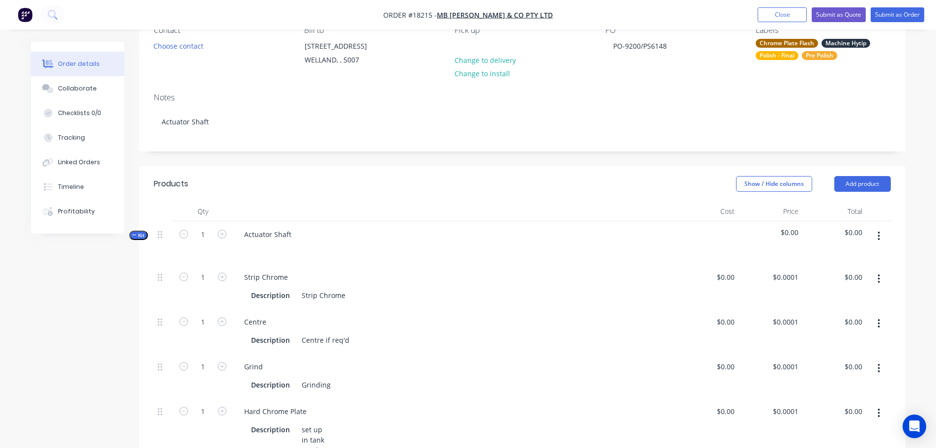
click at [876, 281] on button "button" at bounding box center [878, 279] width 23 height 18
click at [841, 341] on div "Delete" at bounding box center [844, 344] width 76 height 14
click at [879, 280] on icon "button" at bounding box center [879, 278] width 2 height 11
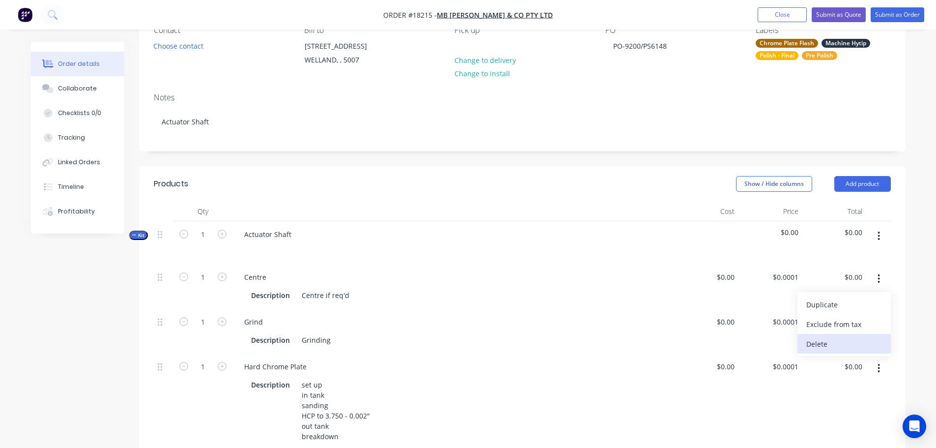
click at [846, 342] on div "Delete" at bounding box center [844, 344] width 76 height 14
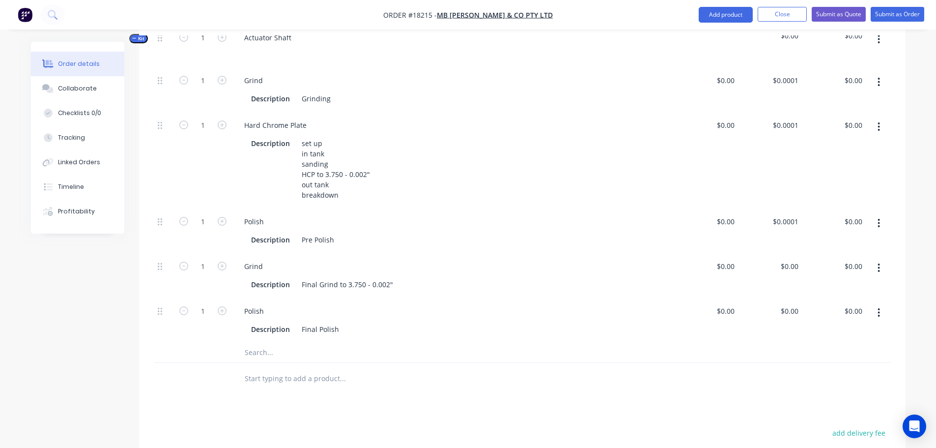
scroll to position [147, 0]
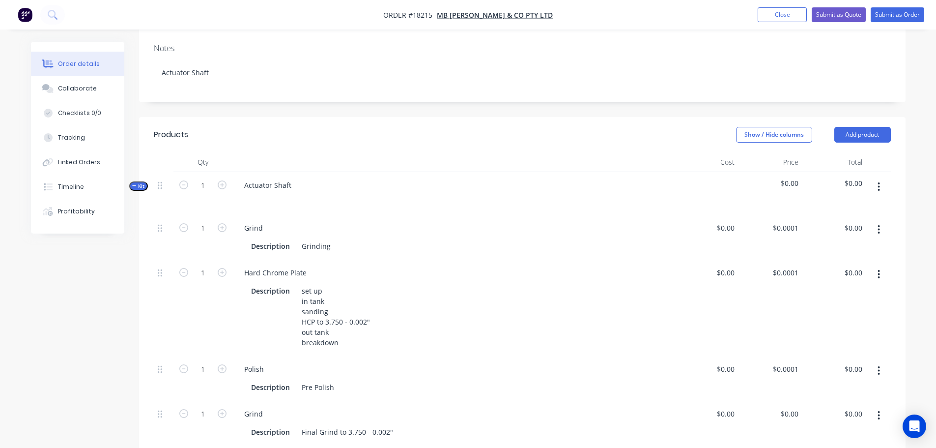
click at [876, 230] on button "button" at bounding box center [878, 230] width 23 height 18
click at [823, 291] on div "Delete" at bounding box center [844, 294] width 76 height 14
drag, startPoint x: 159, startPoint y: 326, endPoint x: 172, endPoint y: 213, distance: 113.9
click at [172, 213] on div "Kit 1 Actuator Shaft $0.00 $0.00 1 Hard Chrome Plate Description set up in tank…" at bounding box center [522, 318] width 737 height 293
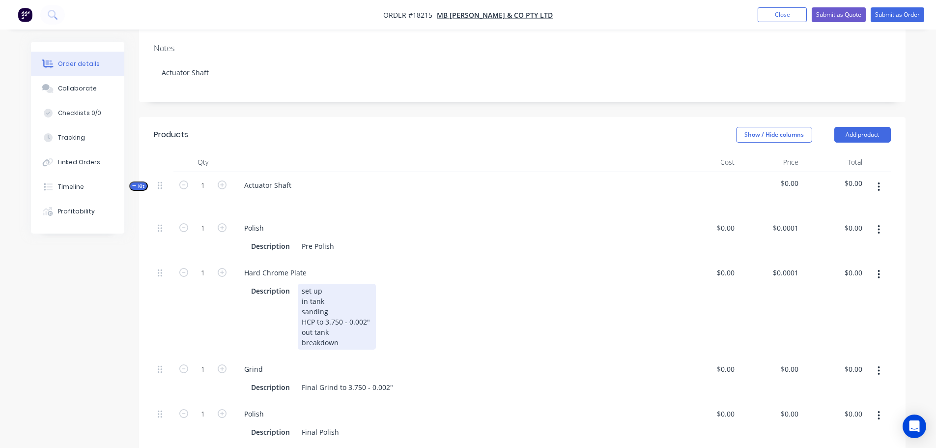
click at [302, 322] on div "set up in tank sanding HCP to 3.750 - 0.002" out tank breakdown" at bounding box center [337, 317] width 78 height 66
drag, startPoint x: 344, startPoint y: 323, endPoint x: 389, endPoint y: 321, distance: 44.3
click at [389, 321] on div "Description set up in tank sanding FHCP to 3.750 - 0.002" out tank breakdown" at bounding box center [451, 317] width 409 height 66
click at [102, 307] on div "Created by [PERSON_NAME] Created [DATE] Required [DATE] Assigned to Add team me…" at bounding box center [468, 321] width 875 height 854
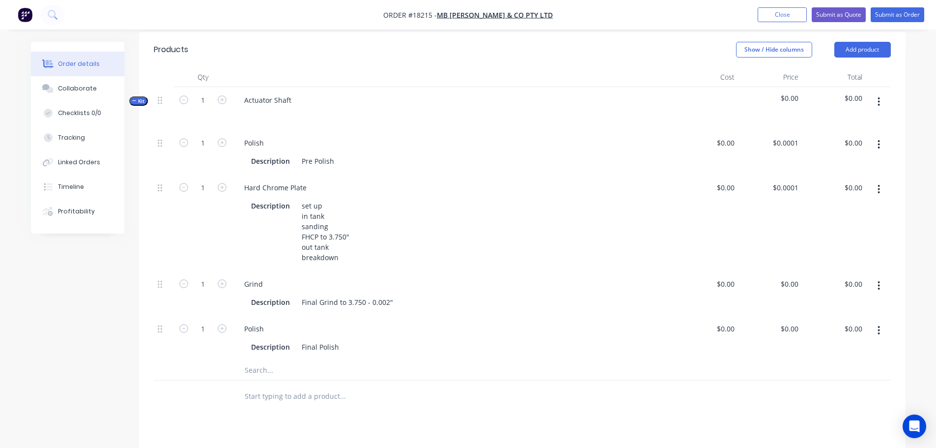
scroll to position [246, 0]
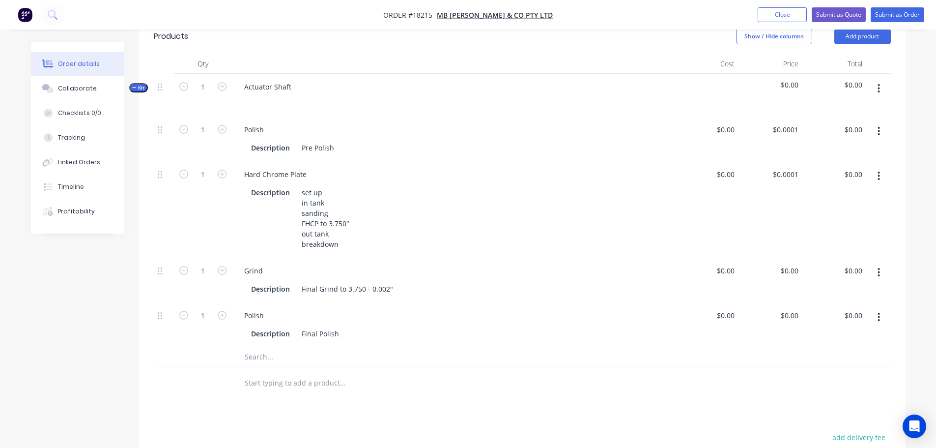
click at [881, 271] on button "button" at bounding box center [878, 272] width 23 height 18
click at [839, 338] on div "Delete" at bounding box center [844, 337] width 76 height 14
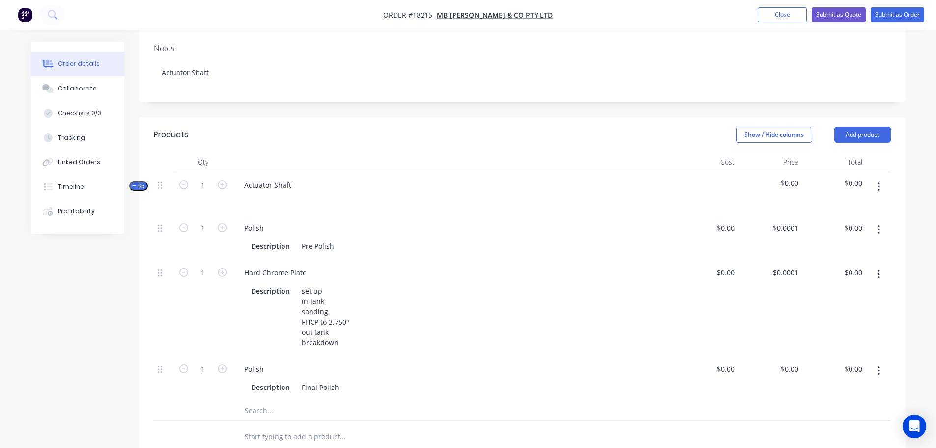
scroll to position [0, 0]
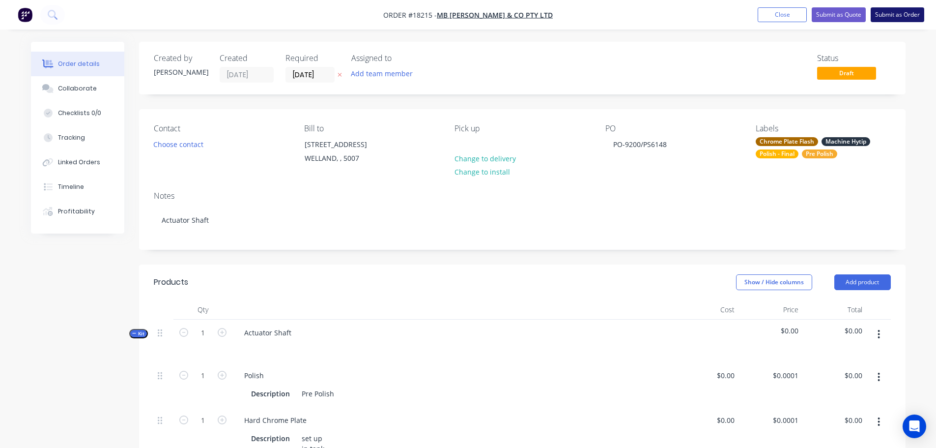
click at [916, 20] on button "Submit as Order" at bounding box center [898, 14] width 54 height 15
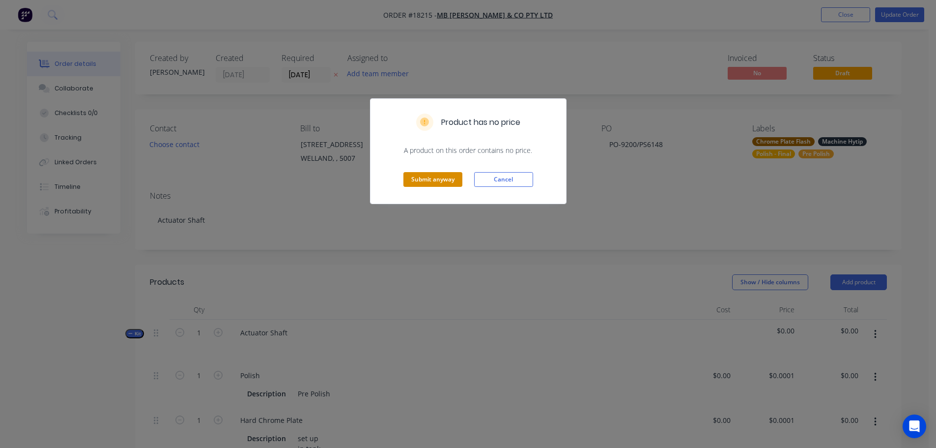
click at [446, 184] on button "Submit anyway" at bounding box center [432, 179] width 59 height 15
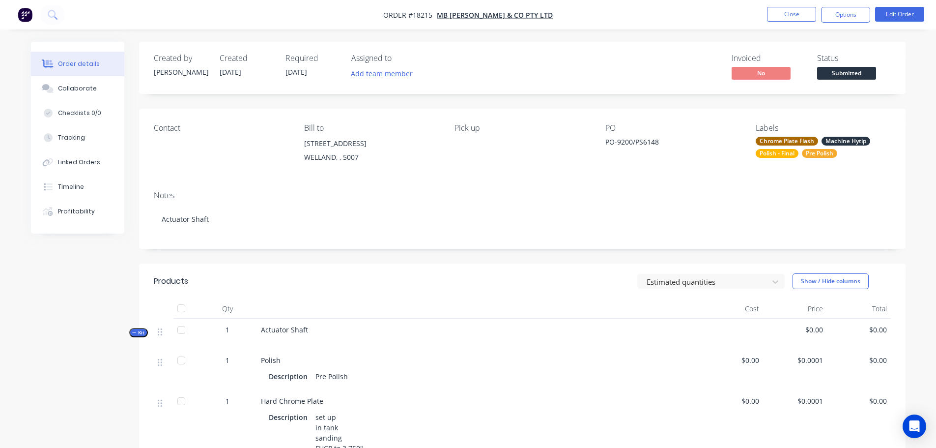
click at [852, 67] on span "Submitted" at bounding box center [846, 73] width 59 height 12
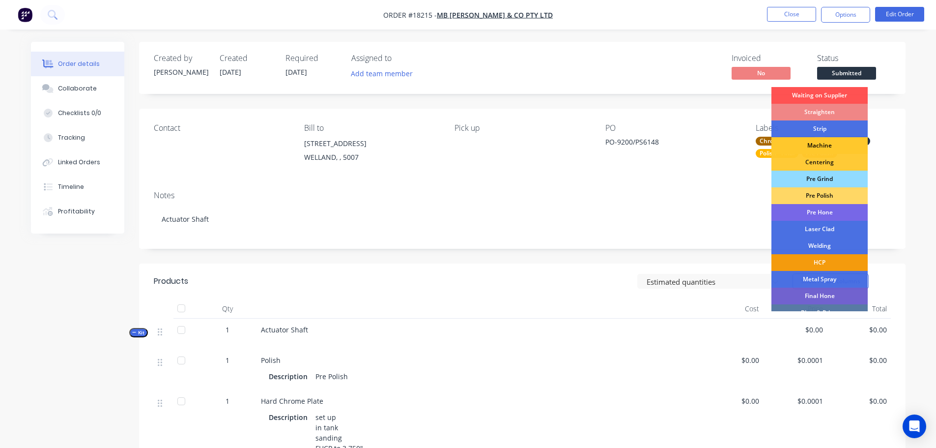
click at [820, 143] on div "Machine" at bounding box center [820, 145] width 96 height 17
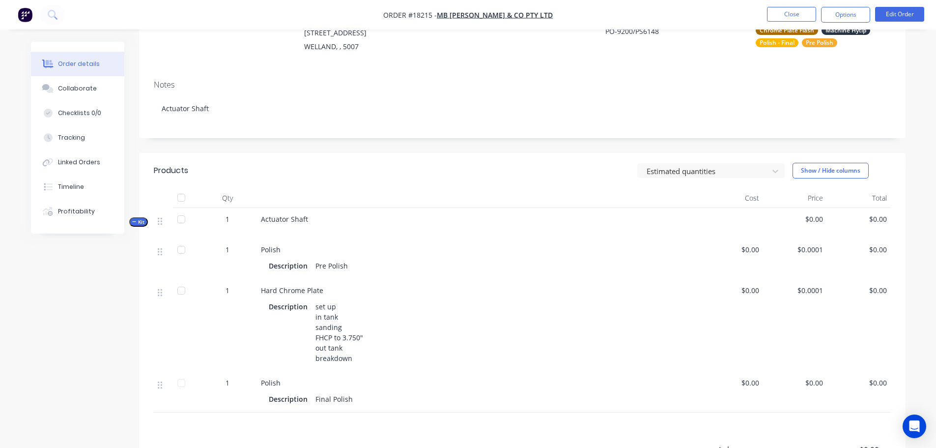
scroll to position [98, 0]
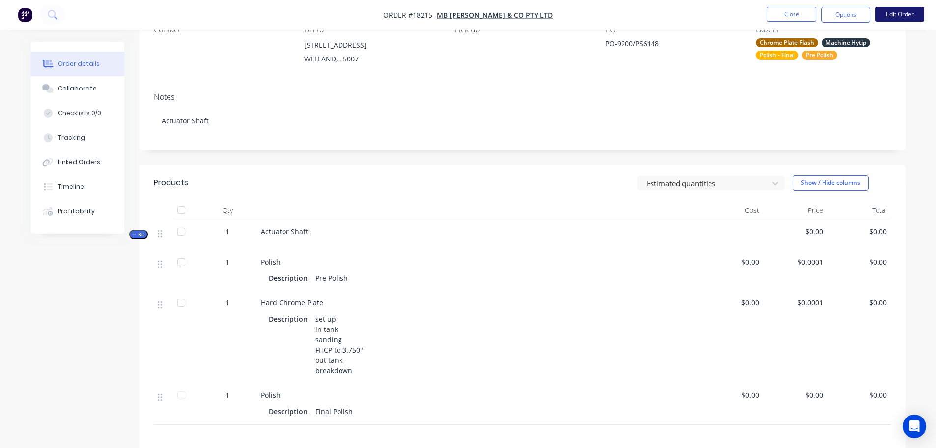
click at [893, 20] on button "Edit Order" at bounding box center [899, 14] width 49 height 15
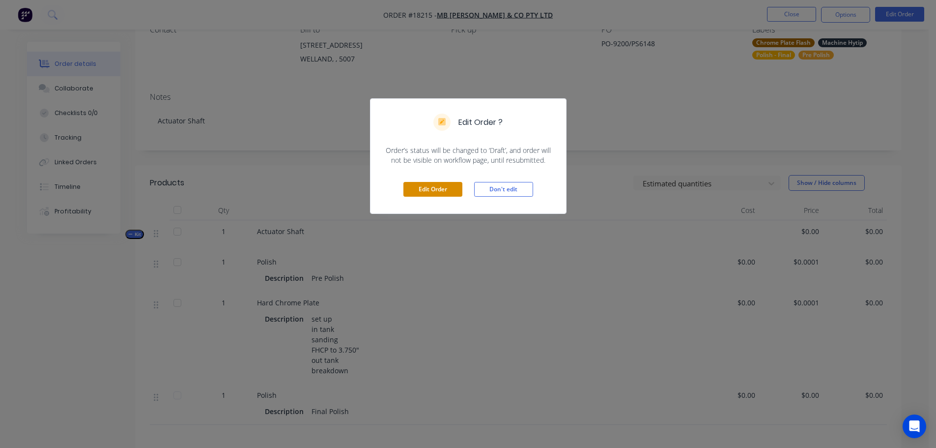
click at [433, 184] on button "Edit Order" at bounding box center [432, 189] width 59 height 15
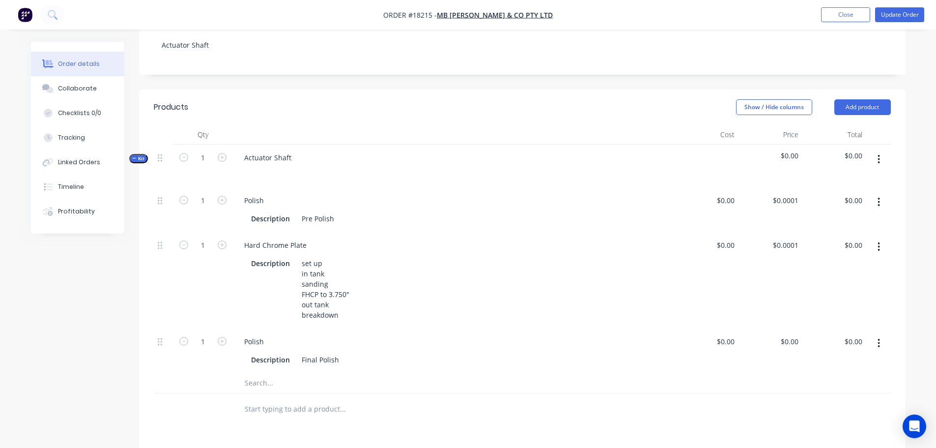
scroll to position [197, 0]
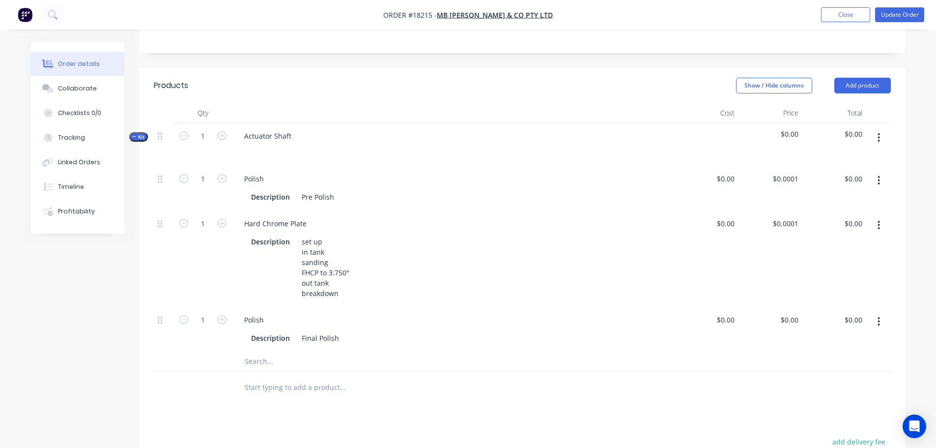
click at [325, 360] on input "text" at bounding box center [342, 361] width 197 height 20
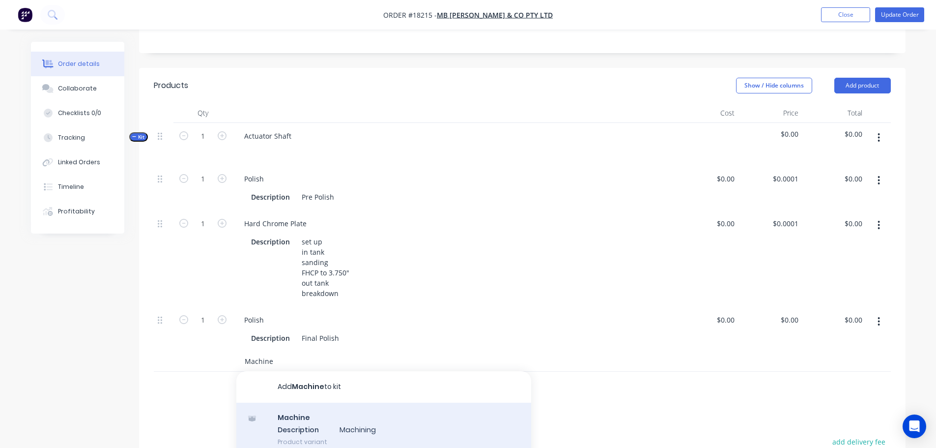
type input "Machine"
click at [316, 422] on div "Machine Description Machining Product variant" at bounding box center [383, 429] width 295 height 54
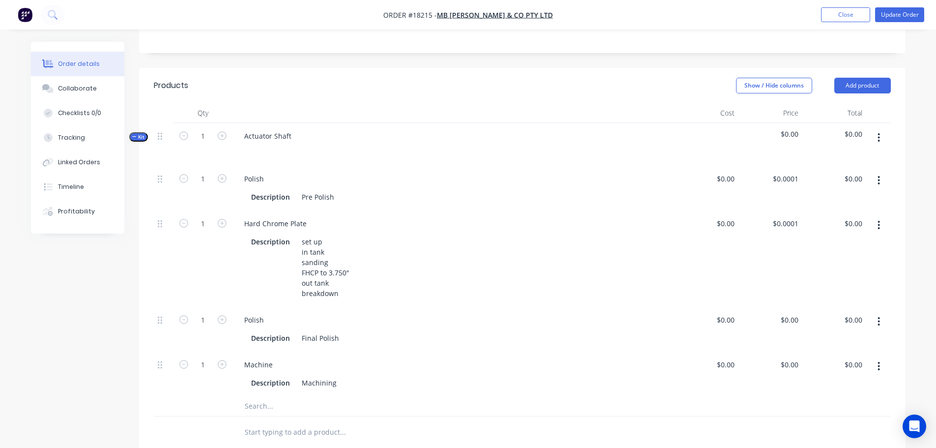
scroll to position [199, 0]
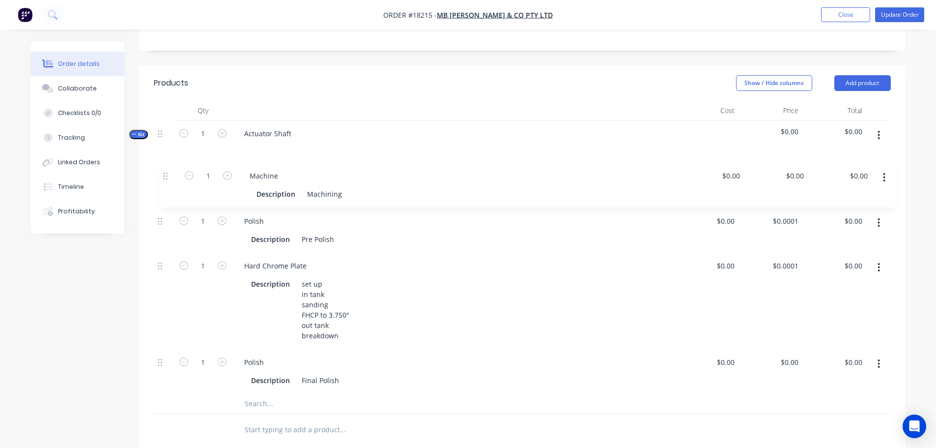
drag, startPoint x: 161, startPoint y: 365, endPoint x: 164, endPoint y: 165, distance: 200.0
click at [164, 165] on div "1 Polish Description Pre Polish $0.00 $0.00 $0.0001 $0.0001 $0.00 $0.00 1 Hard …" at bounding box center [522, 278] width 737 height 230
click at [303, 187] on div "Machining" at bounding box center [319, 194] width 43 height 14
drag, startPoint x: 301, startPoint y: 191, endPoint x: 345, endPoint y: 192, distance: 44.7
click at [345, 192] on div "Description Machining" at bounding box center [451, 194] width 409 height 14
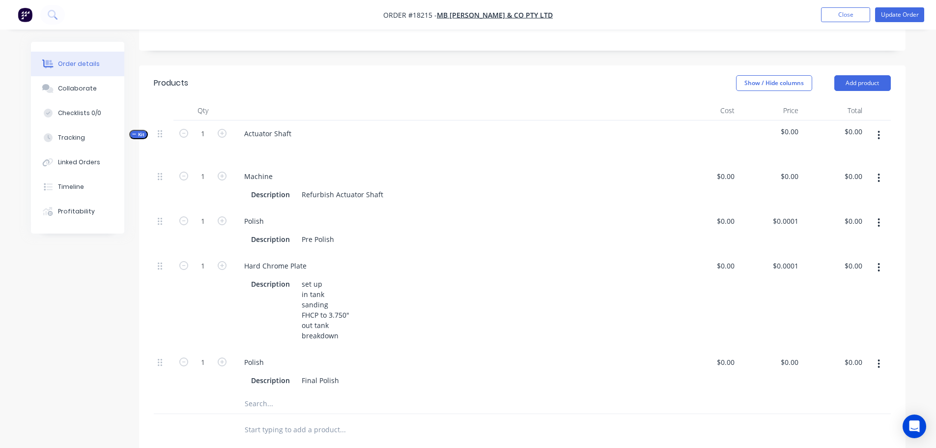
click at [113, 298] on div "Created by [PERSON_NAME] Created [DATE] Required [DATE] Assigned to Add team me…" at bounding box center [468, 270] width 875 height 854
click at [867, 89] on button "Add product" at bounding box center [862, 83] width 57 height 16
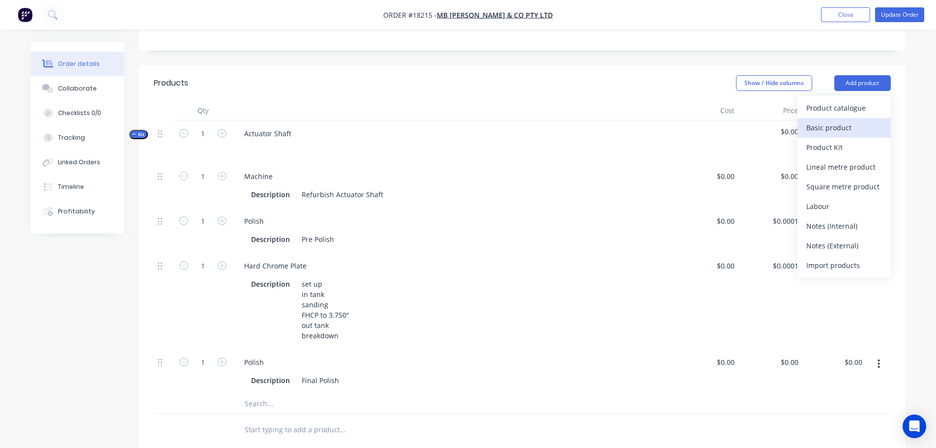
click at [836, 130] on div "Basic product" at bounding box center [844, 127] width 76 height 14
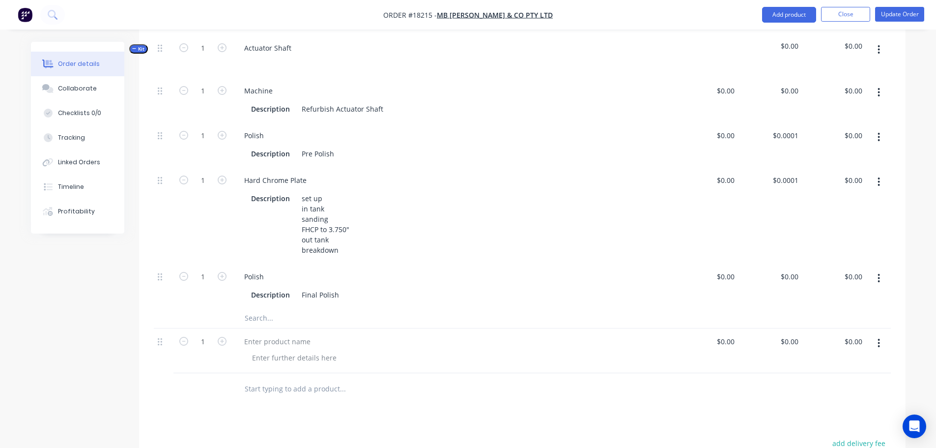
scroll to position [297, 0]
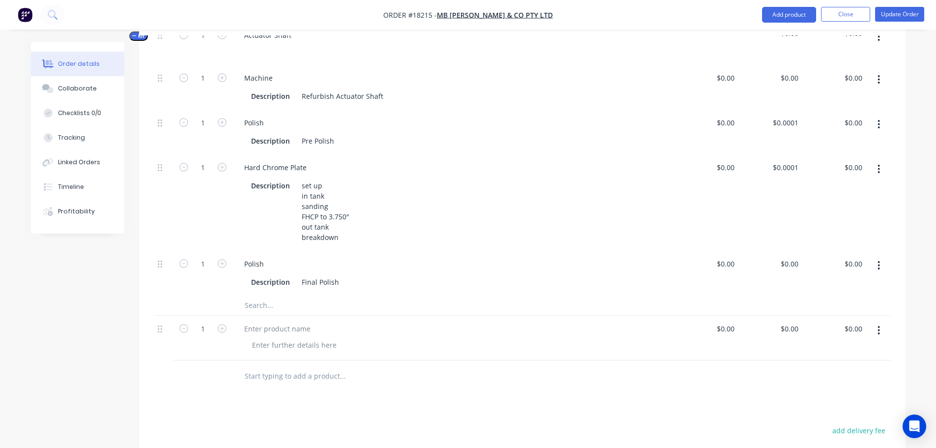
click at [880, 329] on icon "button" at bounding box center [879, 330] width 2 height 9
click at [820, 413] on div "Delete" at bounding box center [844, 415] width 76 height 14
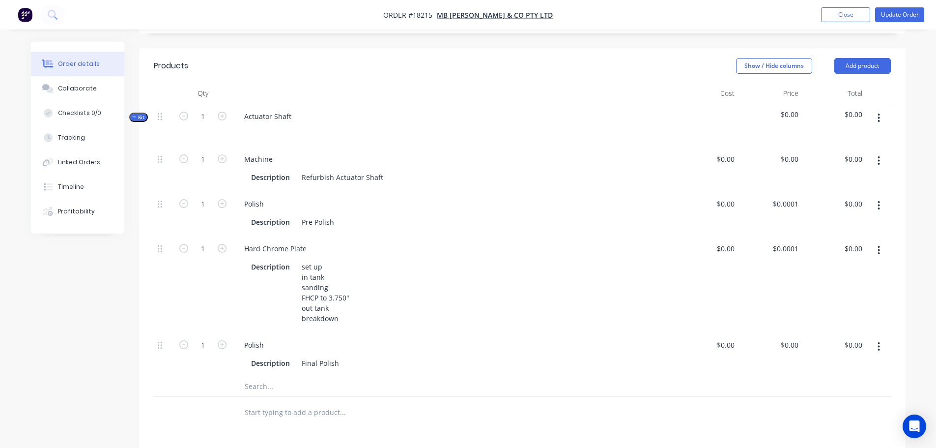
scroll to position [199, 0]
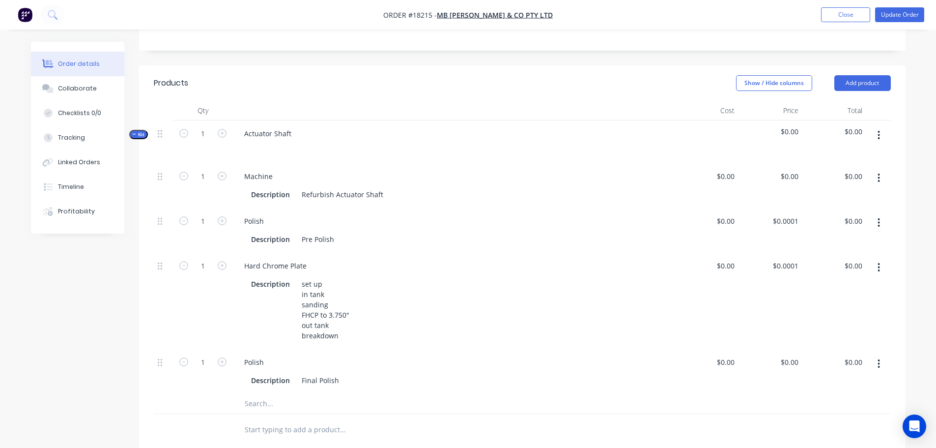
click at [881, 138] on button "button" at bounding box center [878, 135] width 23 height 18
click at [853, 163] on div "Add product to kit" at bounding box center [844, 161] width 76 height 14
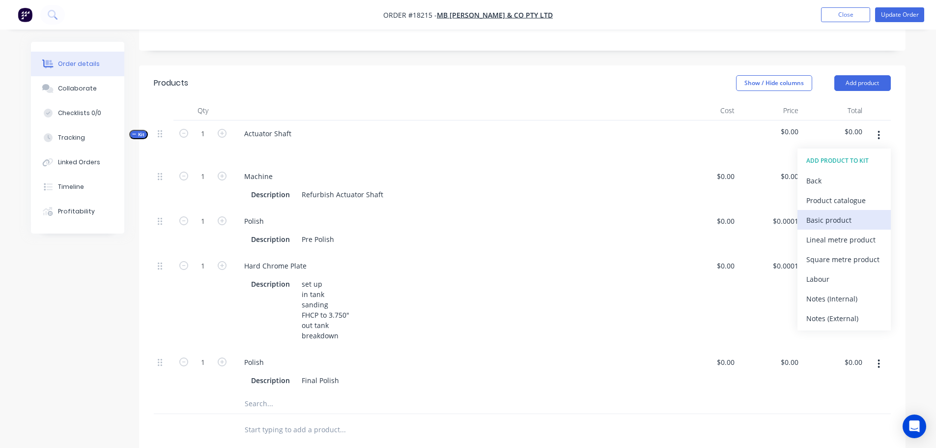
click at [842, 222] on div "Basic product" at bounding box center [844, 220] width 76 height 14
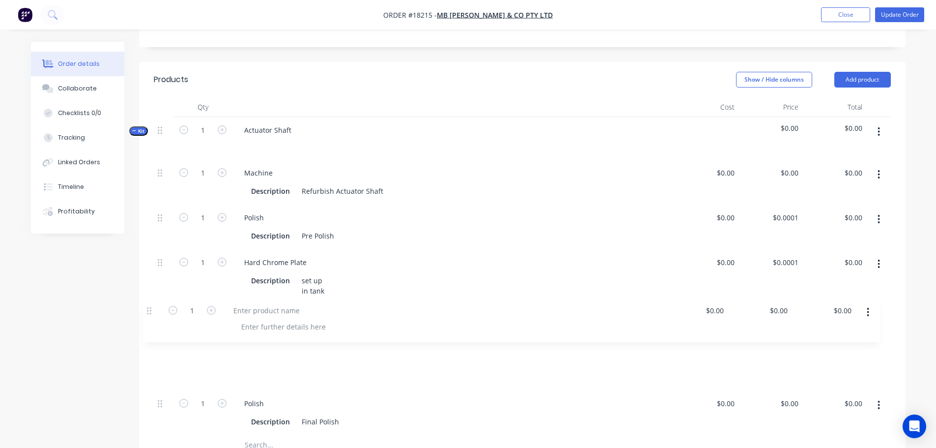
scroll to position [203, 0]
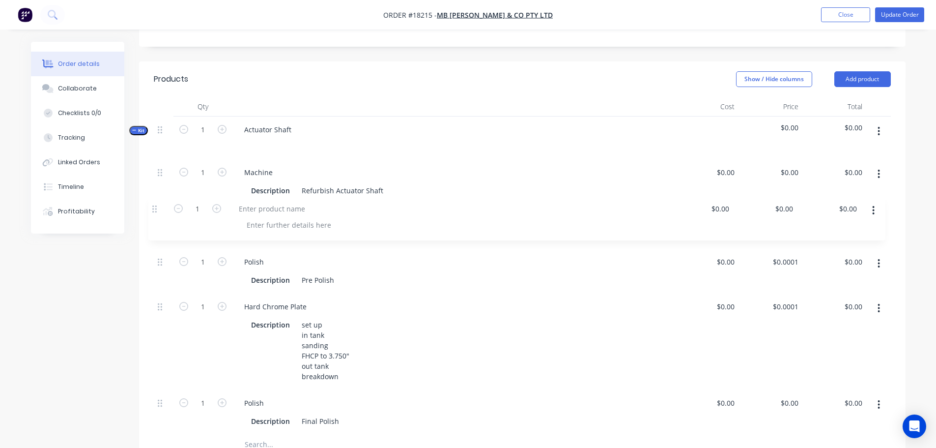
drag, startPoint x: 158, startPoint y: 410, endPoint x: 153, endPoint y: 207, distance: 202.5
click at [153, 207] on div "Qty Cost Price Total Kit 1 Actuator Shaft $0.00 $0.00 1 Machine Description Ref…" at bounding box center [522, 292] width 767 height 390
click at [267, 219] on div at bounding box center [277, 217] width 82 height 14
click at [102, 305] on div "Created by [PERSON_NAME] Created [DATE] Required [DATE] Assigned to Add team me…" at bounding box center [468, 288] width 875 height 898
drag, startPoint x: 332, startPoint y: 216, endPoint x: 229, endPoint y: 215, distance: 102.7
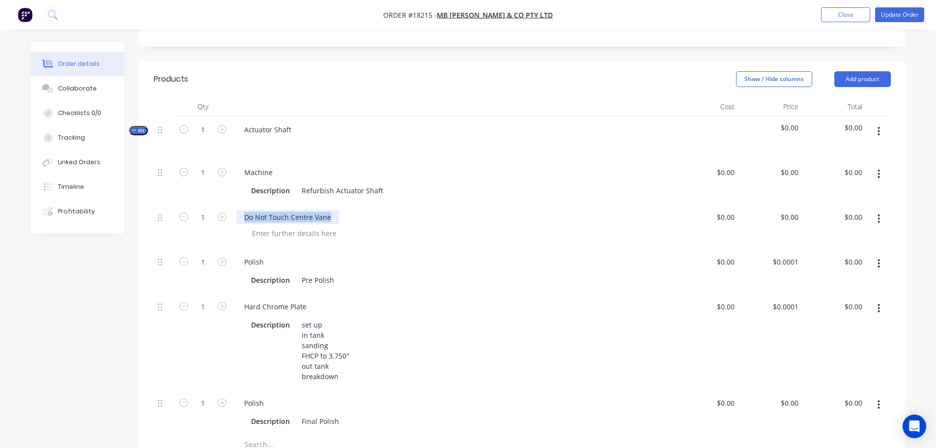
click at [229, 215] on div "1 Do Not Touch Centre Vane $0.00 $0.00 $0.00 $0.00 $0.00 $0.00" at bounding box center [522, 226] width 737 height 45
click at [131, 298] on div "Created by [PERSON_NAME] Created [DATE] Required [DATE] Assigned to Add team me…" at bounding box center [468, 288] width 875 height 898
drag, startPoint x: 339, startPoint y: 217, endPoint x: 206, endPoint y: 222, distance: 132.8
click at [206, 222] on div "1 Do Not Touch Centre Vane $0.00 $0.00 $0.00 $0.00 $0.00 $0.00" at bounding box center [522, 226] width 737 height 45
click at [70, 336] on div "Created by [PERSON_NAME] Created [DATE] Required [DATE] Assigned to Add team me…" at bounding box center [468, 288] width 875 height 898
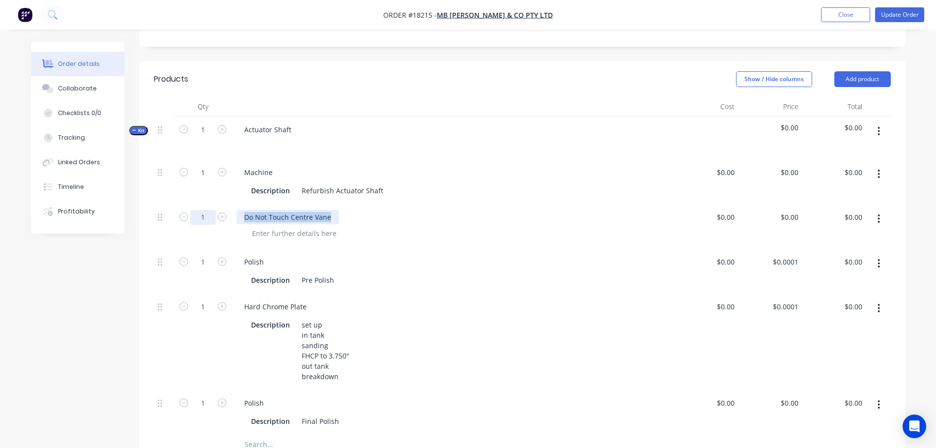
drag, startPoint x: 334, startPoint y: 219, endPoint x: 203, endPoint y: 222, distance: 130.3
click at [204, 222] on div "1 Do Not Touch Centre Vane $0.00 $0.00 $0.00 $0.00 $0.00 $0.00" at bounding box center [522, 226] width 737 height 45
click at [165, 272] on div at bounding box center [164, 271] width 20 height 45
drag, startPoint x: 245, startPoint y: 217, endPoint x: 349, endPoint y: 219, distance: 104.7
click at [349, 219] on div "Do Not Touch Centre Vane" at bounding box center [453, 217] width 434 height 14
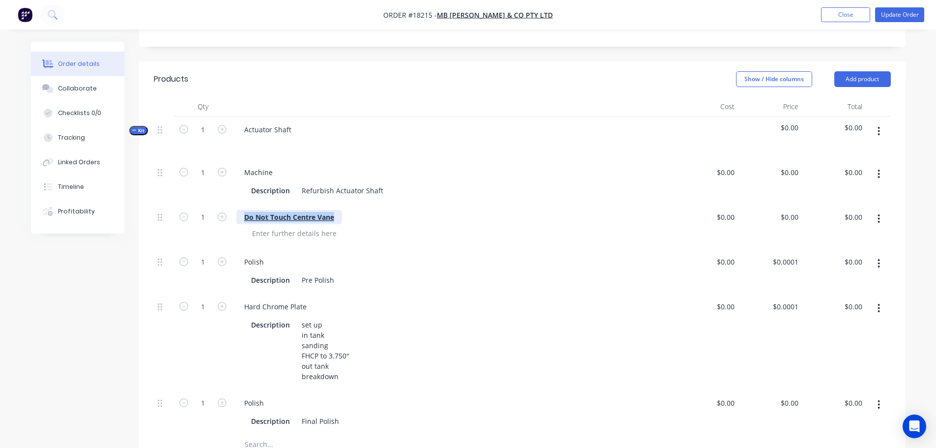
drag, startPoint x: 332, startPoint y: 218, endPoint x: 309, endPoint y: 223, distance: 24.0
click at [309, 223] on div "Do Not Touch Centre Vane" at bounding box center [289, 217] width 106 height 14
drag, startPoint x: 335, startPoint y: 216, endPoint x: 245, endPoint y: 218, distance: 90.0
click at [245, 218] on div "Do Not Touch Centre Vane" at bounding box center [289, 217] width 106 height 14
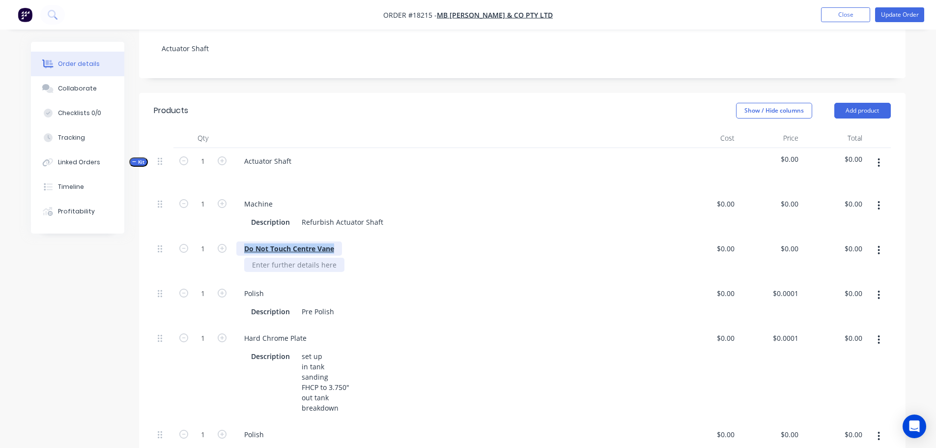
scroll to position [154, 0]
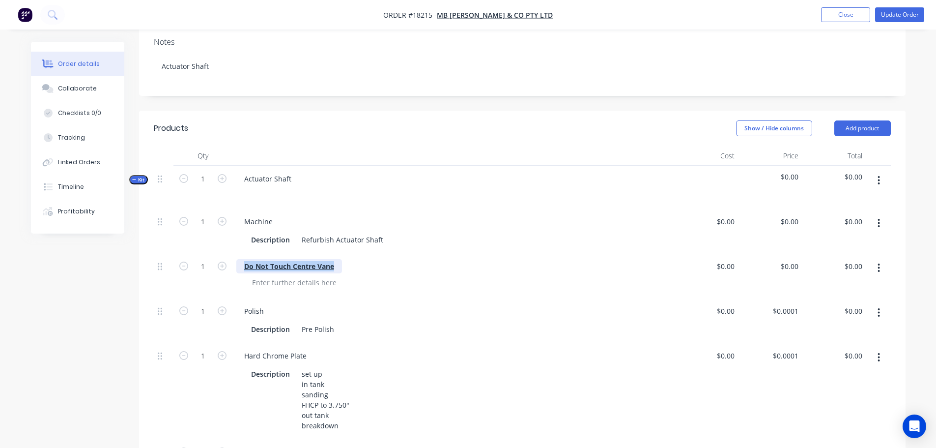
drag, startPoint x: 291, startPoint y: 266, endPoint x: 268, endPoint y: 270, distance: 22.9
click at [268, 270] on b "Do Not Touch Centre Vane" at bounding box center [289, 265] width 90 height 9
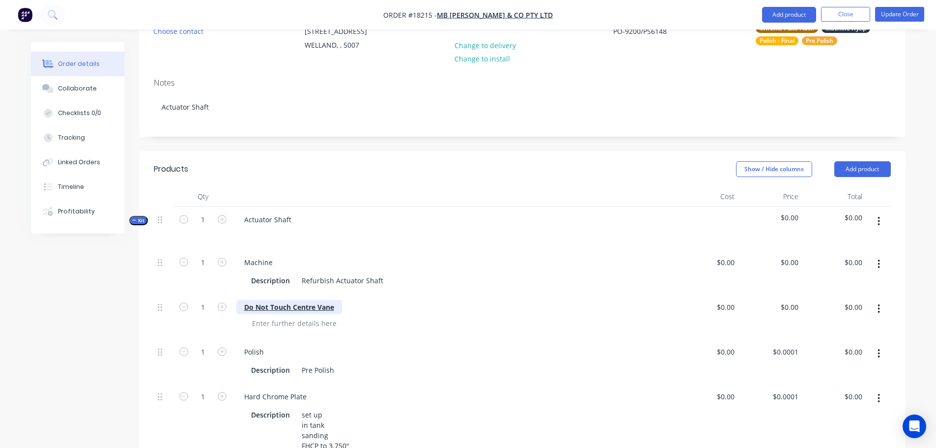
scroll to position [105, 0]
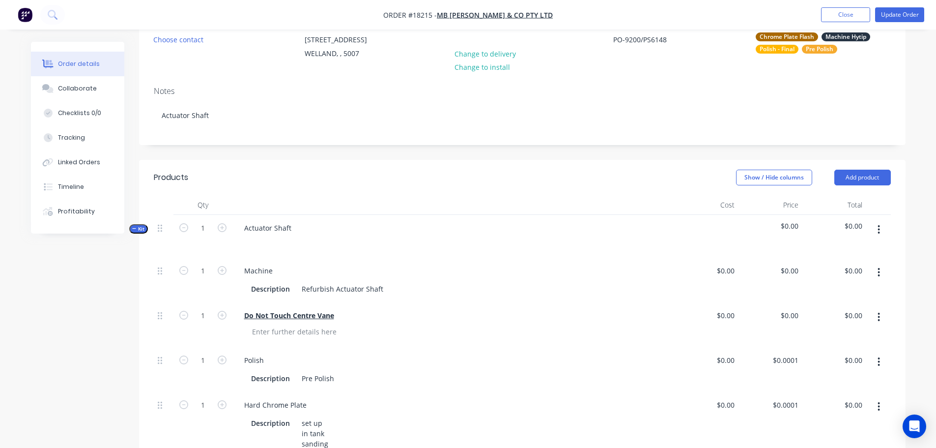
click at [933, 98] on div "Order details Collaborate Checklists 0/0 Tracking Linked Orders Timeline Profit…" at bounding box center [468, 365] width 936 height 940
click at [902, 14] on button "Update Order" at bounding box center [899, 14] width 49 height 15
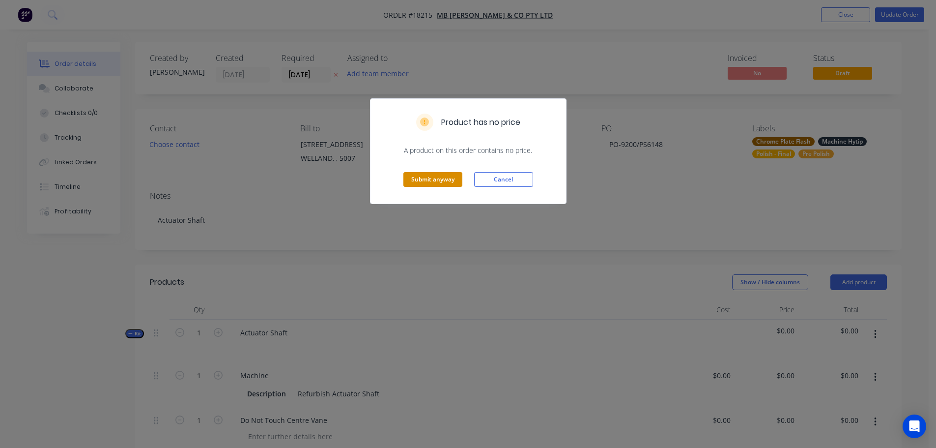
click at [438, 177] on button "Submit anyway" at bounding box center [432, 179] width 59 height 15
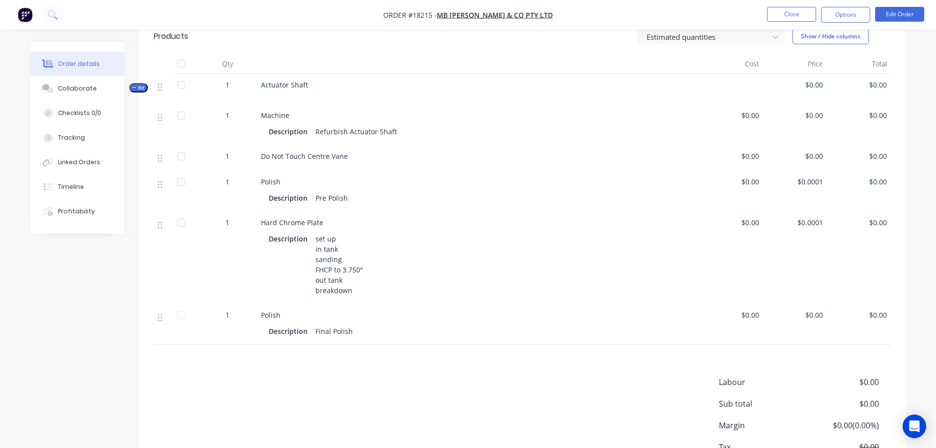
scroll to position [246, 0]
click at [850, 16] on button "Options" at bounding box center [845, 15] width 49 height 16
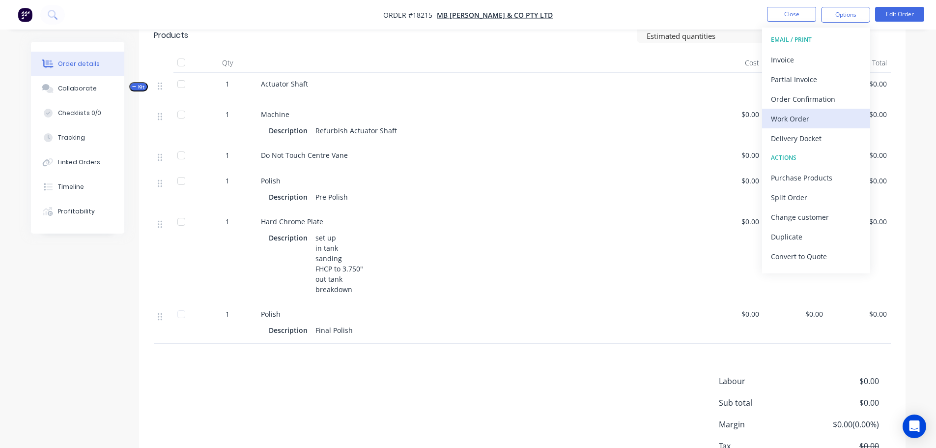
click at [810, 116] on div "Work Order" at bounding box center [816, 119] width 90 height 14
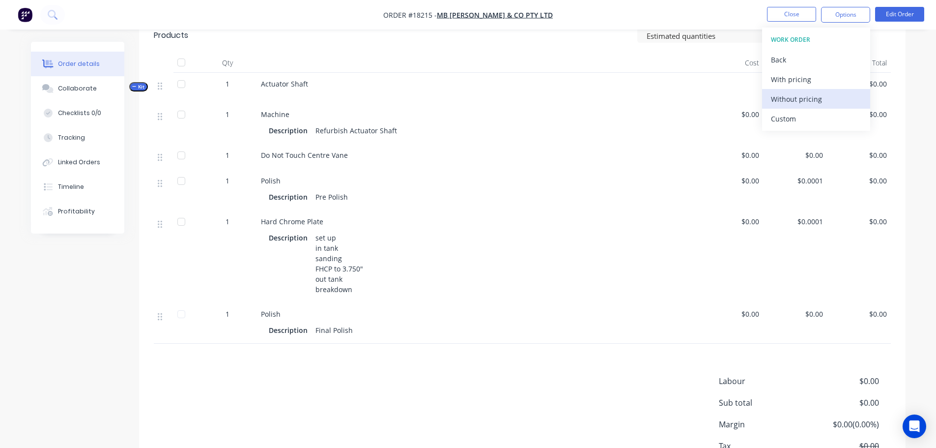
drag, startPoint x: 791, startPoint y: 88, endPoint x: 791, endPoint y: 99, distance: 11.3
click at [791, 99] on div "WORK ORDER Back With pricing Without pricing Custom" at bounding box center [816, 79] width 108 height 103
click at [791, 99] on div "Without pricing" at bounding box center [816, 99] width 90 height 14
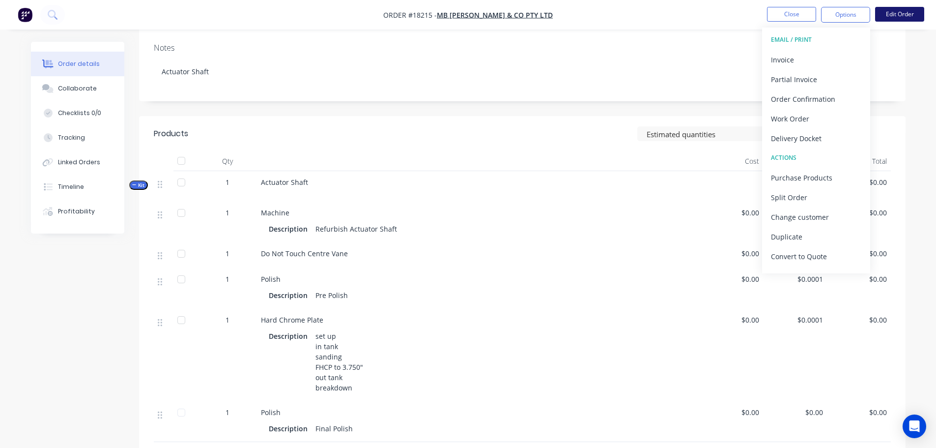
click at [911, 12] on button "Edit Order" at bounding box center [899, 14] width 49 height 15
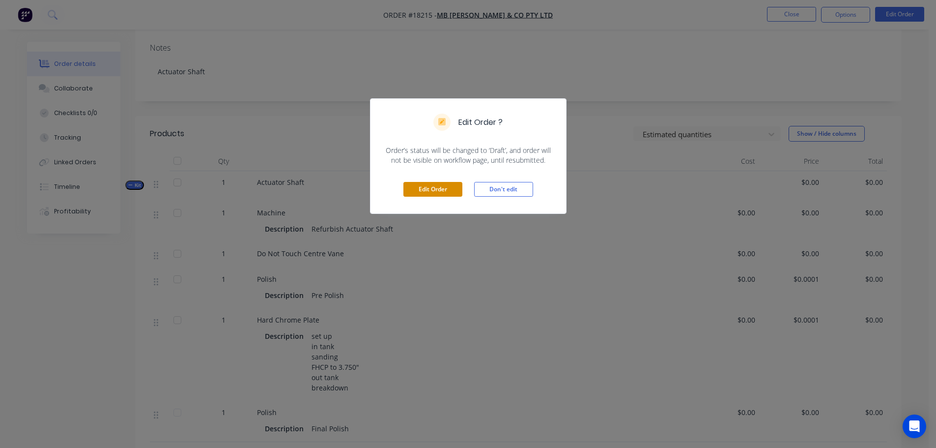
click at [442, 185] on button "Edit Order" at bounding box center [432, 189] width 59 height 15
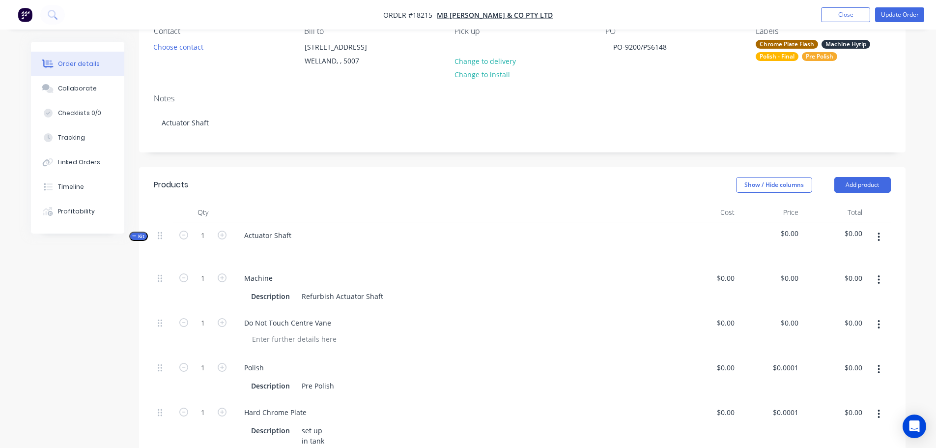
scroll to position [98, 0]
click at [339, 387] on div "Description Pre Polish" at bounding box center [451, 384] width 409 height 14
click at [431, 353] on div "Polish Description Pre Polish if required" at bounding box center [453, 375] width 442 height 45
click at [886, 19] on button "Update Order" at bounding box center [899, 14] width 49 height 15
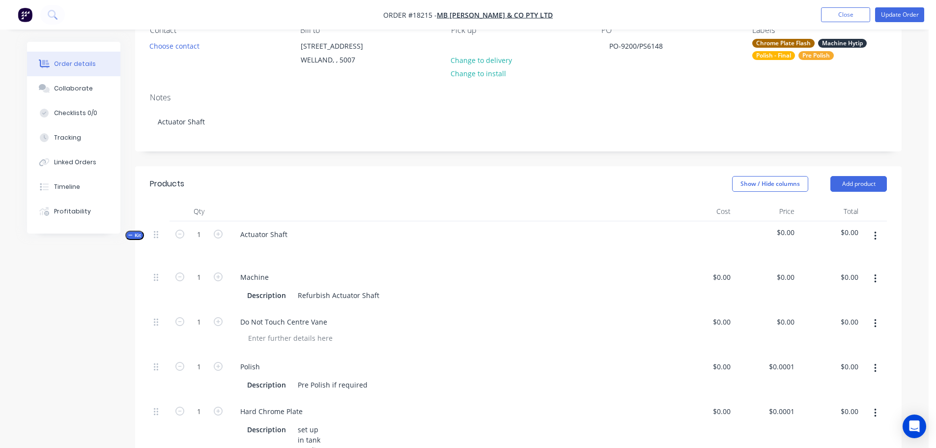
scroll to position [0, 0]
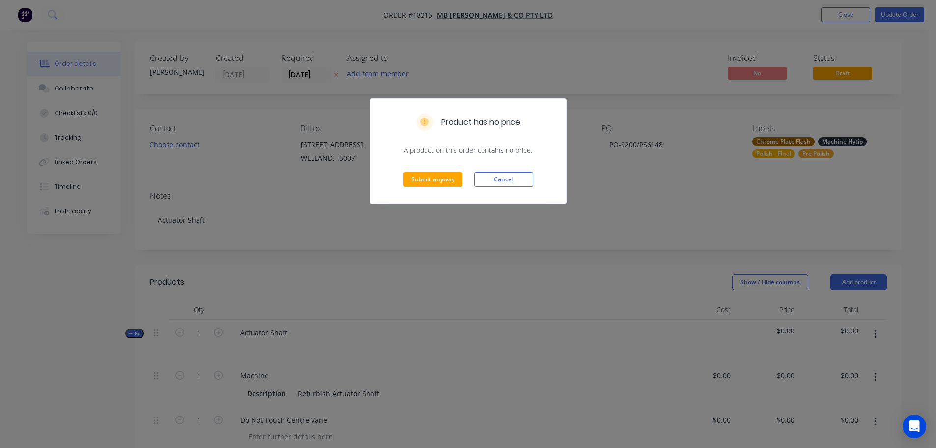
click at [447, 189] on div "Submit anyway Cancel" at bounding box center [469, 179] width 196 height 48
click at [449, 184] on button "Submit anyway" at bounding box center [432, 179] width 59 height 15
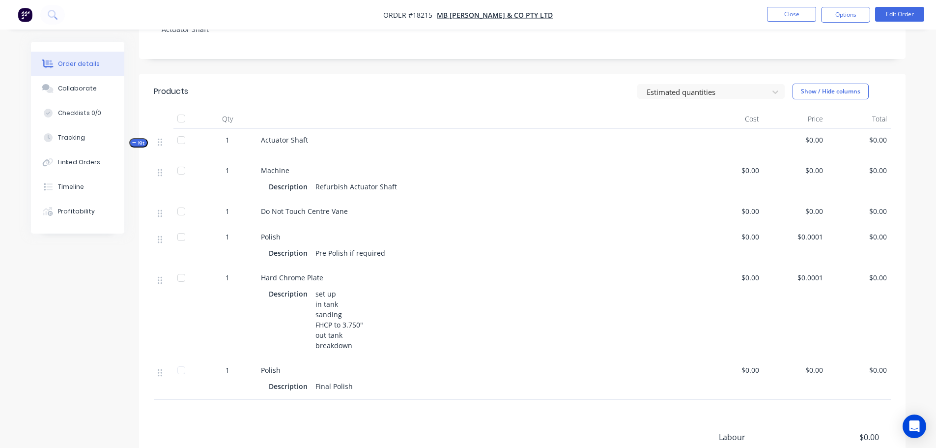
scroll to position [197, 0]
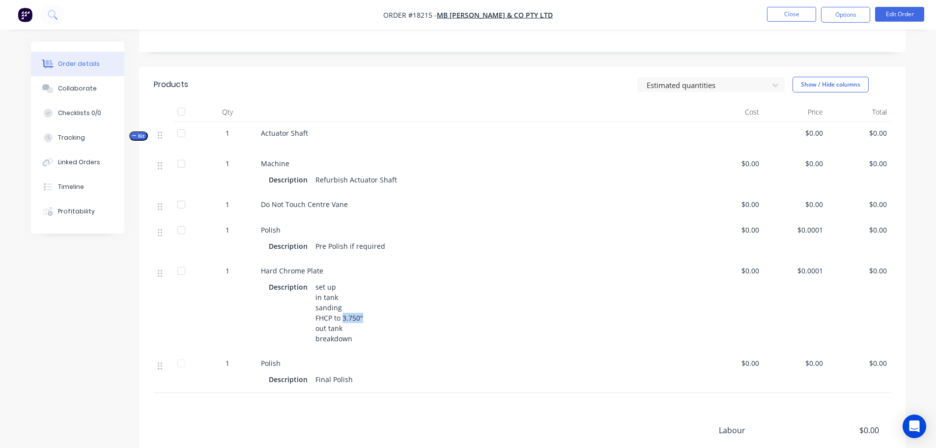
drag, startPoint x: 343, startPoint y: 317, endPoint x: 362, endPoint y: 315, distance: 18.8
click at [362, 315] on div "set up in tank sanding FHCP to 3.750" out tank breakdown" at bounding box center [340, 313] width 56 height 66
click at [903, 18] on button "Edit Order" at bounding box center [899, 14] width 49 height 15
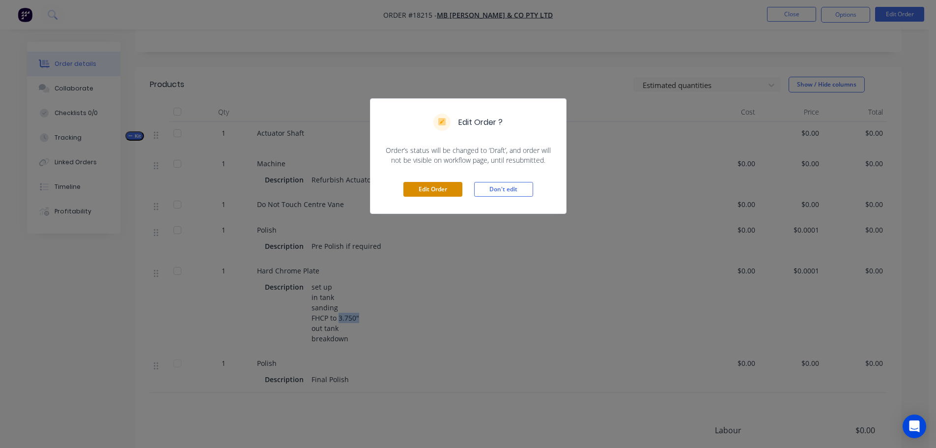
click at [428, 190] on button "Edit Order" at bounding box center [432, 189] width 59 height 15
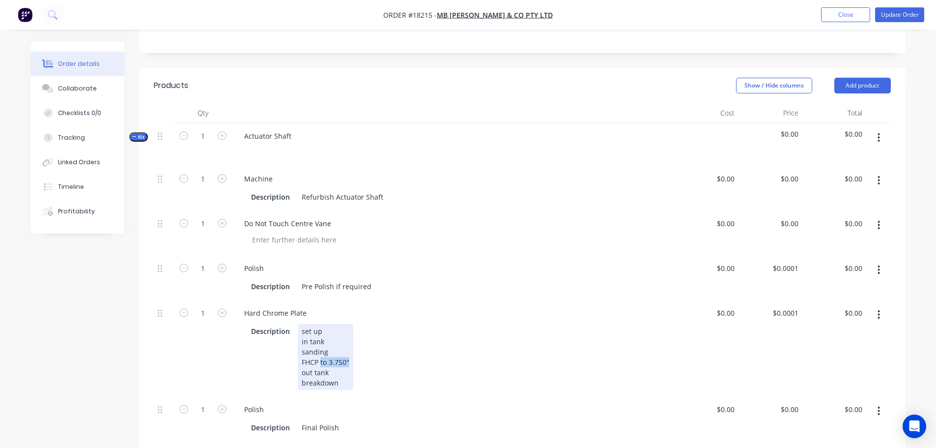
drag, startPoint x: 320, startPoint y: 361, endPoint x: 348, endPoint y: 361, distance: 28.0
click at [348, 361] on div "set up in tank sanding FHCP to 3.750" out tank breakdown" at bounding box center [326, 357] width 56 height 66
click at [108, 345] on div "Created by [PERSON_NAME] Created [DATE] Required [DATE] Assigned to Add team me…" at bounding box center [468, 294] width 875 height 898
click at [903, 20] on button "Update Order" at bounding box center [899, 14] width 49 height 15
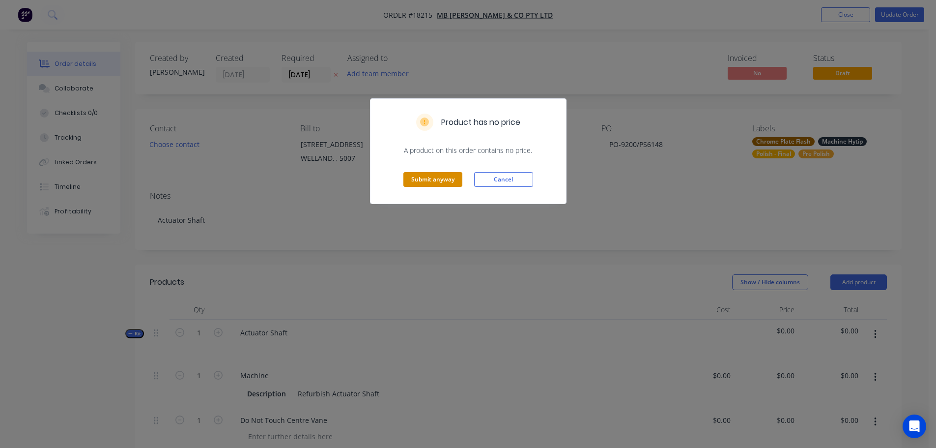
click at [431, 182] on button "Submit anyway" at bounding box center [432, 179] width 59 height 15
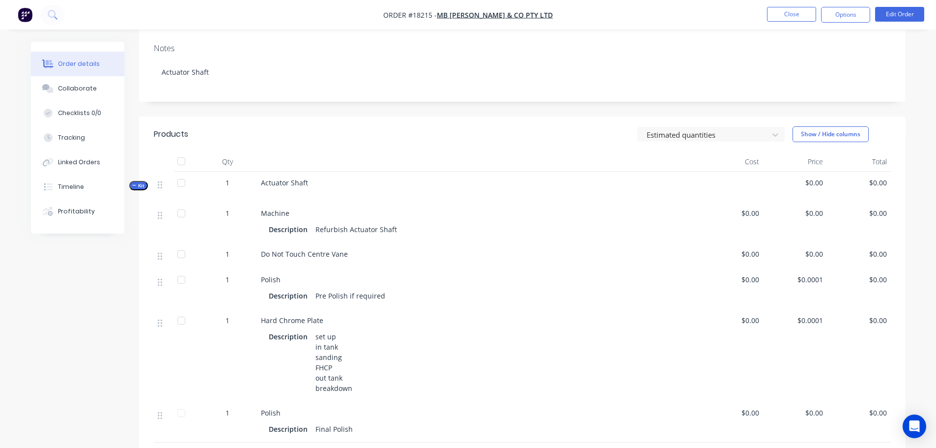
scroll to position [147, 0]
click at [848, 19] on button "Options" at bounding box center [845, 15] width 49 height 16
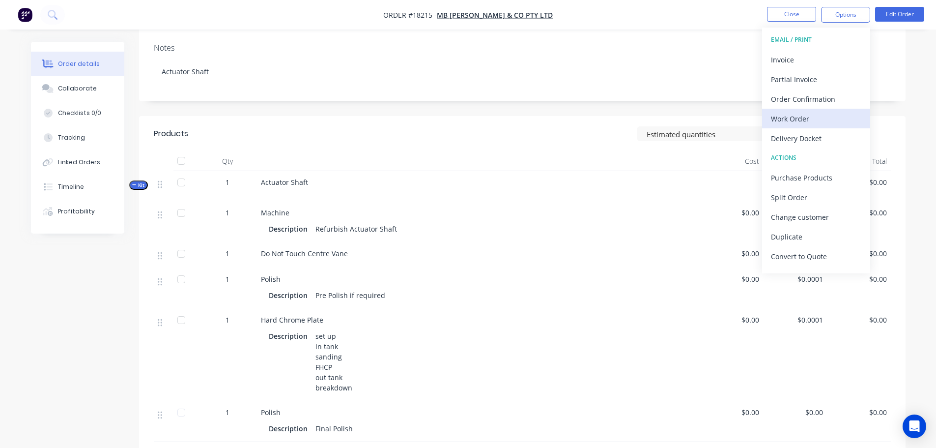
click at [800, 118] on div "Work Order" at bounding box center [816, 119] width 90 height 14
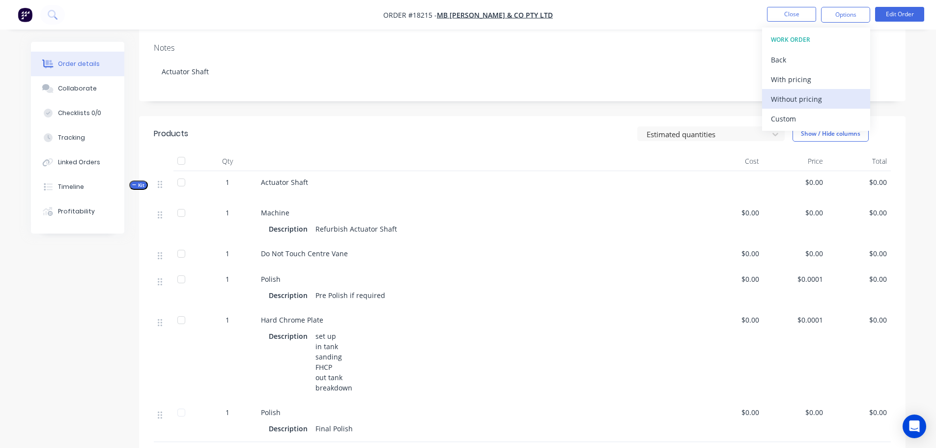
click at [808, 102] on div "Without pricing" at bounding box center [816, 99] width 90 height 14
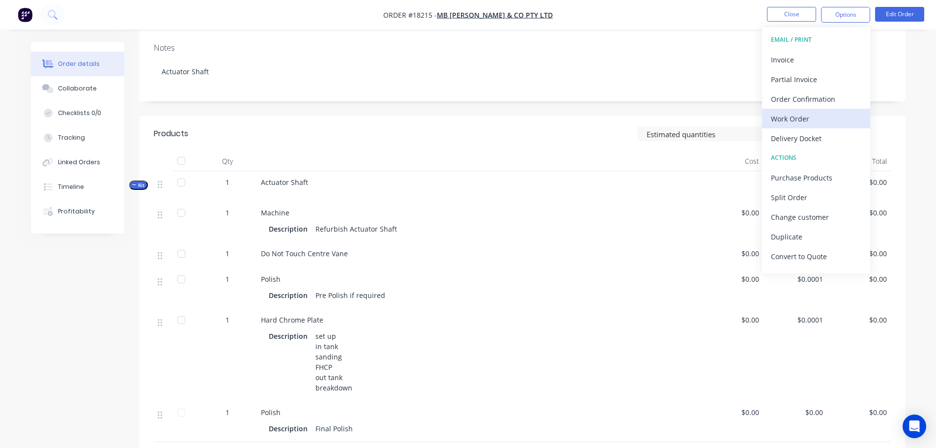
click at [785, 123] on div "Work Order" at bounding box center [816, 119] width 90 height 14
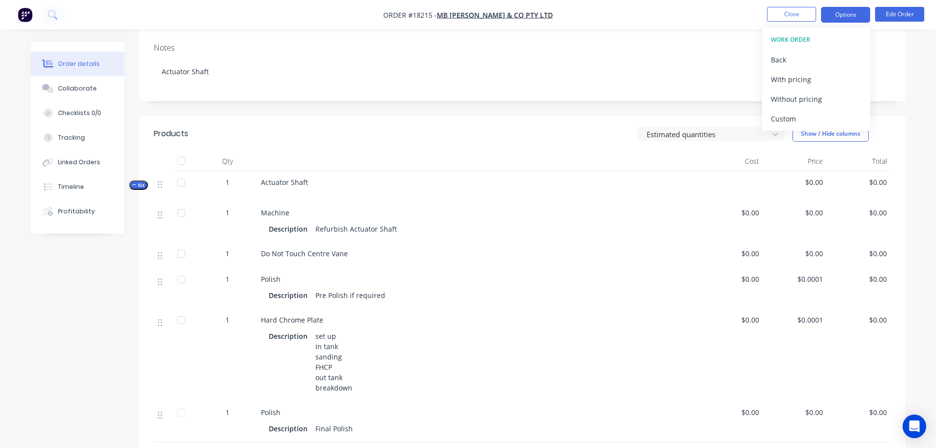
click at [835, 17] on button "Options" at bounding box center [845, 15] width 49 height 16
click at [790, 60] on div "Back" at bounding box center [816, 60] width 90 height 14
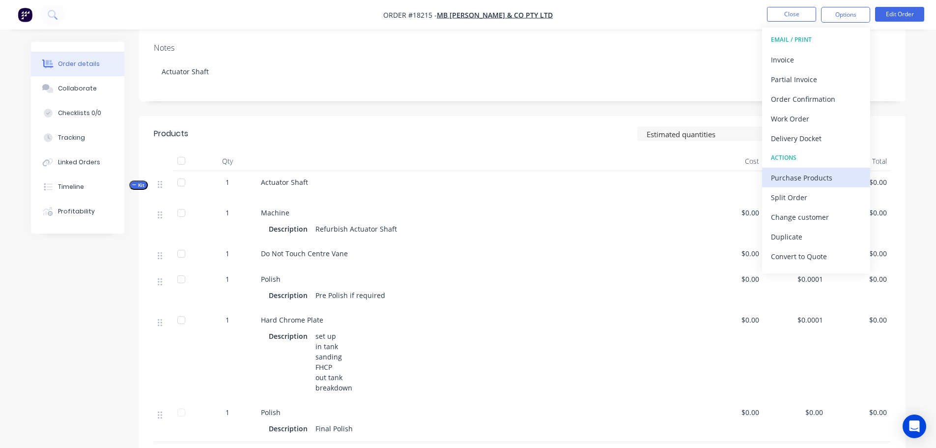
click at [793, 172] on div "Purchase Products" at bounding box center [816, 178] width 90 height 14
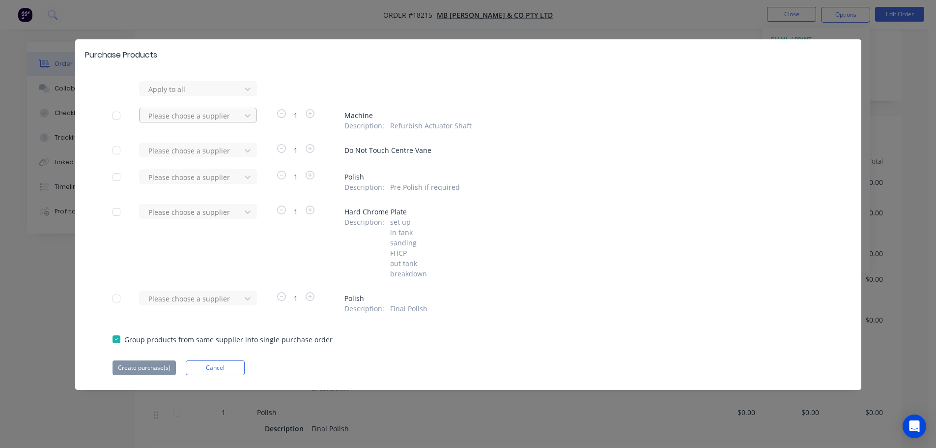
click at [210, 118] on div at bounding box center [191, 116] width 88 height 12
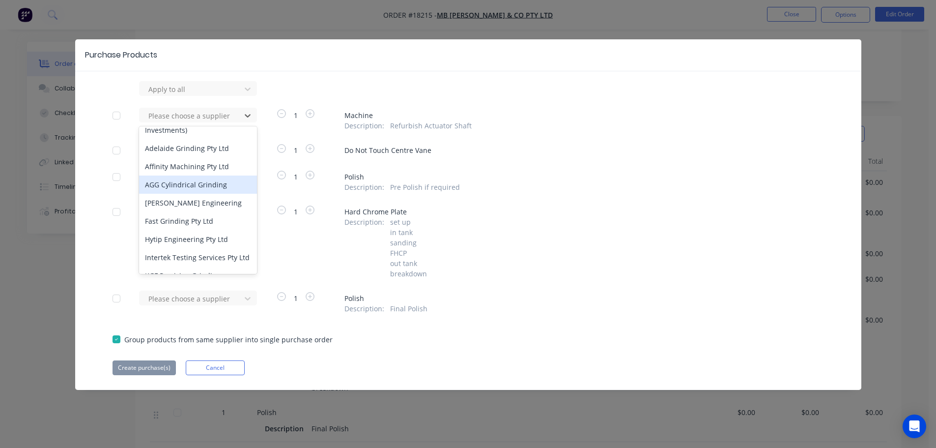
scroll to position [49, 0]
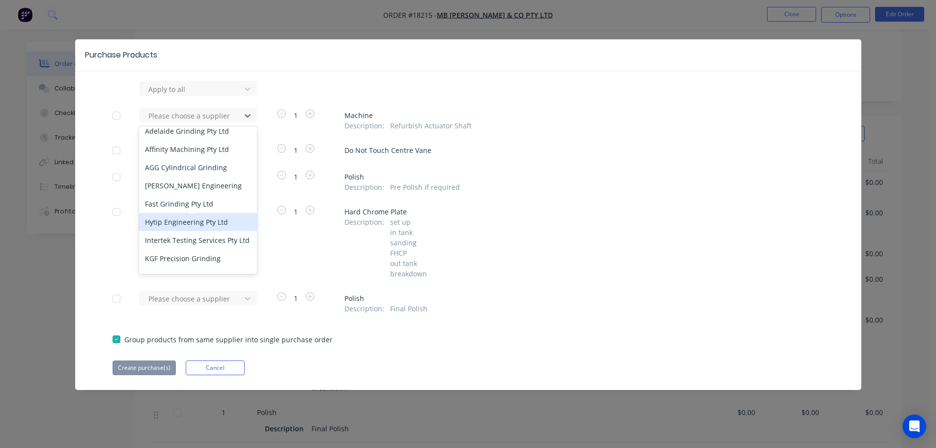
click at [199, 221] on div "Hytip Engineering Pty Ltd" at bounding box center [198, 222] width 118 height 18
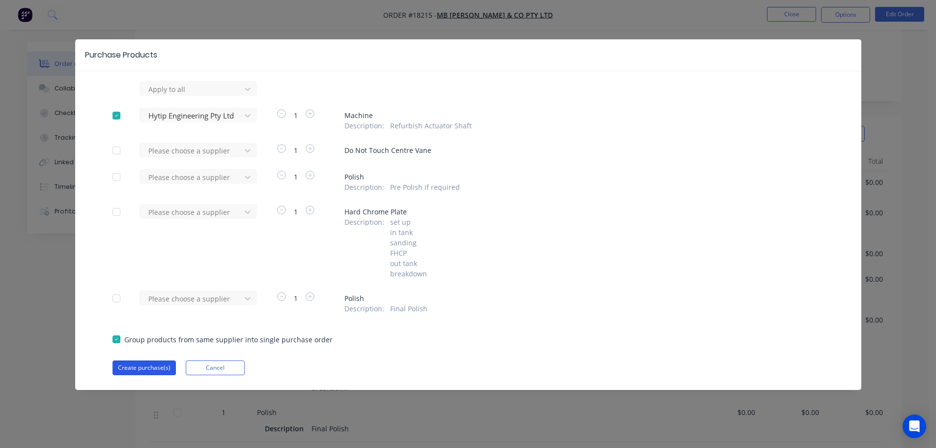
click at [151, 370] on button "Create purchase(s)" at bounding box center [144, 367] width 63 height 15
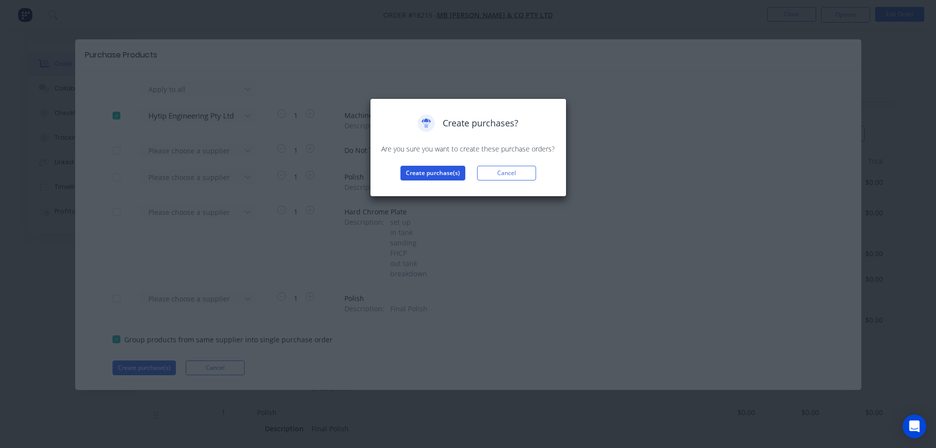
click at [432, 178] on button "Create purchase(s)" at bounding box center [433, 173] width 65 height 15
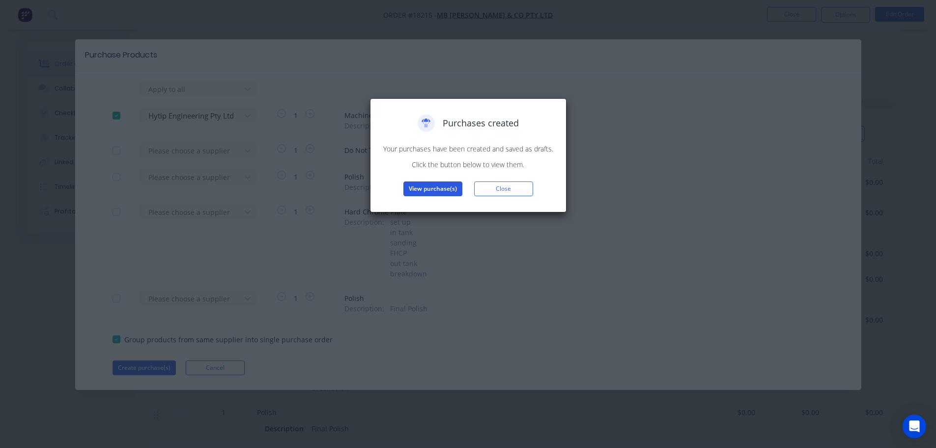
click at [420, 183] on button "View purchase(s)" at bounding box center [432, 188] width 59 height 15
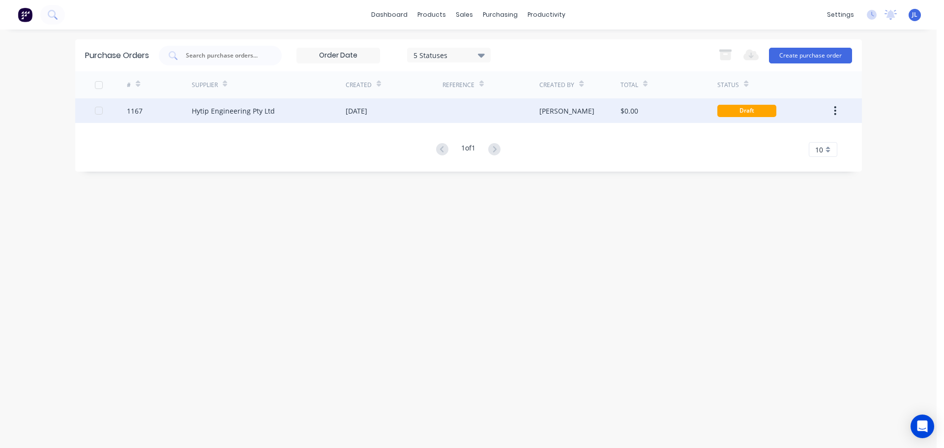
click at [600, 115] on div "[PERSON_NAME]" at bounding box center [579, 110] width 81 height 25
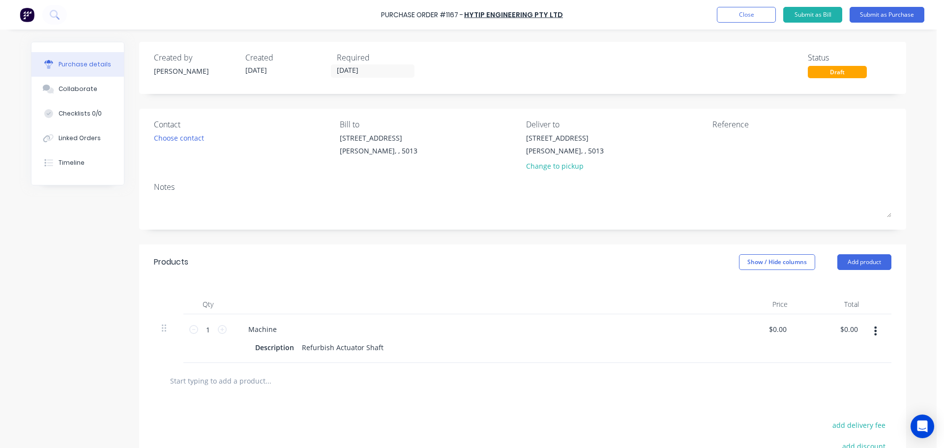
click at [874, 332] on icon "button" at bounding box center [875, 330] width 2 height 11
click at [865, 258] on button "Add product" at bounding box center [864, 262] width 54 height 16
click at [842, 300] on div "Basic product" at bounding box center [844, 307] width 76 height 14
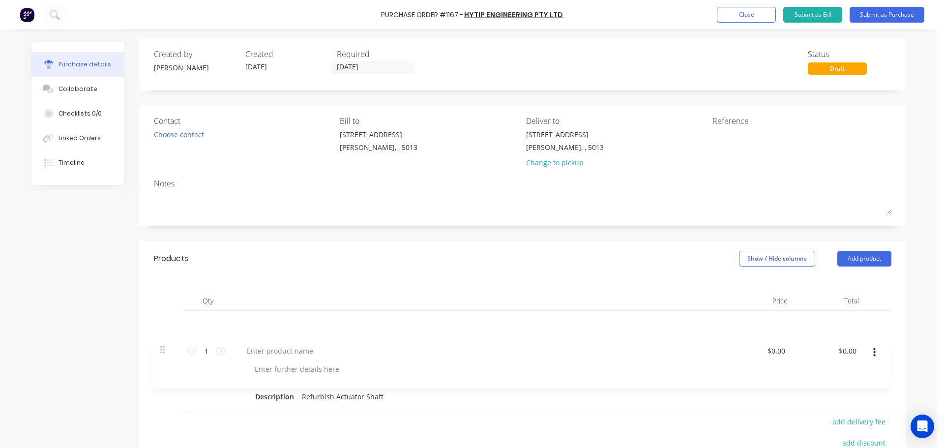
scroll to position [6, 0]
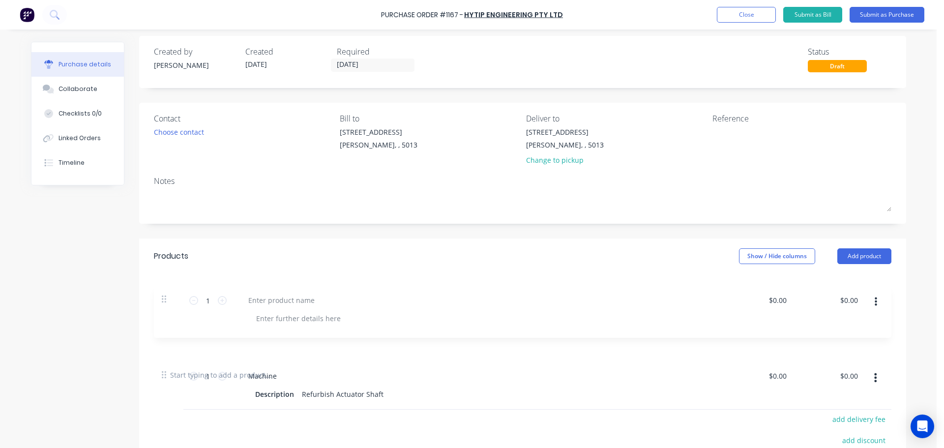
drag, startPoint x: 160, startPoint y: 375, endPoint x: 165, endPoint y: 285, distance: 90.5
click at [165, 285] on div "Qty Price Total 1 1 Machine Description Refurbish Actuator Shaft $0.00 $0.00 $0…" at bounding box center [522, 315] width 767 height 83
click at [265, 323] on div at bounding box center [281, 323] width 82 height 14
click at [92, 340] on div "Created by [PERSON_NAME] Created [DATE] Required [DATE] Status Draft Contact Ch…" at bounding box center [468, 321] width 875 height 571
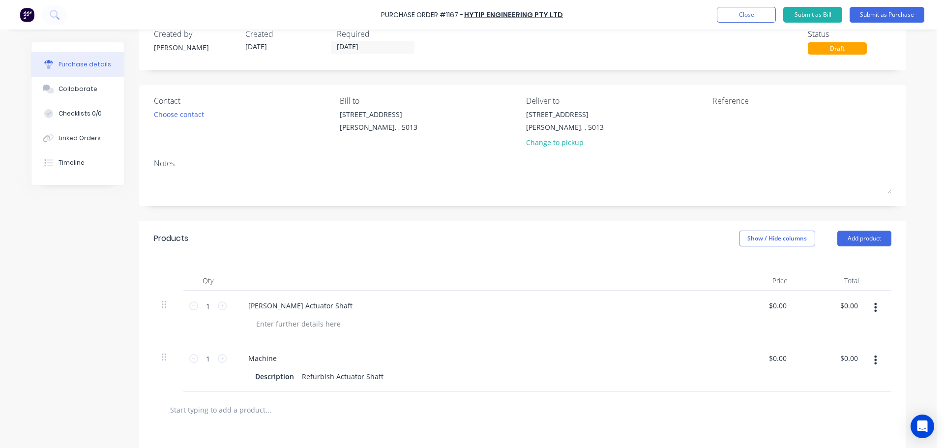
scroll to position [55, 0]
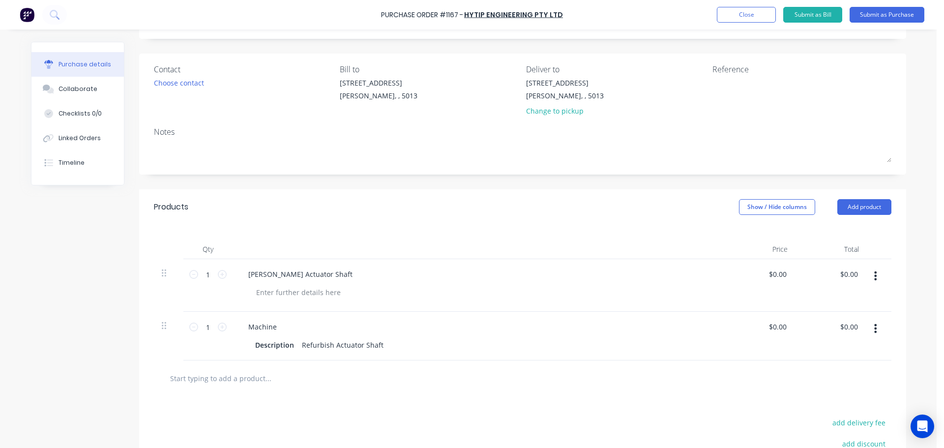
click at [53, 326] on div "Created by [PERSON_NAME] Created [DATE] Required [DATE] Status Draft Contact Ch…" at bounding box center [468, 272] width 875 height 571
click at [888, 14] on button "Submit as Purchase" at bounding box center [886, 15] width 75 height 16
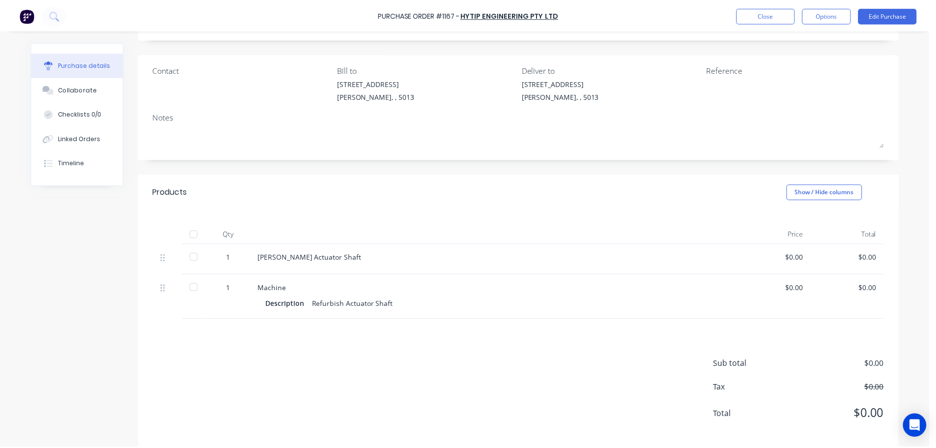
scroll to position [0, 0]
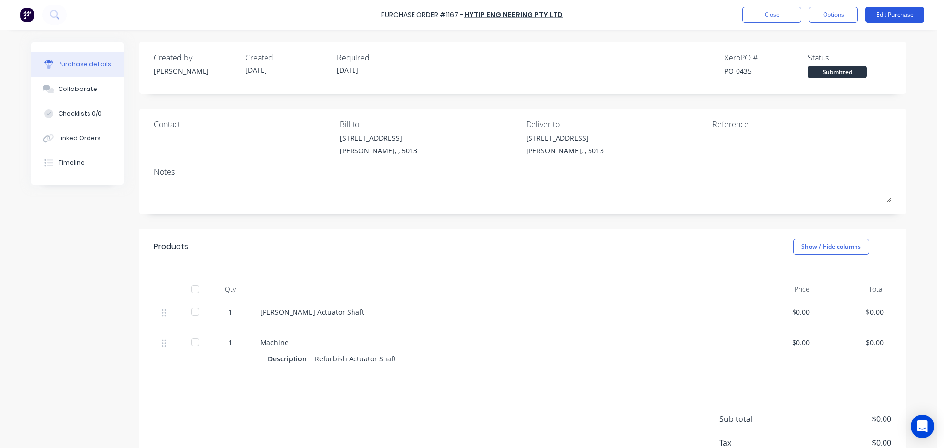
click at [895, 12] on button "Edit Purchase" at bounding box center [894, 15] width 59 height 16
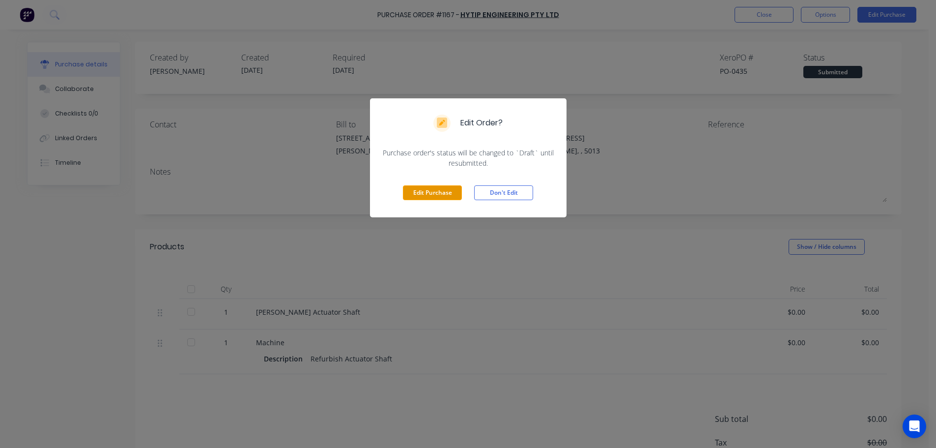
click at [452, 188] on button "Edit Purchase" at bounding box center [432, 192] width 59 height 15
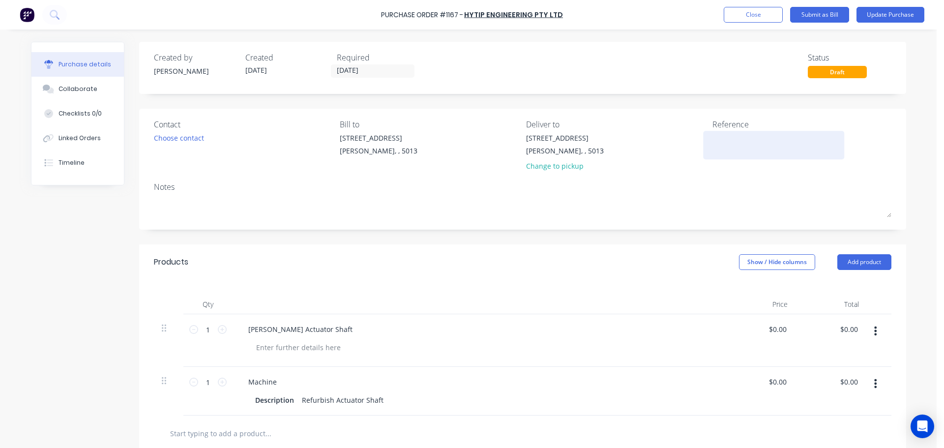
click at [739, 146] on textarea at bounding box center [773, 144] width 123 height 22
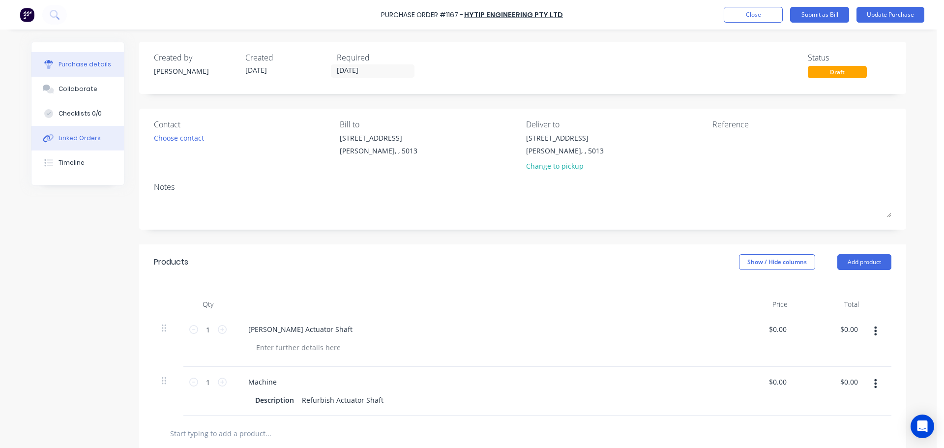
click at [82, 132] on button "Linked Orders" at bounding box center [77, 138] width 92 height 25
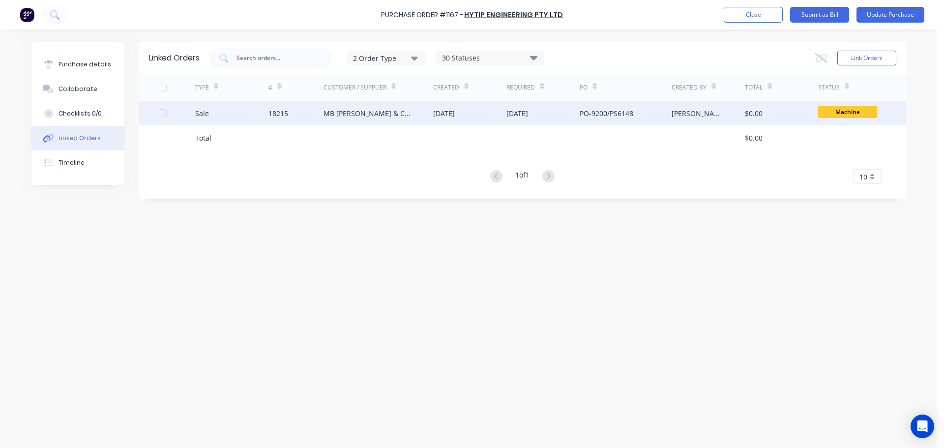
click at [431, 113] on div "MB [PERSON_NAME] & Co Pty Ltd" at bounding box center [378, 113] width 110 height 25
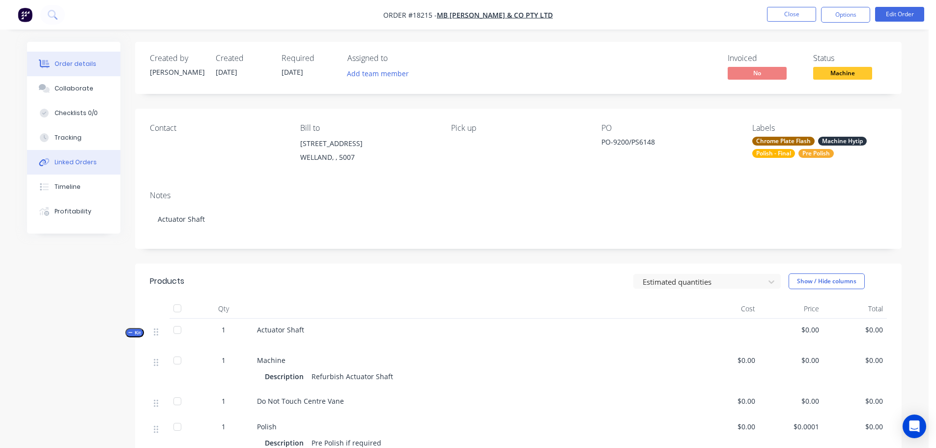
click at [73, 159] on div "Linked Orders" at bounding box center [76, 162] width 42 height 9
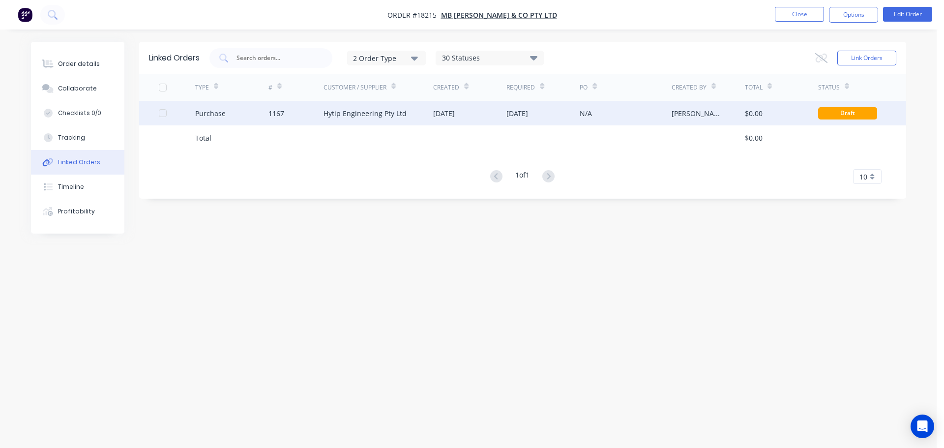
click at [393, 108] on div "Hytip Engineering Pty Ltd" at bounding box center [364, 113] width 83 height 10
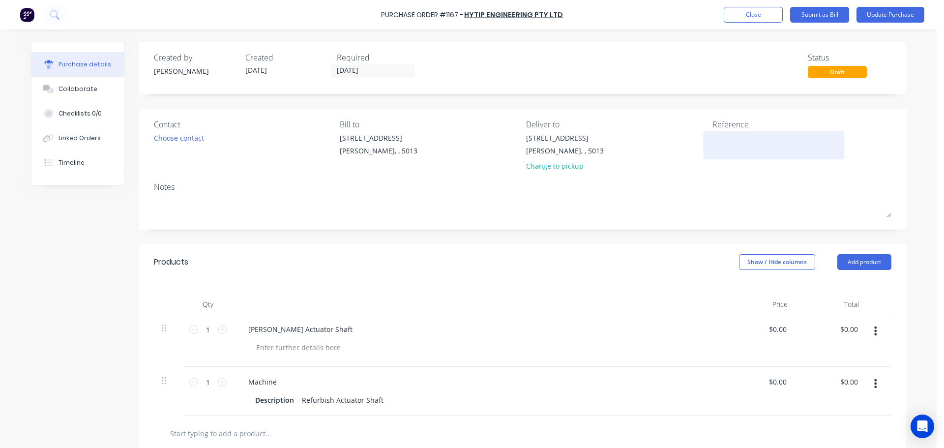
click at [740, 145] on textarea at bounding box center [773, 144] width 123 height 22
type textarea "x"
type textarea "T"
type textarea "x"
type textarea "TC"
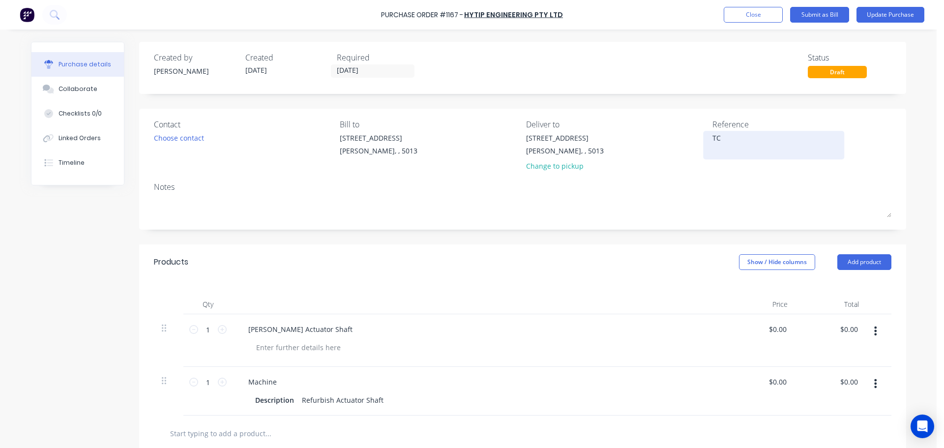
type textarea "x"
type textarea "TC1"
type textarea "x"
type textarea "TC18"
type textarea "x"
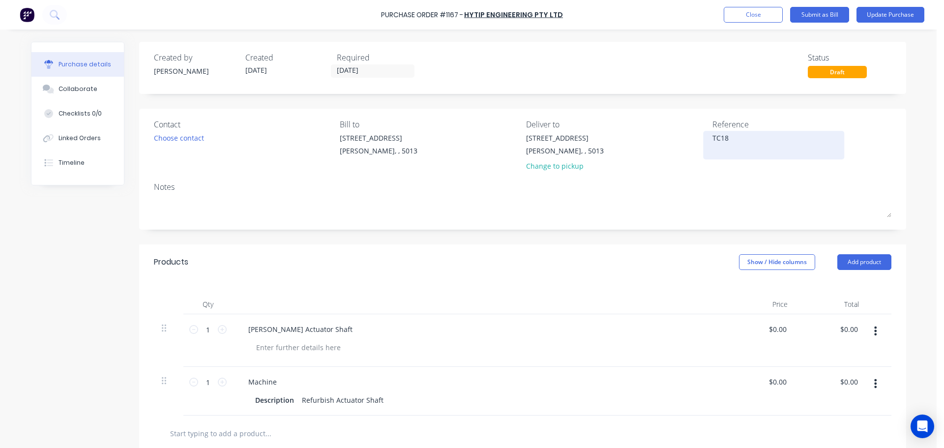
type textarea "TC182"
type textarea "x"
type textarea "TC1821"
type textarea "x"
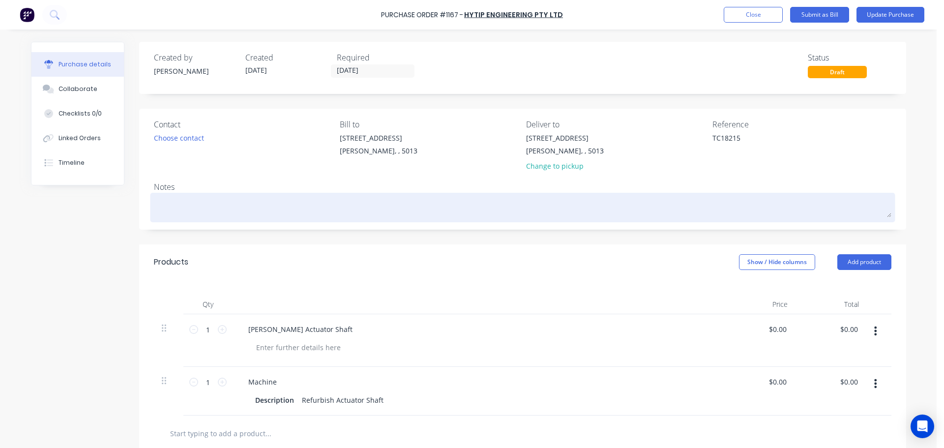
type textarea "TC18215"
type textarea "x"
type textarea "TC18215"
click at [739, 212] on textarea at bounding box center [522, 206] width 737 height 22
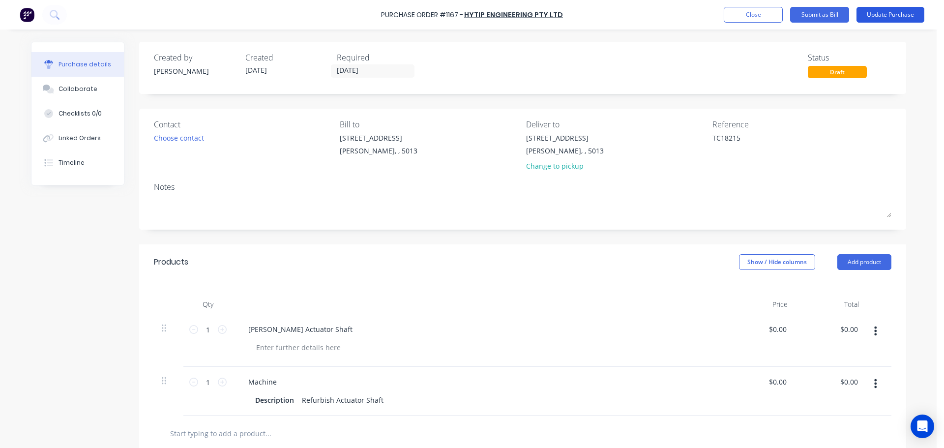
click at [884, 16] on button "Update Purchase" at bounding box center [890, 15] width 68 height 16
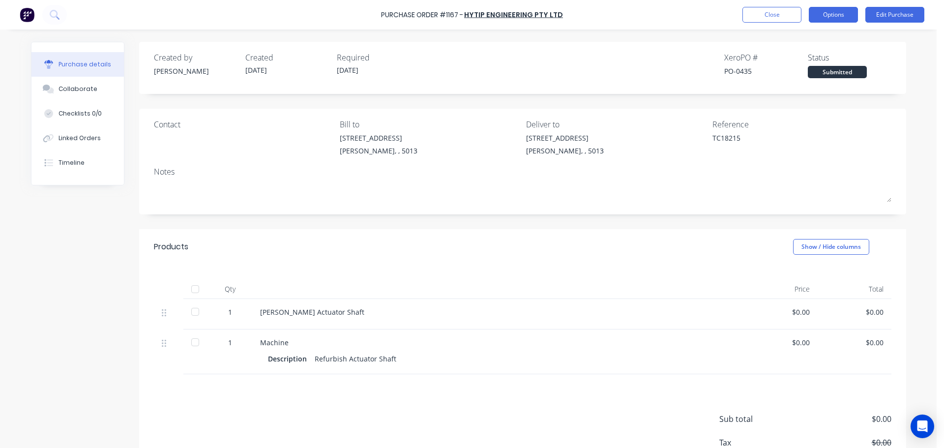
click at [812, 19] on button "Options" at bounding box center [832, 15] width 49 height 16
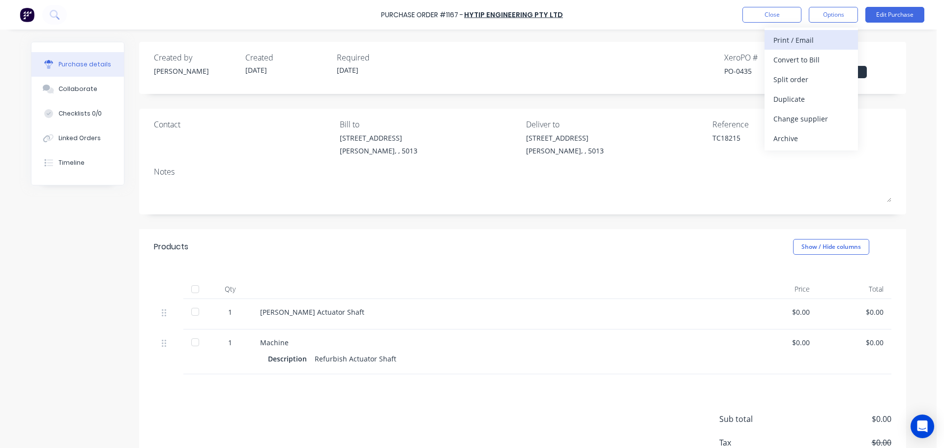
click at [809, 42] on div "Print / Email" at bounding box center [811, 40] width 76 height 14
click at [804, 69] on button "Without pricing" at bounding box center [810, 79] width 93 height 20
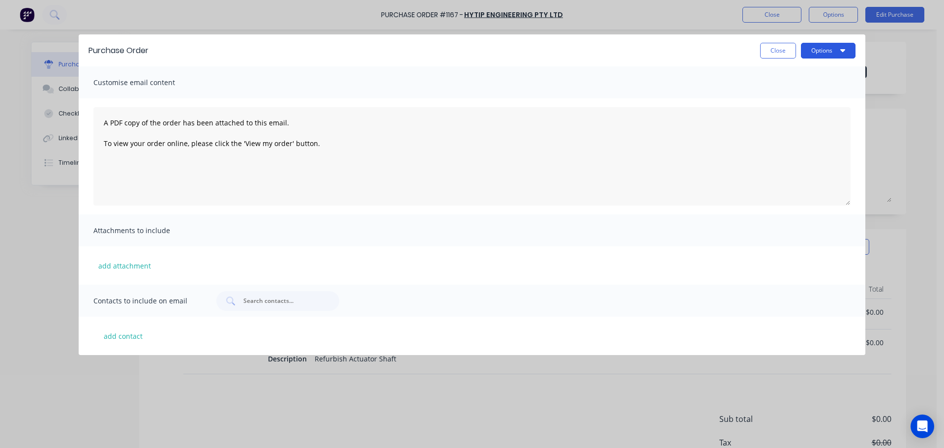
click at [824, 55] on button "Options" at bounding box center [828, 51] width 55 height 16
click at [799, 88] on div "Print" at bounding box center [809, 95] width 76 height 14
click at [774, 54] on button "Close" at bounding box center [778, 51] width 36 height 16
type textarea "x"
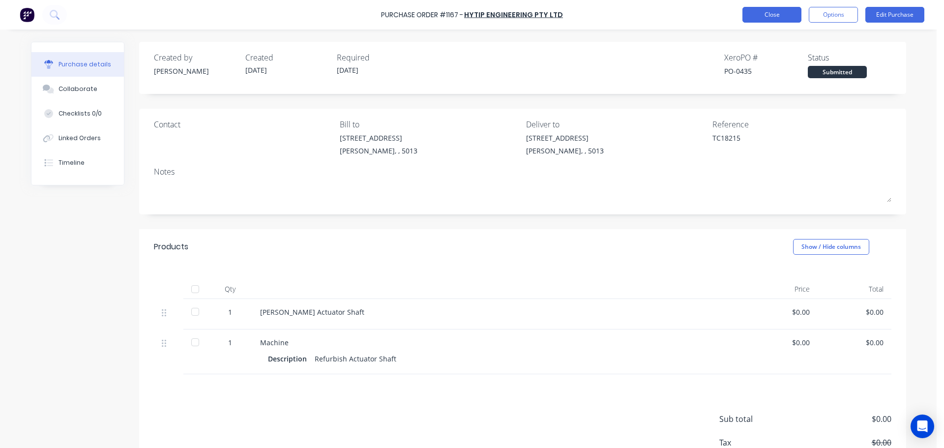
click at [755, 17] on button "Close" at bounding box center [771, 15] width 59 height 16
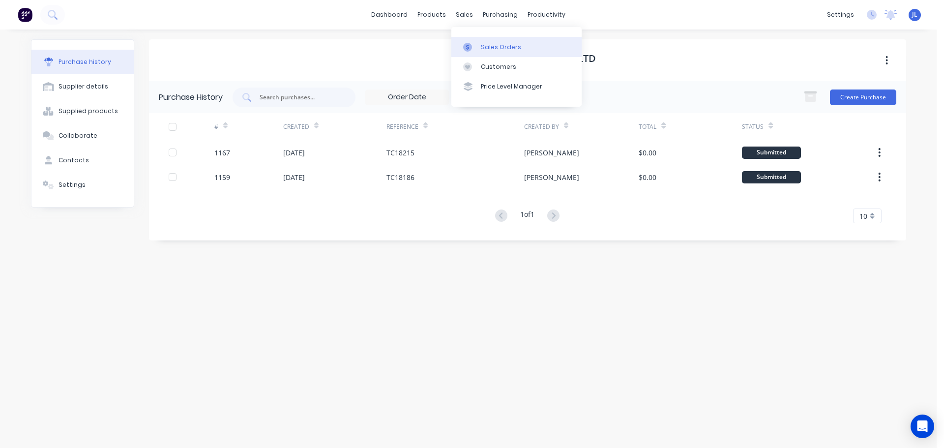
click at [479, 48] on link "Sales Orders" at bounding box center [516, 47] width 130 height 20
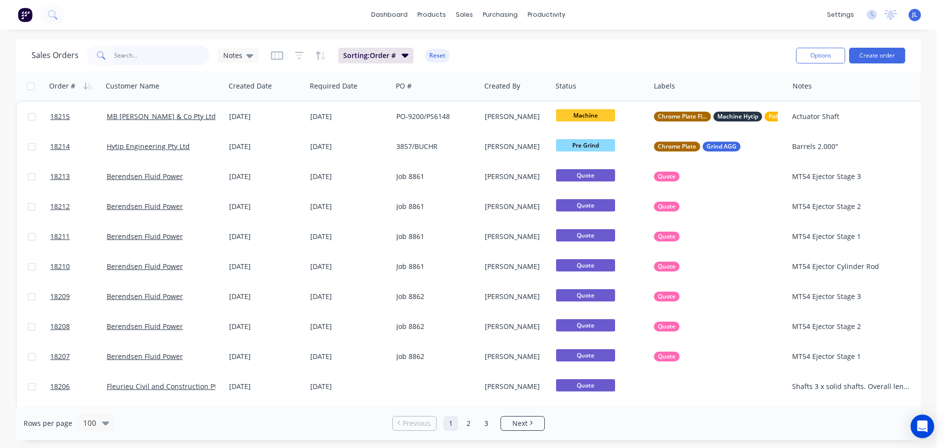
click at [126, 57] on input "text" at bounding box center [162, 56] width 96 height 20
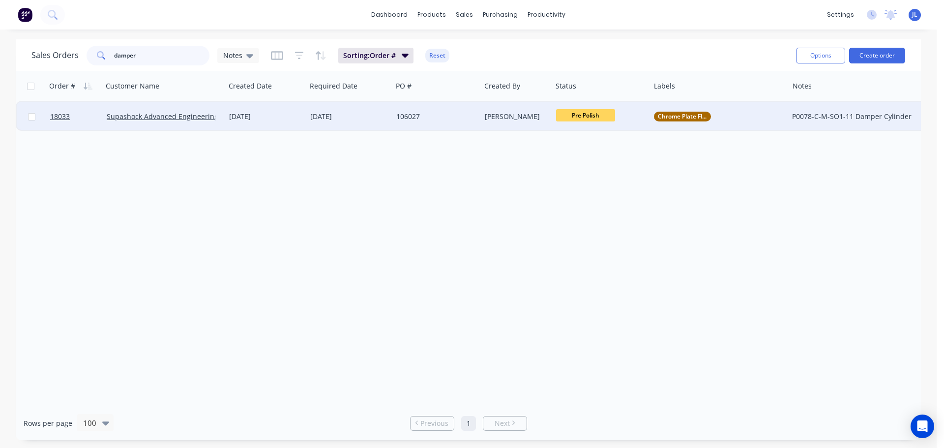
type input "damper"
click at [386, 107] on div "[DATE]" at bounding box center [349, 116] width 86 height 29
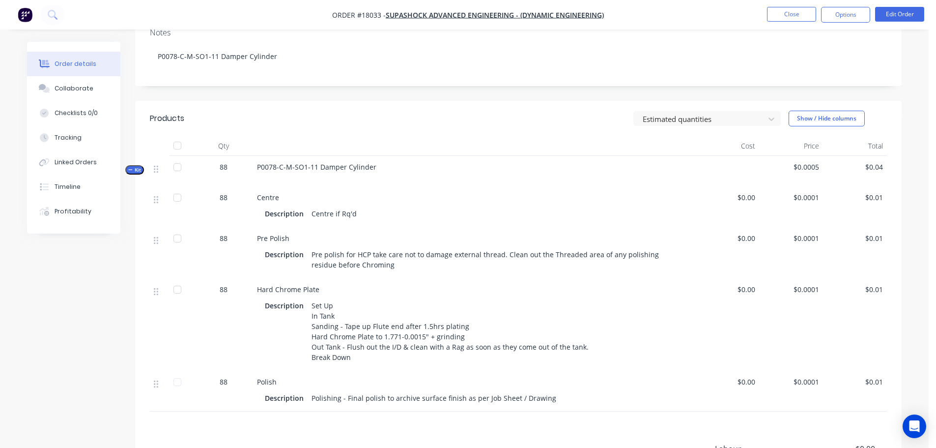
scroll to position [197, 0]
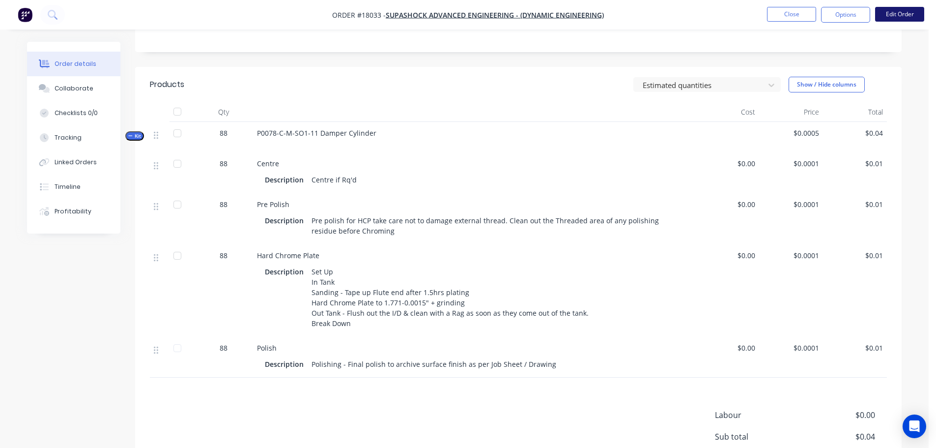
click at [890, 21] on button "Edit Order" at bounding box center [899, 14] width 49 height 15
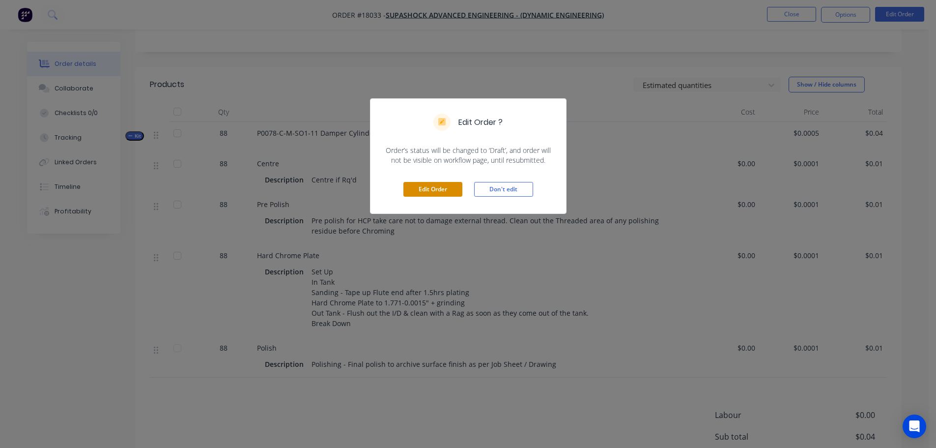
click at [412, 185] on button "Edit Order" at bounding box center [432, 189] width 59 height 15
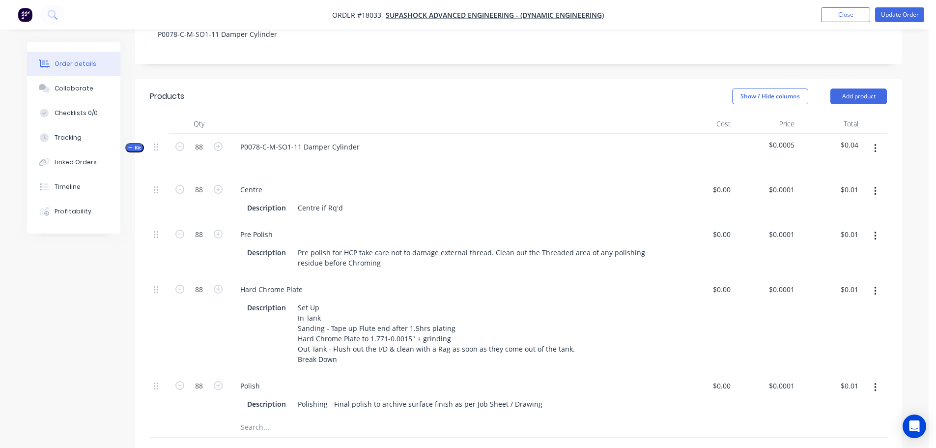
click at [877, 182] on button "button" at bounding box center [875, 191] width 23 height 18
click at [833, 249] on div "Delete" at bounding box center [841, 256] width 76 height 14
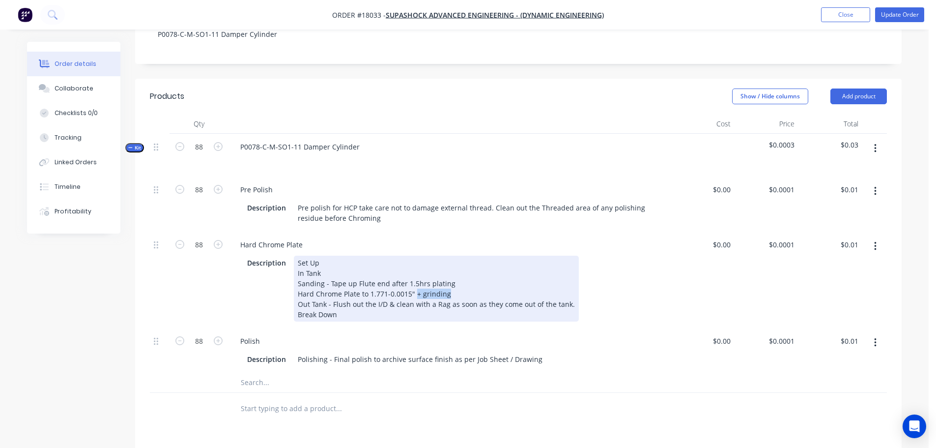
drag, startPoint x: 414, startPoint y: 283, endPoint x: 457, endPoint y: 283, distance: 42.3
click at [457, 283] on div "Set Up In Tank Sanding - Tape up Flute end after 1.5hrs plating Hard Chrome Pla…" at bounding box center [436, 289] width 285 height 66
click at [651, 277] on div "Description Set Up In Tank Sanding - Tape up Flute end after 1.5hrs plating Har…" at bounding box center [447, 289] width 409 height 66
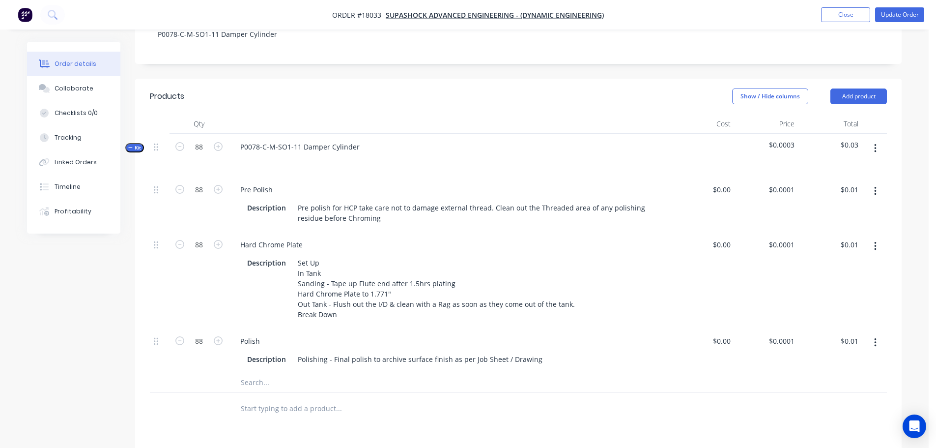
click at [603, 373] on div at bounding box center [518, 383] width 737 height 20
click at [900, 16] on button "Update Order" at bounding box center [899, 14] width 49 height 15
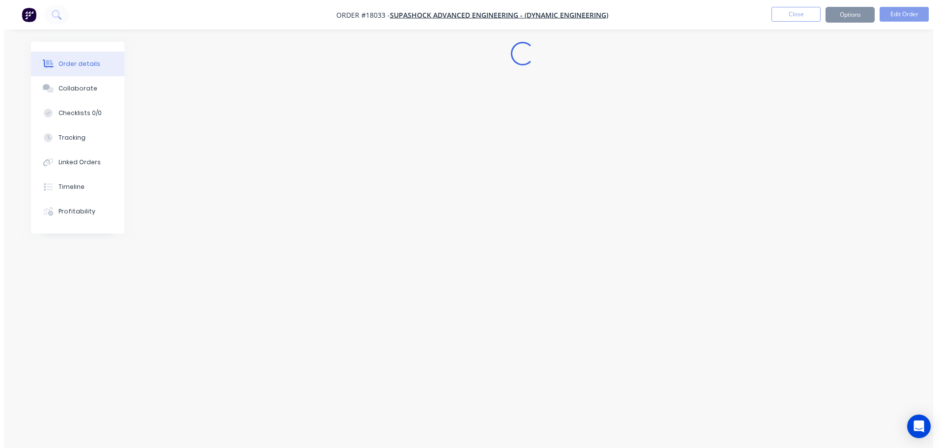
scroll to position [0, 0]
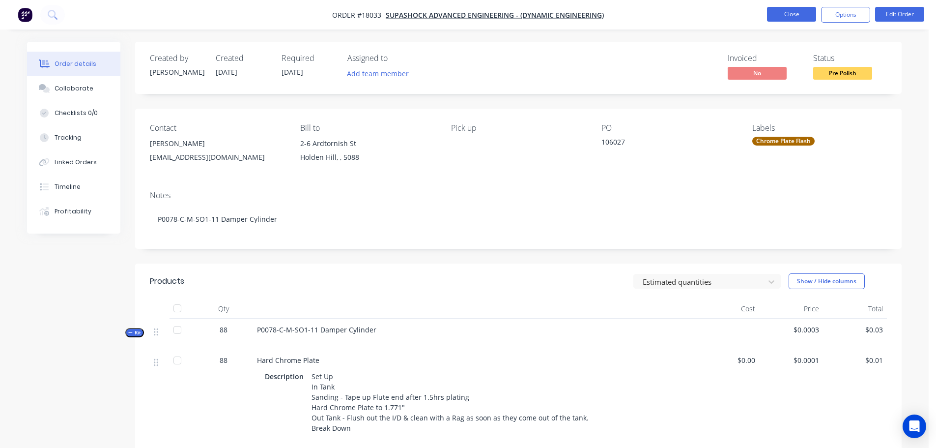
click at [790, 12] on button "Close" at bounding box center [791, 14] width 49 height 15
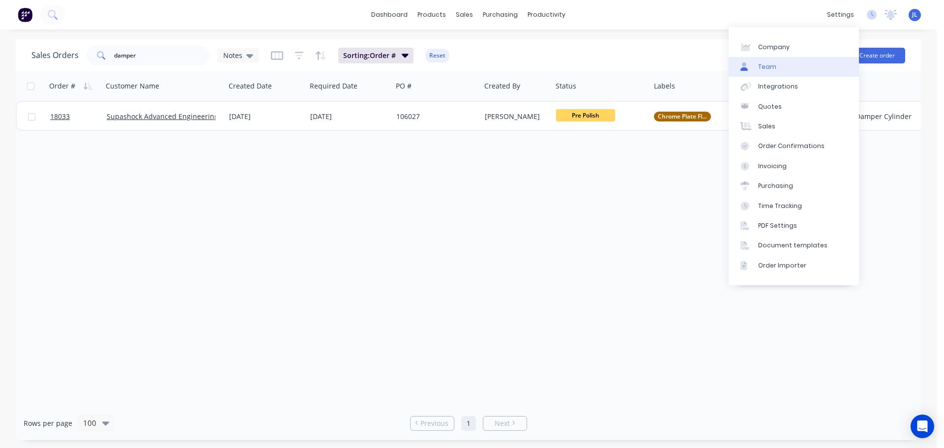
click at [768, 65] on div "Team" at bounding box center [767, 66] width 18 height 9
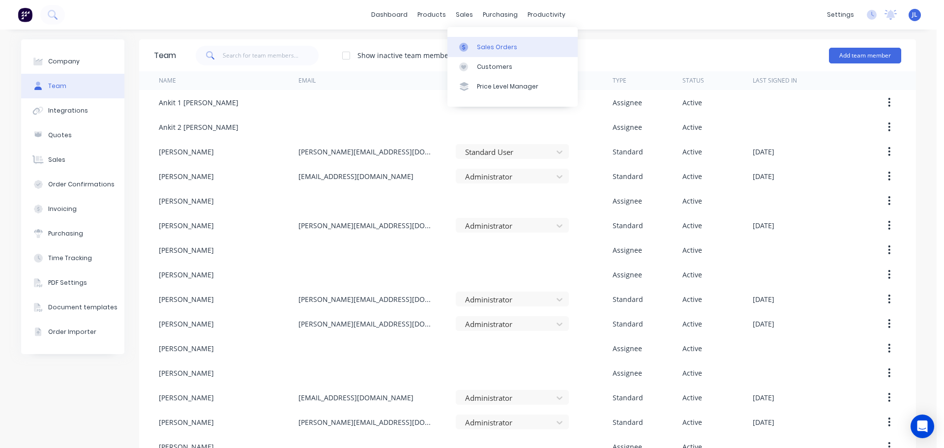
click at [467, 44] on icon at bounding box center [463, 47] width 9 height 9
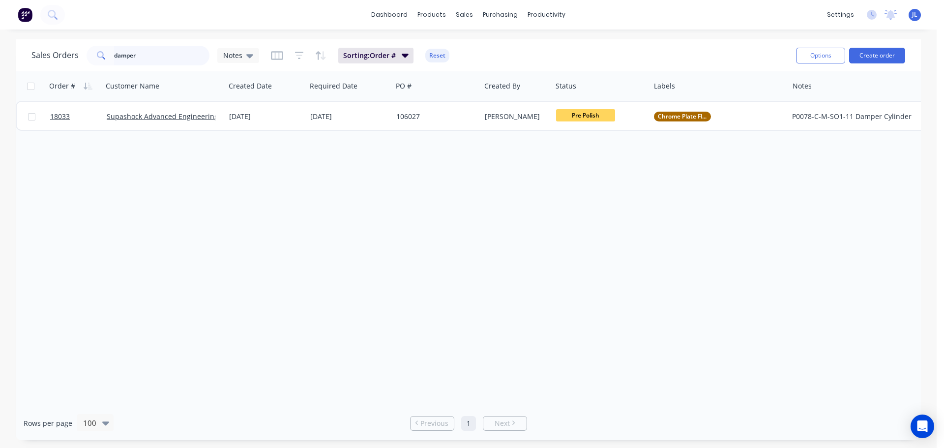
click at [179, 62] on input "damper" at bounding box center [162, 56] width 96 height 20
type input "s"
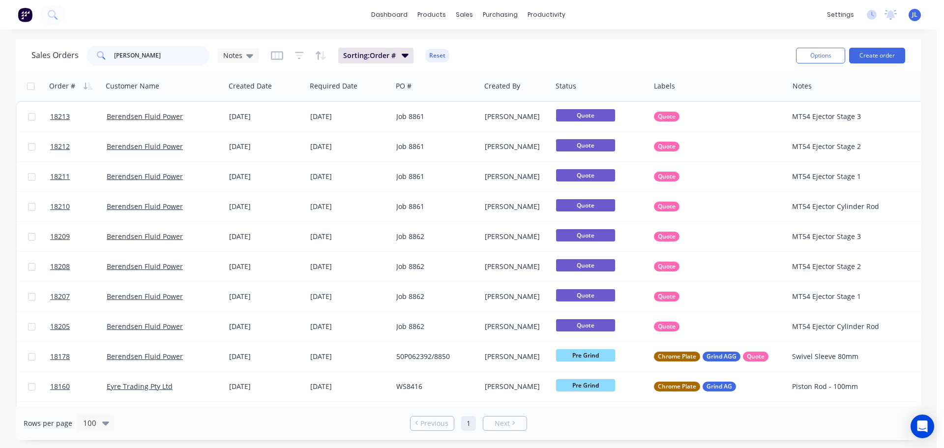
type input "[PERSON_NAME]"
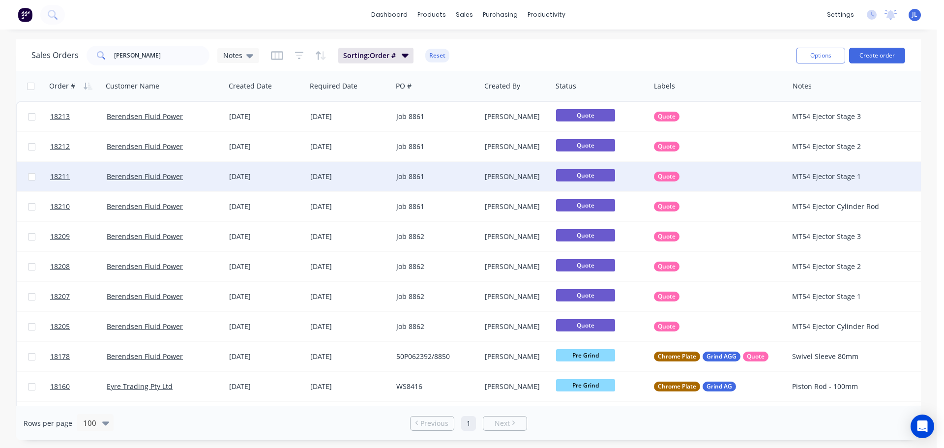
click at [731, 180] on div "Quote" at bounding box center [716, 177] width 124 height 10
click at [431, 175] on div "Job 8861" at bounding box center [434, 177] width 76 height 10
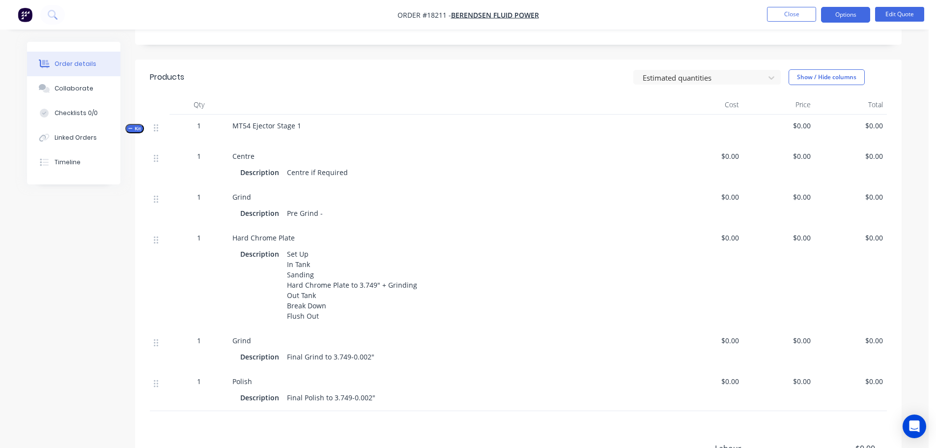
scroll to position [246, 0]
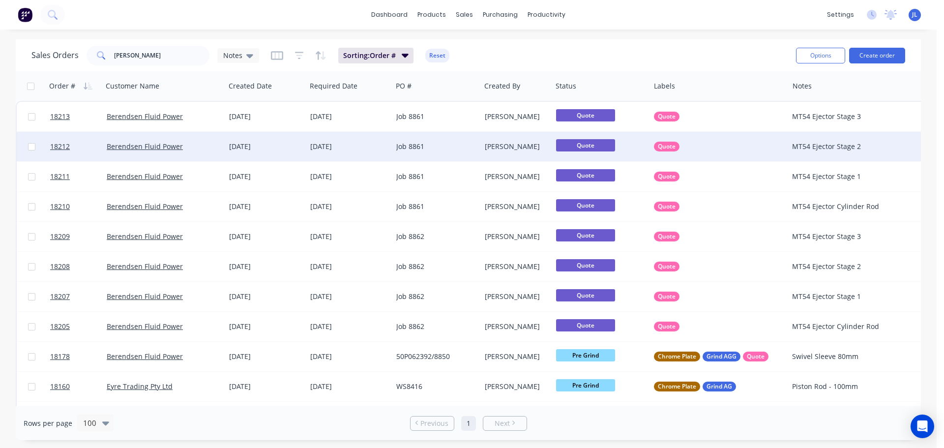
click at [434, 161] on div "Job 8861" at bounding box center [436, 146] width 88 height 29
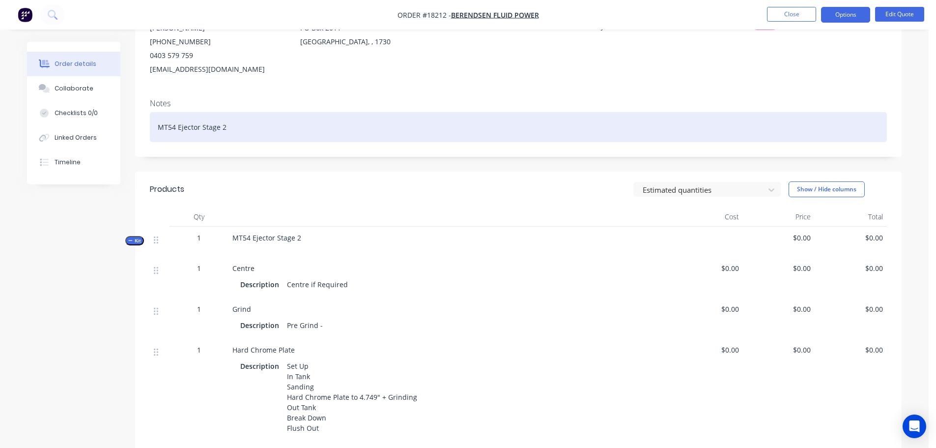
scroll to position [147, 0]
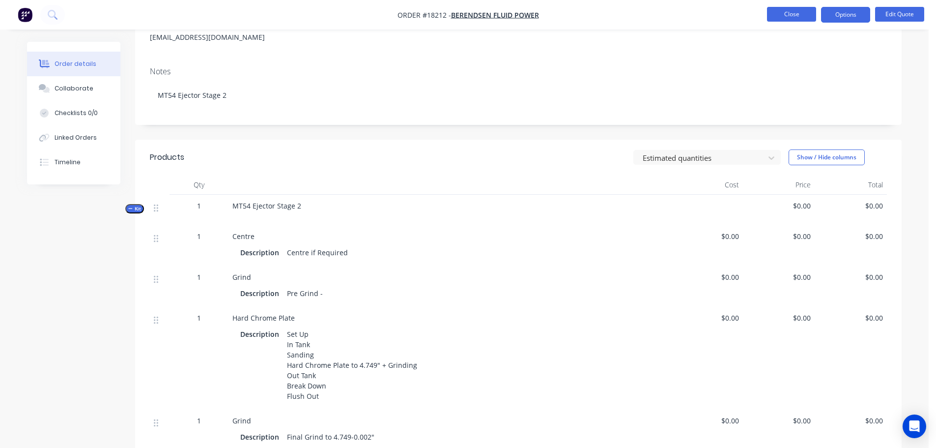
click at [781, 6] on nav "Order #18212 - Berendsen Fluid Power Close Options Edit Quote" at bounding box center [468, 14] width 936 height 29
click at [781, 12] on button "Close" at bounding box center [791, 14] width 49 height 15
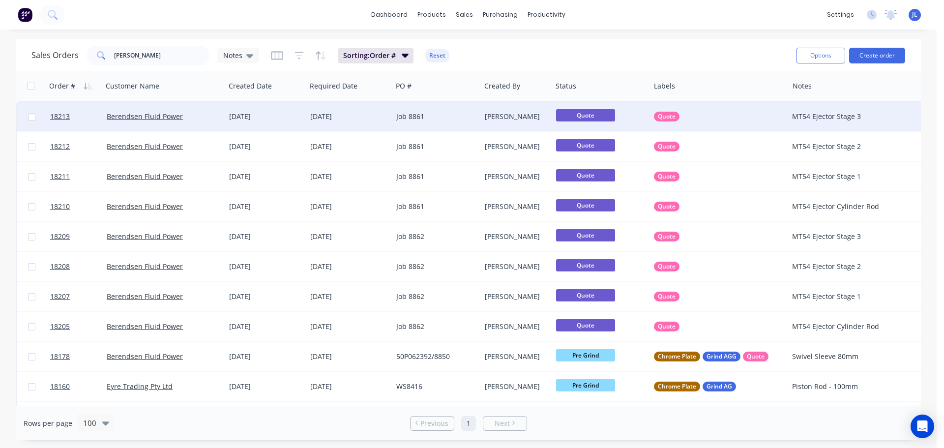
click at [436, 122] on div "Job 8861" at bounding box center [436, 116] width 88 height 29
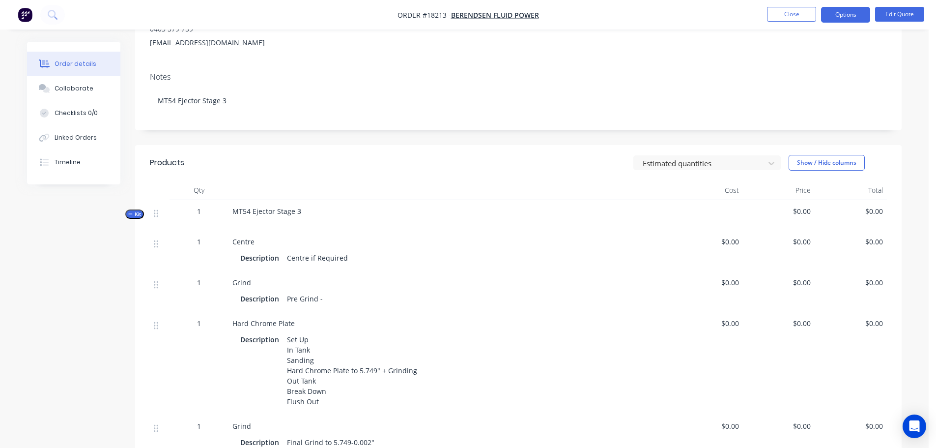
scroll to position [147, 0]
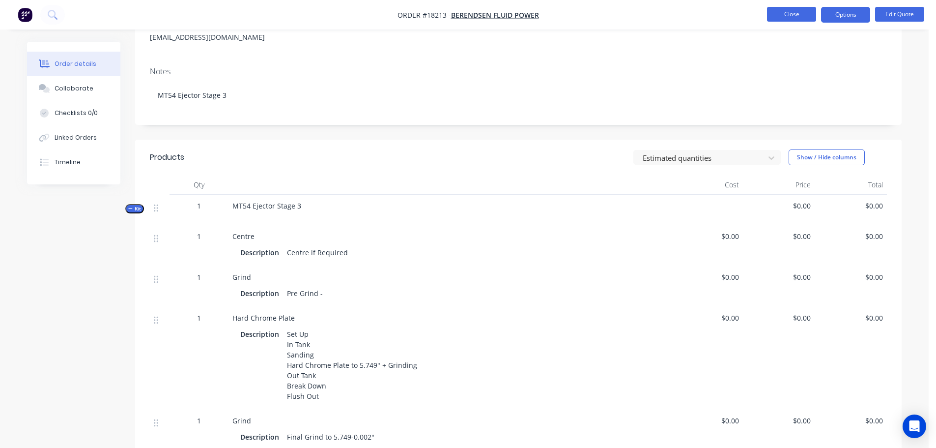
click at [787, 17] on button "Close" at bounding box center [791, 14] width 49 height 15
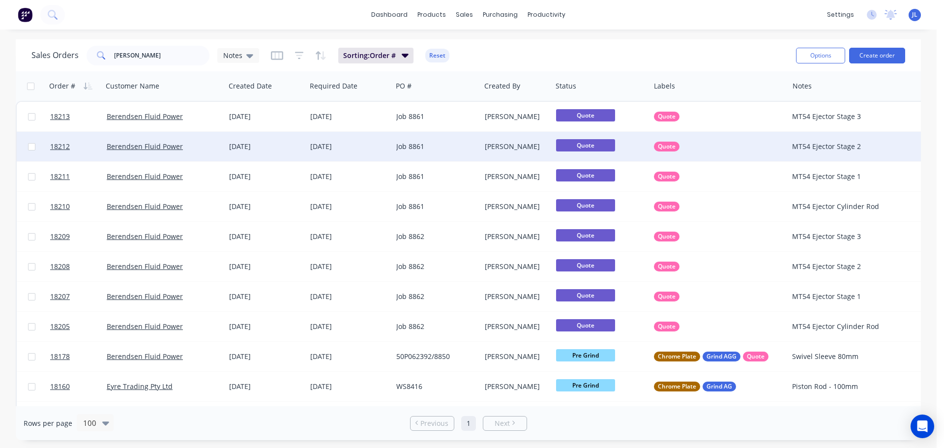
click at [492, 149] on div "[PERSON_NAME]" at bounding box center [515, 147] width 60 height 10
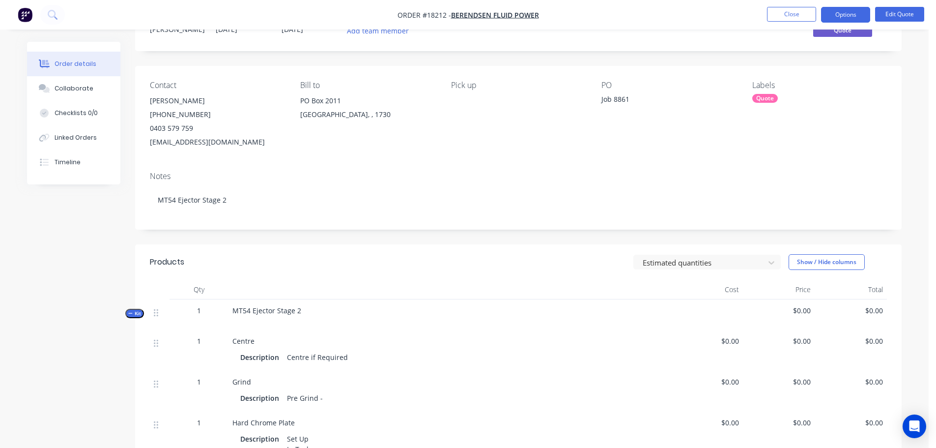
scroll to position [98, 0]
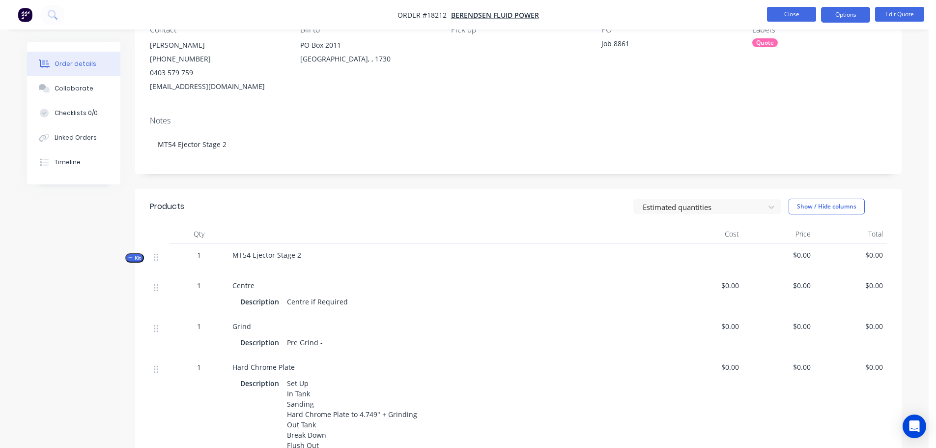
click at [801, 18] on button "Close" at bounding box center [791, 14] width 49 height 15
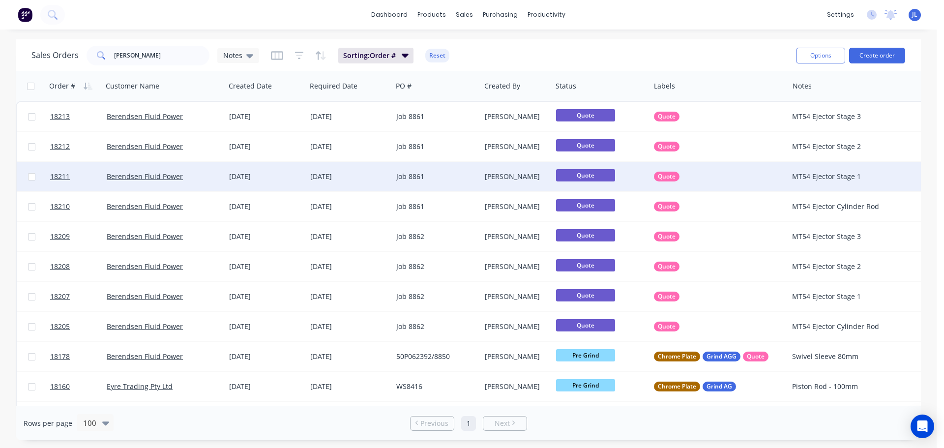
click at [628, 172] on div "Quote" at bounding box center [599, 176] width 86 height 15
click at [466, 179] on div "Job 8861" at bounding box center [434, 177] width 76 height 10
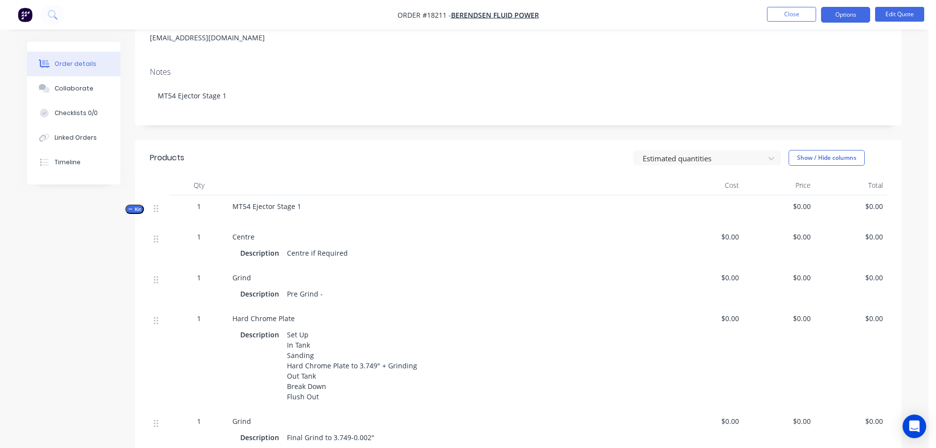
scroll to position [147, 0]
click at [780, 14] on button "Close" at bounding box center [791, 14] width 49 height 15
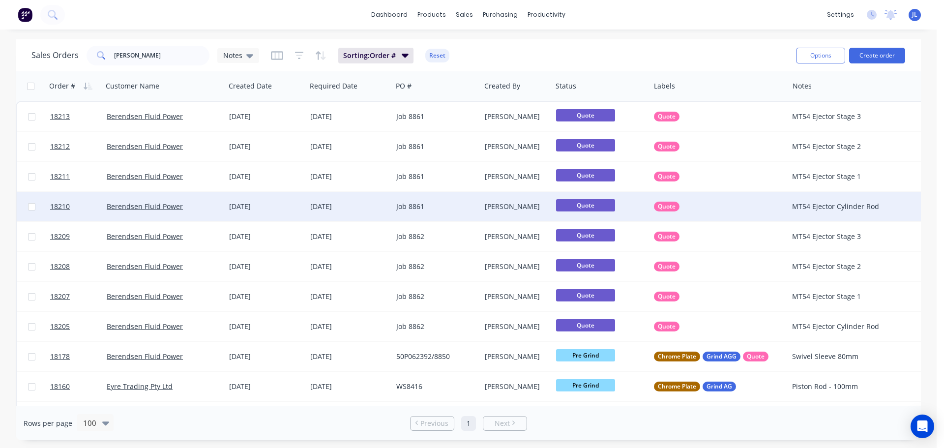
click at [505, 204] on div "[PERSON_NAME]" at bounding box center [515, 206] width 60 height 10
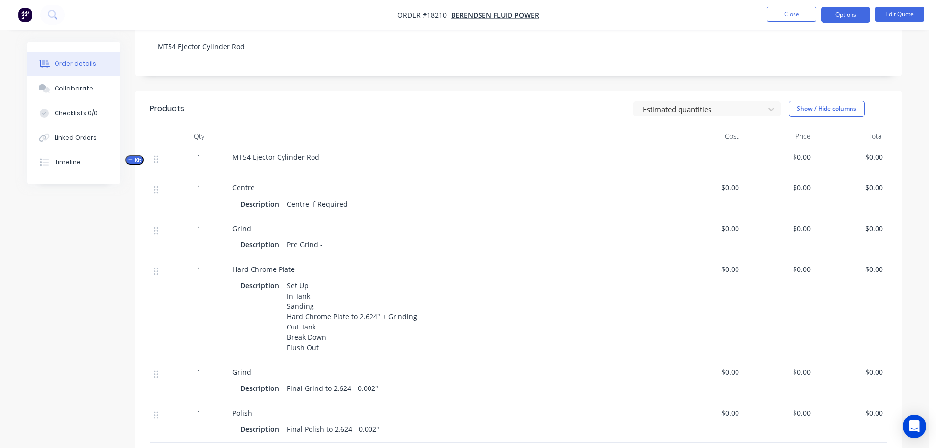
scroll to position [197, 0]
click at [791, 16] on button "Close" at bounding box center [791, 14] width 49 height 15
